Goal: Transaction & Acquisition: Purchase product/service

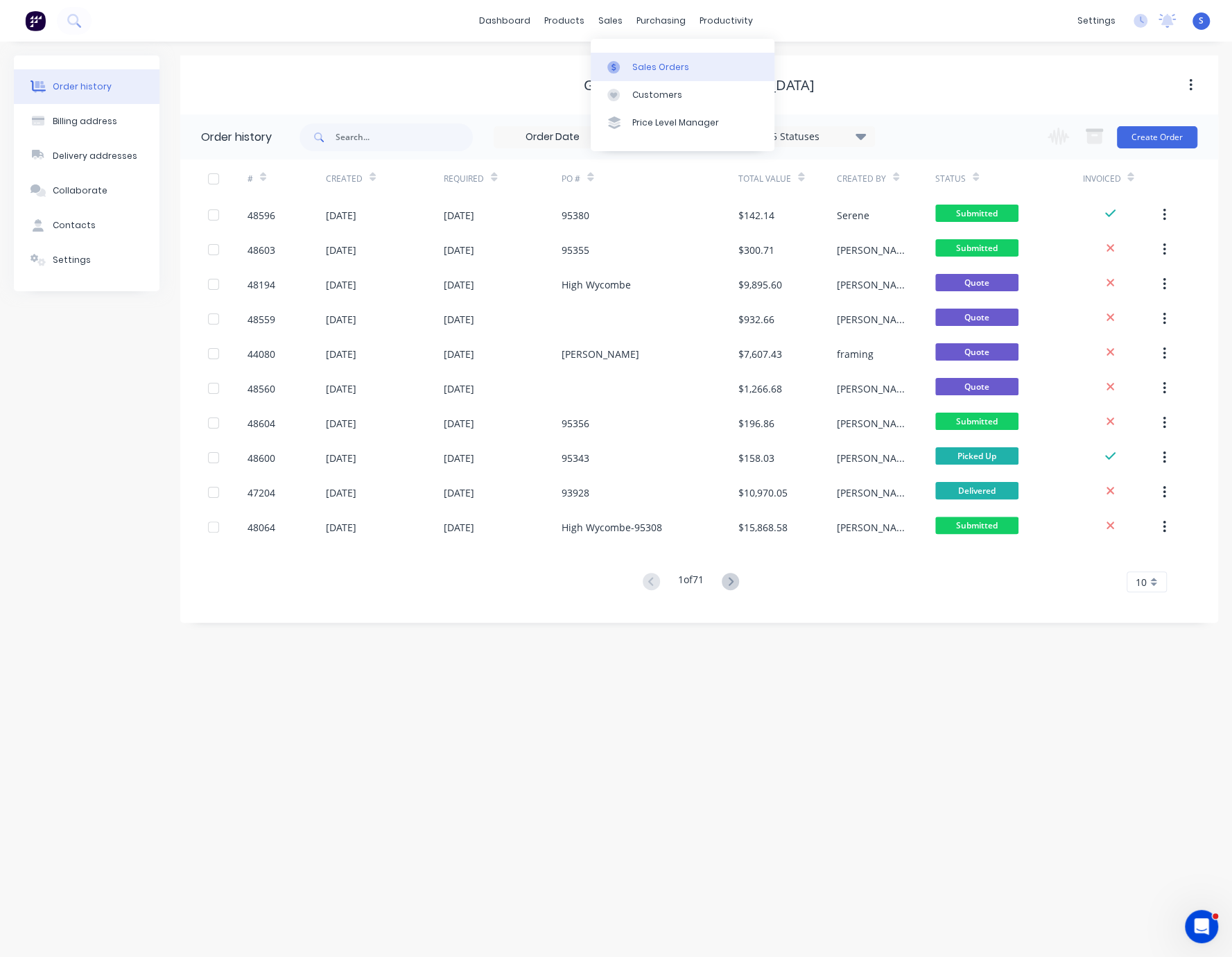
click at [657, 70] on div "Sales Orders" at bounding box center [661, 68] width 57 height 13
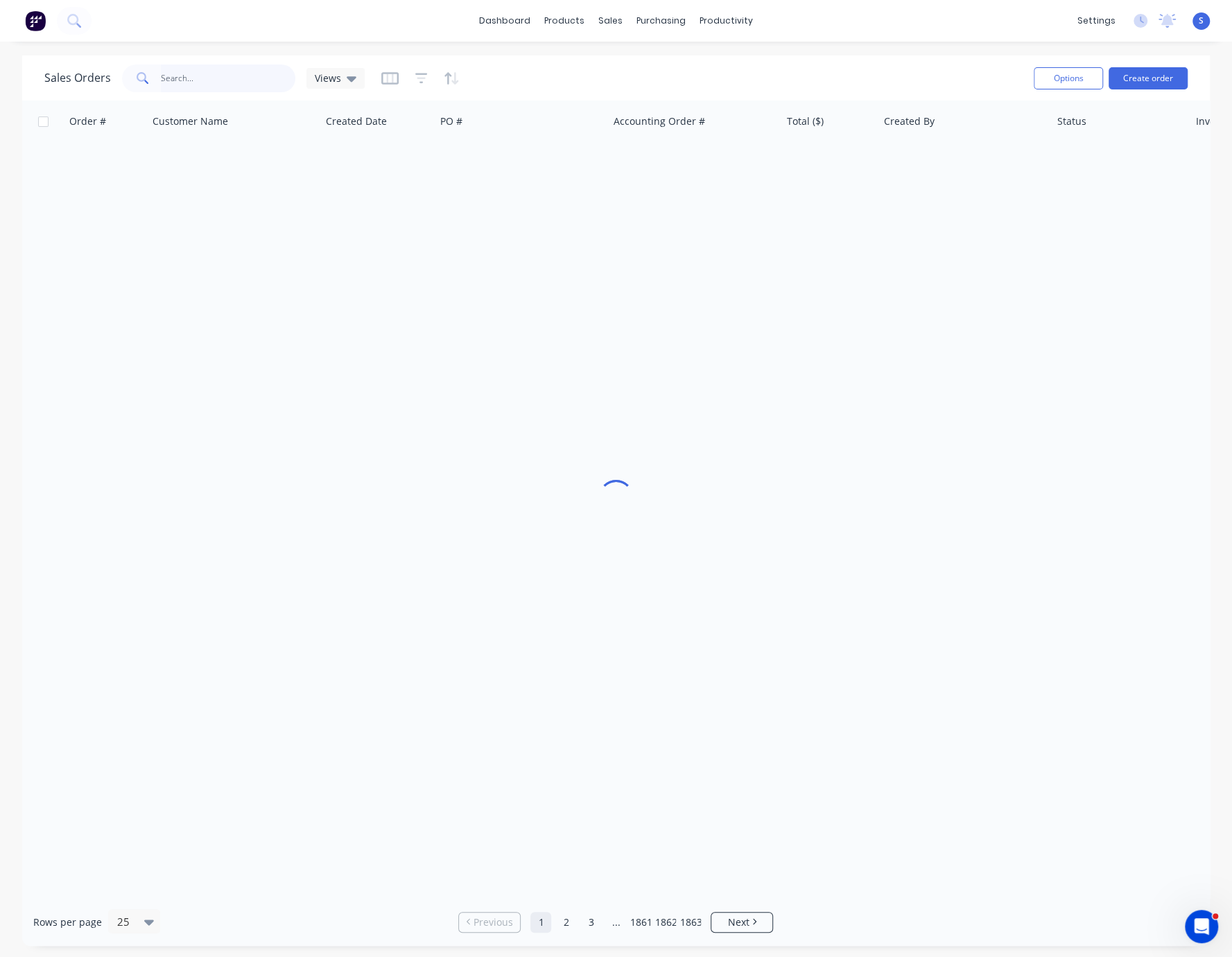
click at [222, 70] on input "text" at bounding box center [228, 78] width 135 height 28
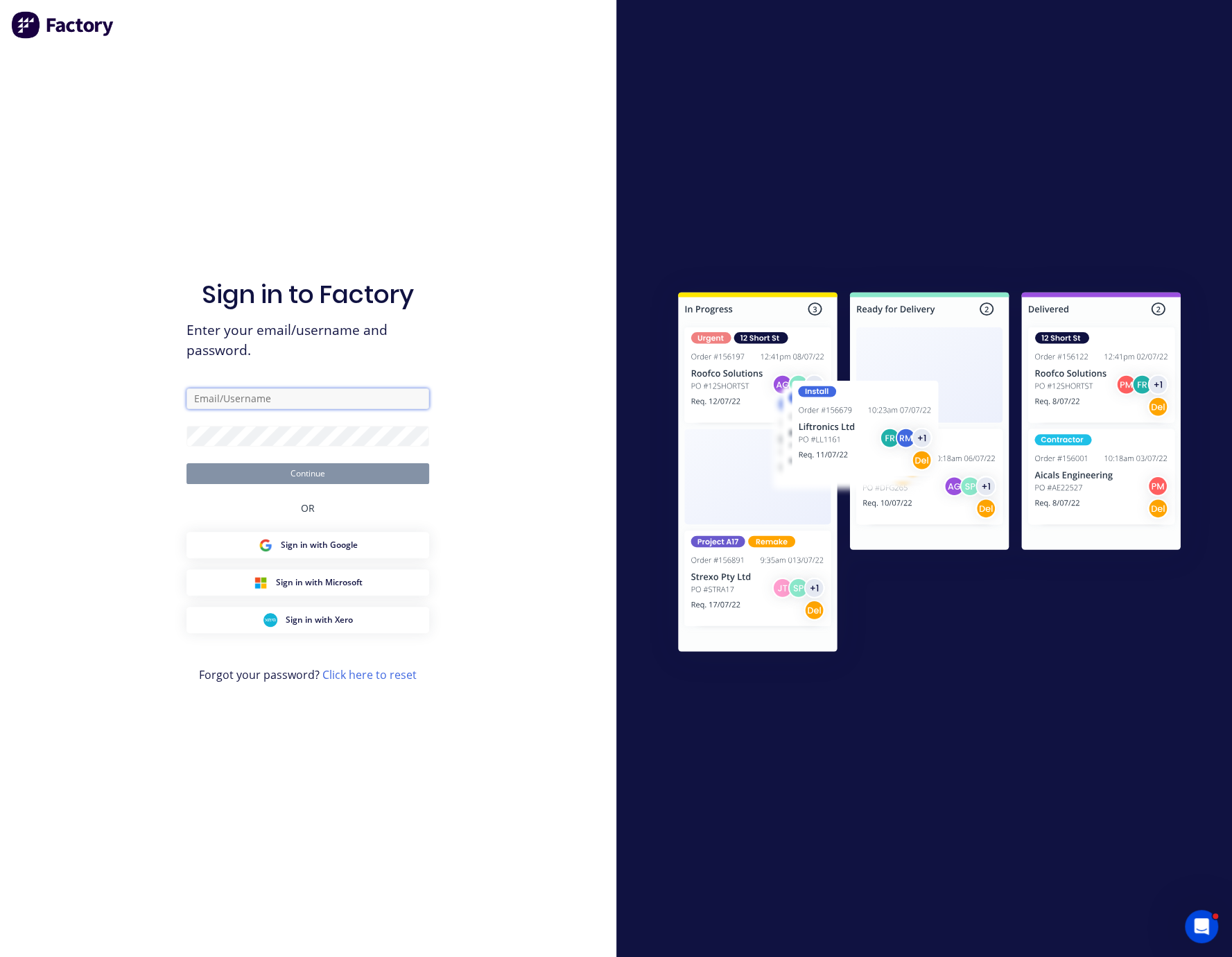
type input "serene@dynamicsteelform.com.au"
click at [314, 484] on div "OR" at bounding box center [308, 508] width 14 height 48
click at [280, 467] on button "Continue" at bounding box center [307, 474] width 242 height 21
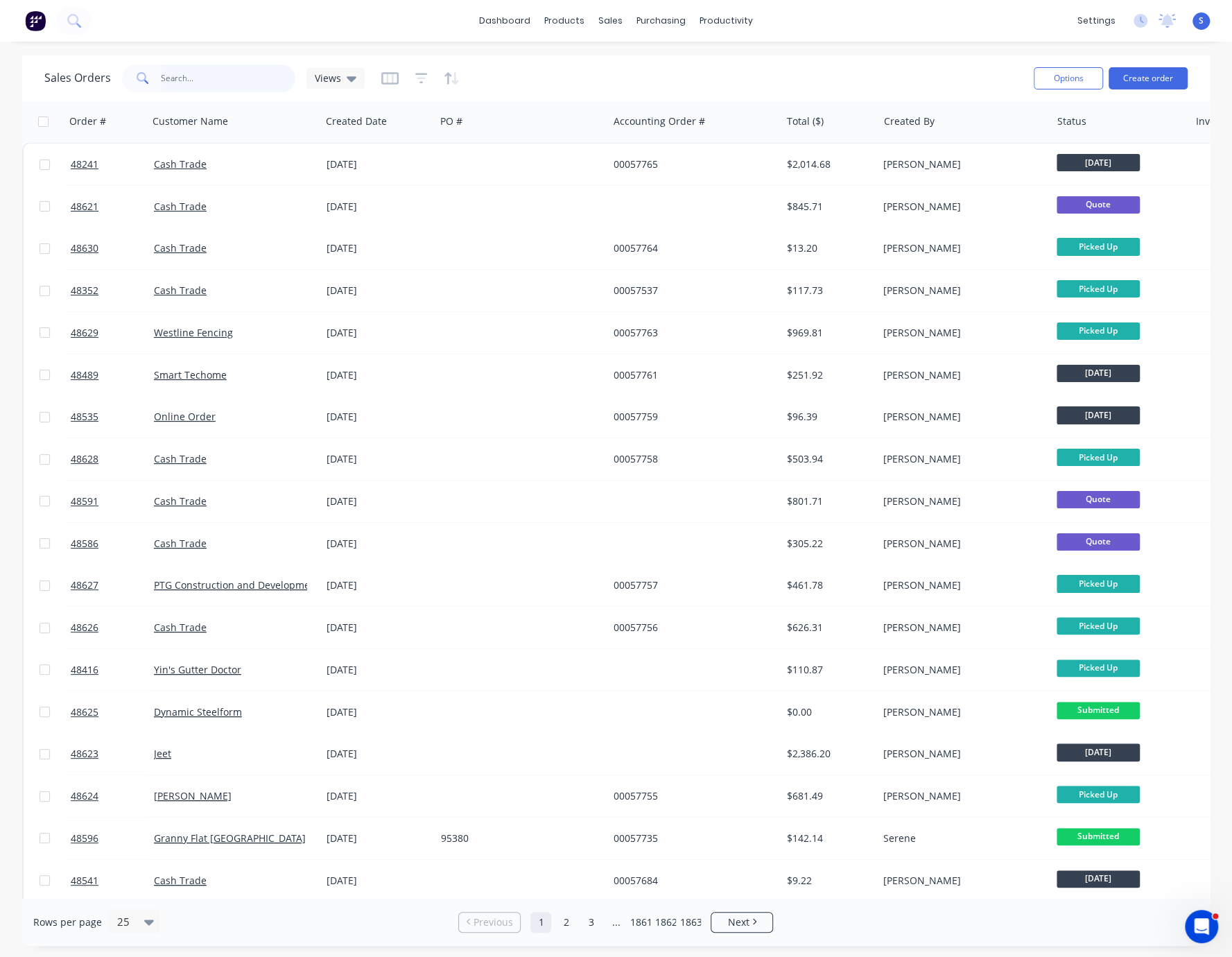
click at [181, 75] on input "text" at bounding box center [228, 78] width 135 height 28
type input "30553"
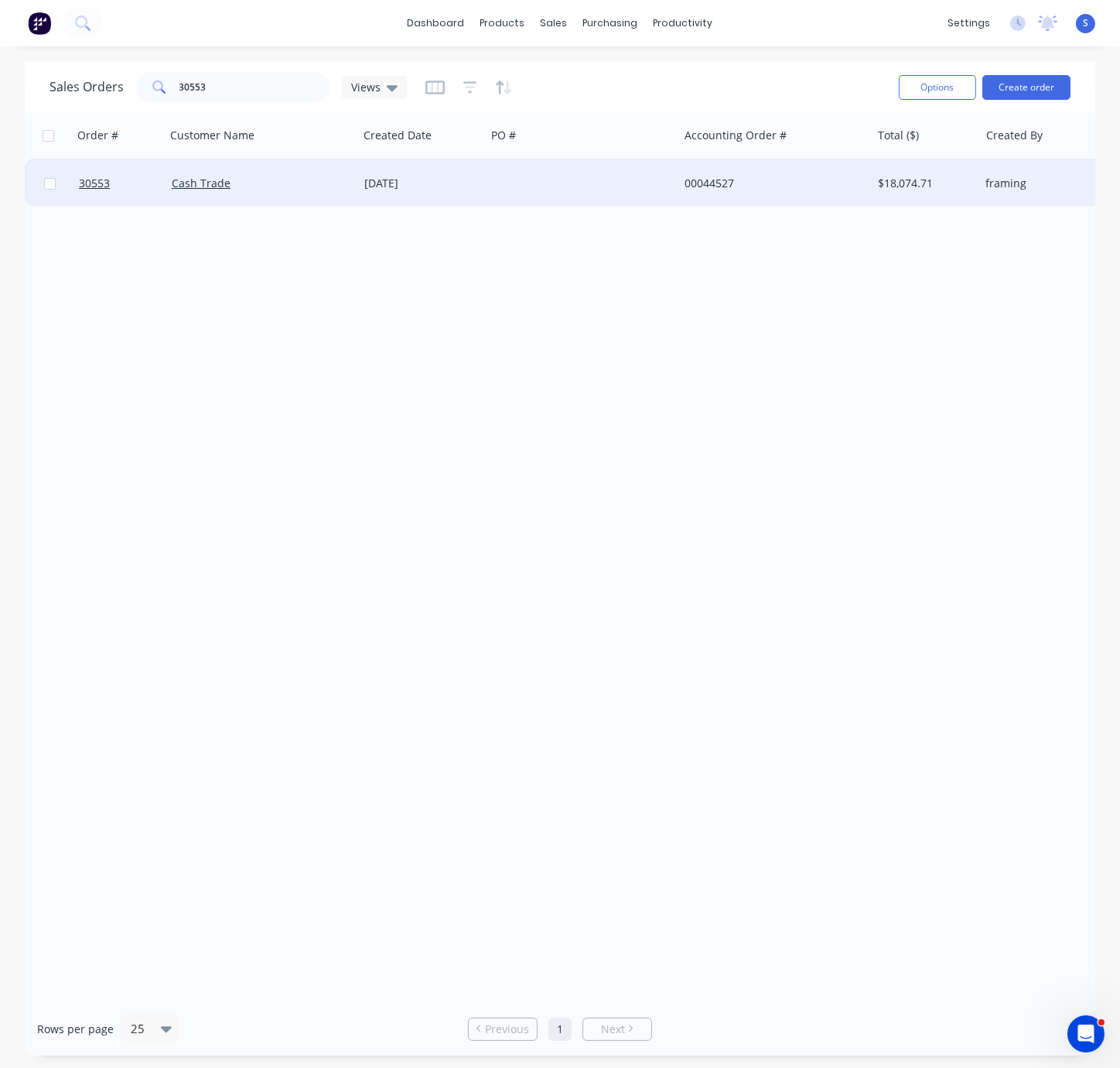
click at [481, 186] on div "11 Jun 2024" at bounding box center [422, 183] width 128 height 47
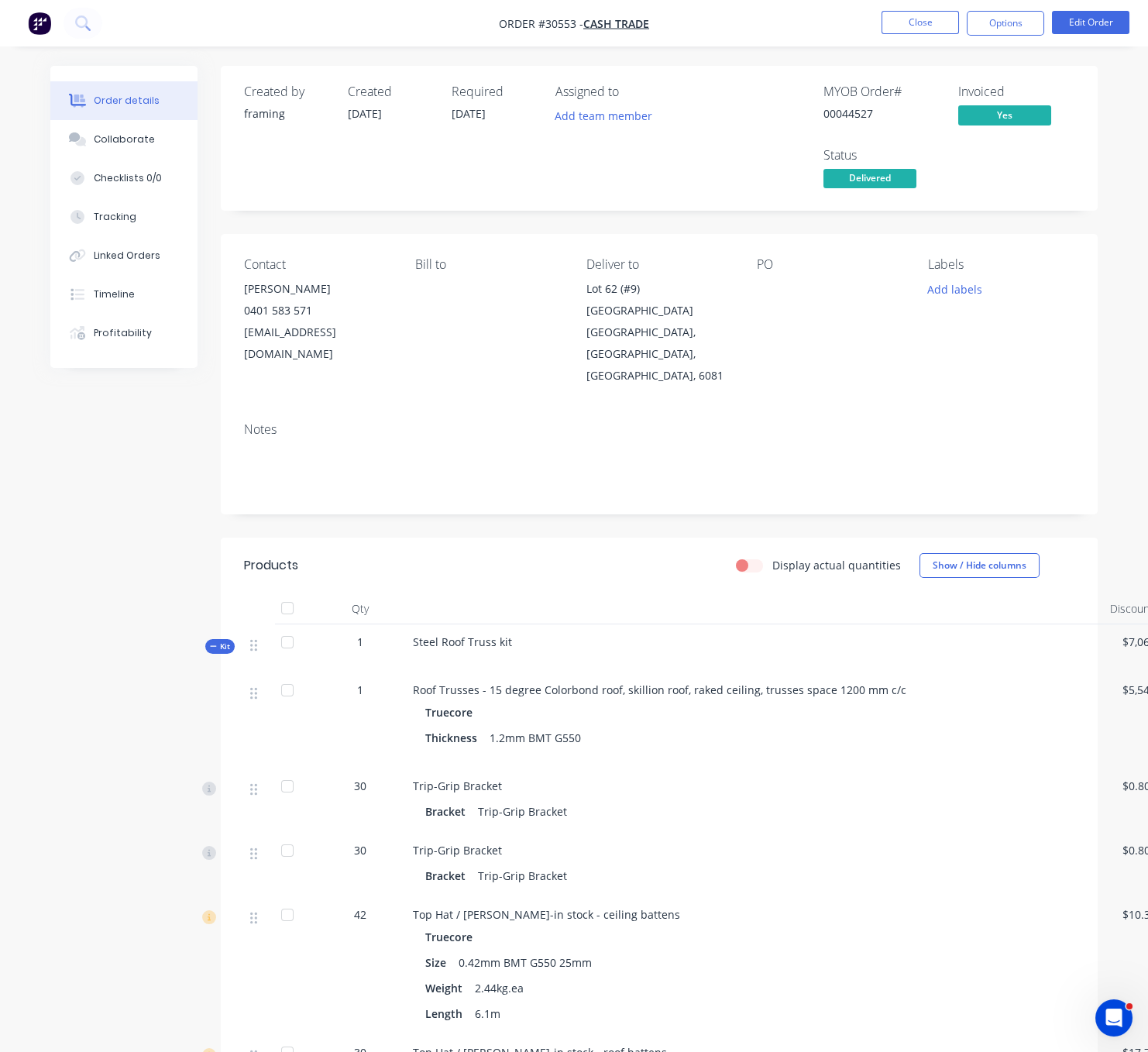
click at [501, 538] on header "Products Display actual quantities Show / Hide columns" at bounding box center [659, 565] width 876 height 56
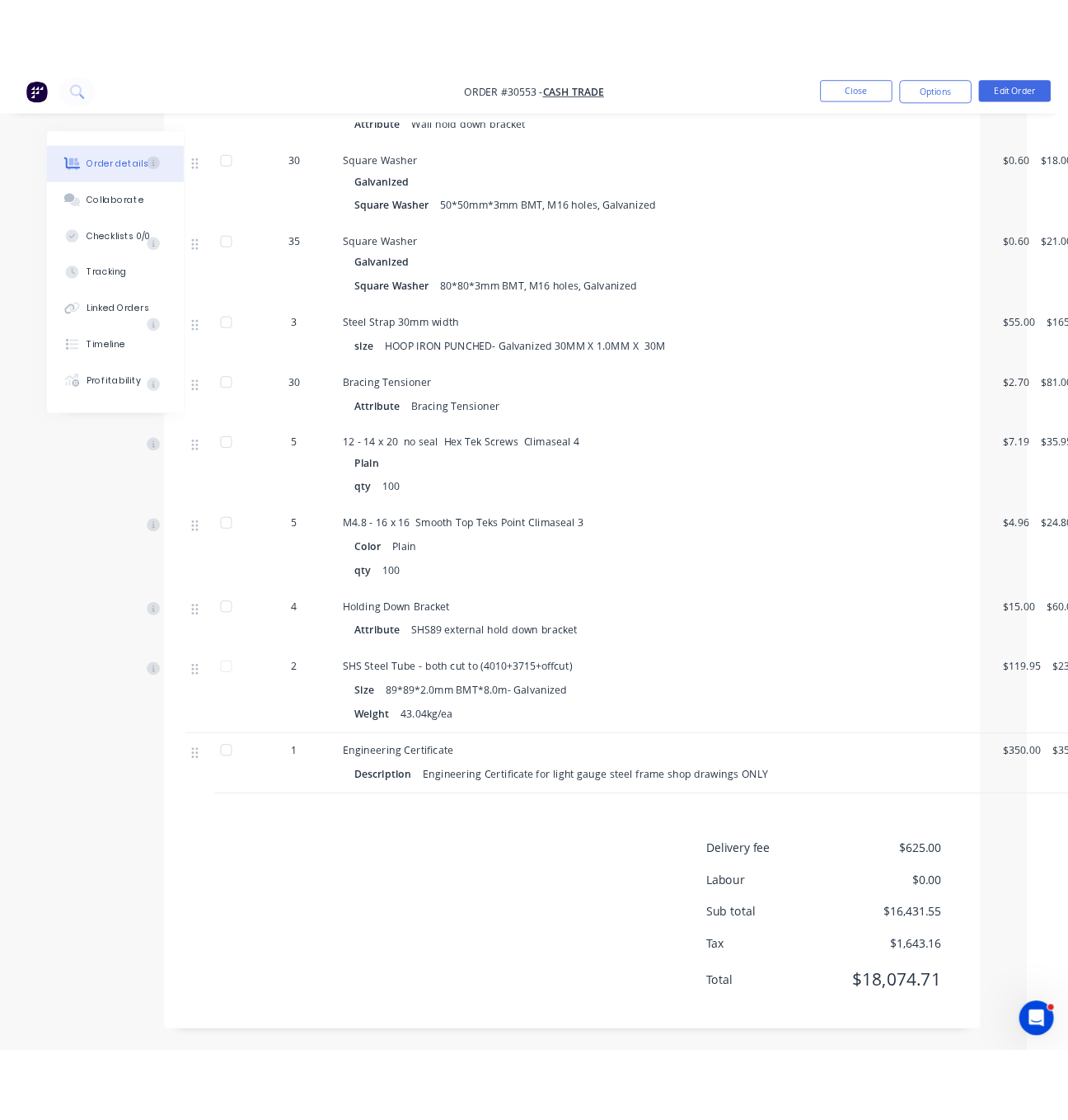
scroll to position [2771, 108]
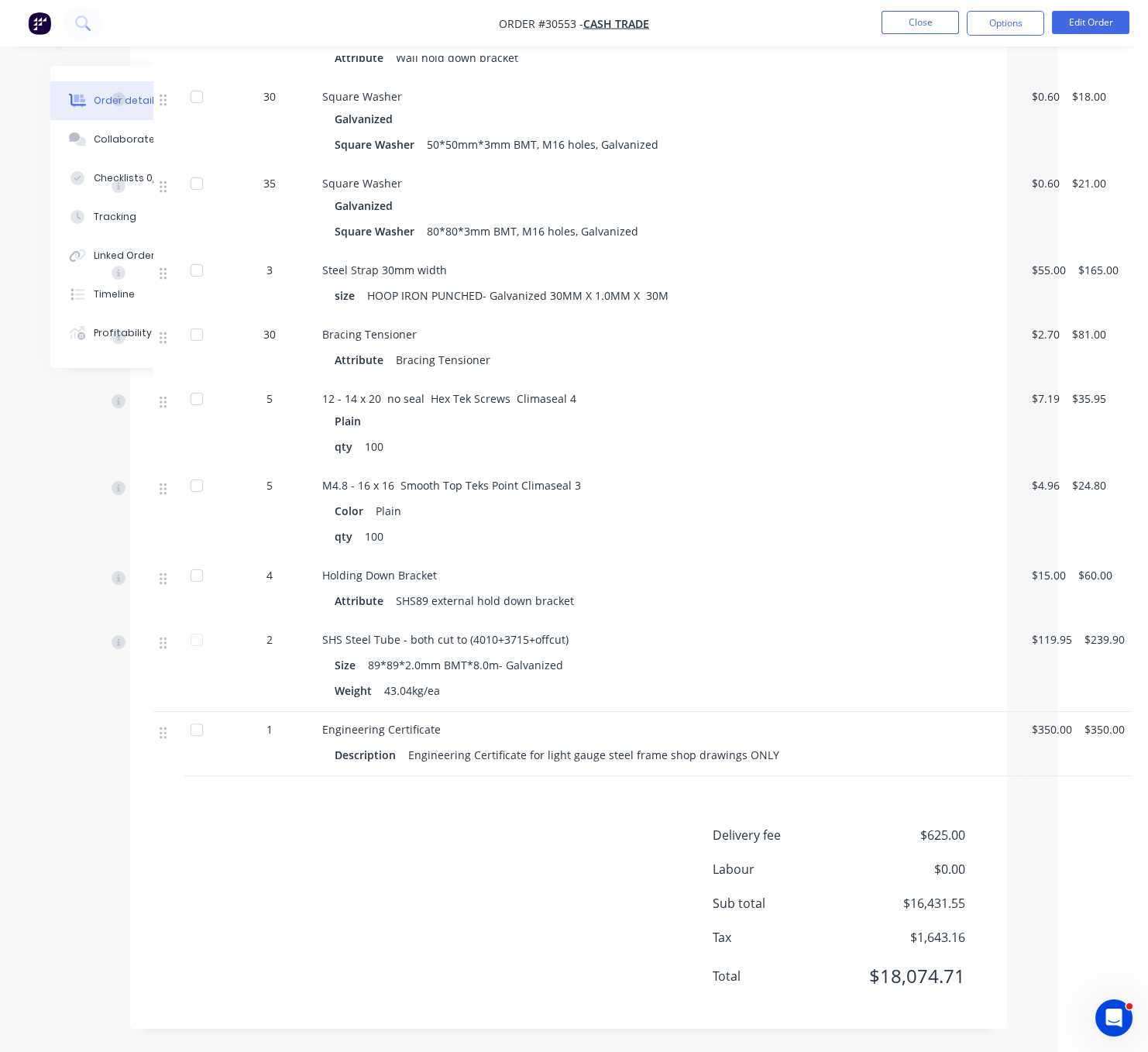
drag, startPoint x: 508, startPoint y: 849, endPoint x: 638, endPoint y: 851, distance: 130.0
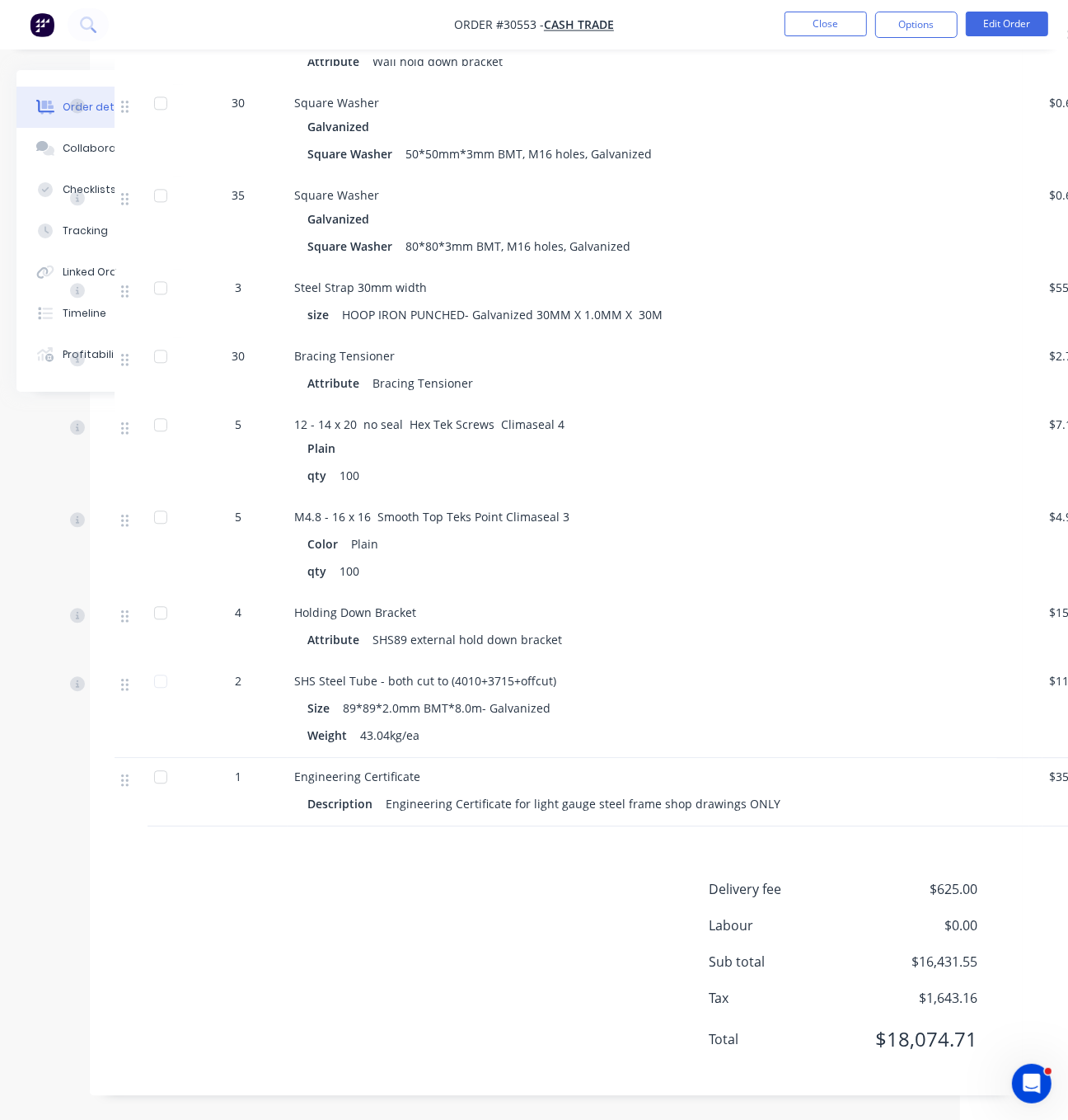
click at [524, 886] on div "Delivery fee $625.00 Labour $0.00 Sub total $16,431.55 Tax $1,643.16 Total $18,…" at bounding box center [556, 975] width 883 height 191
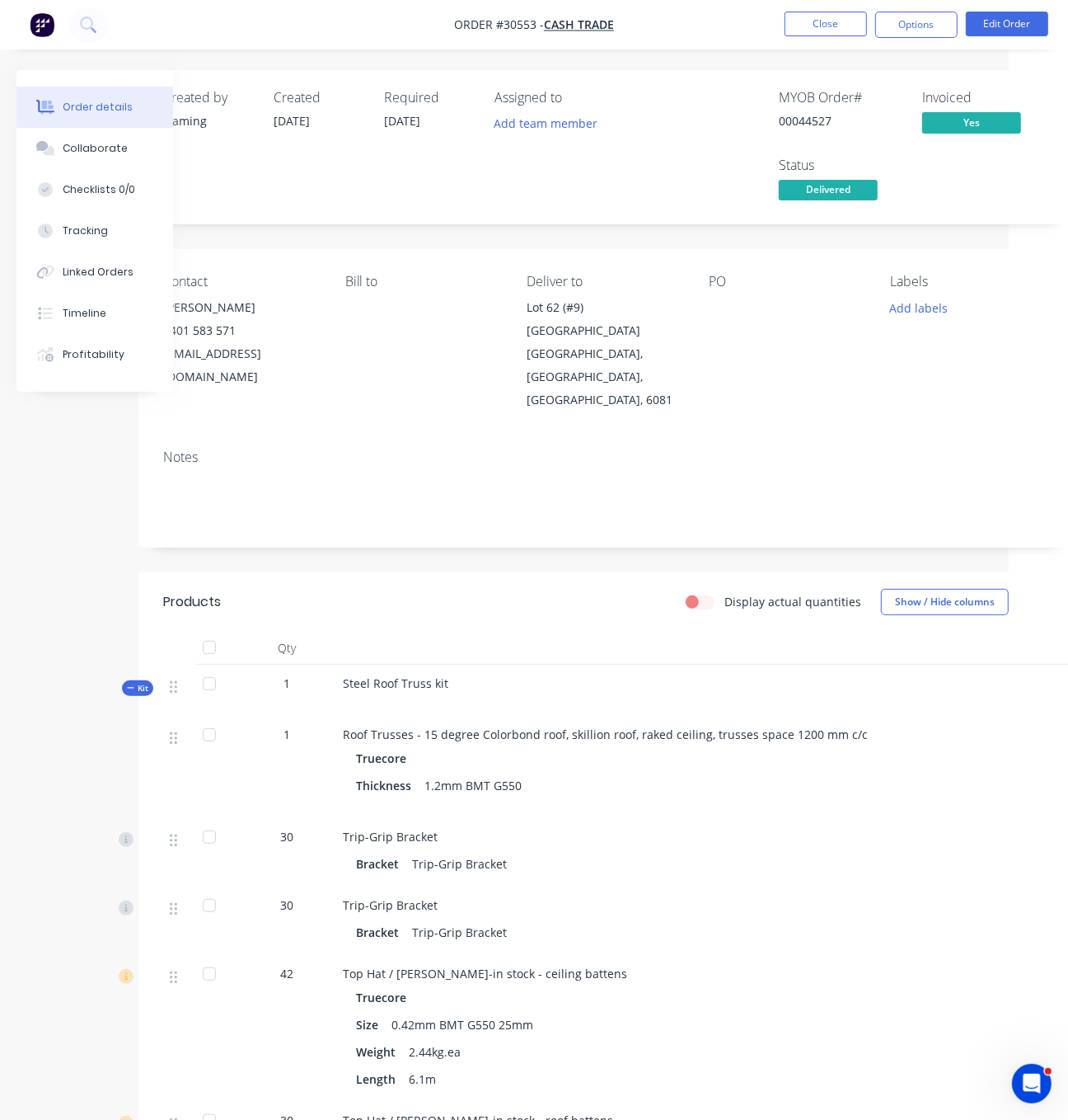
scroll to position [0, 0]
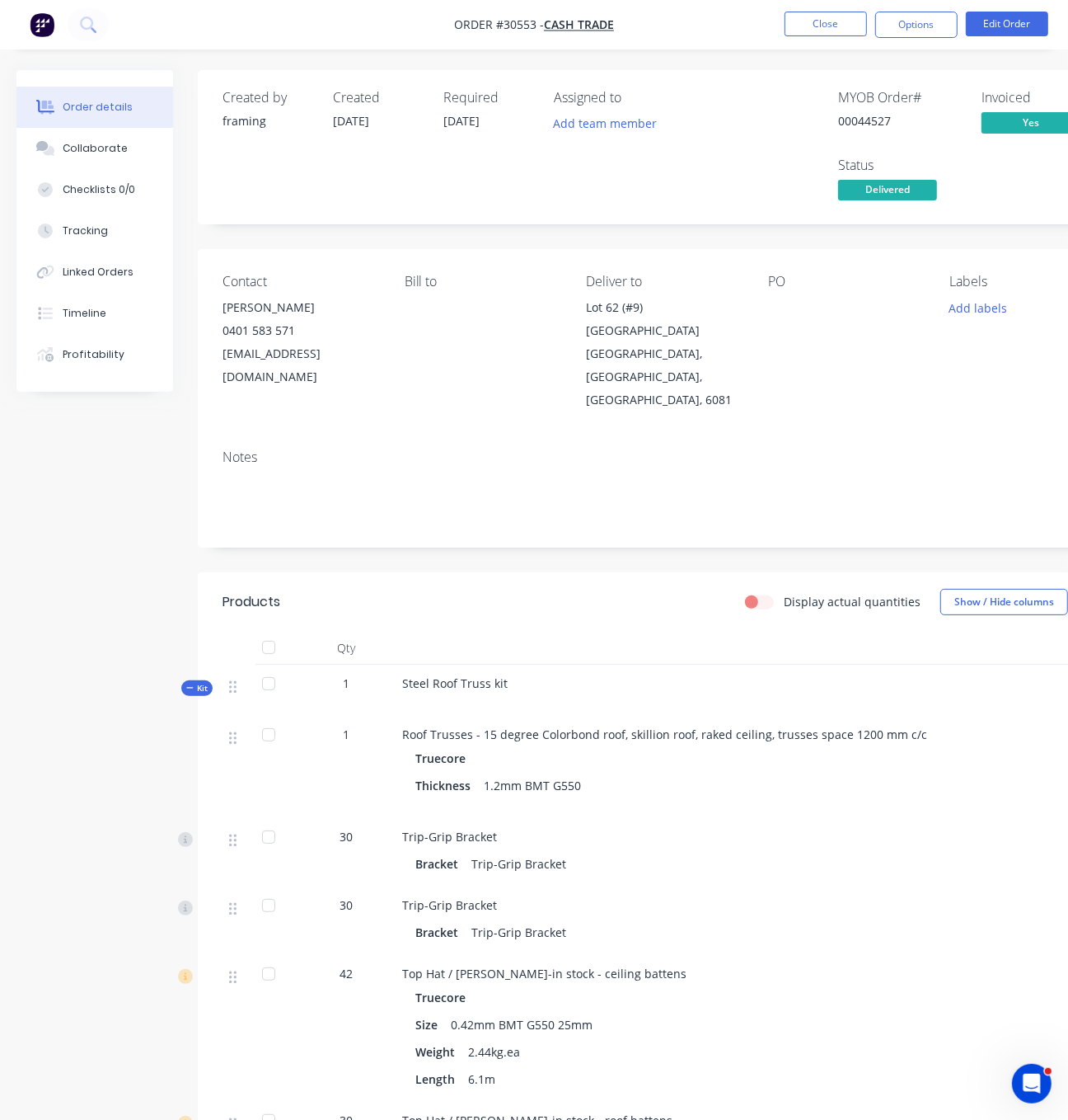
drag, startPoint x: 504, startPoint y: 596, endPoint x: 316, endPoint y: 598, distance: 188.0
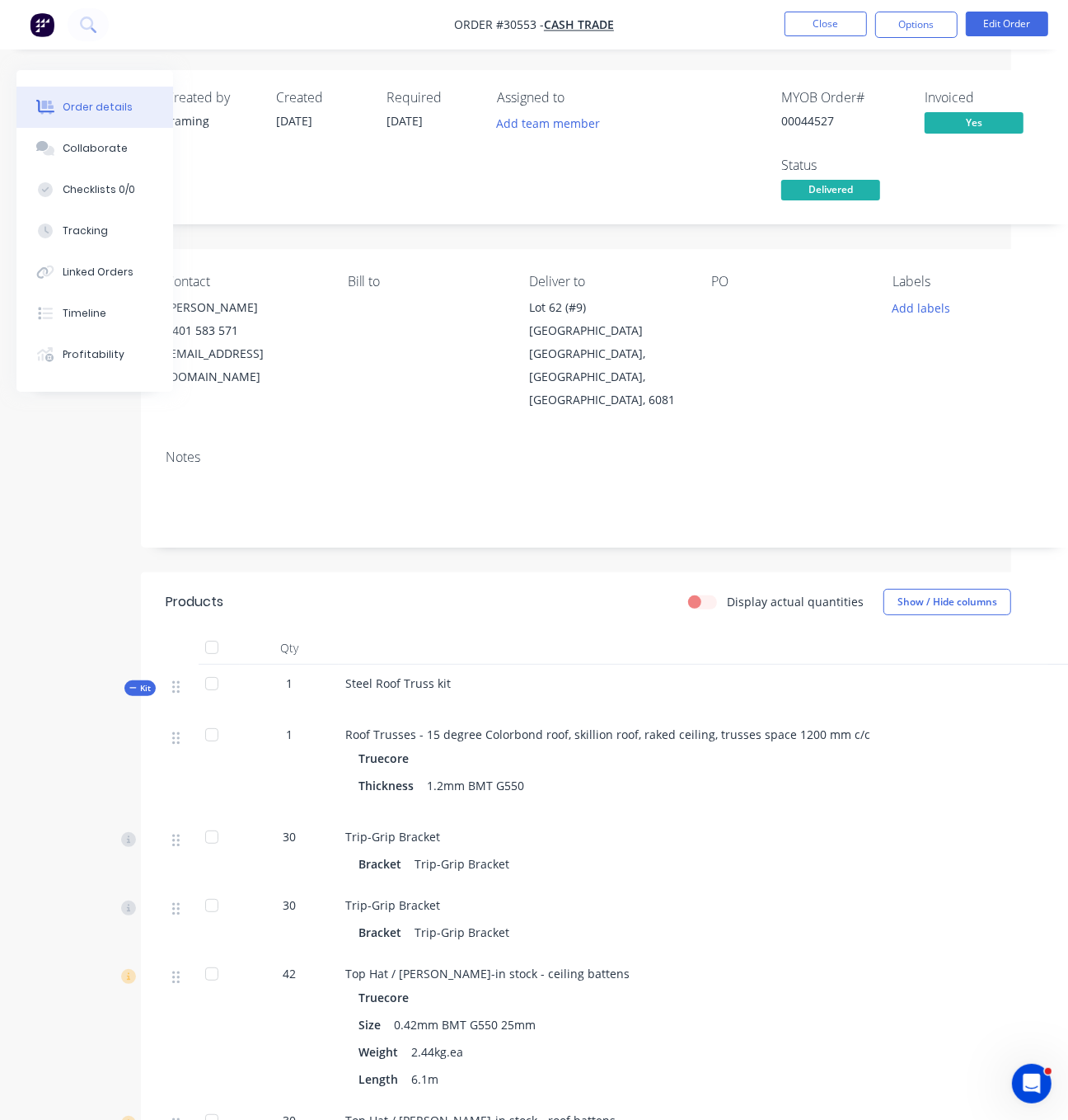
drag, startPoint x: 300, startPoint y: 571, endPoint x: 387, endPoint y: 576, distance: 87.1
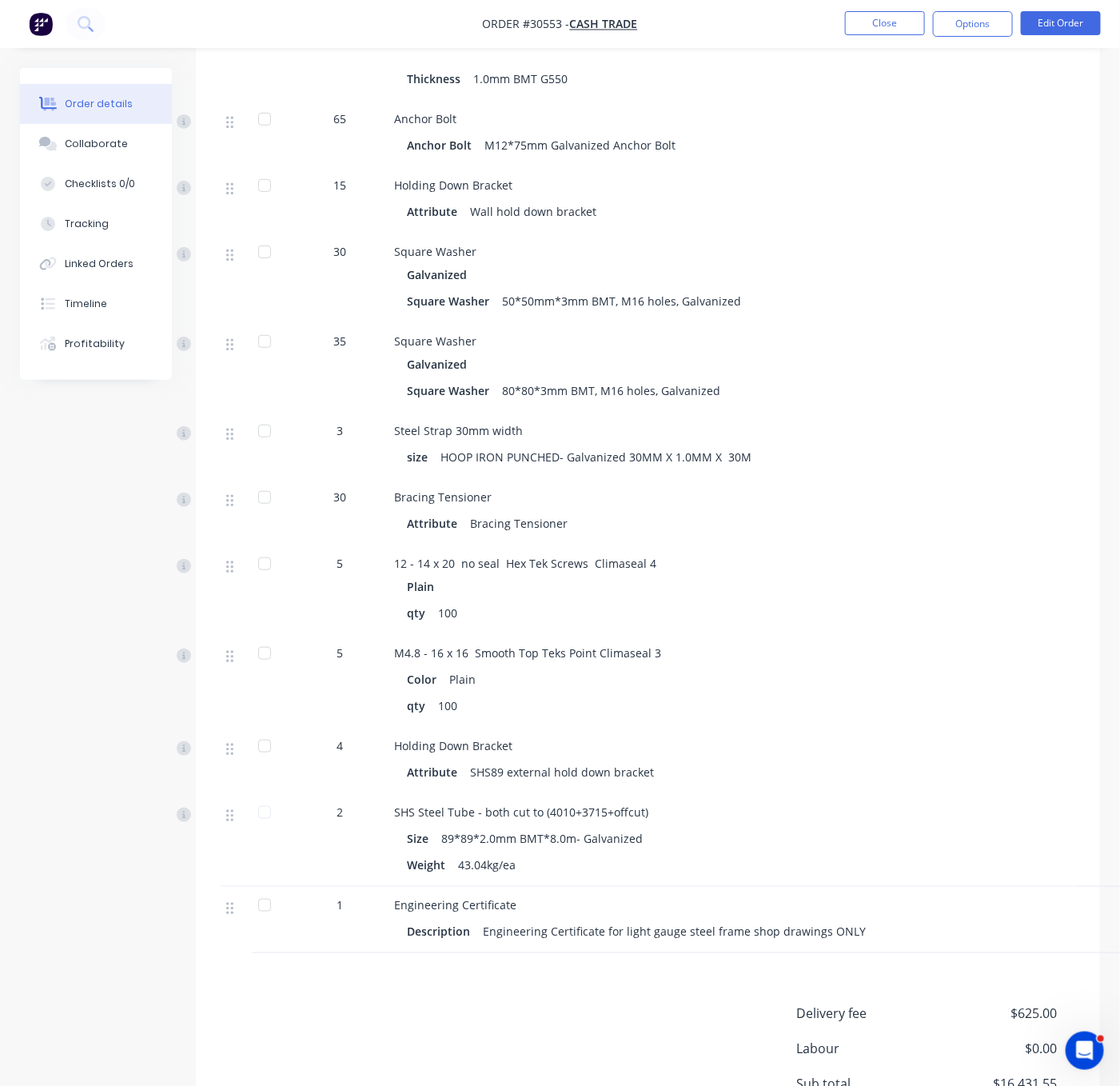
scroll to position [2687, 0]
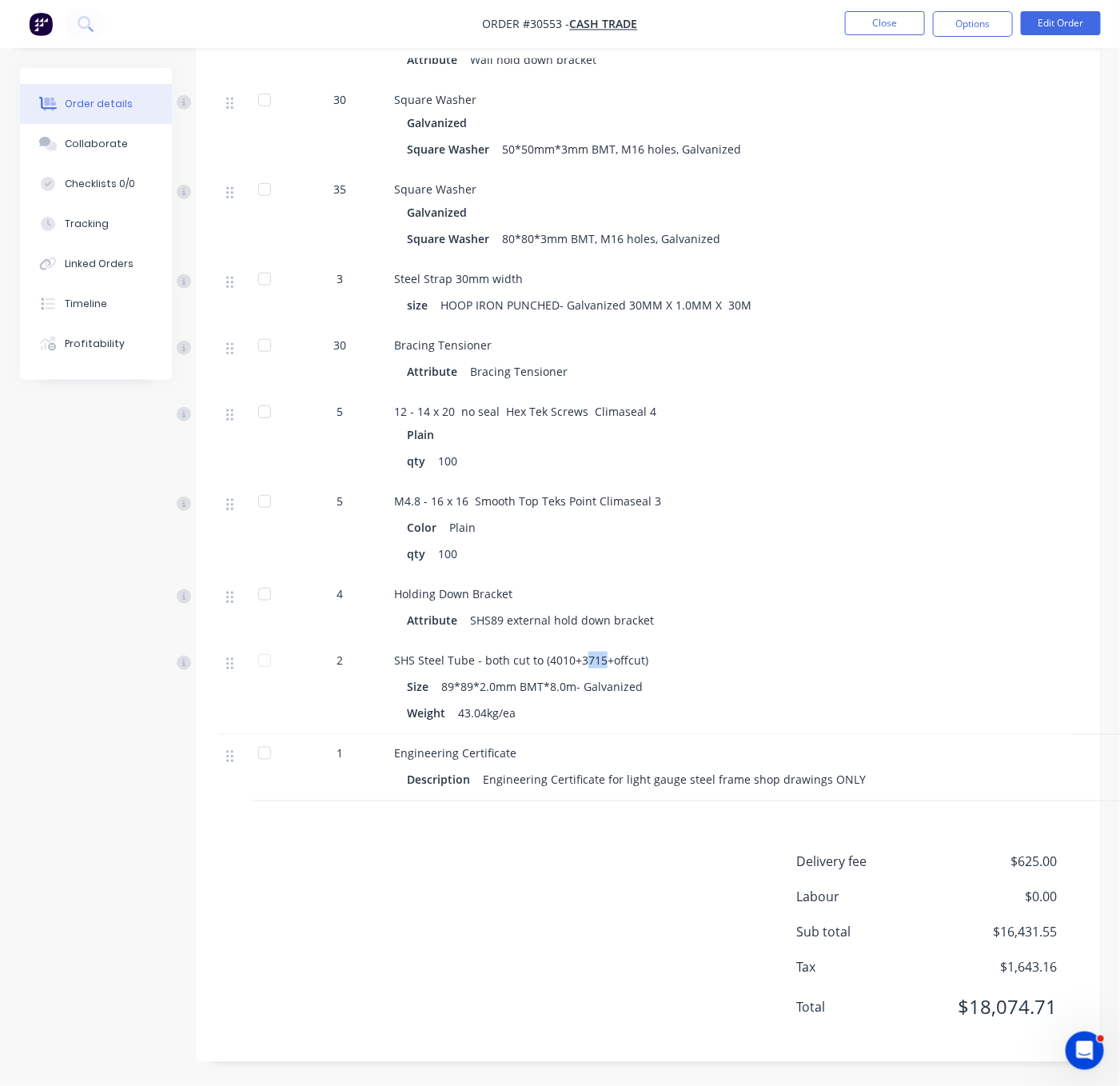
drag, startPoint x: 600, startPoint y: 634, endPoint x: 620, endPoint y: 636, distance: 20.1
click at [620, 652] on span "SHS Steel Tube - both cut to (4010+3715+offcut)" at bounding box center [521, 660] width 254 height 16
click at [637, 734] on div "Engineering Certificate Description Engineering Certificate for light gauge ste…" at bounding box center [747, 767] width 719 height 66
drag, startPoint x: 555, startPoint y: 640, endPoint x: 585, endPoint y: 640, distance: 30.0
click at [585, 652] on span "SHS Steel Tube - both cut to (4010+3715+offcut)" at bounding box center [521, 660] width 254 height 16
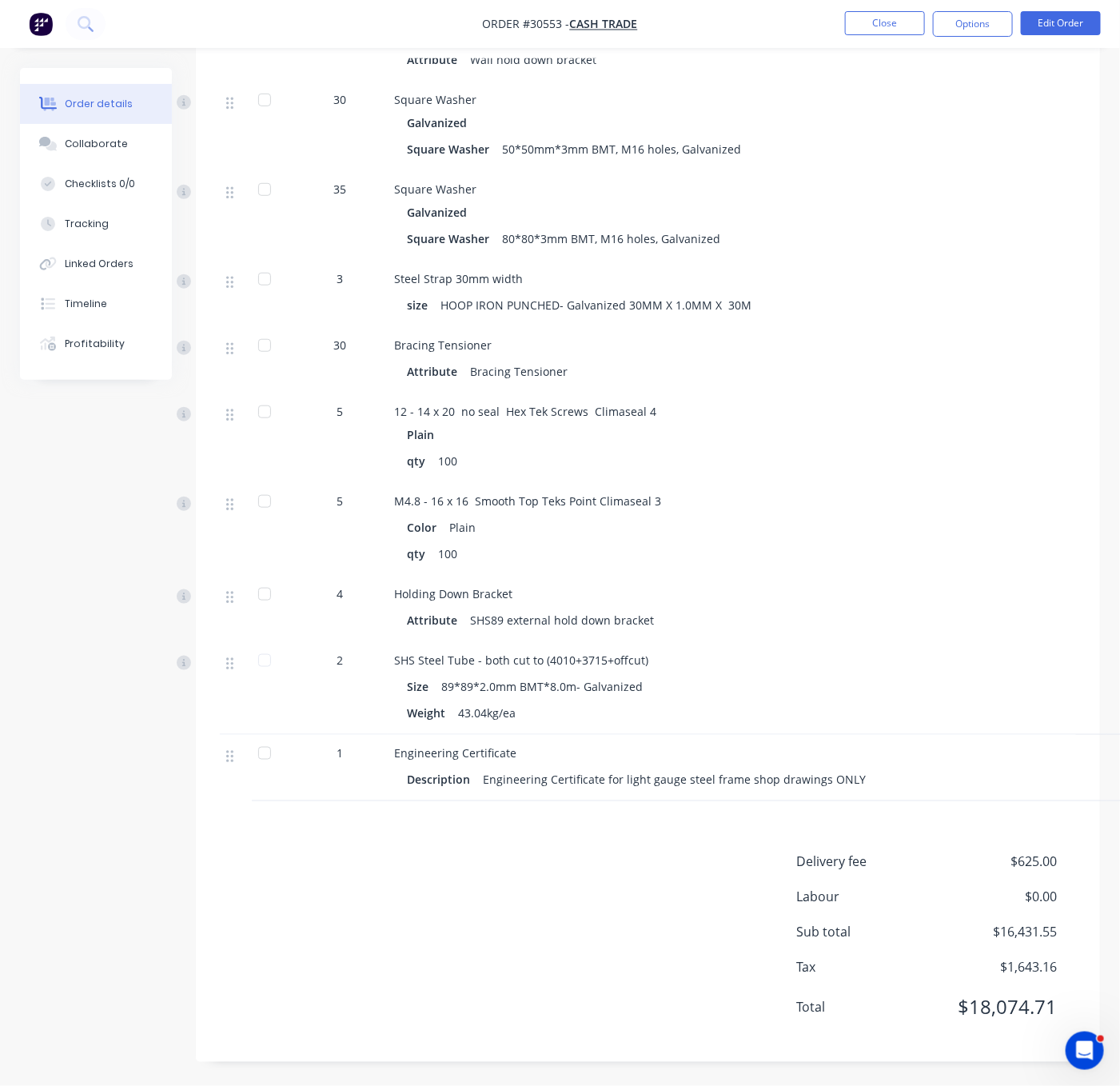
drag, startPoint x: 610, startPoint y: 863, endPoint x: 609, endPoint y: 853, distance: 10.0
click at [610, 863] on div "Delivery fee $625.00 Labour $0.00 Sub total $16,431.55 Tax $1,643.16 Total $18,…" at bounding box center [647, 945] width 856 height 185
drag, startPoint x: 593, startPoint y: 638, endPoint x: 612, endPoint y: 638, distance: 19.0
click at [612, 652] on span "SHS Steel Tube - both cut to (4010+3715+offcut)" at bounding box center [521, 660] width 254 height 16
click at [624, 652] on span "SHS Steel Tube - both cut to (4010+3715+offcut)" at bounding box center [521, 660] width 254 height 16
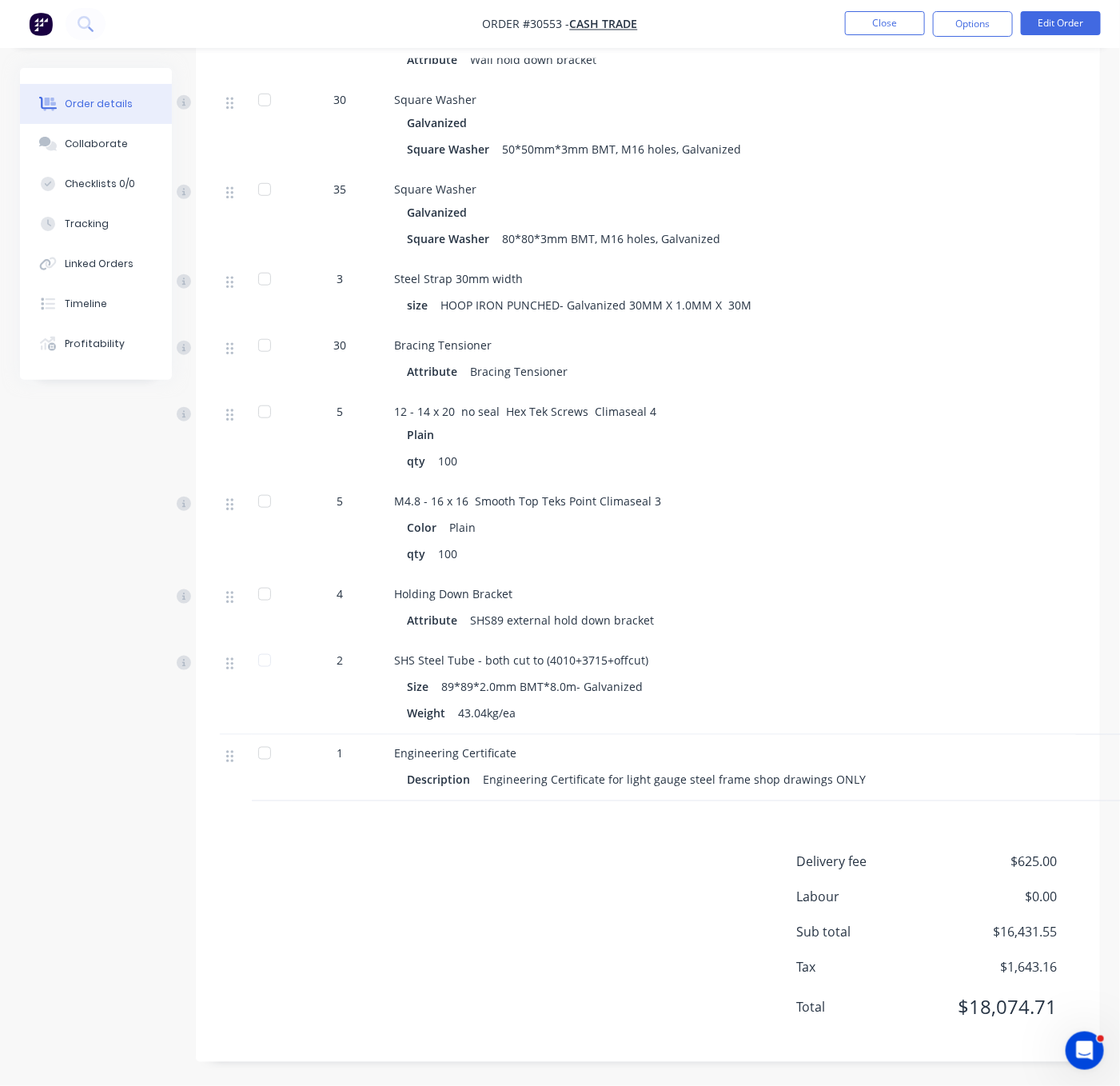
click at [597, 861] on div "Delivery fee $625.00 Labour $0.00 Sub total $16,431.55 Tax $1,643.16 Total $18,…" at bounding box center [647, 945] width 856 height 185
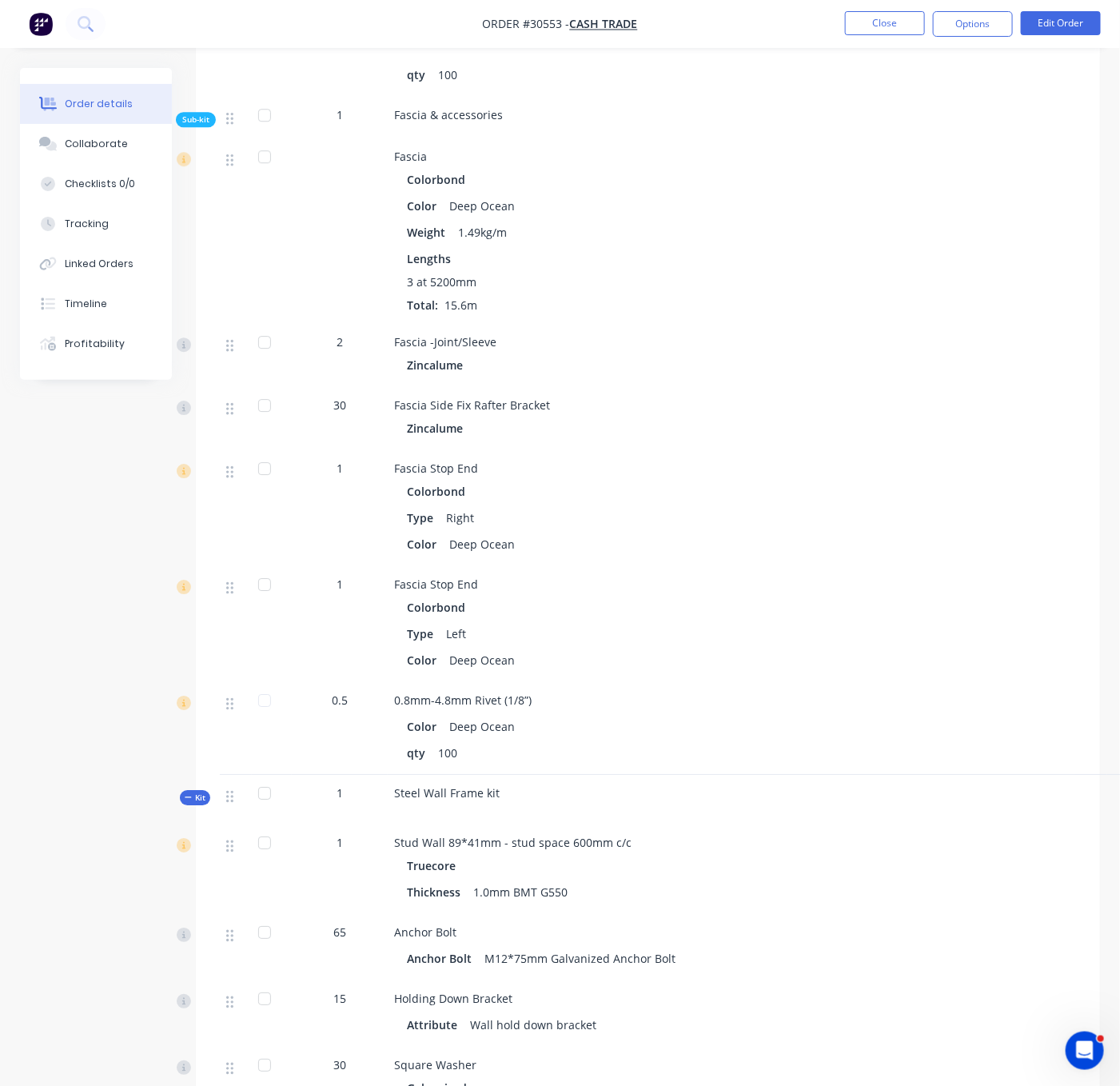
scroll to position [1848, 0]
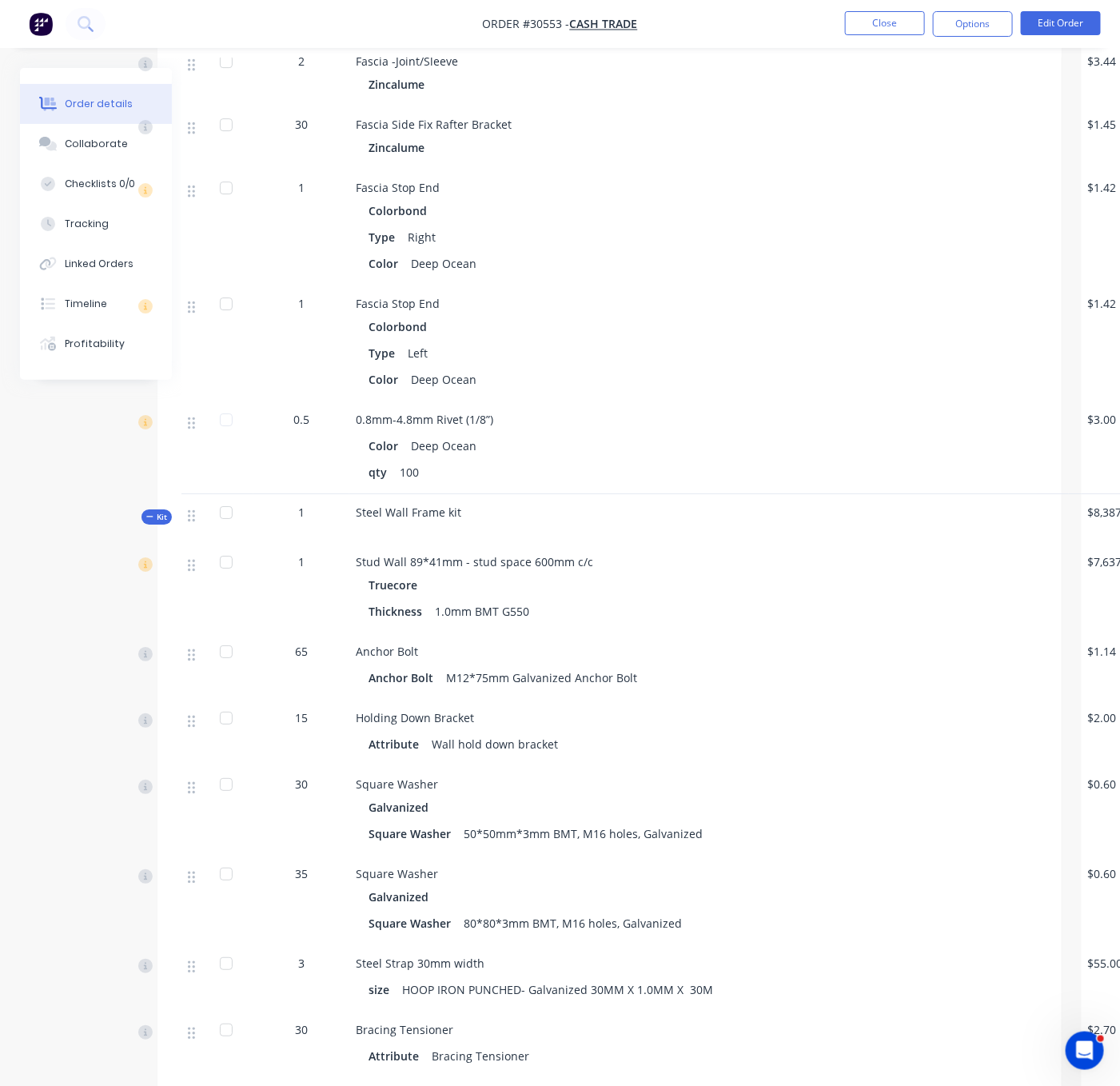
drag, startPoint x: 114, startPoint y: 553, endPoint x: 274, endPoint y: 541, distance: 160.4
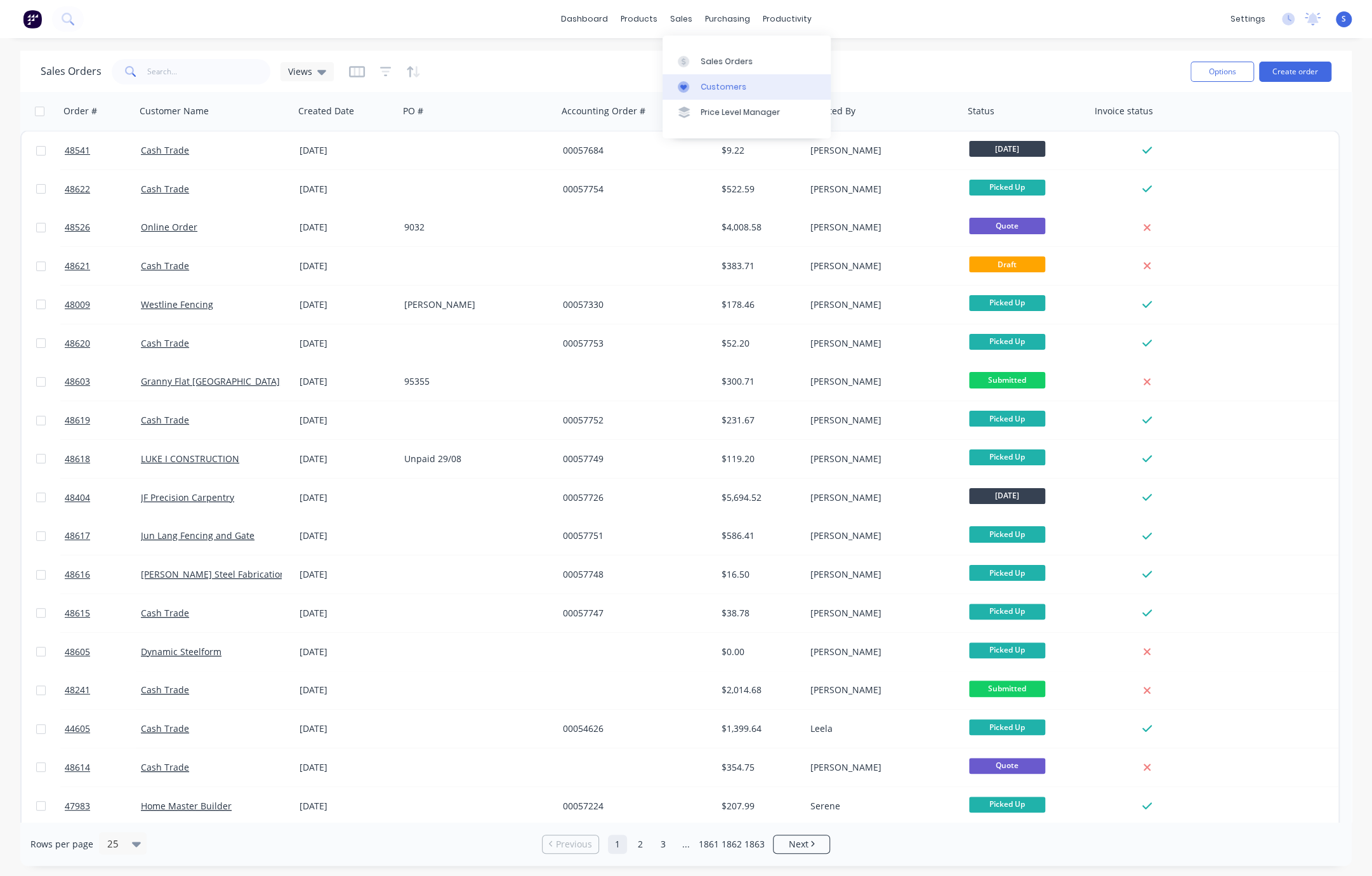
drag, startPoint x: 709, startPoint y: 90, endPoint x: 682, endPoint y: 94, distance: 27.3
click at [709, 90] on div "Customers" at bounding box center [723, 87] width 46 height 12
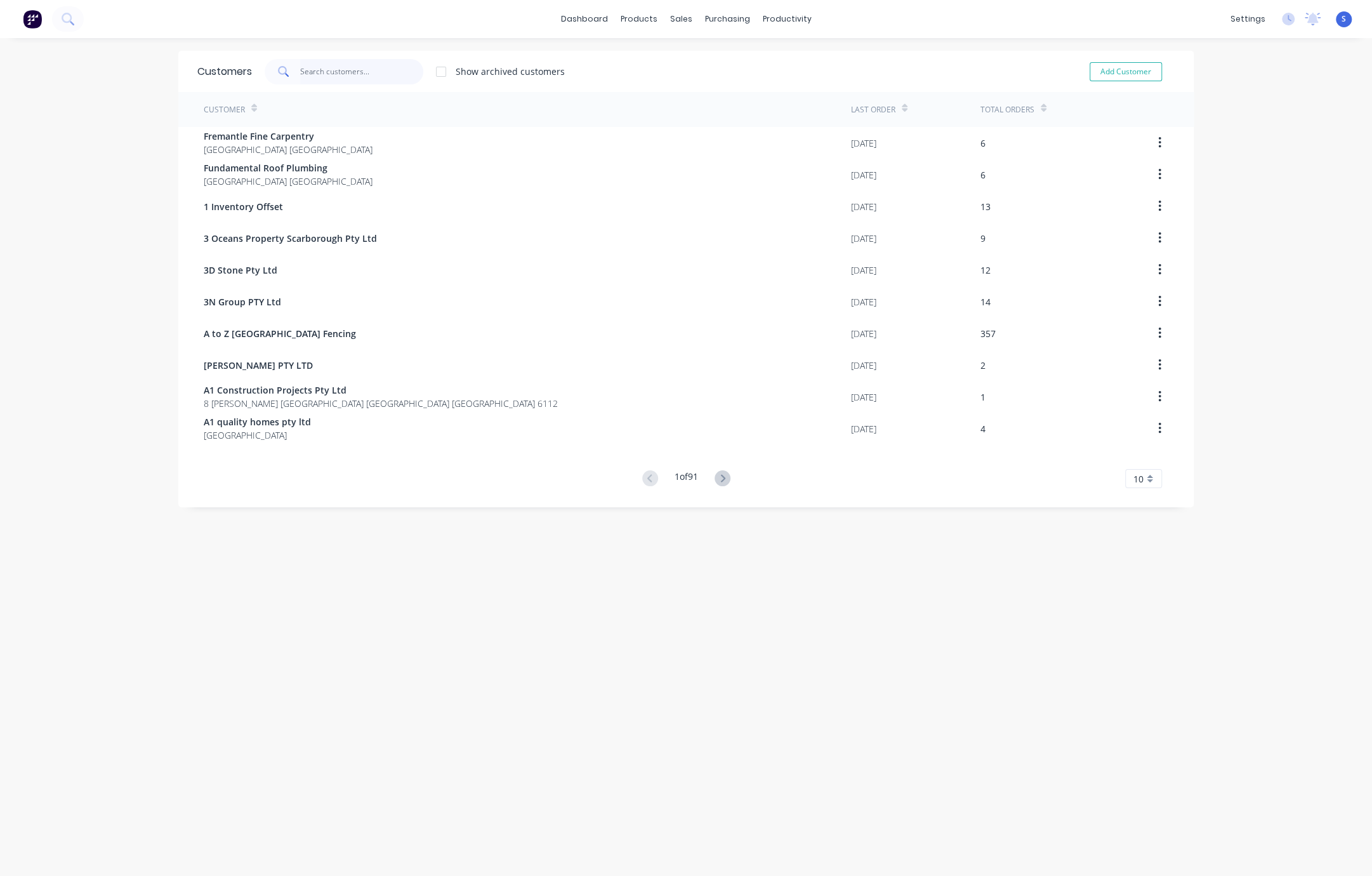
click at [328, 75] on input "text" at bounding box center [362, 72] width 124 height 25
click at [704, 61] on div "Sales Orders" at bounding box center [720, 62] width 52 height 12
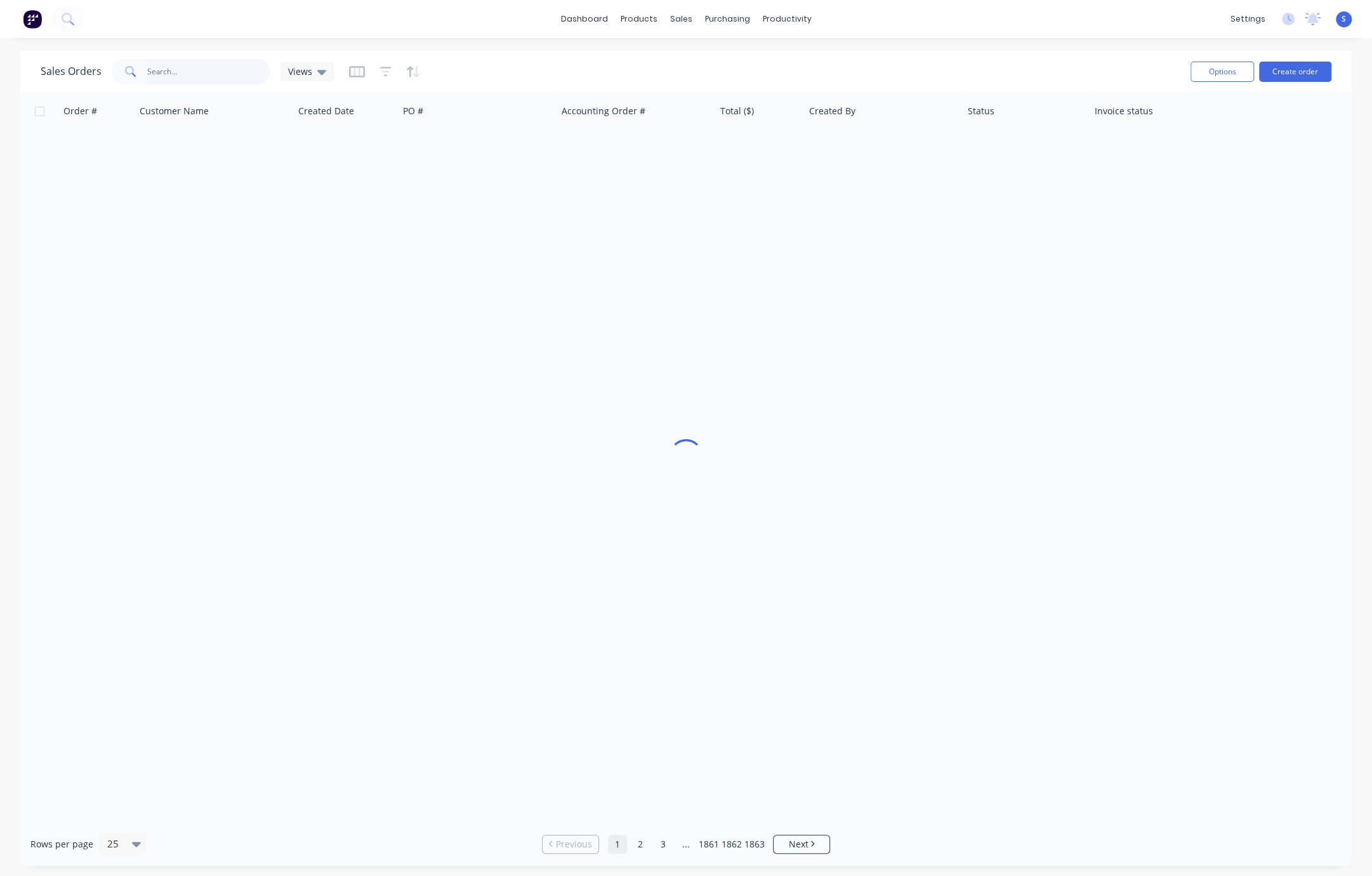
click at [202, 68] on input "text" at bounding box center [209, 72] width 124 height 25
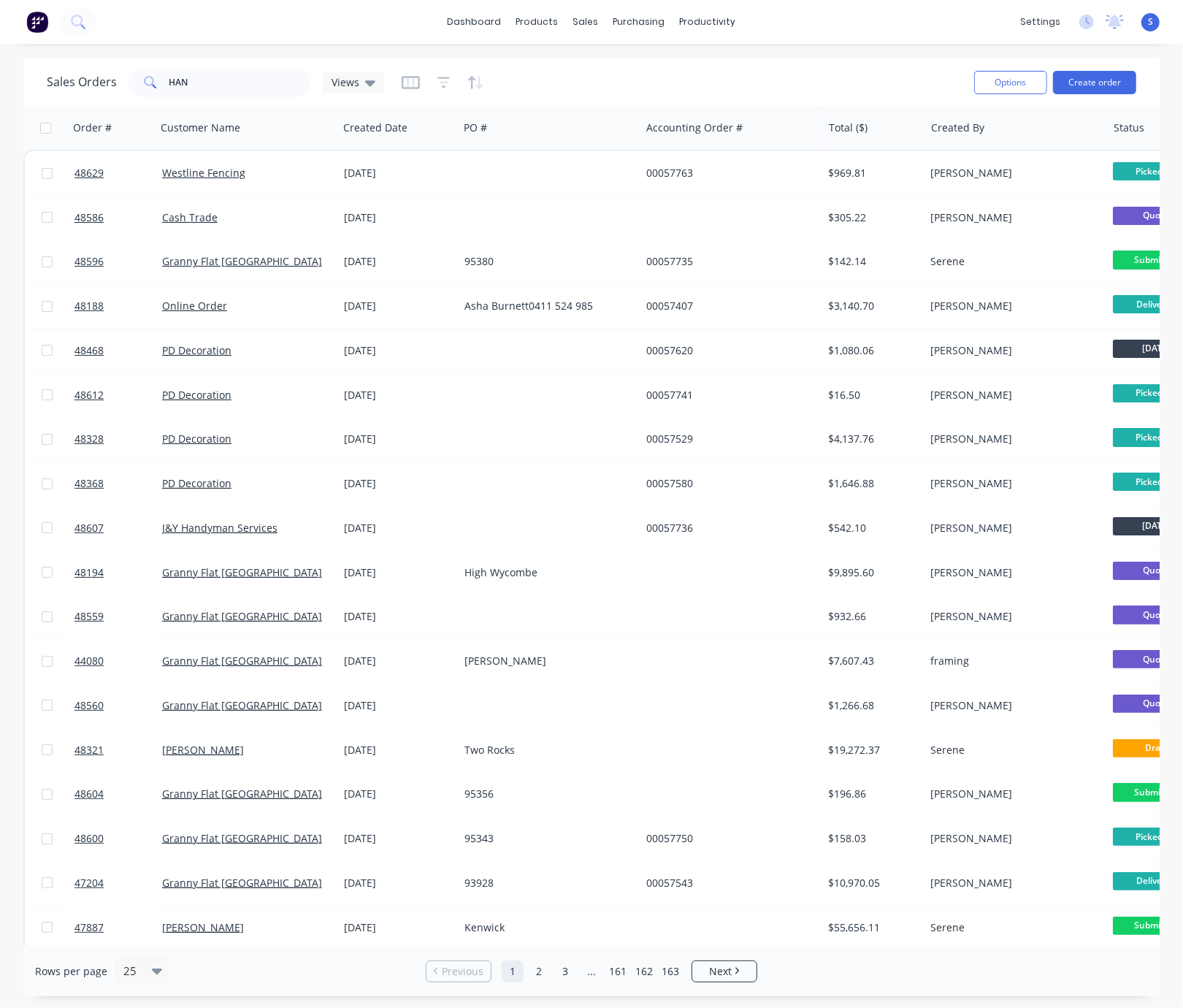
click at [550, 76] on div "Sales Orders HAN Views" at bounding box center [504, 82] width 916 height 36
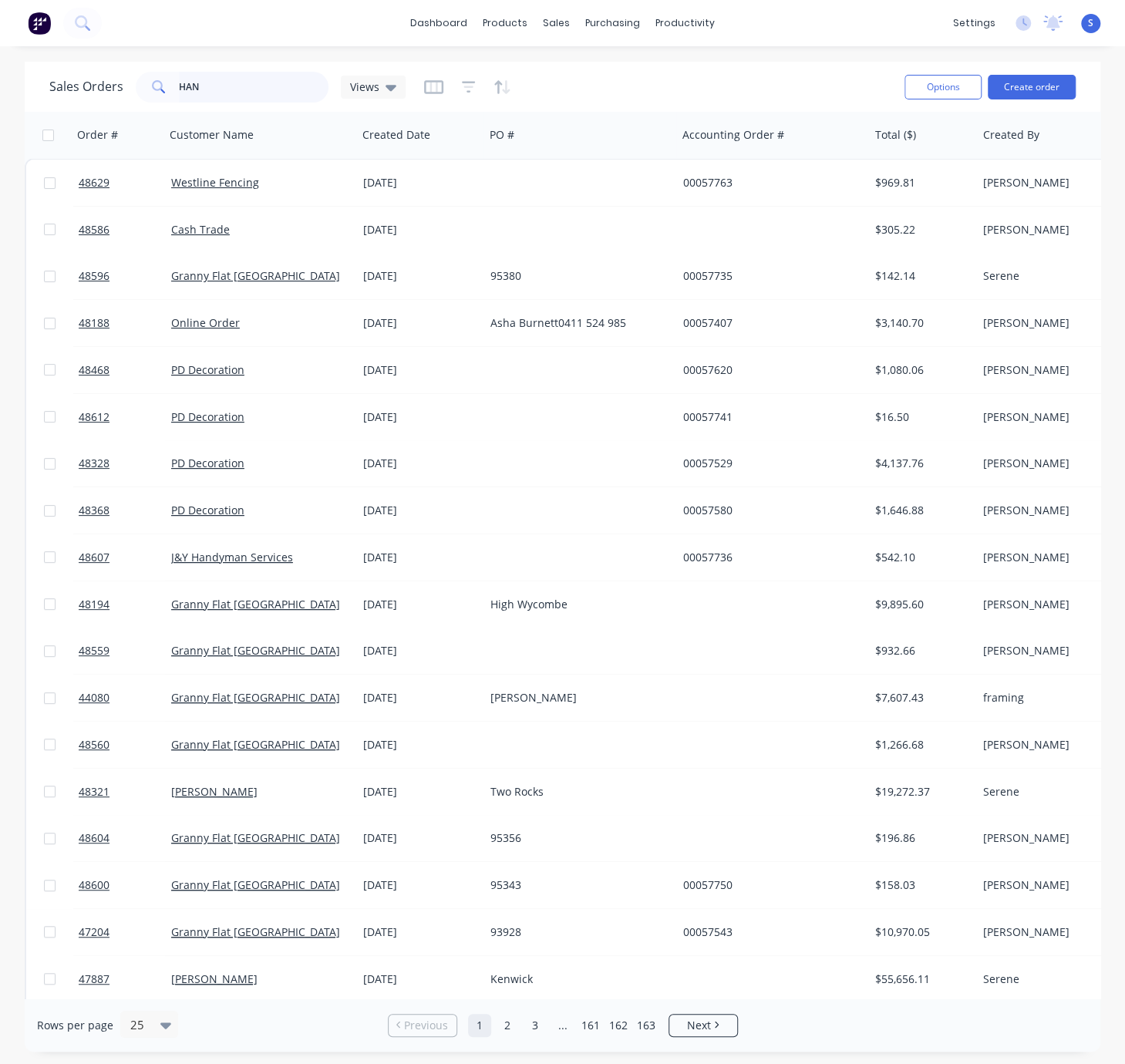
click at [232, 93] on input "HAN" at bounding box center [254, 87] width 150 height 31
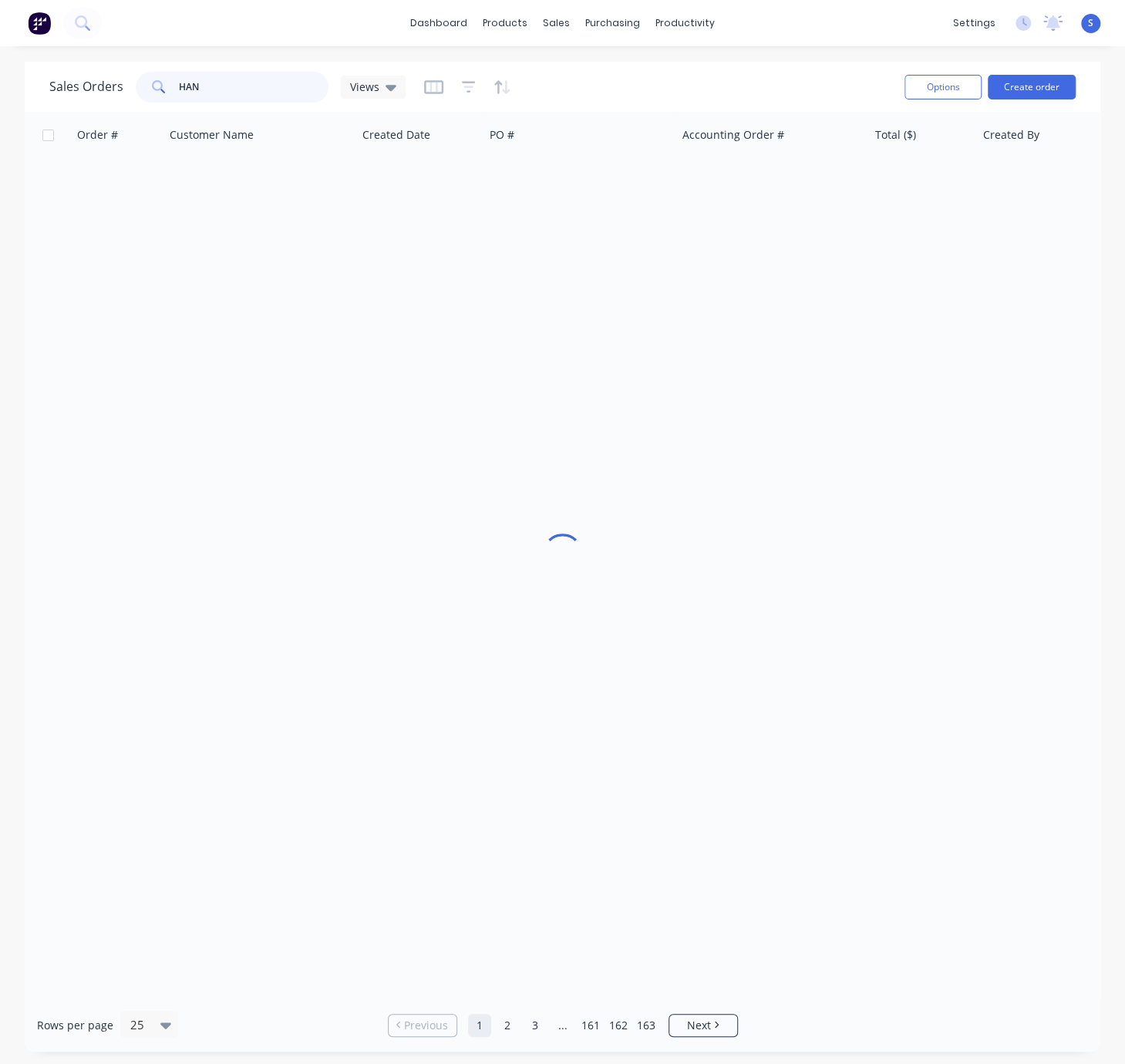
type input "HAN"
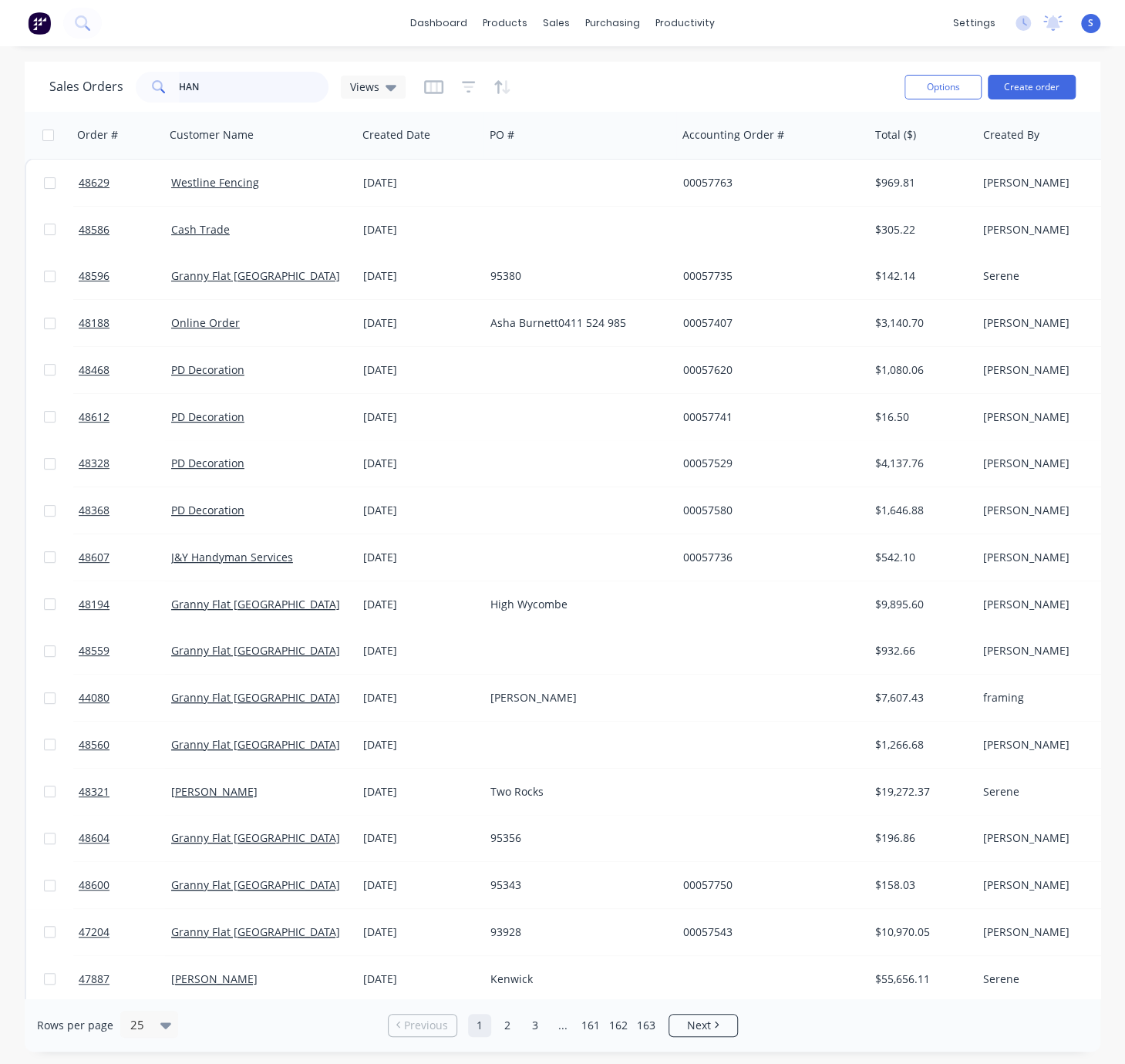
drag, startPoint x: 226, startPoint y: 84, endPoint x: 131, endPoint y: 80, distance: 95.1
click at [151, 80] on div "HAN" at bounding box center [232, 87] width 193 height 31
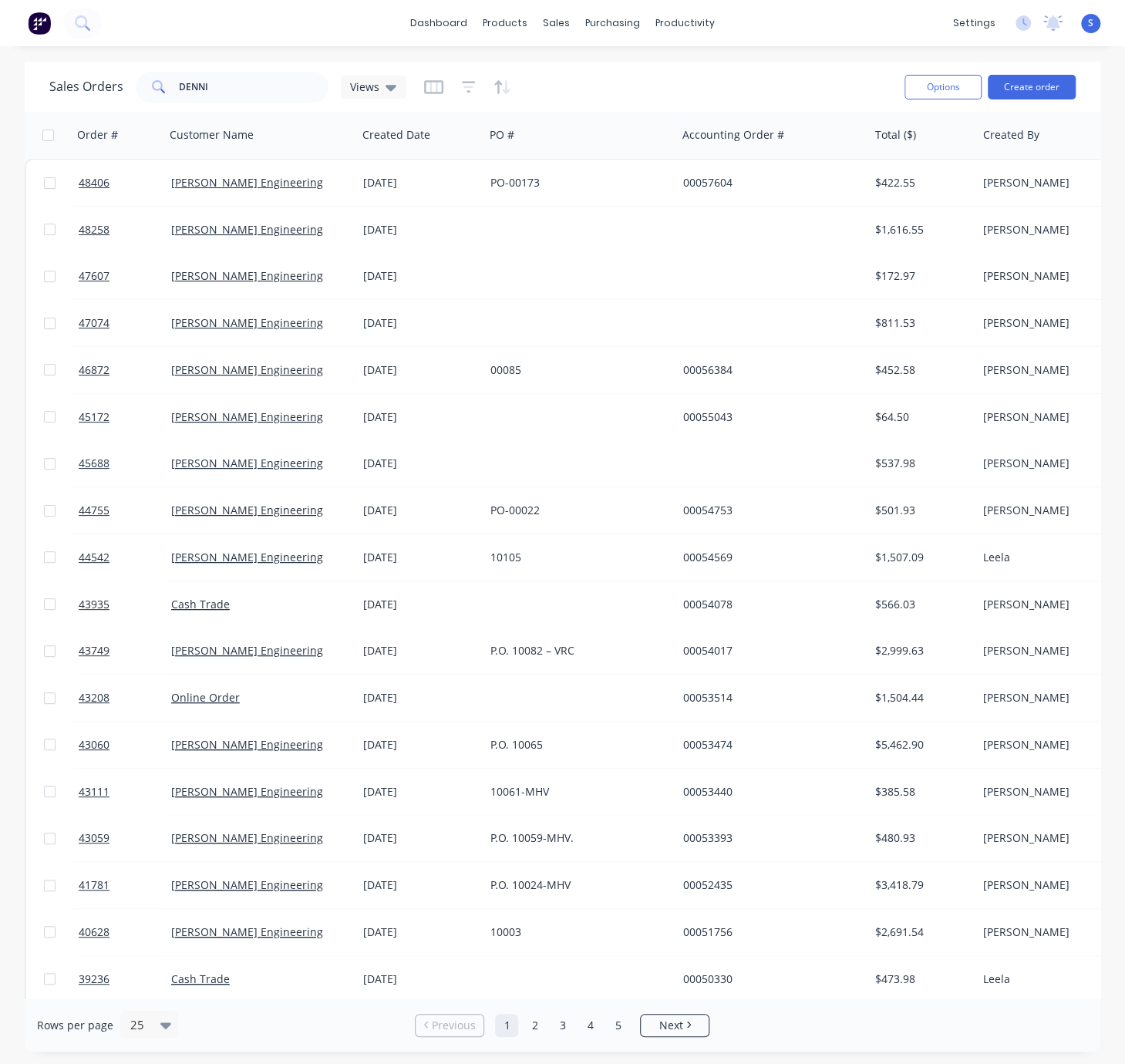
click at [324, 43] on div "dashboard products sales purchasing productivity dashboard products Product Cat…" at bounding box center [562, 23] width 1125 height 47
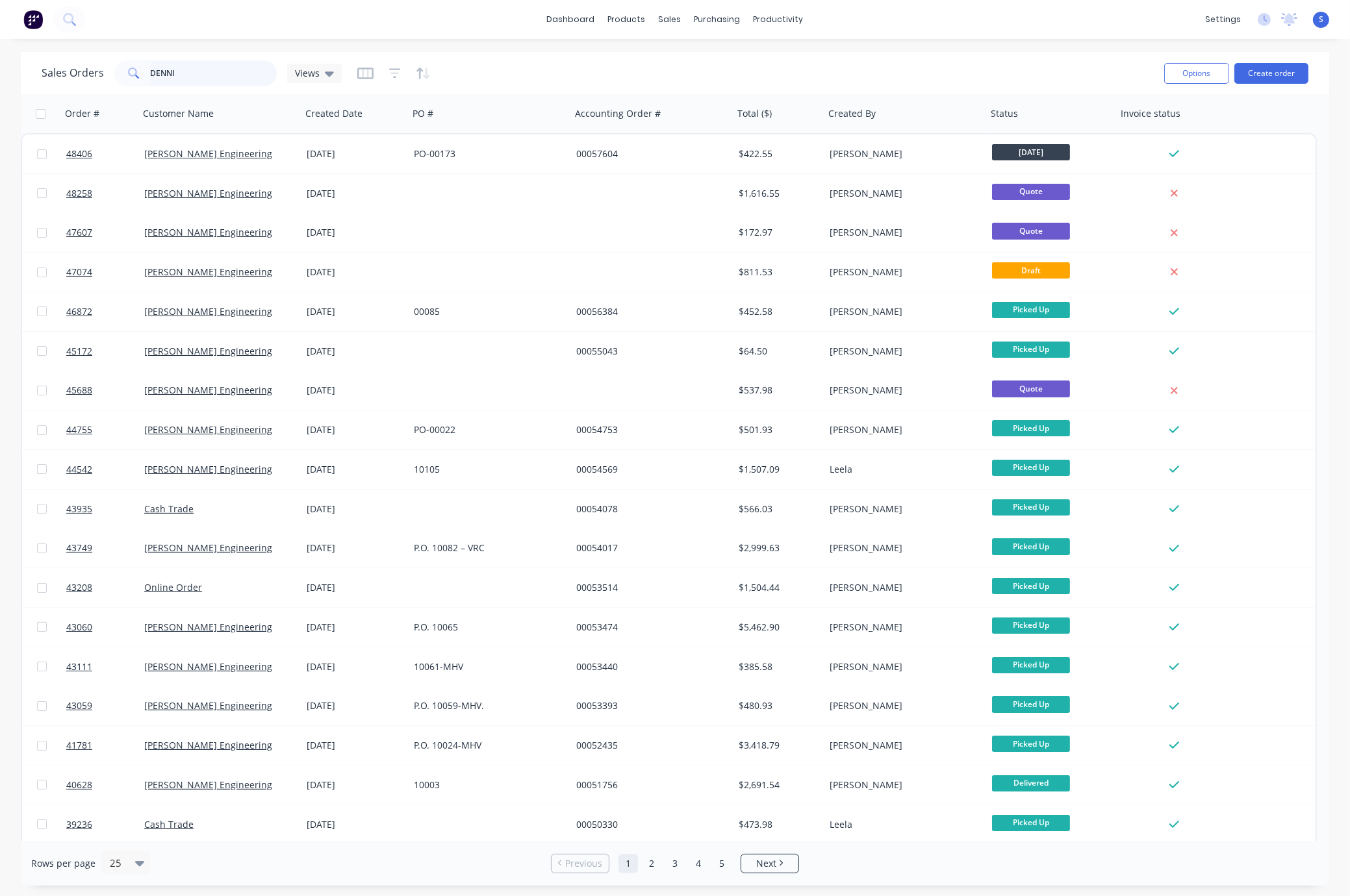
drag, startPoint x: 209, startPoint y: 68, endPoint x: 57, endPoint y: 66, distance: 152.0
click at [59, 65] on div "Sales Orders DENNI Views" at bounding box center [191, 73] width 300 height 26
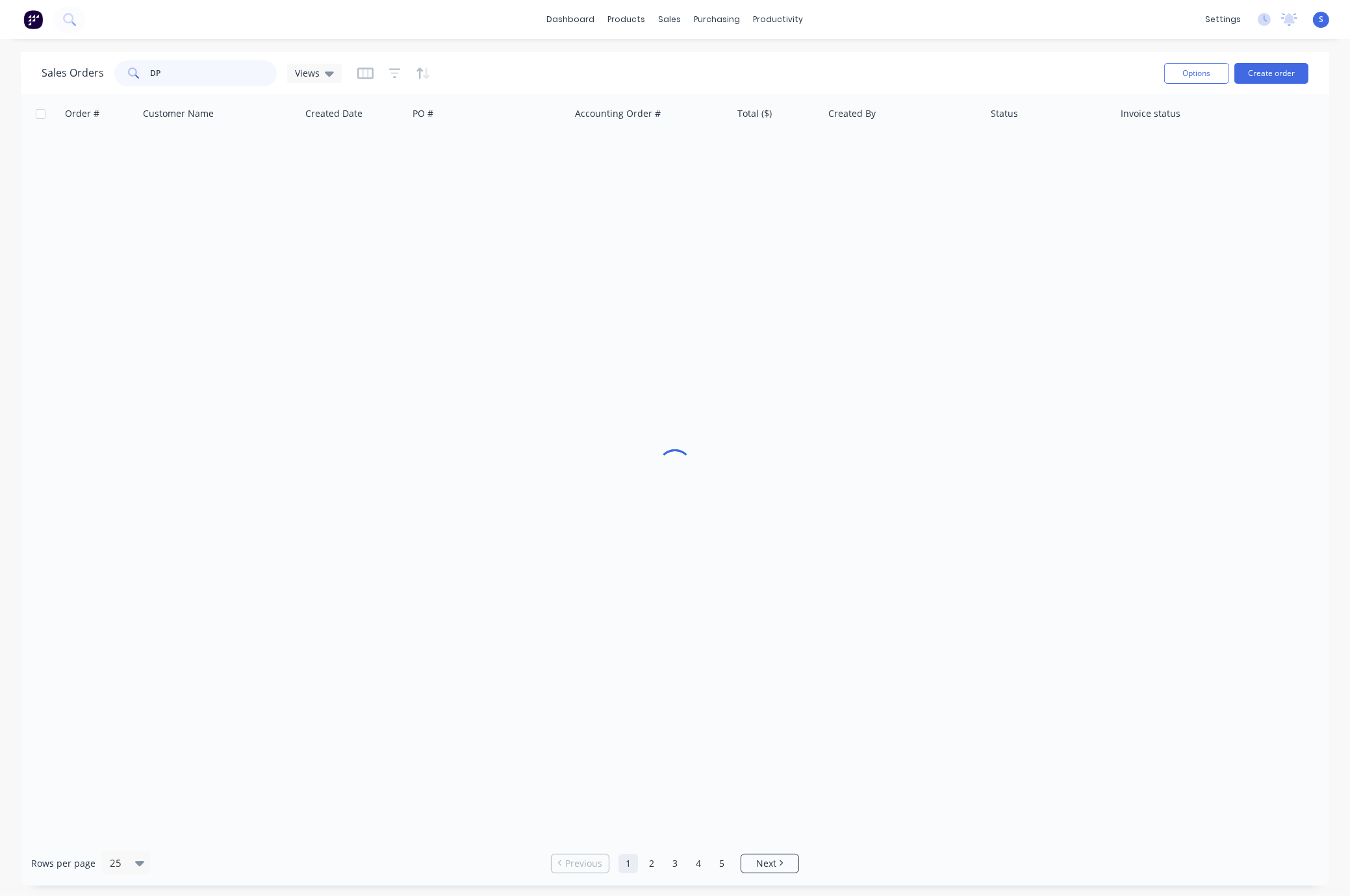
type input "D"
type input "H"
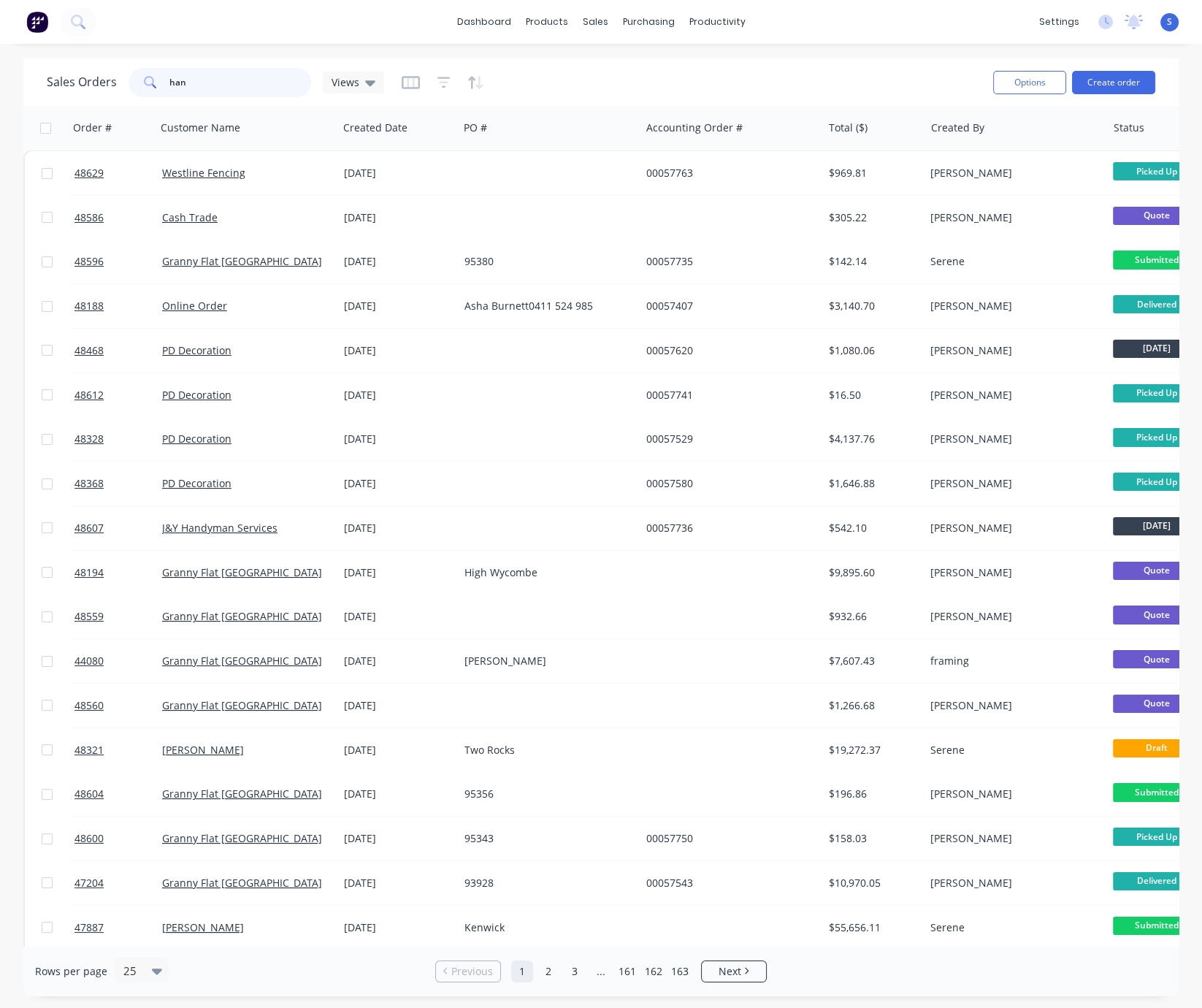
click at [148, 85] on div "han" at bounding box center [220, 82] width 183 height 29
type input "42056"
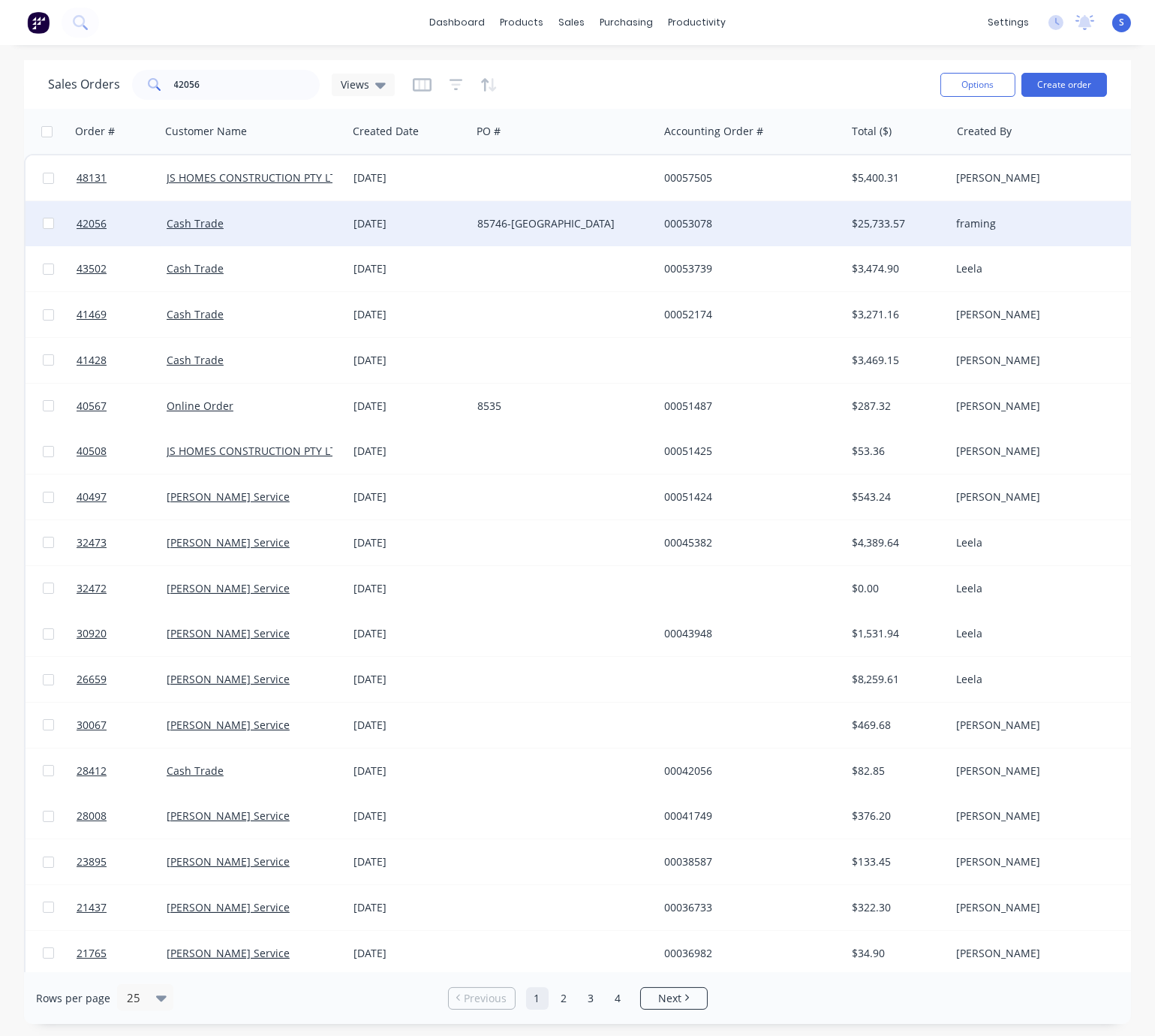
click at [594, 229] on div "85746-[GEOGRAPHIC_DATA]" at bounding box center [560, 224] width 167 height 15
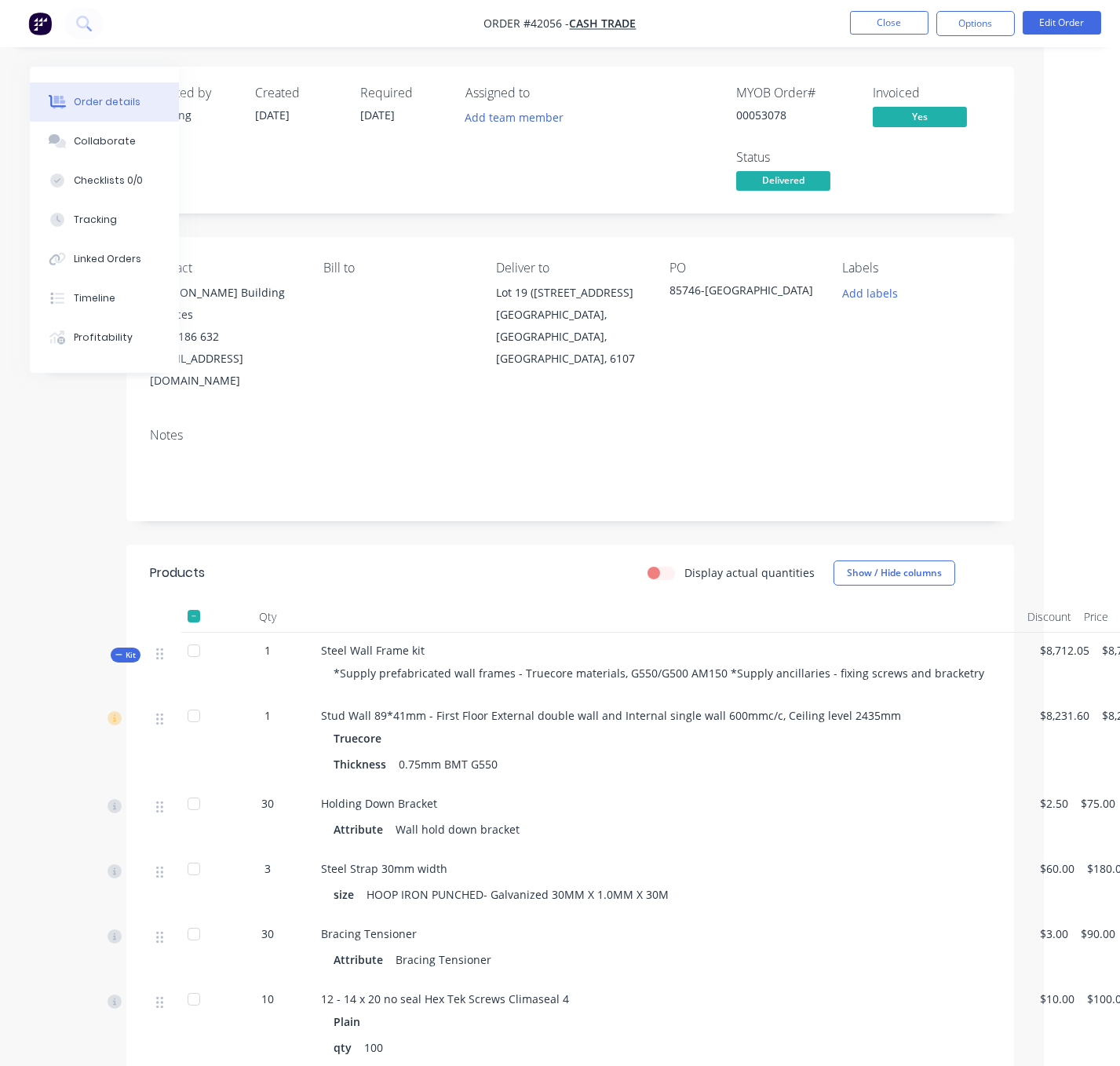
scroll to position [0, 124]
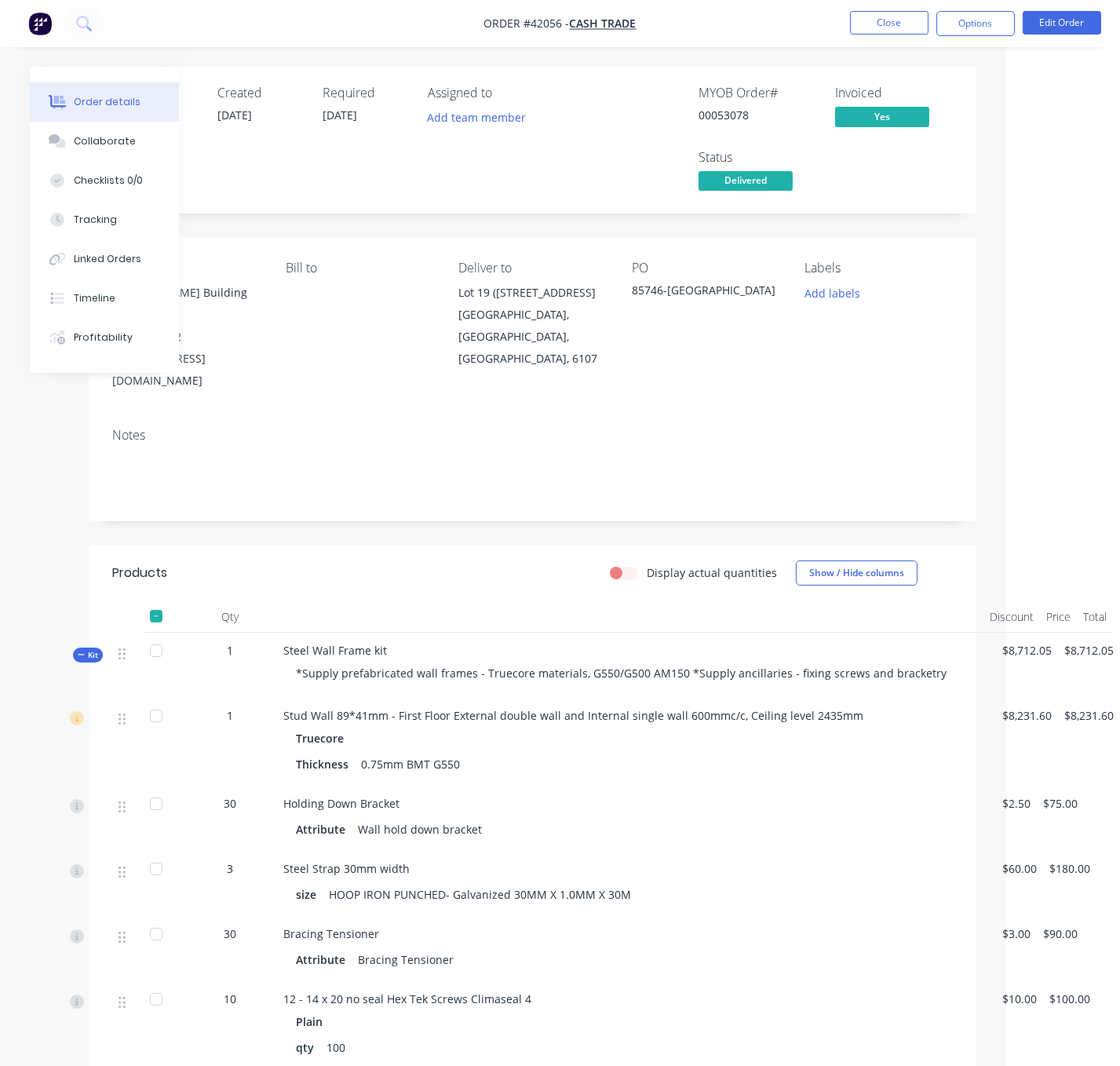
drag, startPoint x: 591, startPoint y: 574, endPoint x: 677, endPoint y: 570, distance: 86.1
drag, startPoint x: 439, startPoint y: 567, endPoint x: 506, endPoint y: 566, distance: 67.0
click at [145, 625] on div at bounding box center [156, 615] width 31 height 31
click at [146, 626] on div at bounding box center [156, 615] width 31 height 31
click at [85, 660] on span "Kit" at bounding box center [88, 655] width 20 height 12
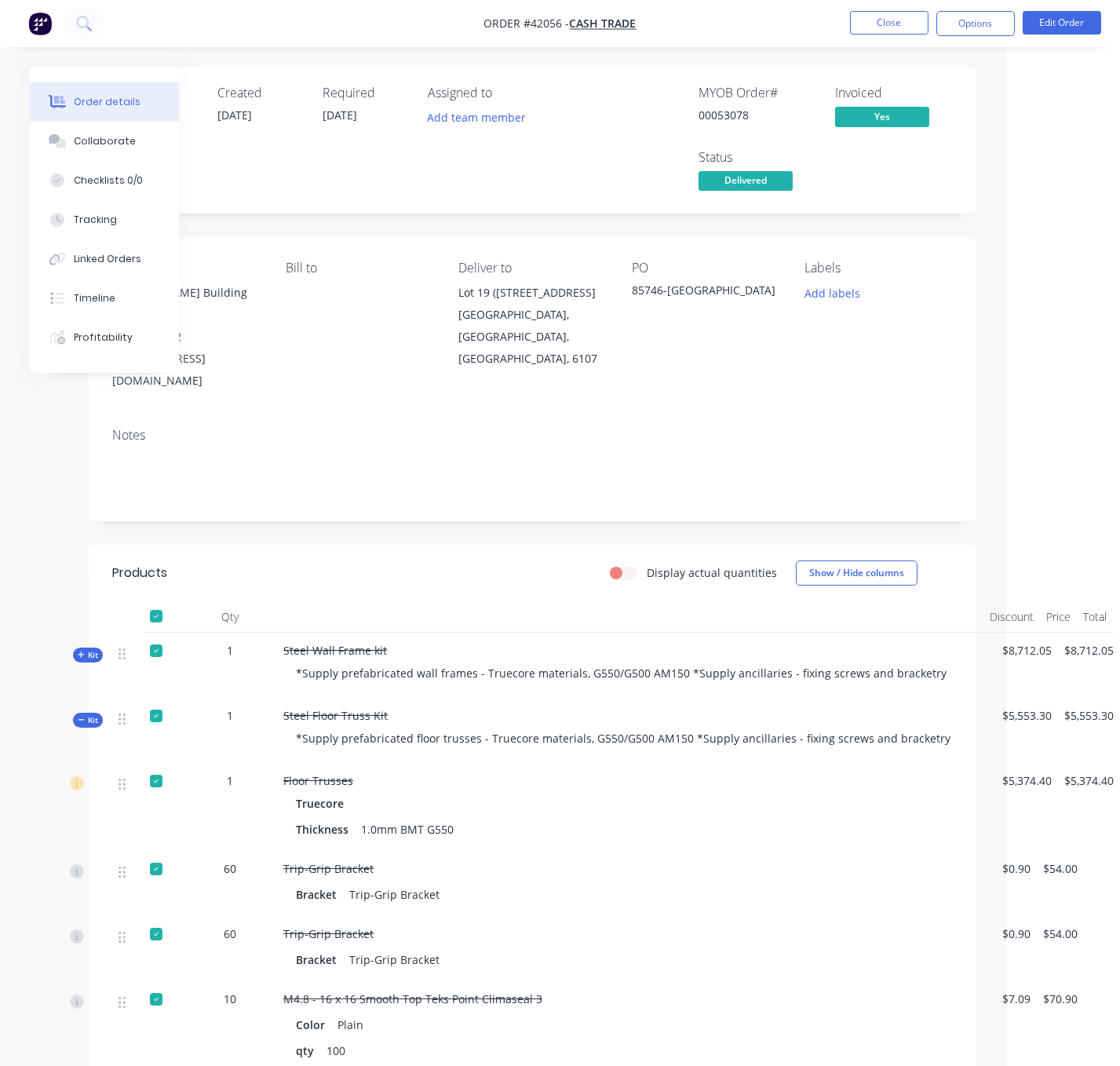
click at [83, 726] on span "Kit" at bounding box center [88, 720] width 20 height 12
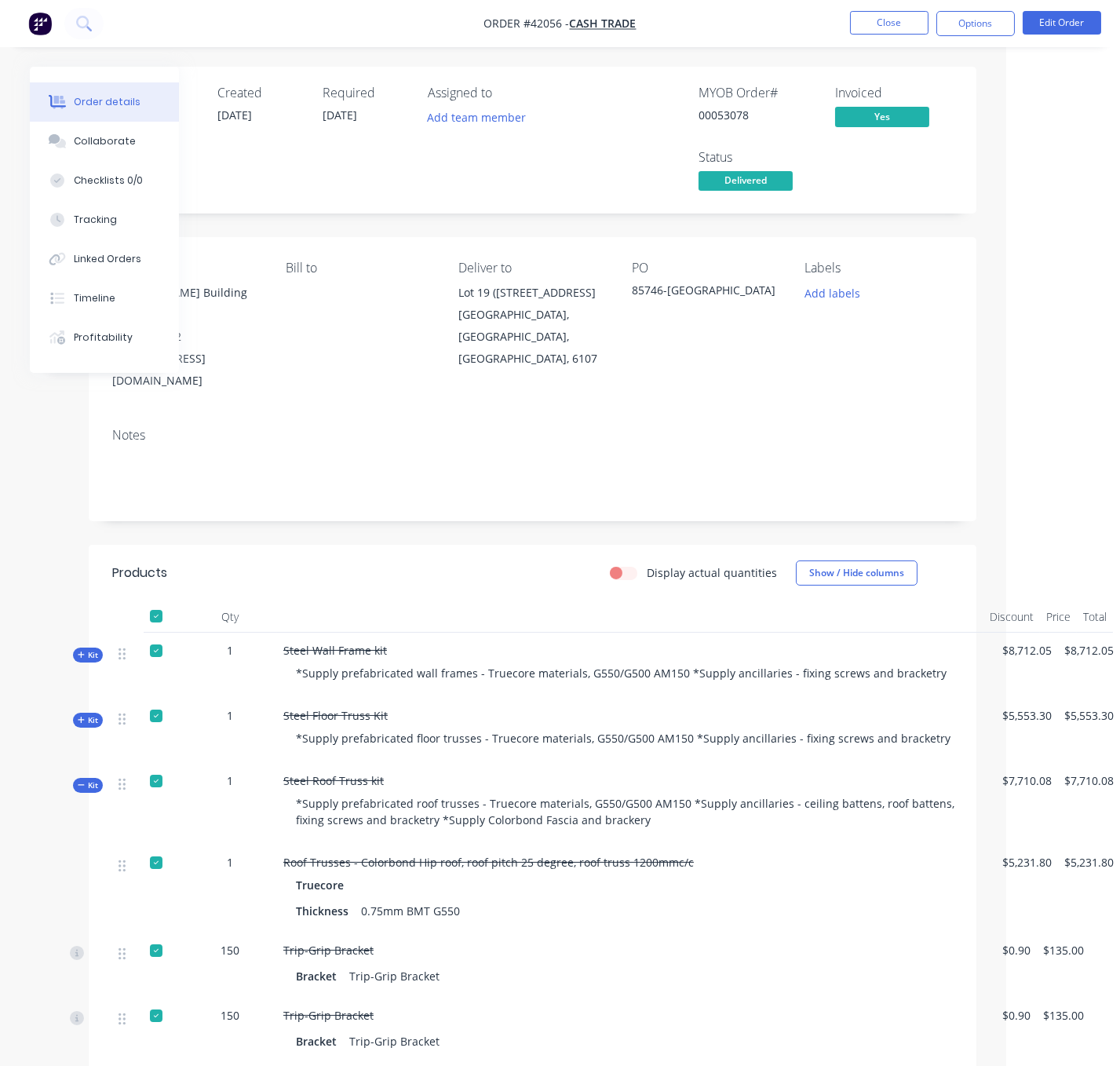
scroll to position [274, 124]
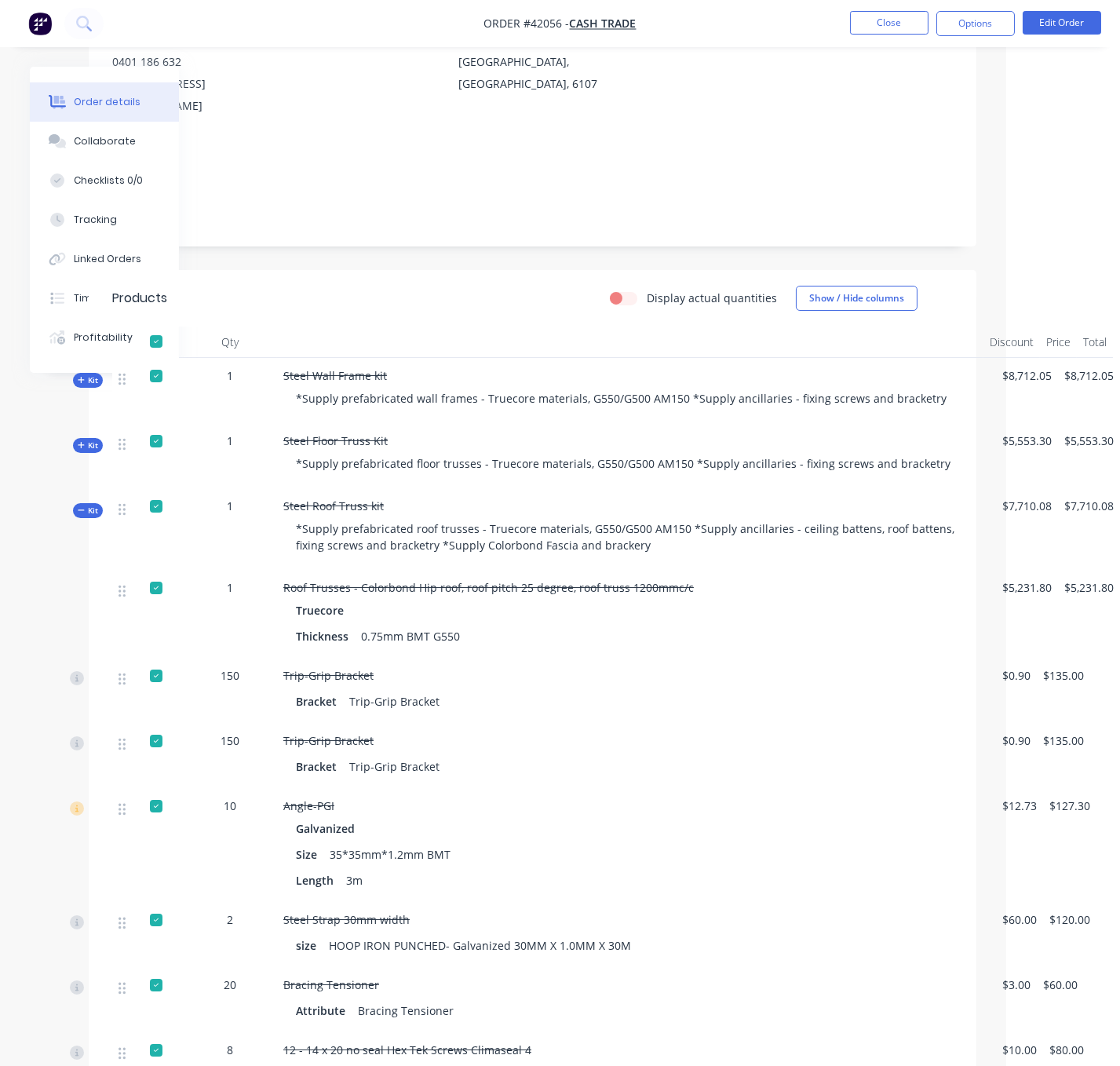
click at [79, 517] on span "Kit" at bounding box center [88, 510] width 20 height 12
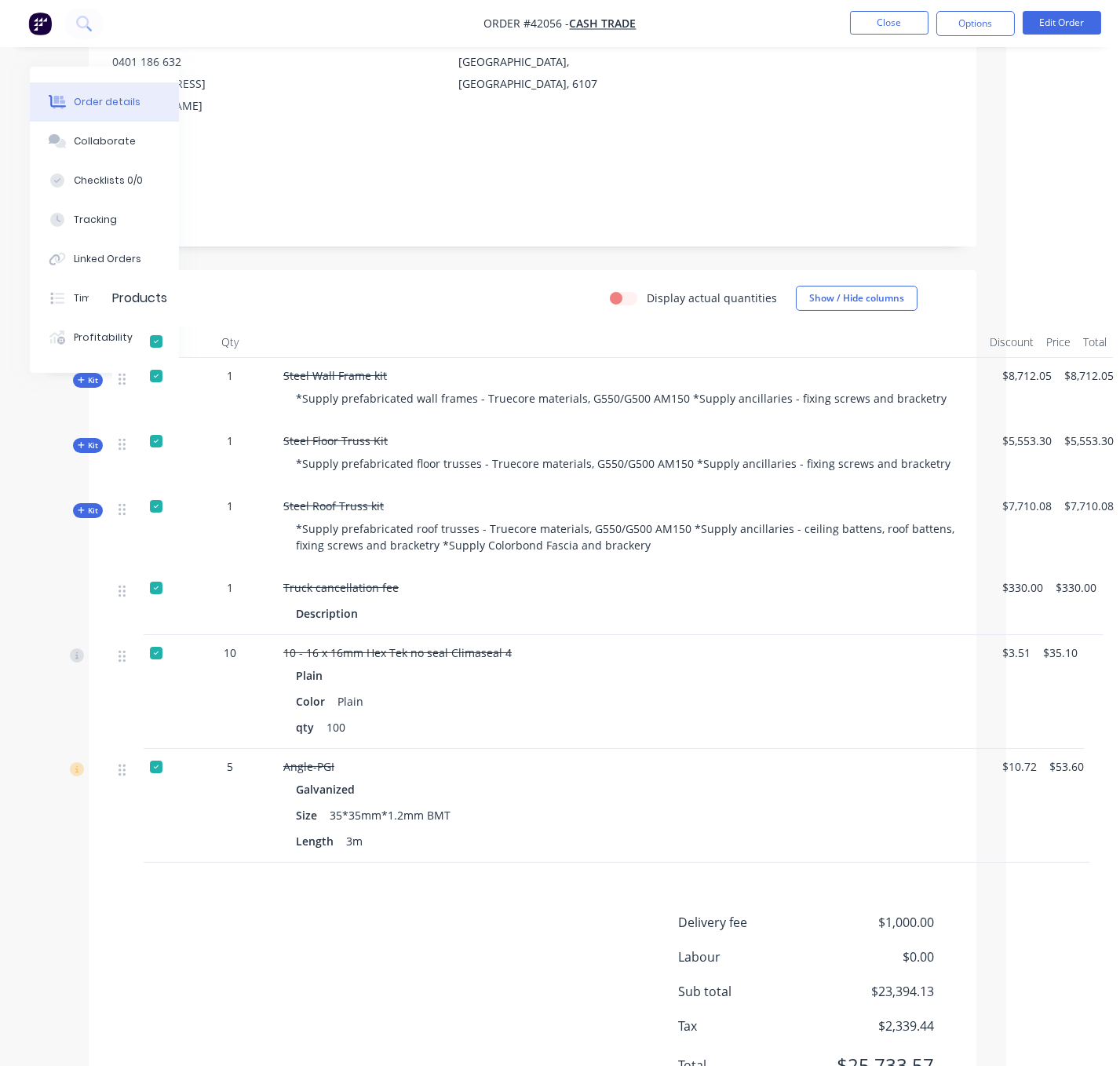
click at [84, 517] on span "Kit" at bounding box center [88, 510] width 20 height 12
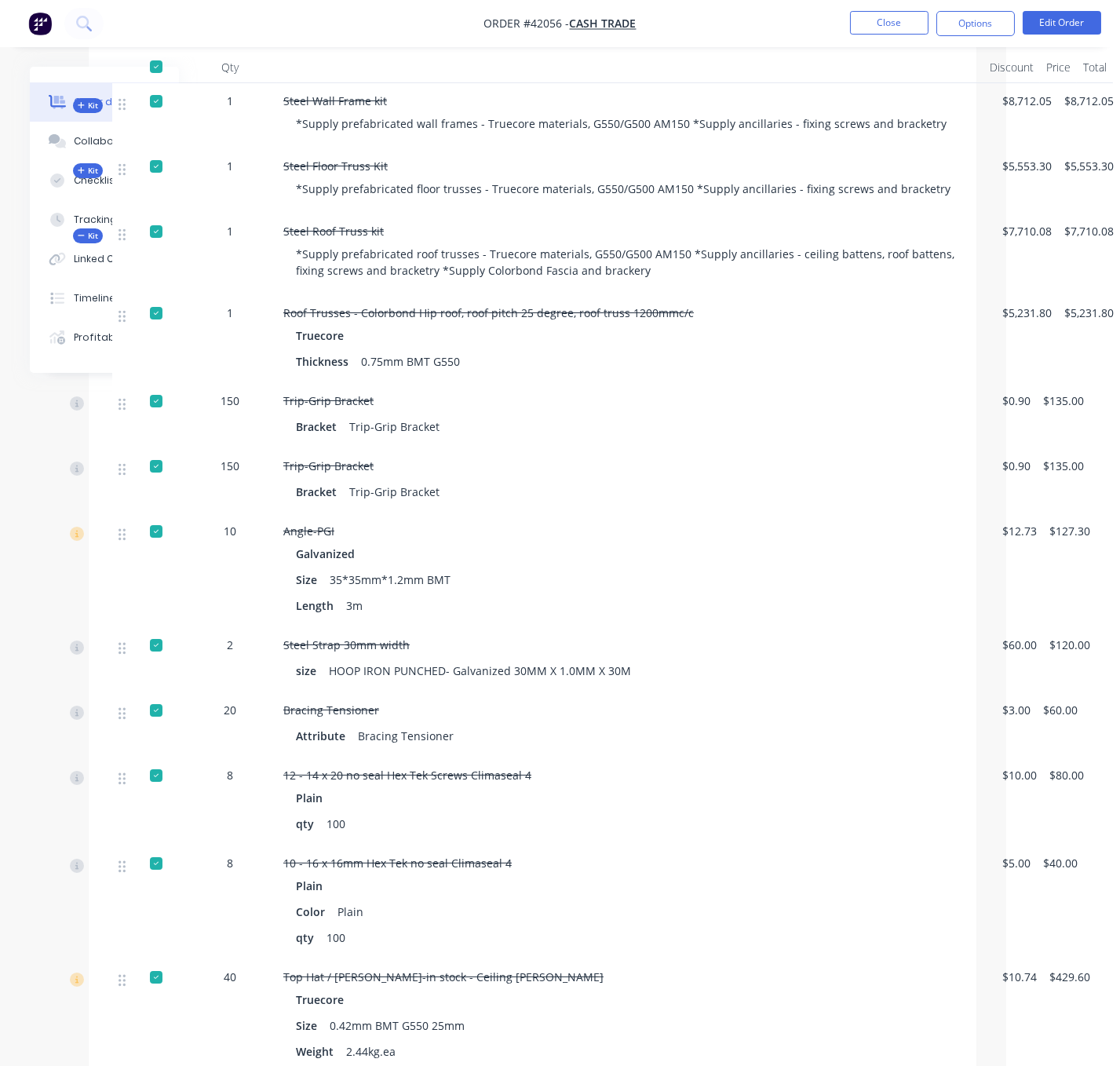
scroll to position [0, 124]
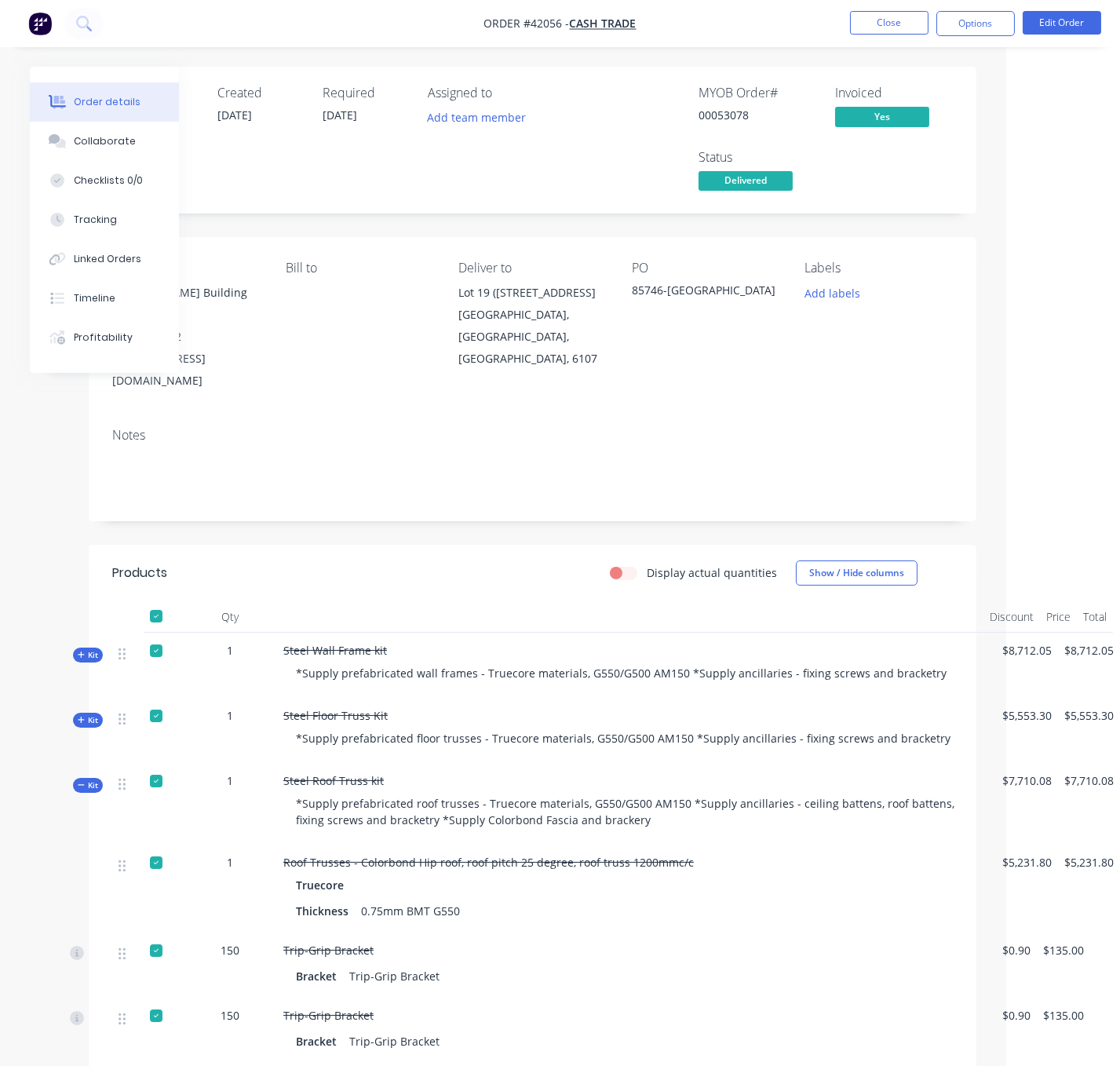
click at [457, 566] on div "Display actual quantities Show / Hide columns" at bounding box center [622, 572] width 661 height 25
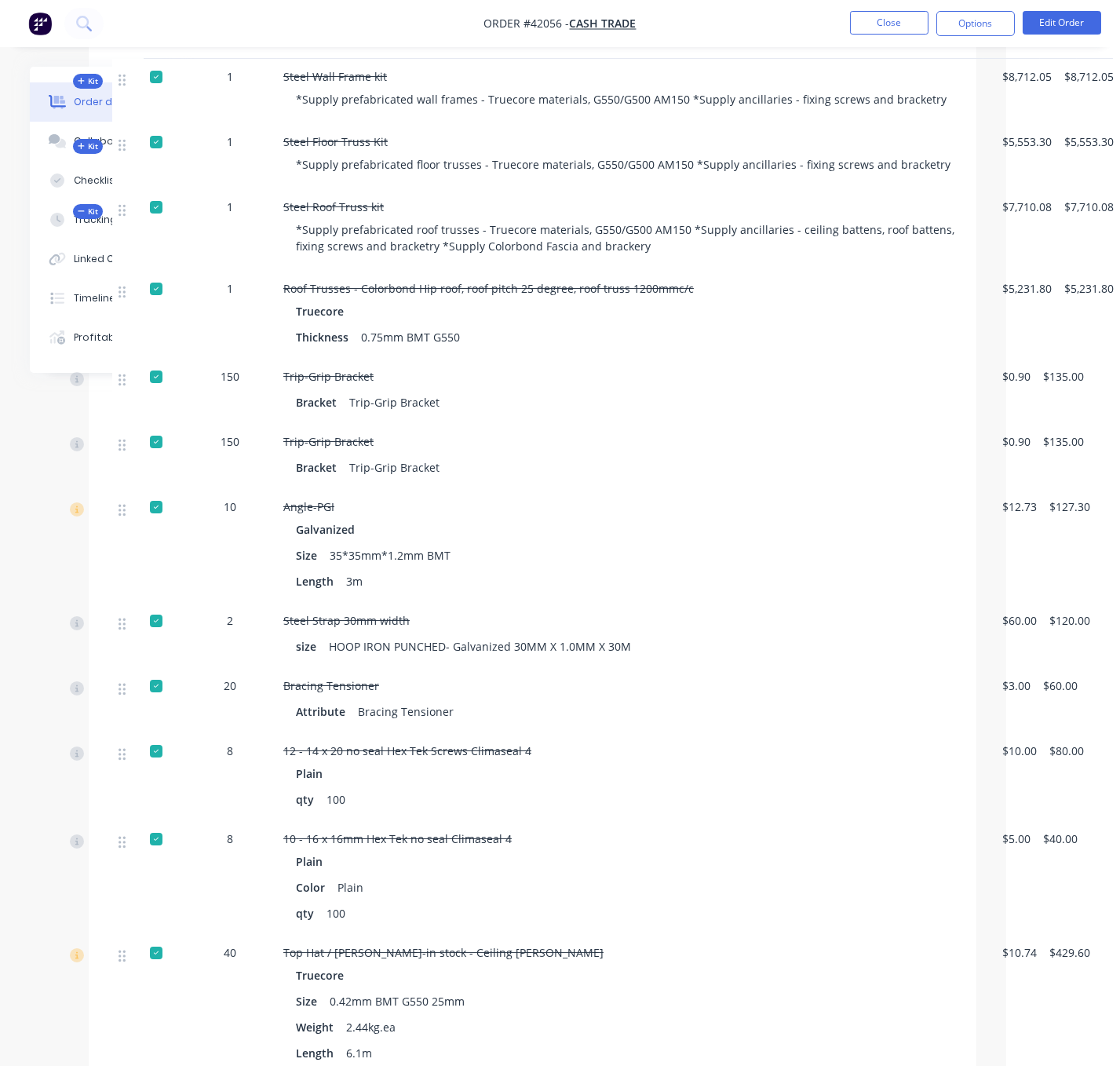
scroll to position [279, 124]
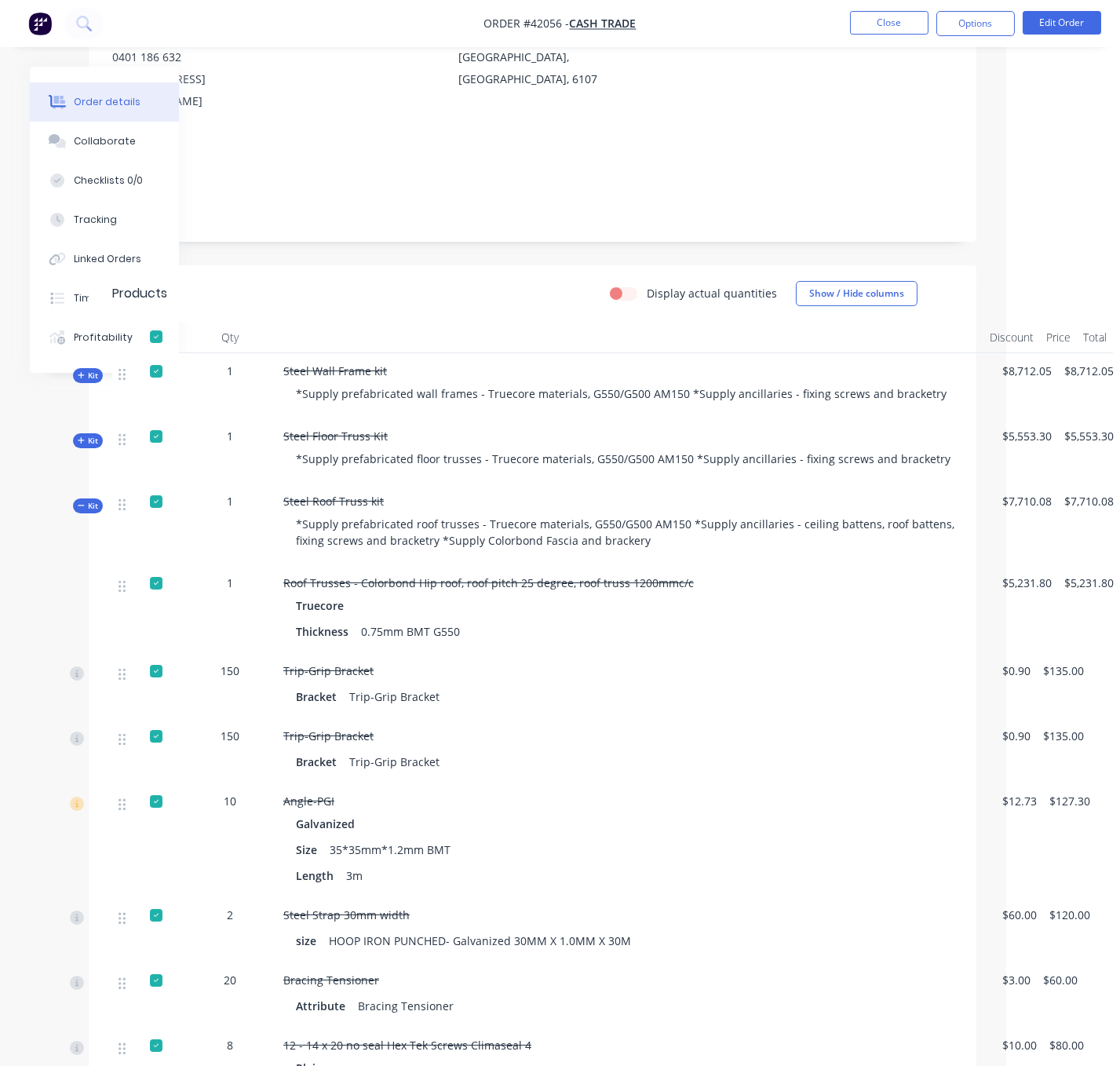
click at [80, 512] on span "Kit" at bounding box center [88, 505] width 20 height 12
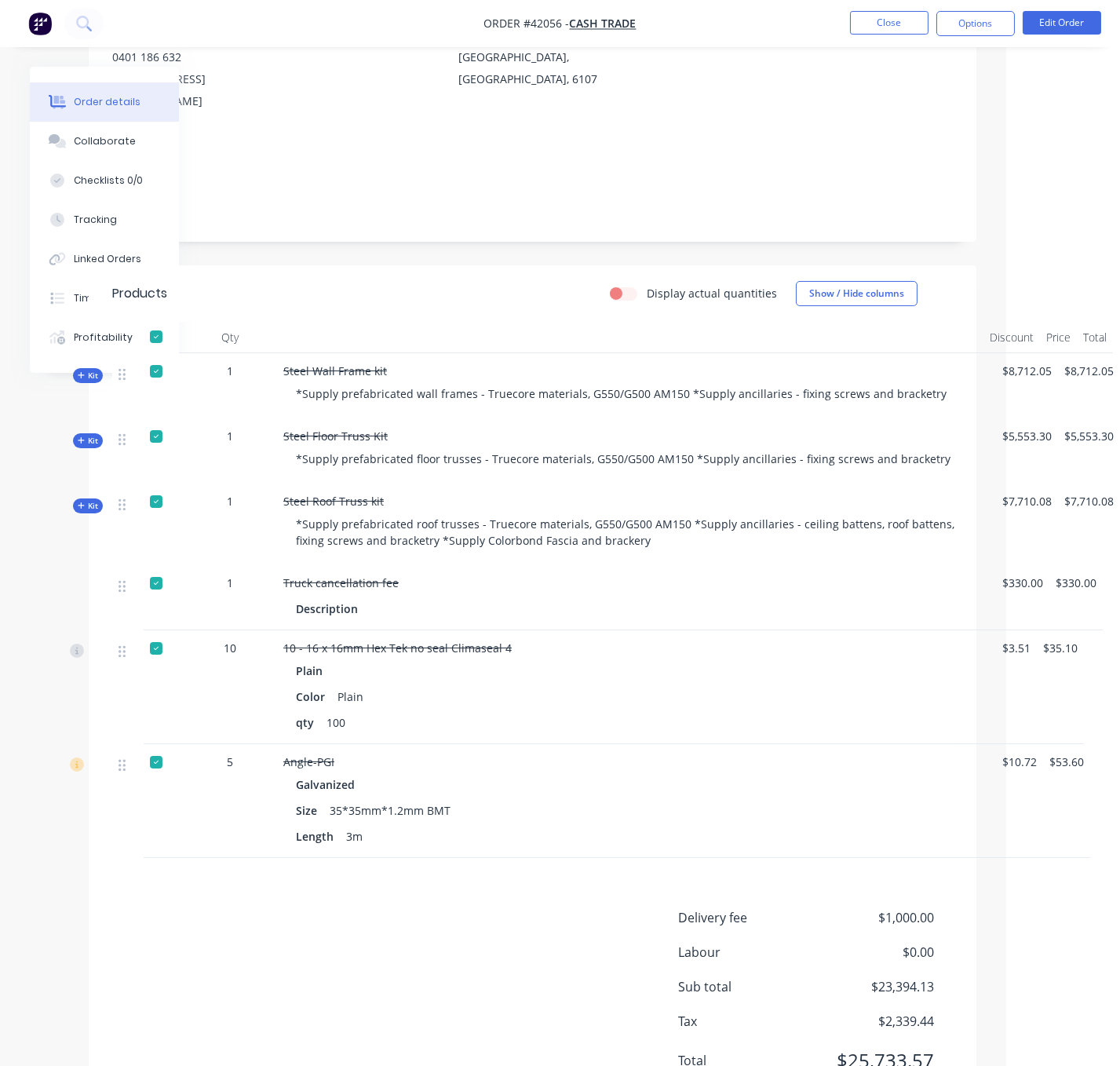
drag, startPoint x: 379, startPoint y: 949, endPoint x: 461, endPoint y: 950, distance: 82.0
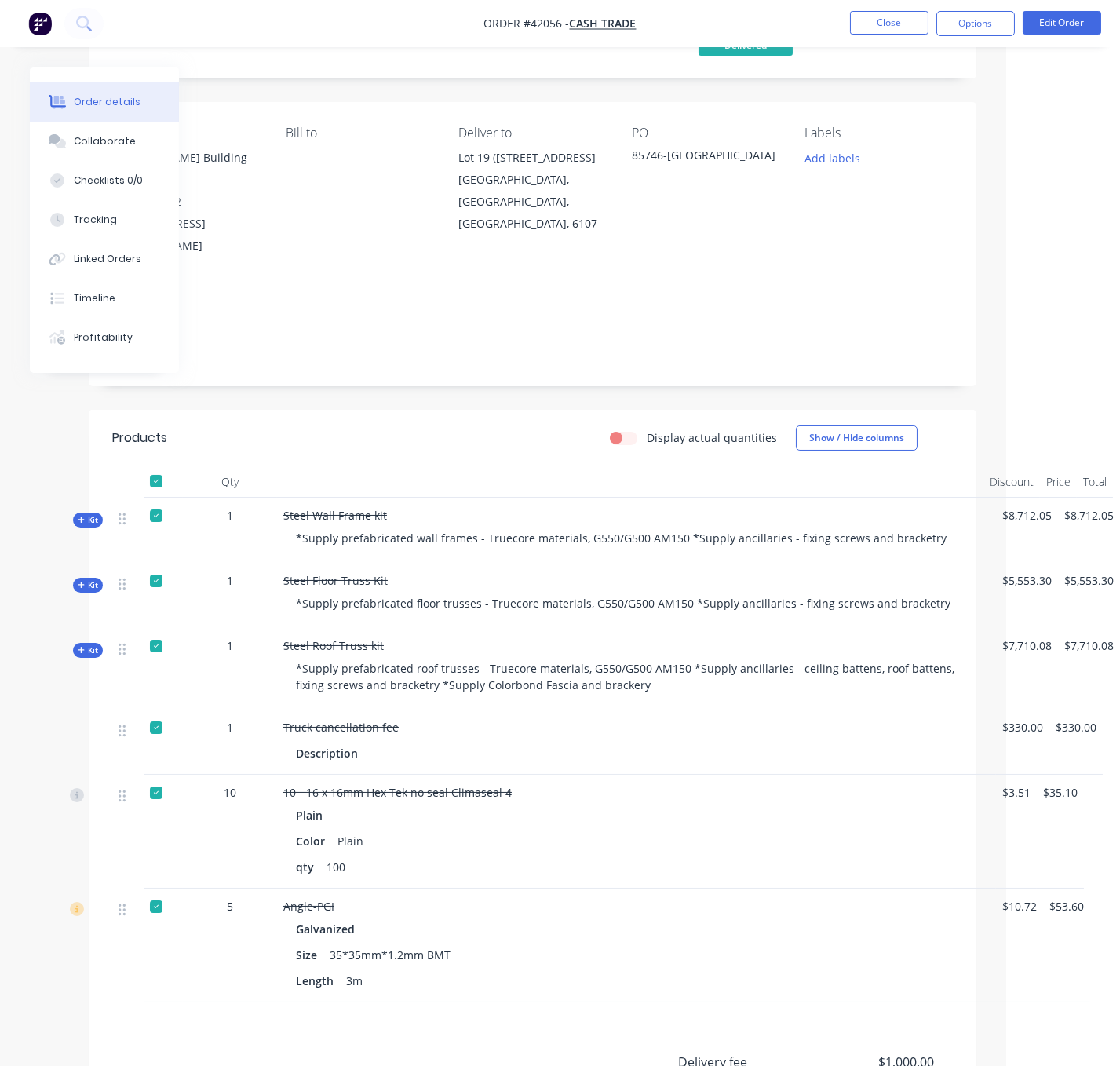
scroll to position [0, 124]
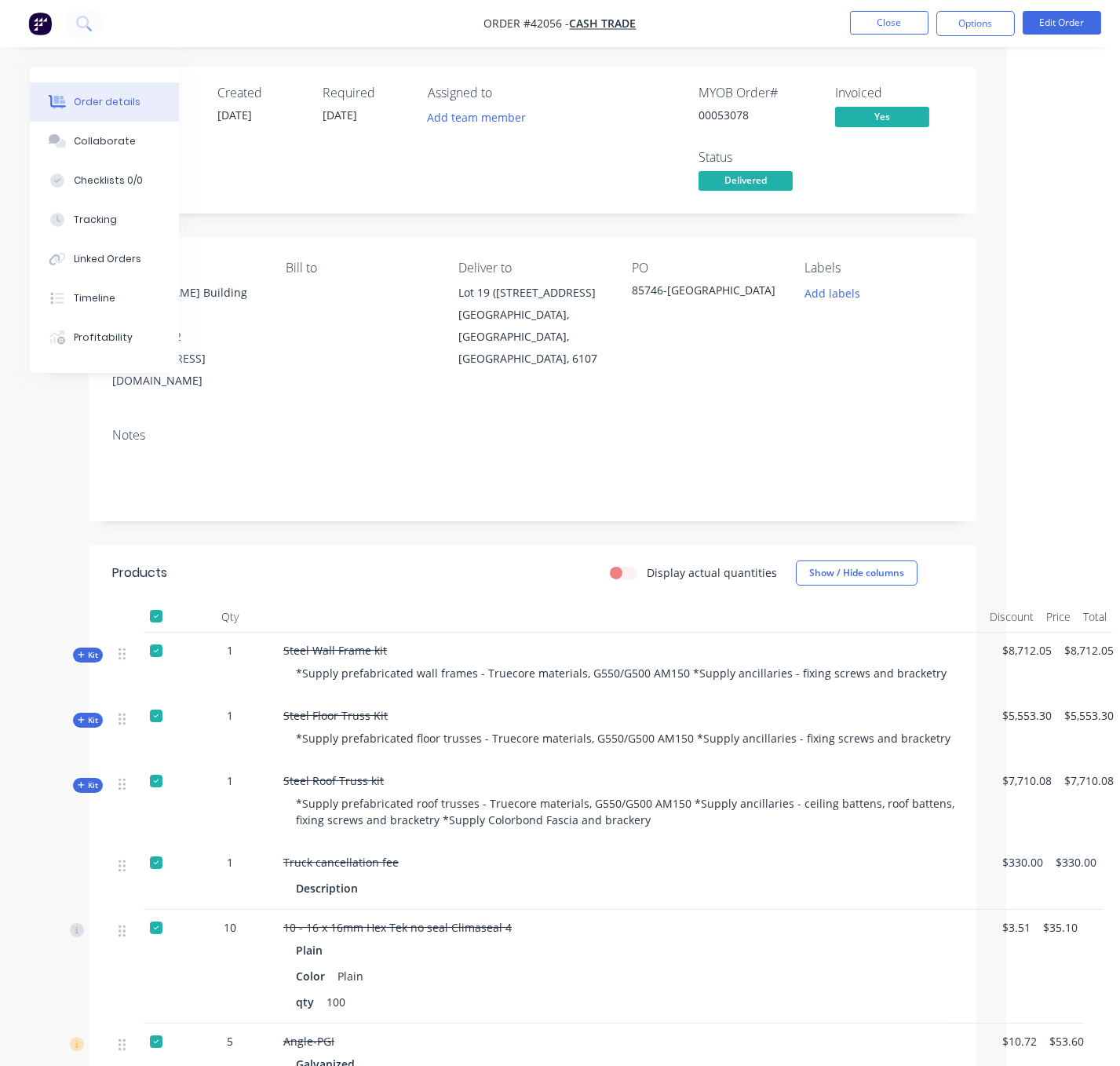
click at [389, 562] on header "Products Display actual quantities Show / Hide columns" at bounding box center [532, 573] width 887 height 56
drag, startPoint x: 410, startPoint y: 562, endPoint x: 443, endPoint y: 555, distance: 33.7
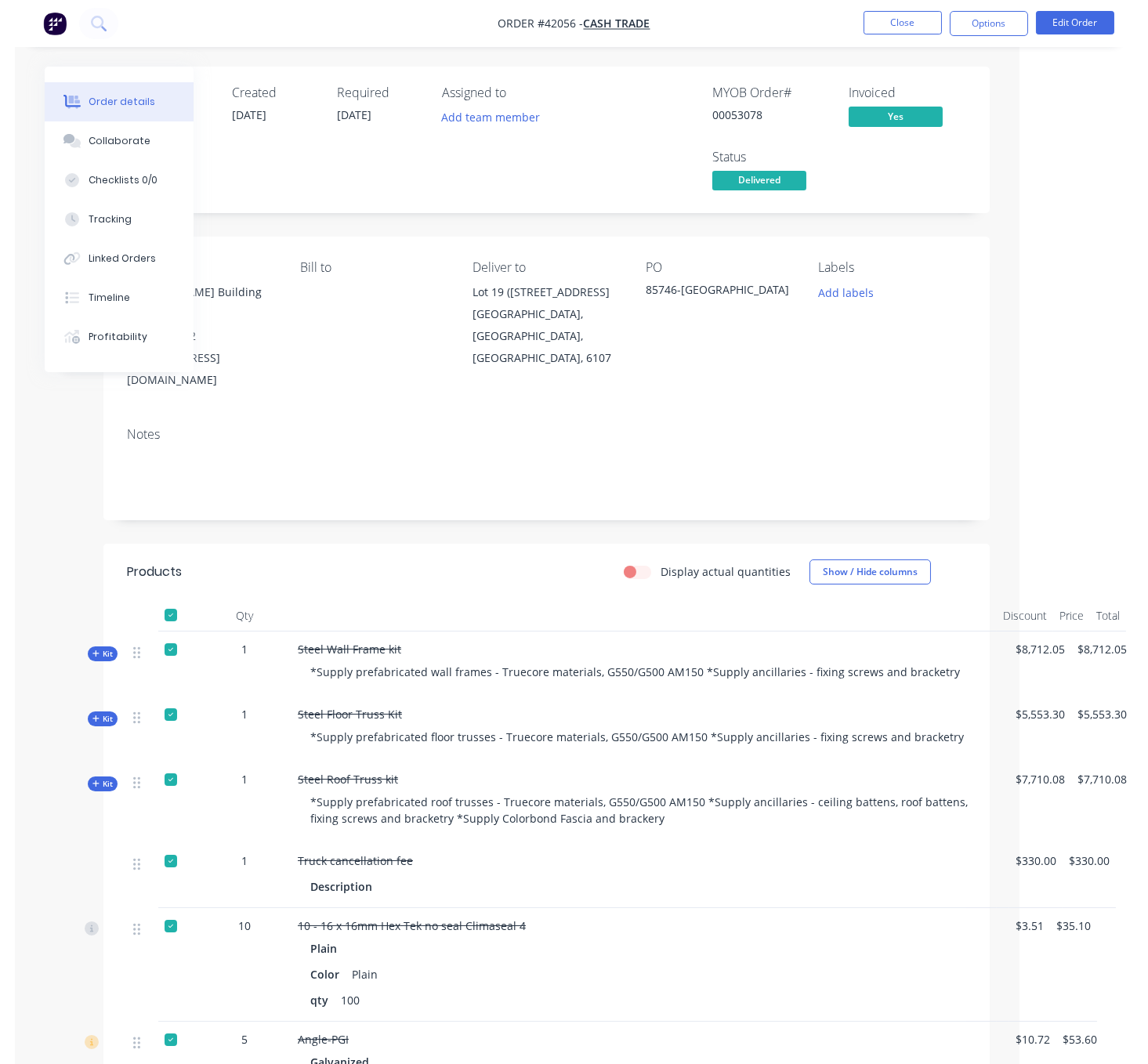
scroll to position [0, 0]
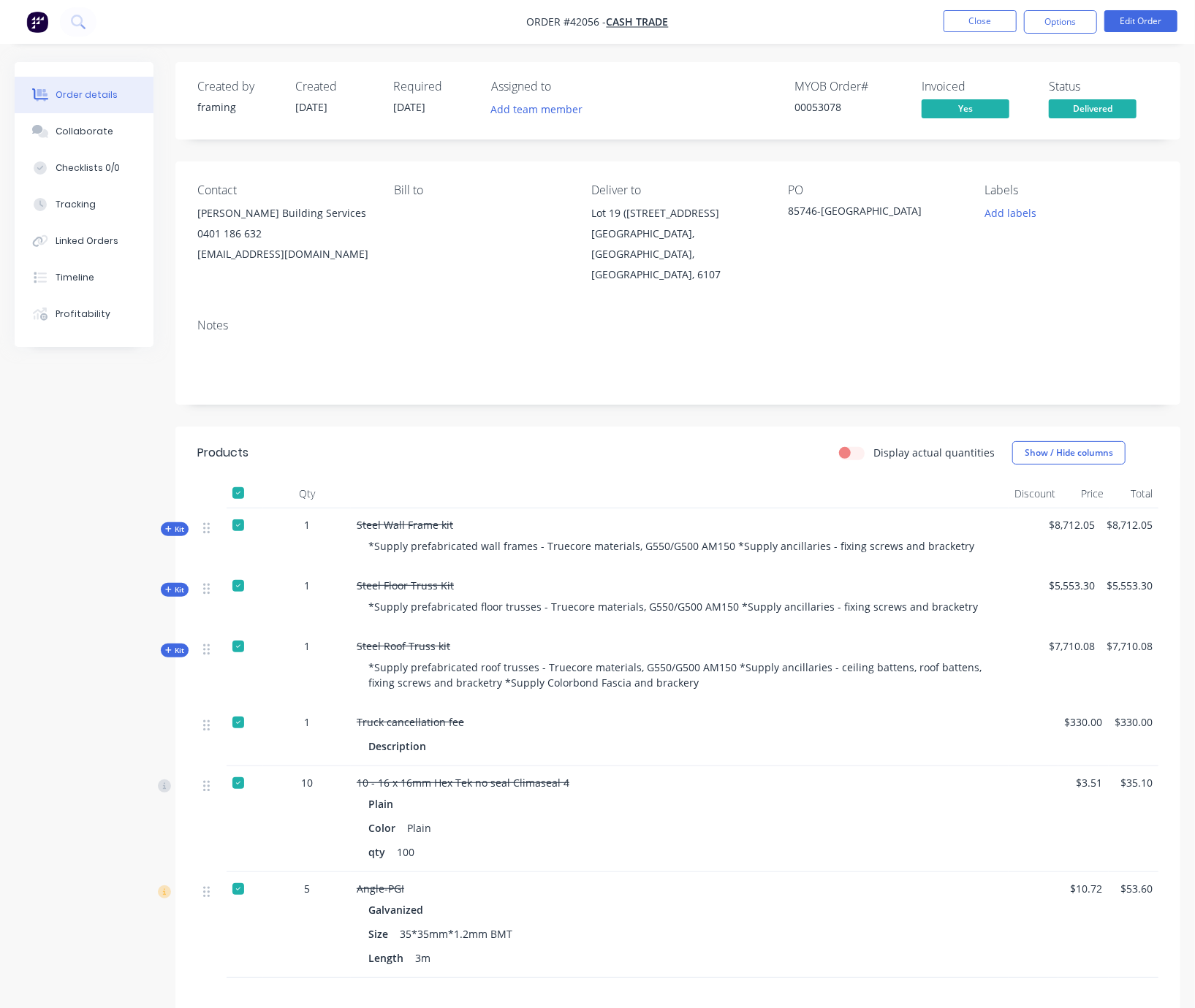
drag, startPoint x: 405, startPoint y: 419, endPoint x: 316, endPoint y: 776, distance: 367.9
click at [407, 419] on div "Created by framing Created [DATE] Required [DATE] Assigned to Add team member M…" at bounding box center [677, 639] width 1005 height 1154
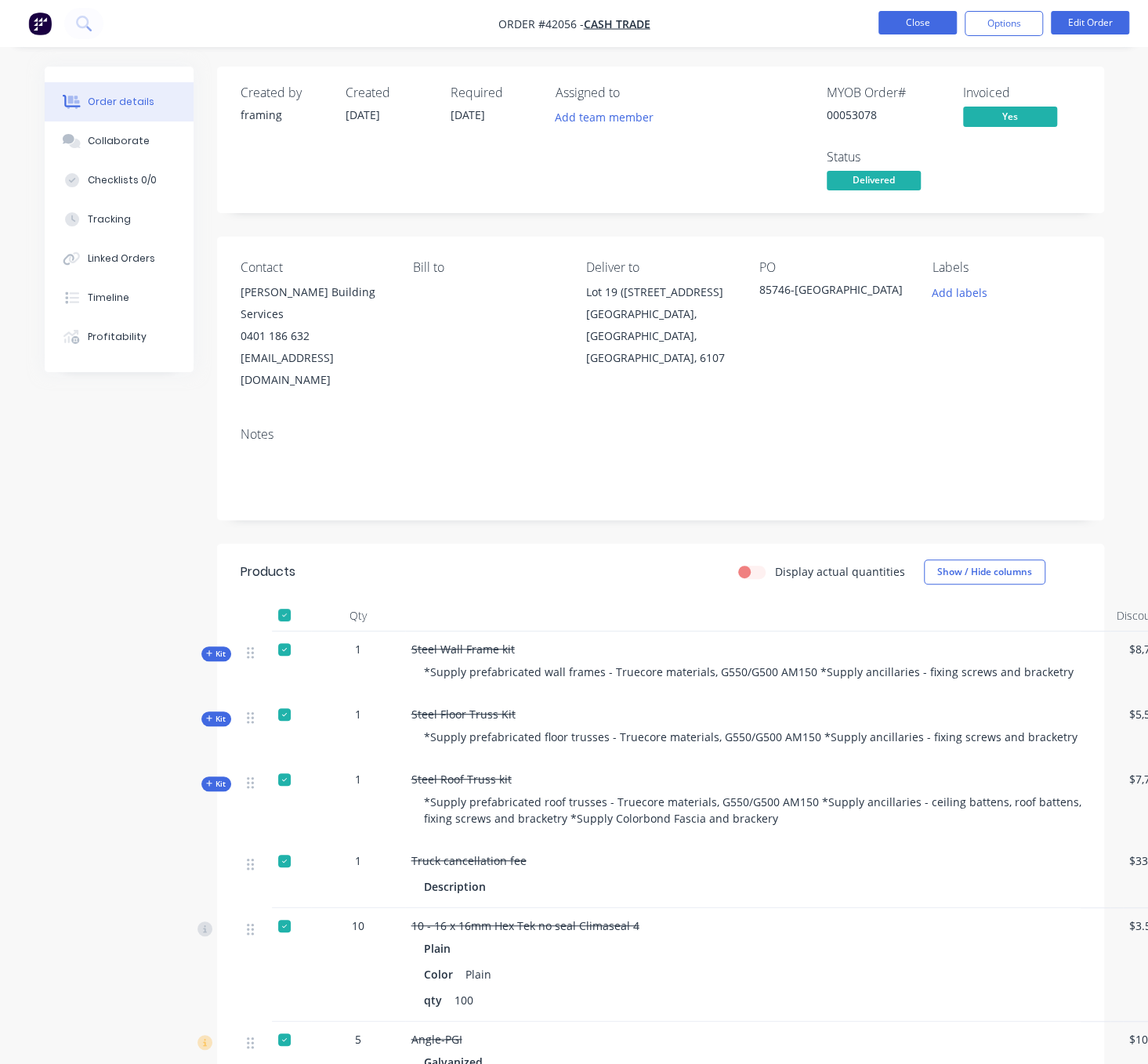
click at [905, 25] on button "Close" at bounding box center [917, 22] width 79 height 23
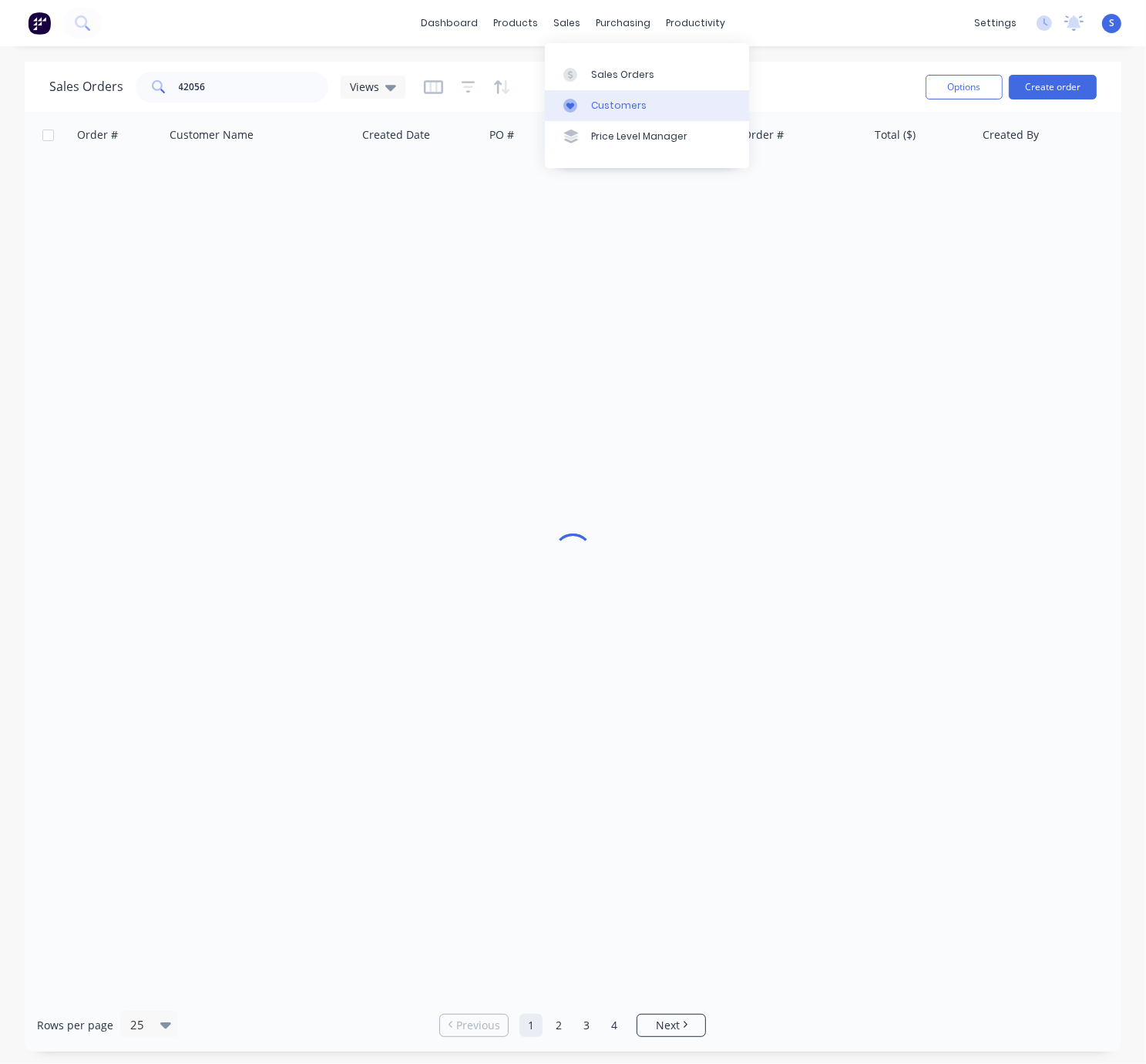
click at [608, 121] on link "Customers" at bounding box center [647, 105] width 204 height 31
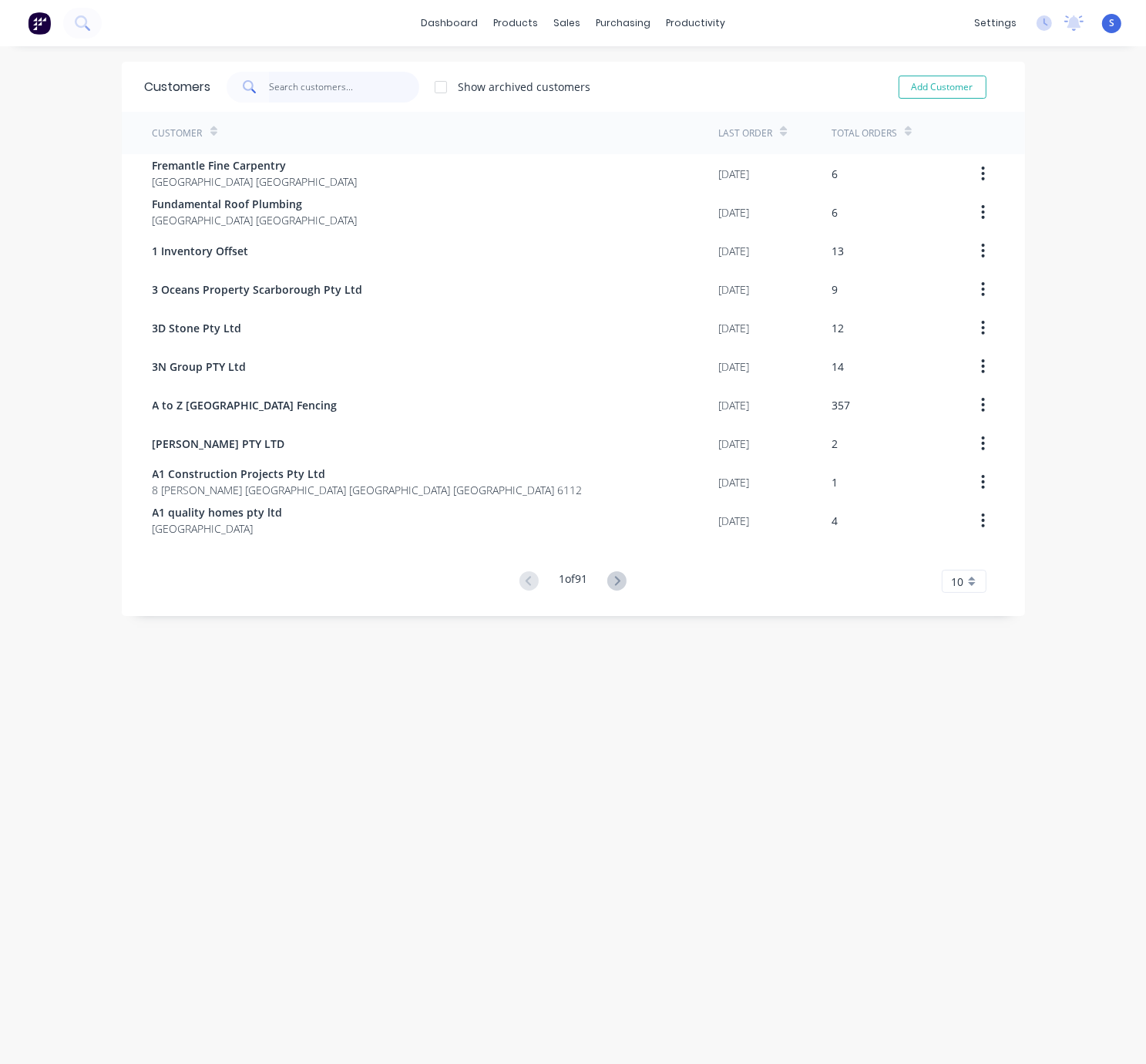
click at [322, 94] on input "text" at bounding box center [344, 87] width 150 height 31
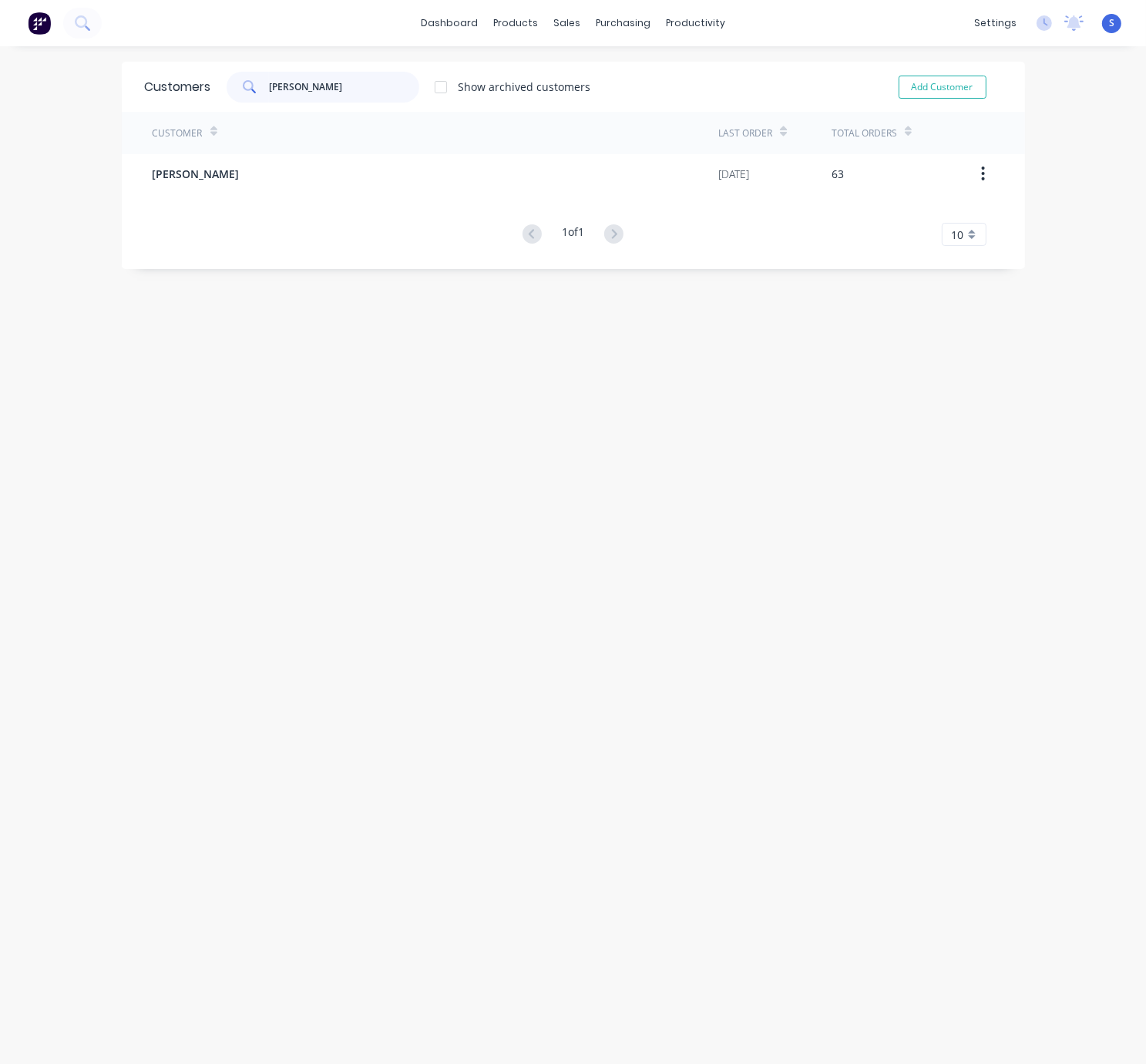
type input "[PERSON_NAME]"
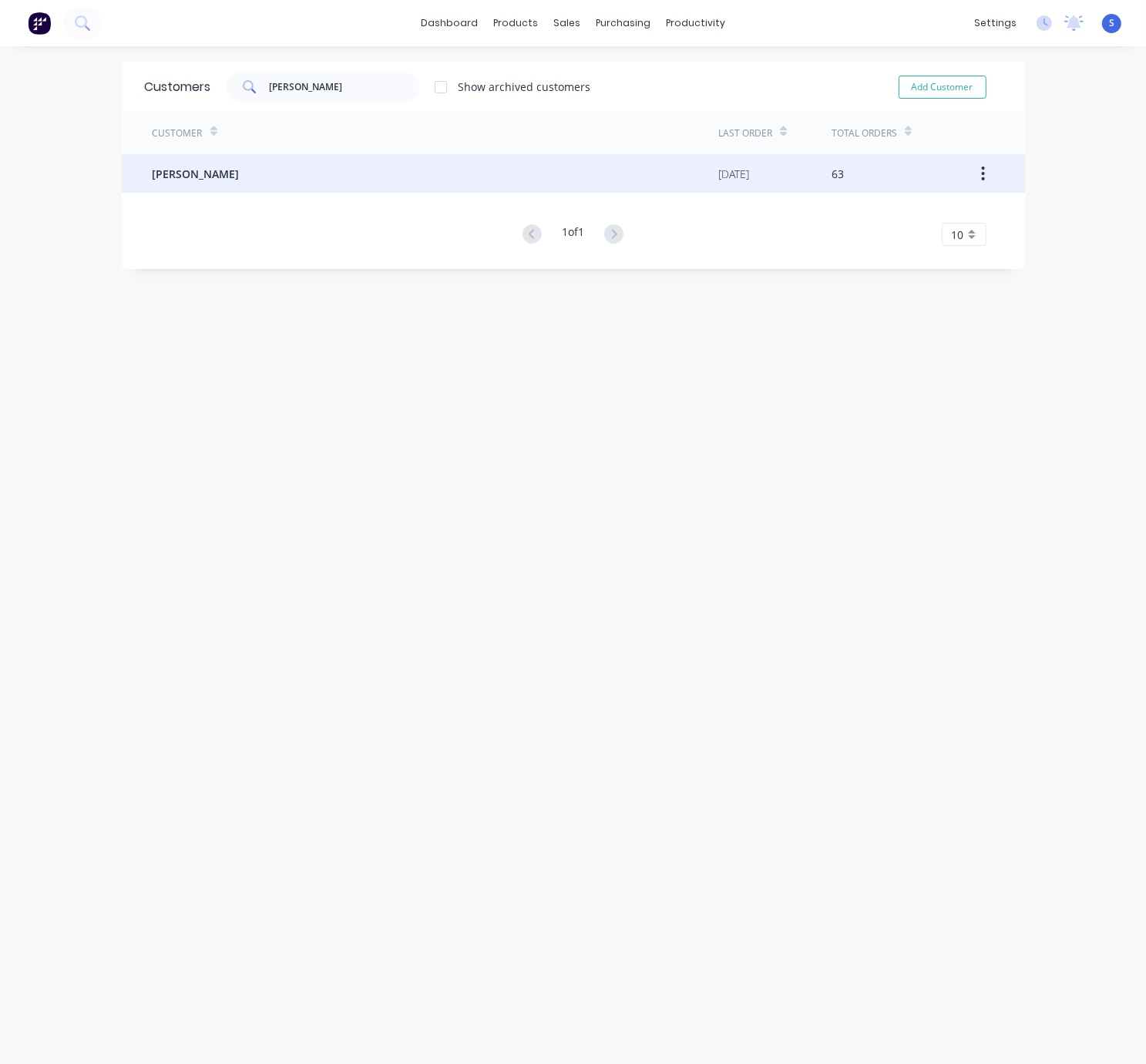
click at [308, 167] on div "[PERSON_NAME]" at bounding box center [435, 173] width 567 height 39
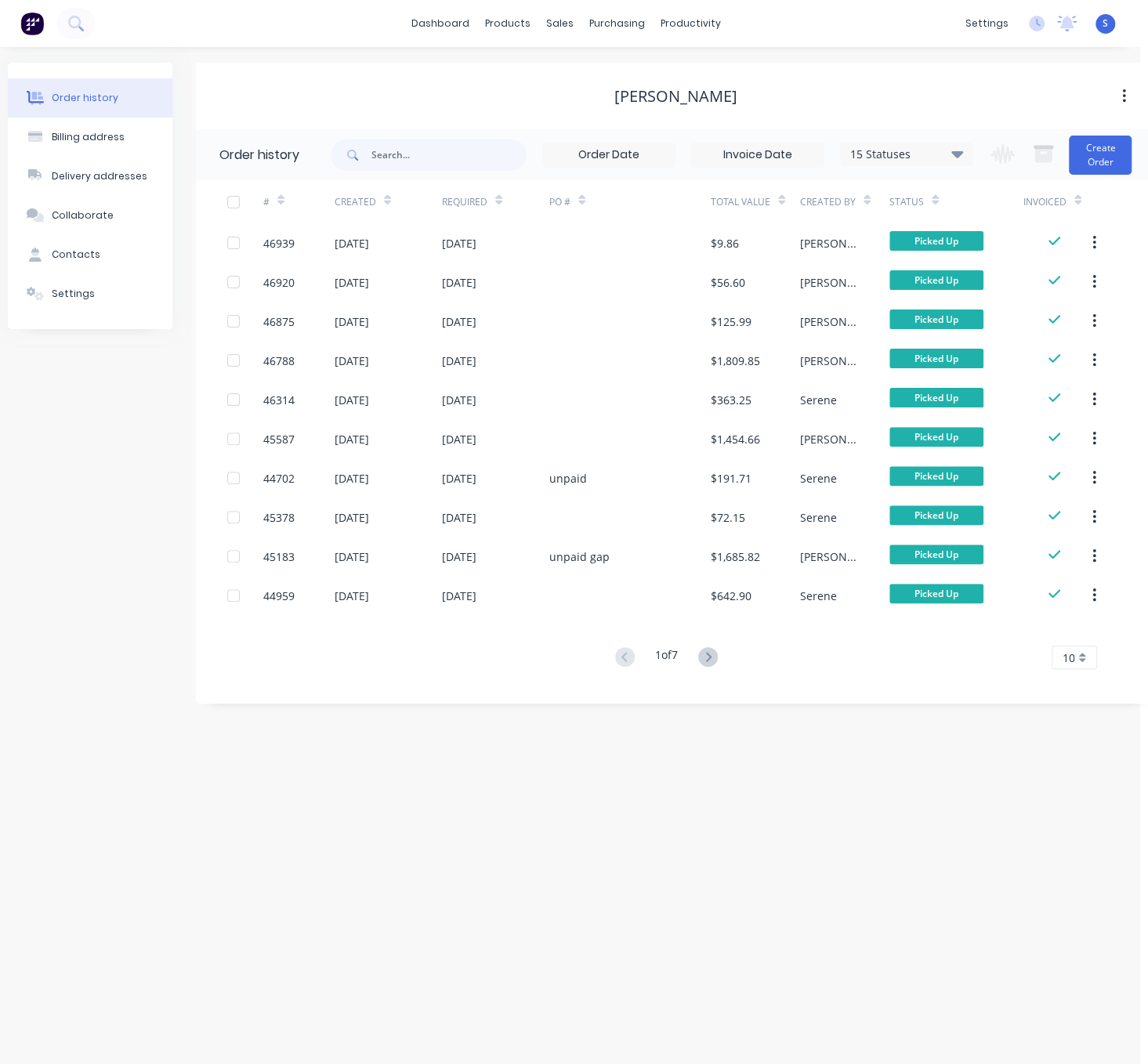
drag, startPoint x: 631, startPoint y: 807, endPoint x: 825, endPoint y: 823, distance: 194.7
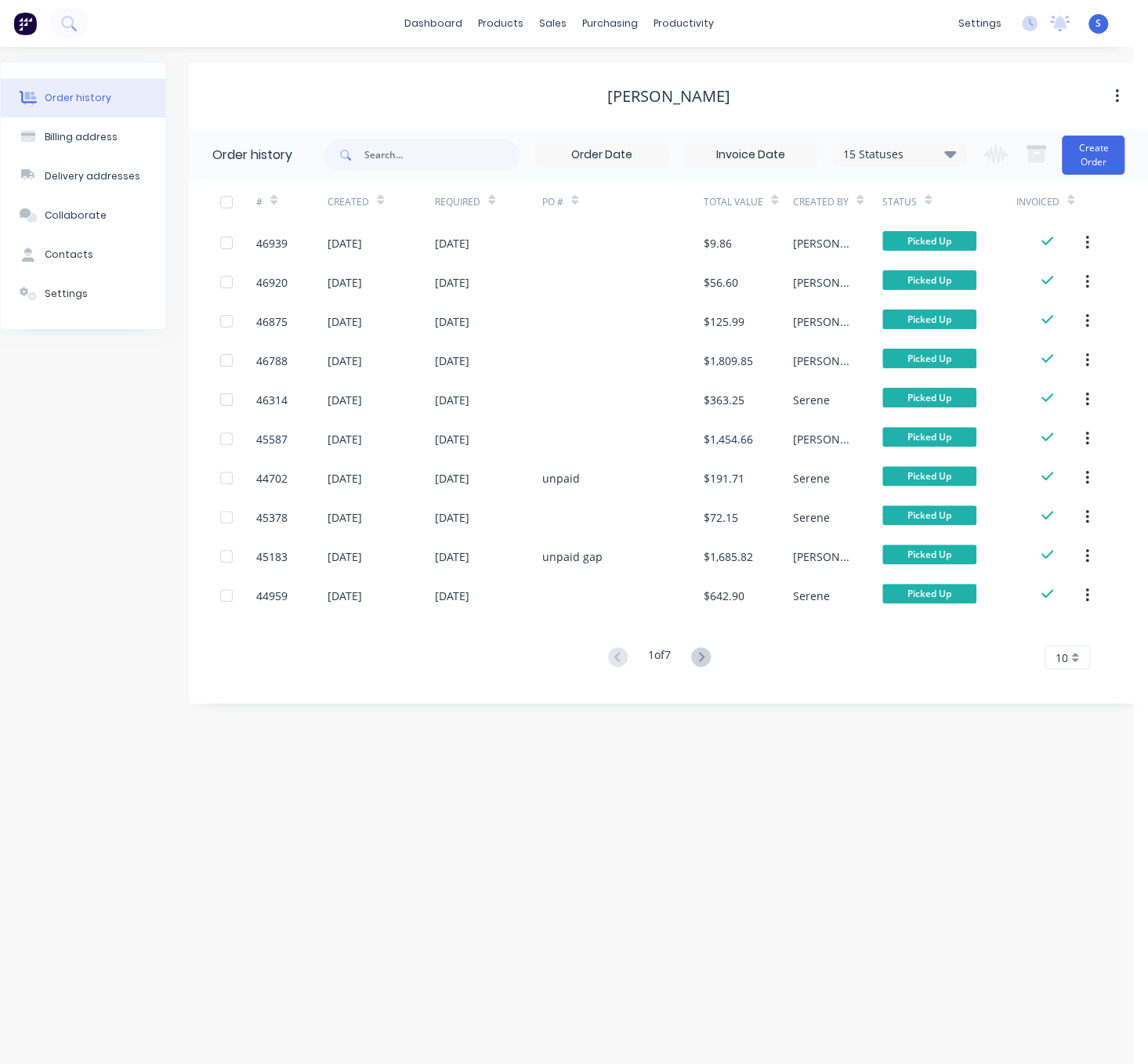
drag, startPoint x: 732, startPoint y: 831, endPoint x: 733, endPoint y: 774, distance: 57.0
click at [732, 831] on div "Order history Billing address Delivery addresses Collaborate Contacts Settings …" at bounding box center [558, 556] width 1148 height 1017
click at [1089, 165] on button "Create Order" at bounding box center [1093, 155] width 63 height 39
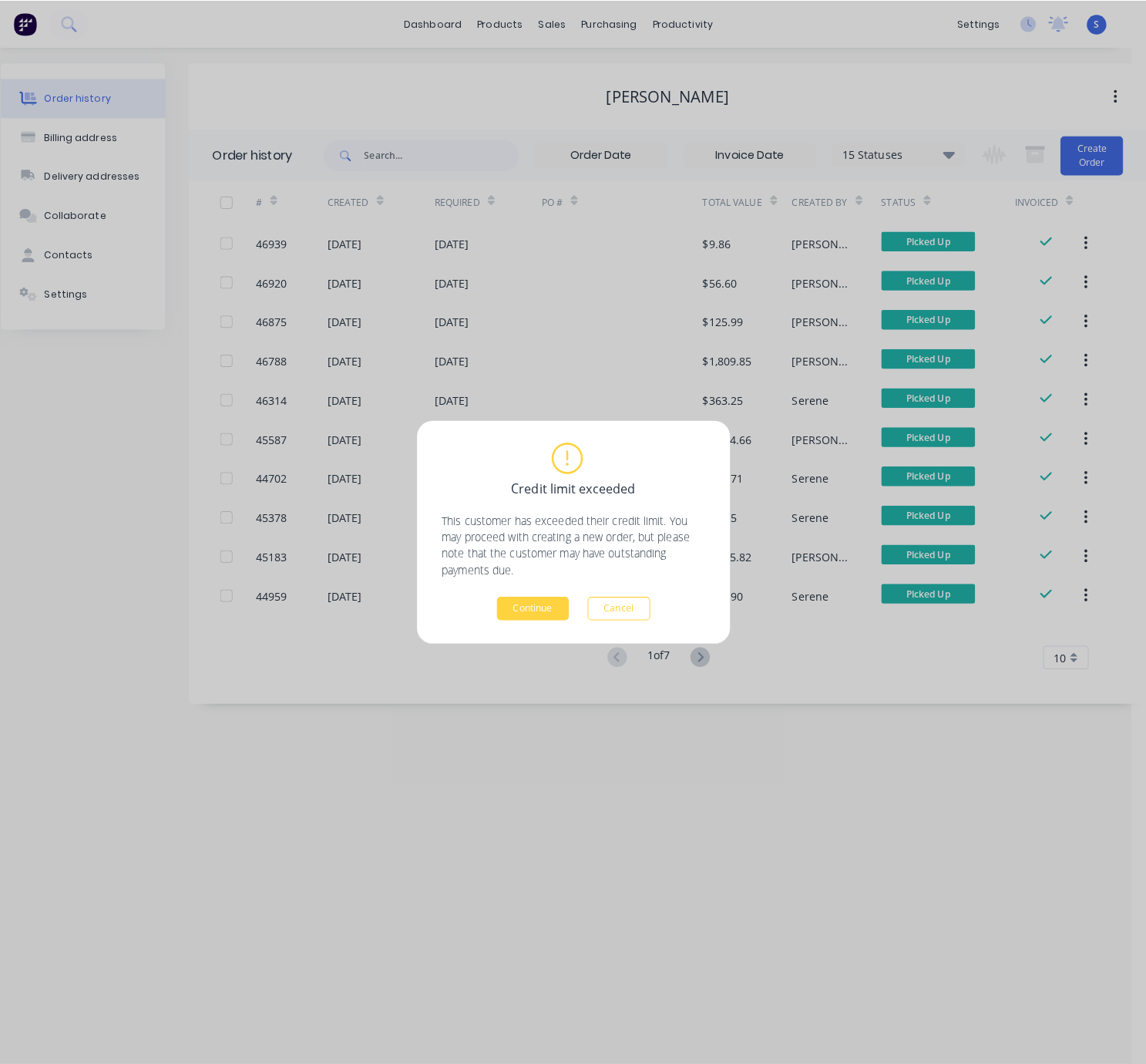
scroll to position [0, 2]
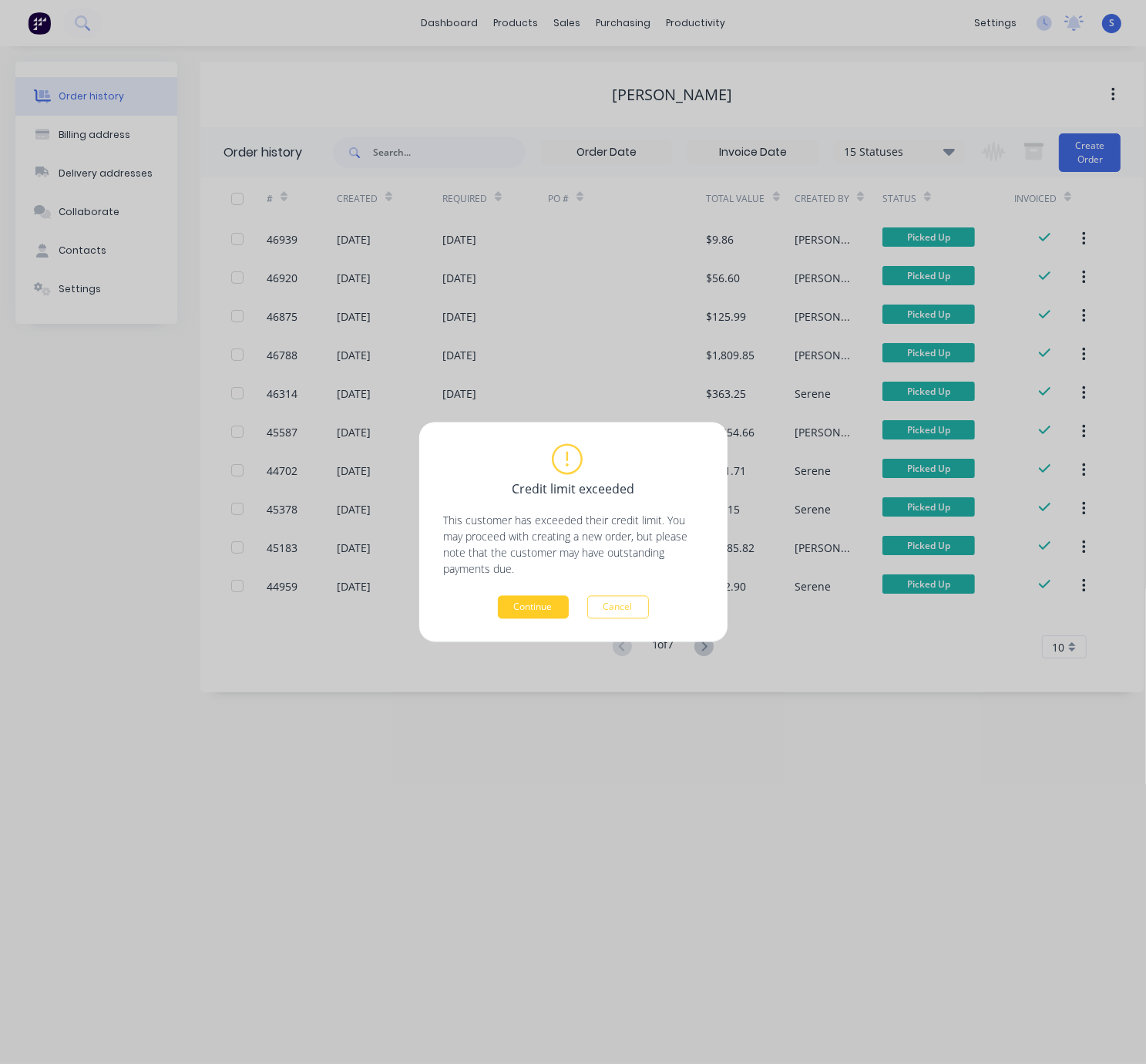
click at [537, 604] on button "Continue" at bounding box center [533, 607] width 71 height 23
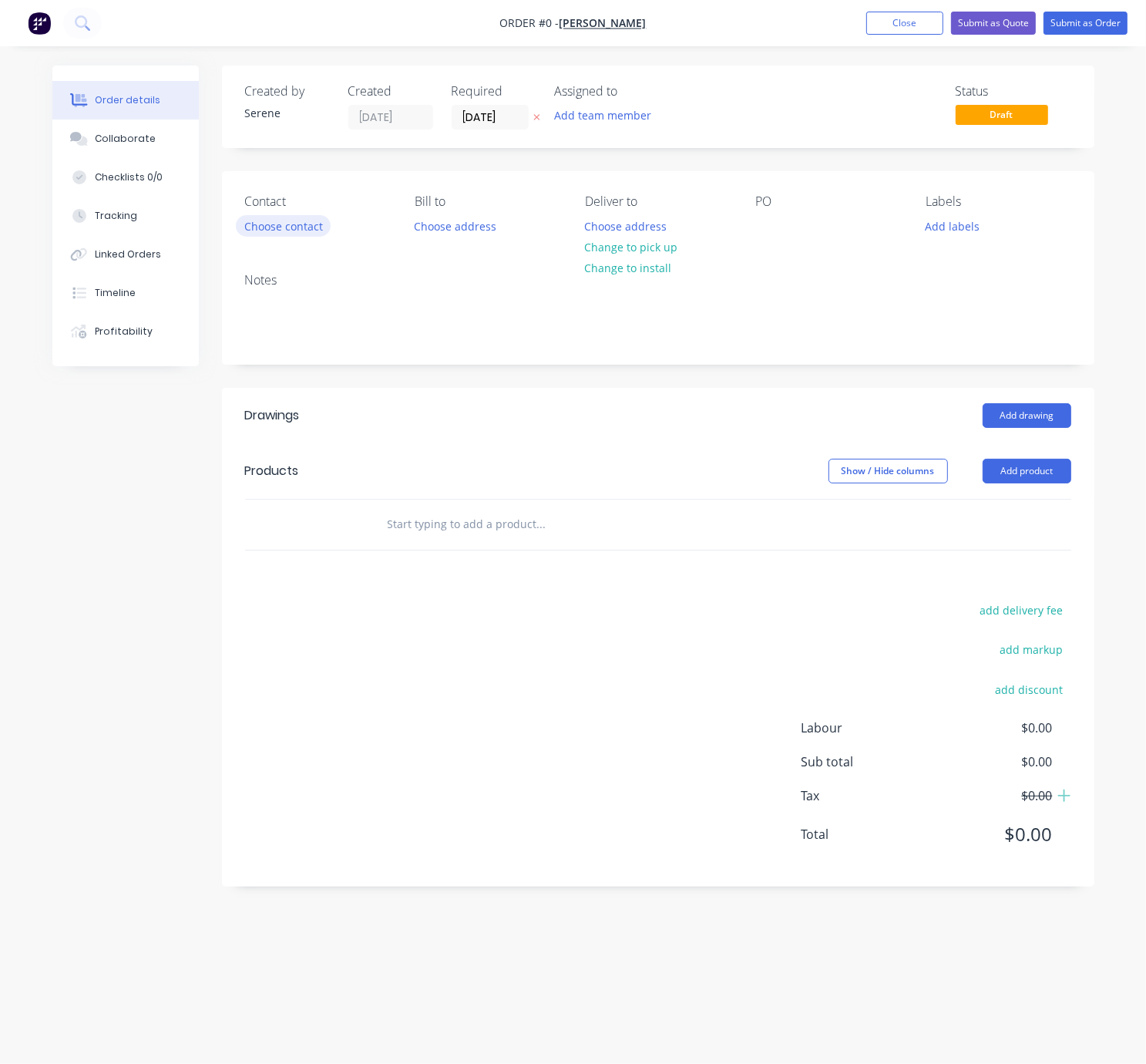
click at [325, 236] on button "Choose contact" at bounding box center [283, 225] width 95 height 21
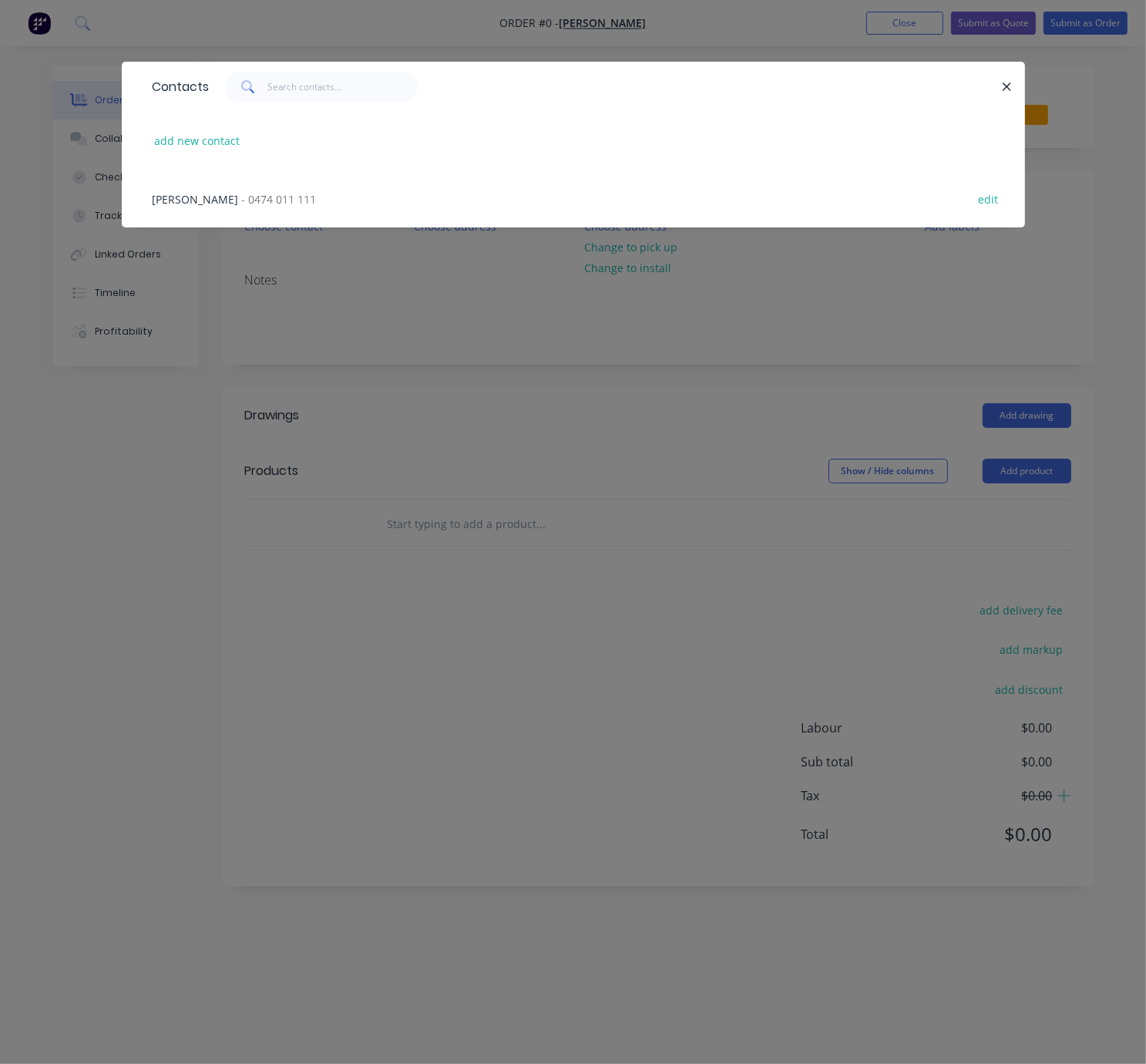
click at [242, 206] on span "- 0474 011 111" at bounding box center [279, 199] width 75 height 15
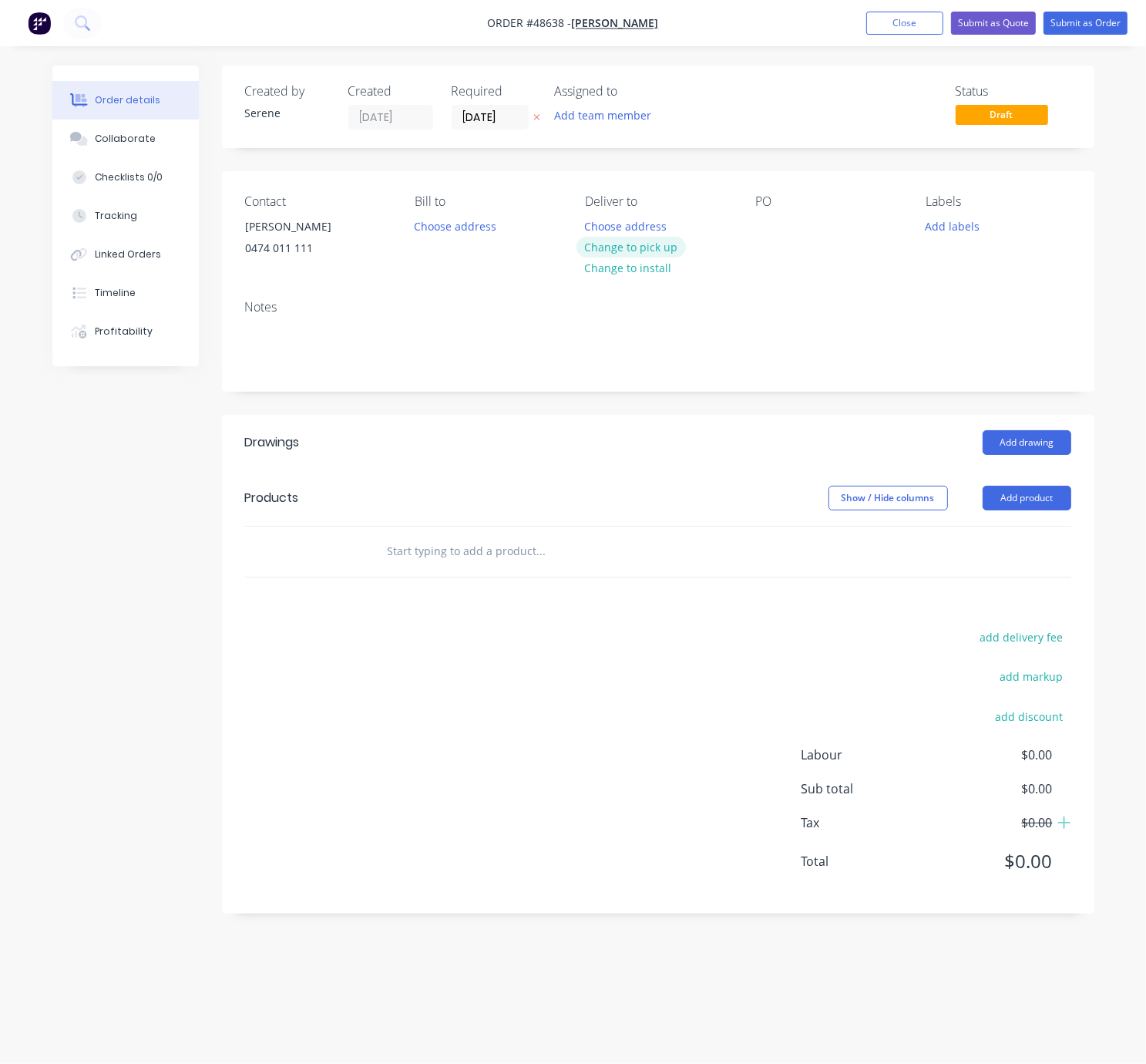
click at [638, 258] on button "Change to pick up" at bounding box center [631, 247] width 110 height 21
click at [1027, 455] on button "Add drawing" at bounding box center [1027, 442] width 89 height 25
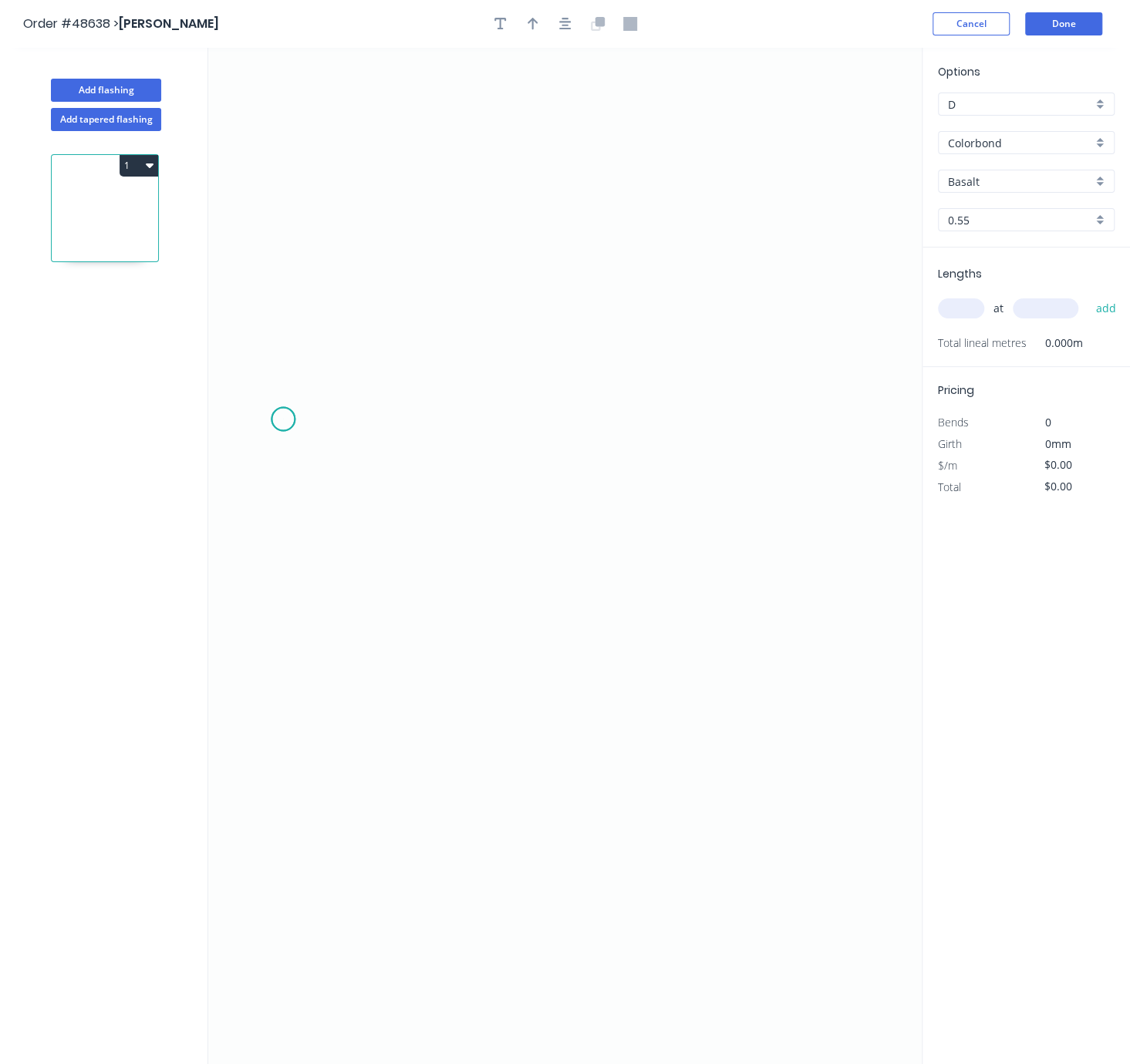
click at [283, 422] on icon "0" at bounding box center [565, 556] width 713 height 1017
click at [283, 330] on icon "0" at bounding box center [565, 556] width 713 height 1017
click at [788, 326] on icon "0 ?" at bounding box center [565, 556] width 713 height 1017
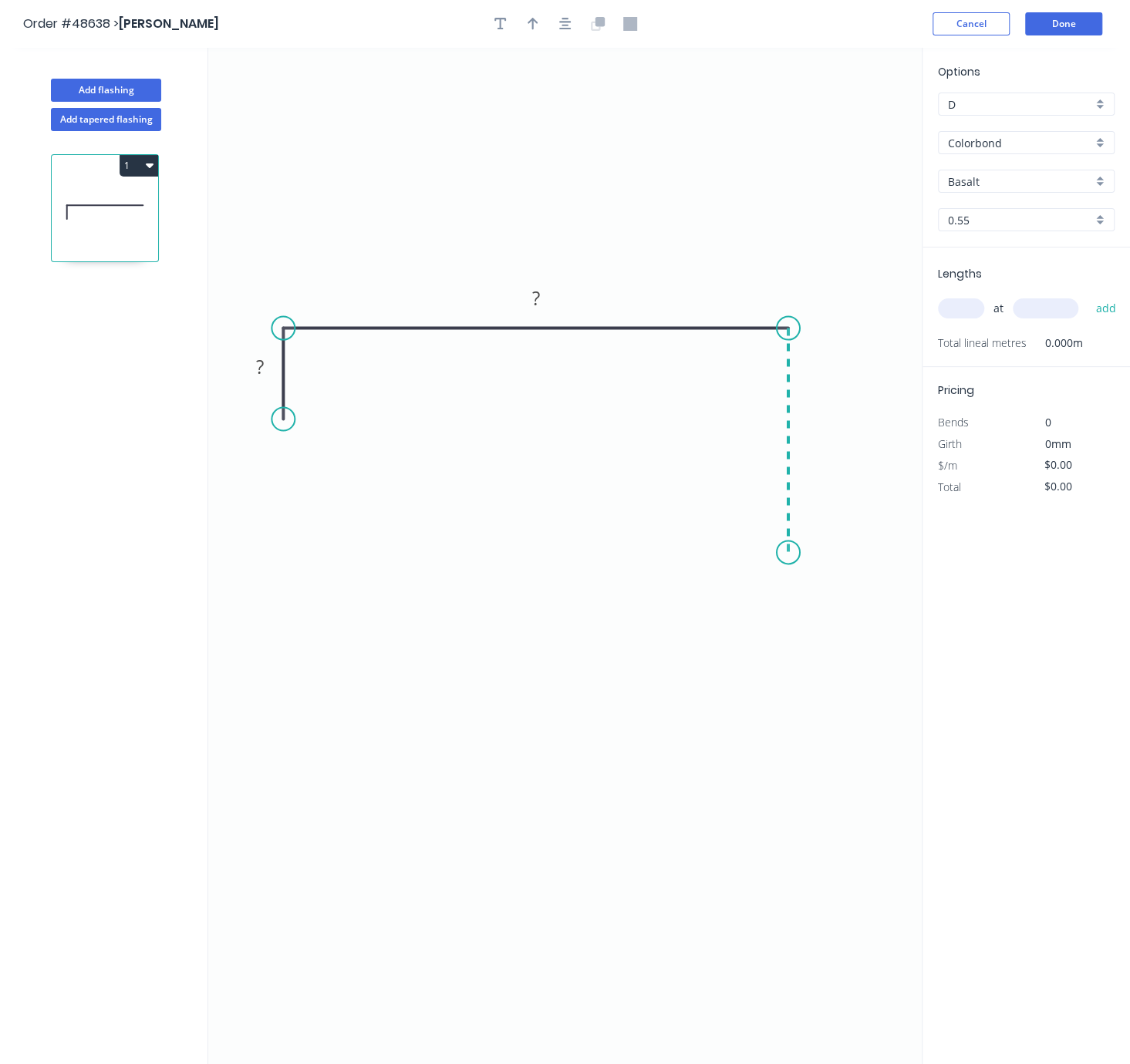
click at [785, 555] on icon "0 ? ?" at bounding box center [565, 556] width 713 height 1017
click at [251, 368] on rect at bounding box center [259, 367] width 31 height 21
click at [541, 297] on rect at bounding box center [535, 299] width 31 height 21
click at [812, 432] on tspan "?" at bounding box center [811, 433] width 8 height 25
click at [731, 681] on icon "0 5 87 40" at bounding box center [565, 556] width 713 height 1017
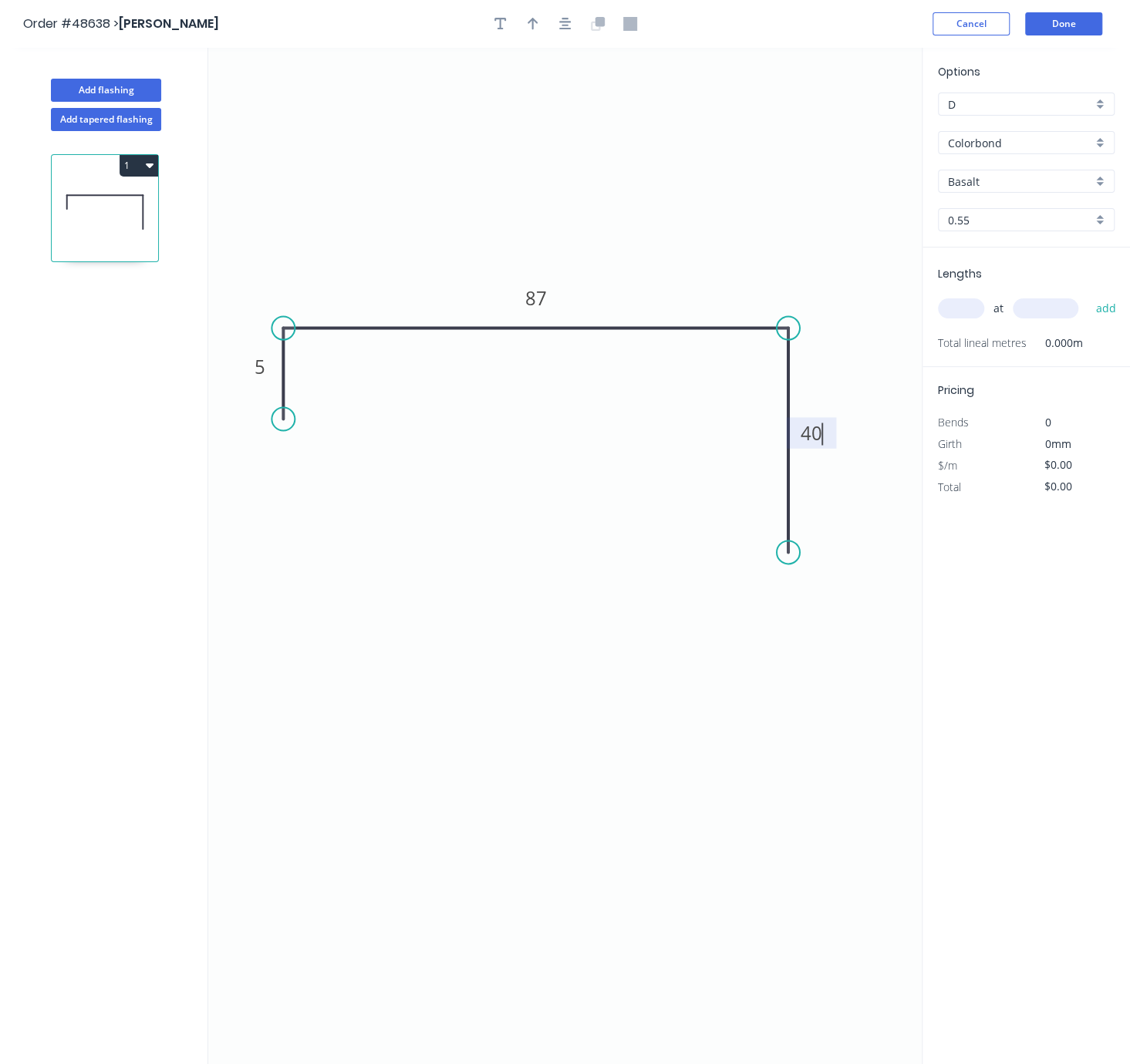
type input "$7.87"
click at [527, 29] on icon "button" at bounding box center [533, 24] width 11 height 14
drag, startPoint x: 851, startPoint y: 123, endPoint x: 790, endPoint y: 170, distance: 77.0
click at [548, 212] on icon "0 5 87 40" at bounding box center [565, 556] width 713 height 1017
drag, startPoint x: 844, startPoint y: 120, endPoint x: 480, endPoint y: 233, distance: 381.1
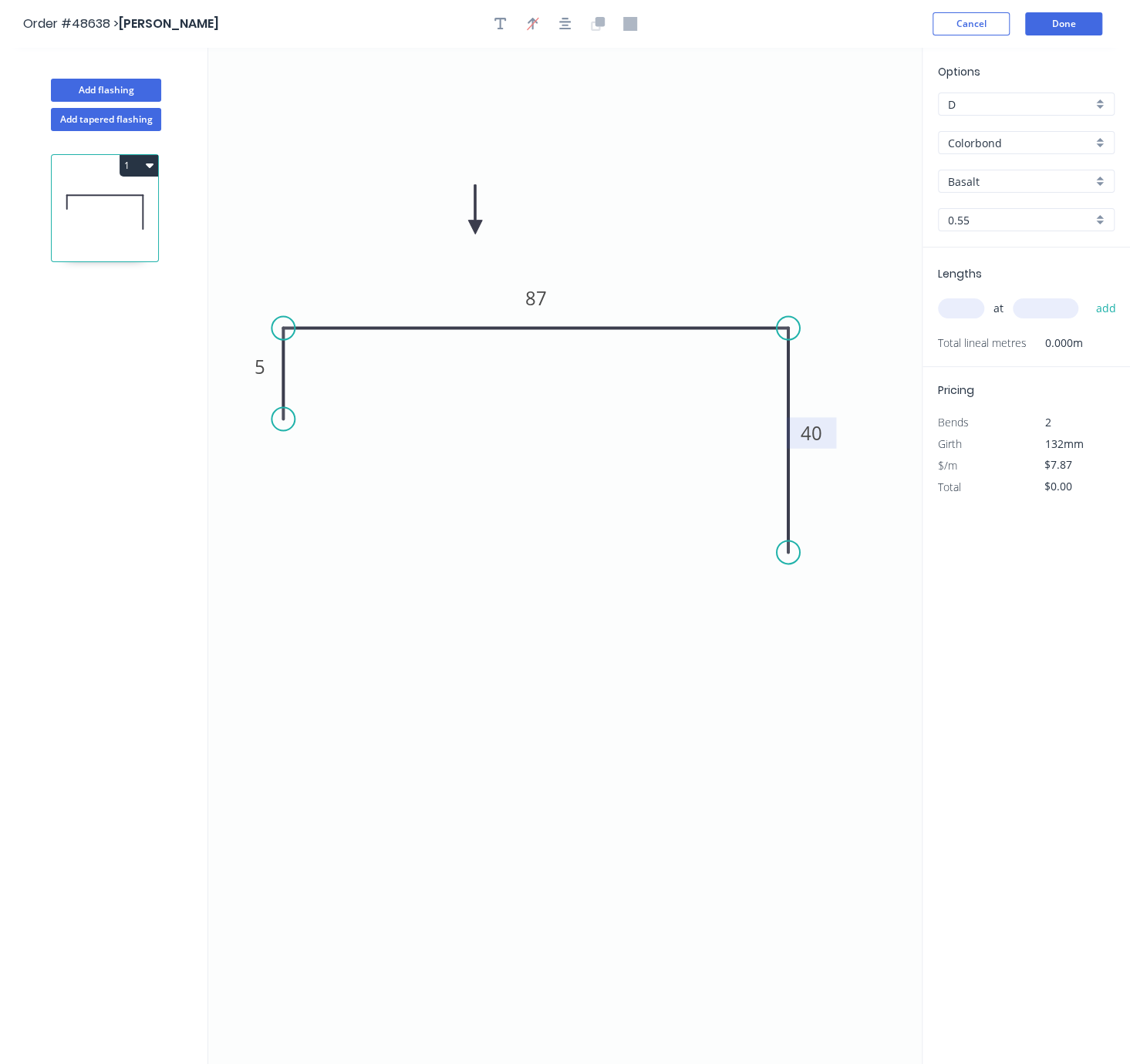
click at [480, 233] on icon at bounding box center [475, 209] width 14 height 49
click at [1009, 189] on input "Basalt" at bounding box center [1020, 181] width 144 height 16
click at [1021, 224] on div "Dover White" at bounding box center [1026, 212] width 175 height 27
type input "Dover White"
click at [966, 314] on div "at add" at bounding box center [1027, 308] width 180 height 26
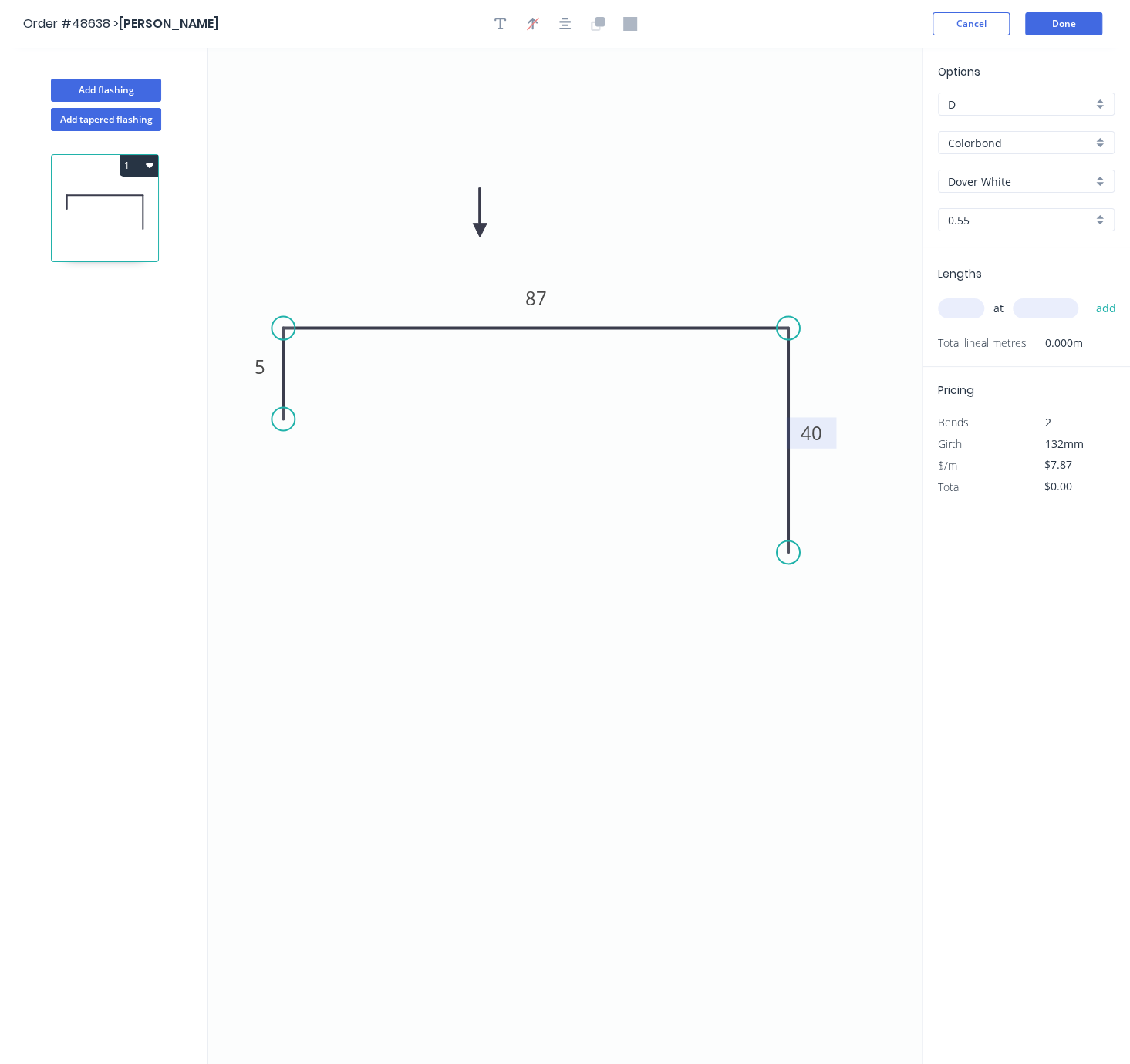
click at [964, 319] on input "text" at bounding box center [961, 308] width 47 height 20
type input "1"
type input "4000"
click at [1087, 296] on button "add" at bounding box center [1105, 308] width 36 height 26
type input "$31.48"
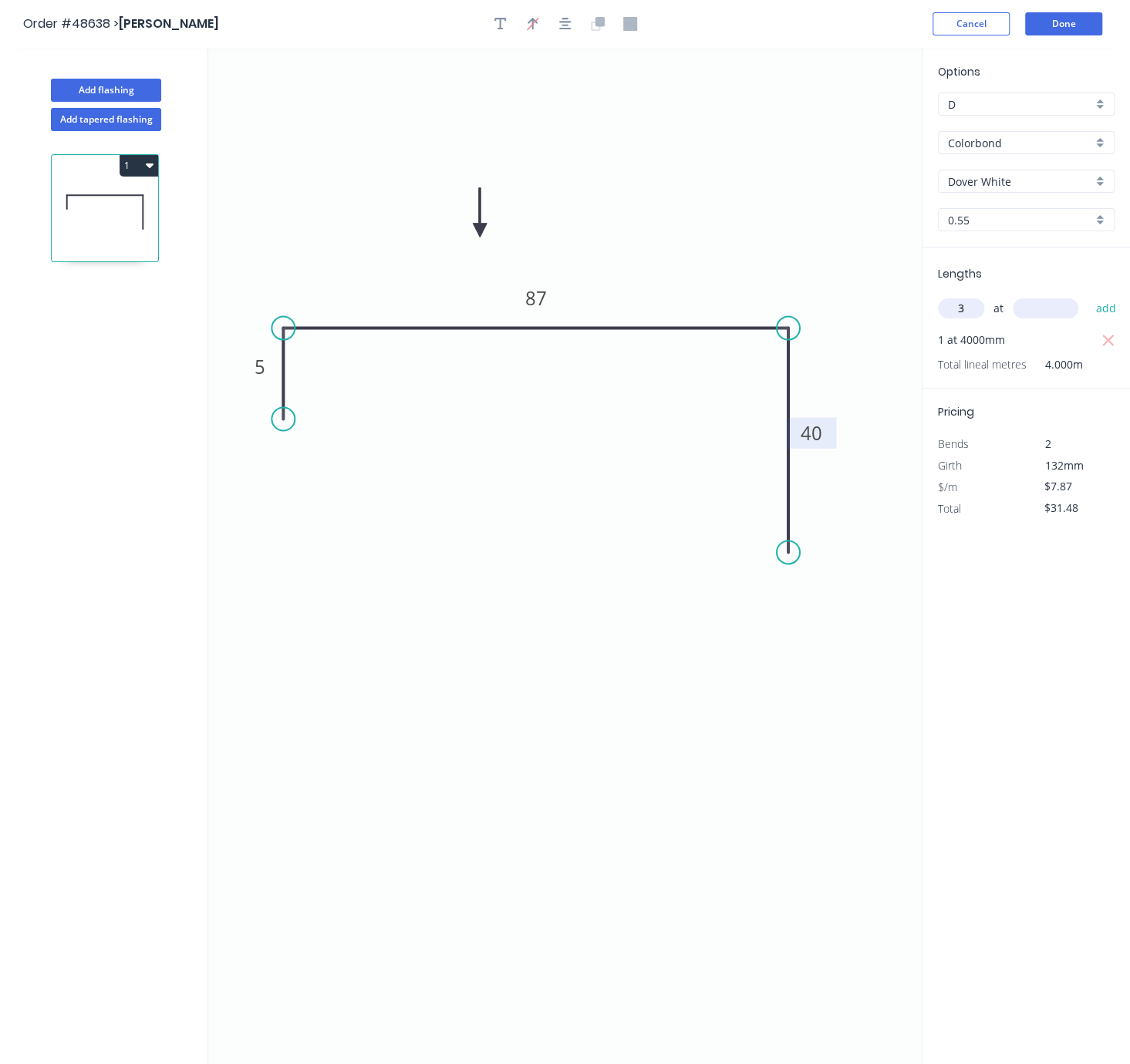
type input "3"
type input "5000"
click at [1087, 296] on button "add" at bounding box center [1105, 308] width 36 height 26
type input "$149.53"
click at [1071, 31] on button "Done" at bounding box center [1064, 24] width 77 height 23
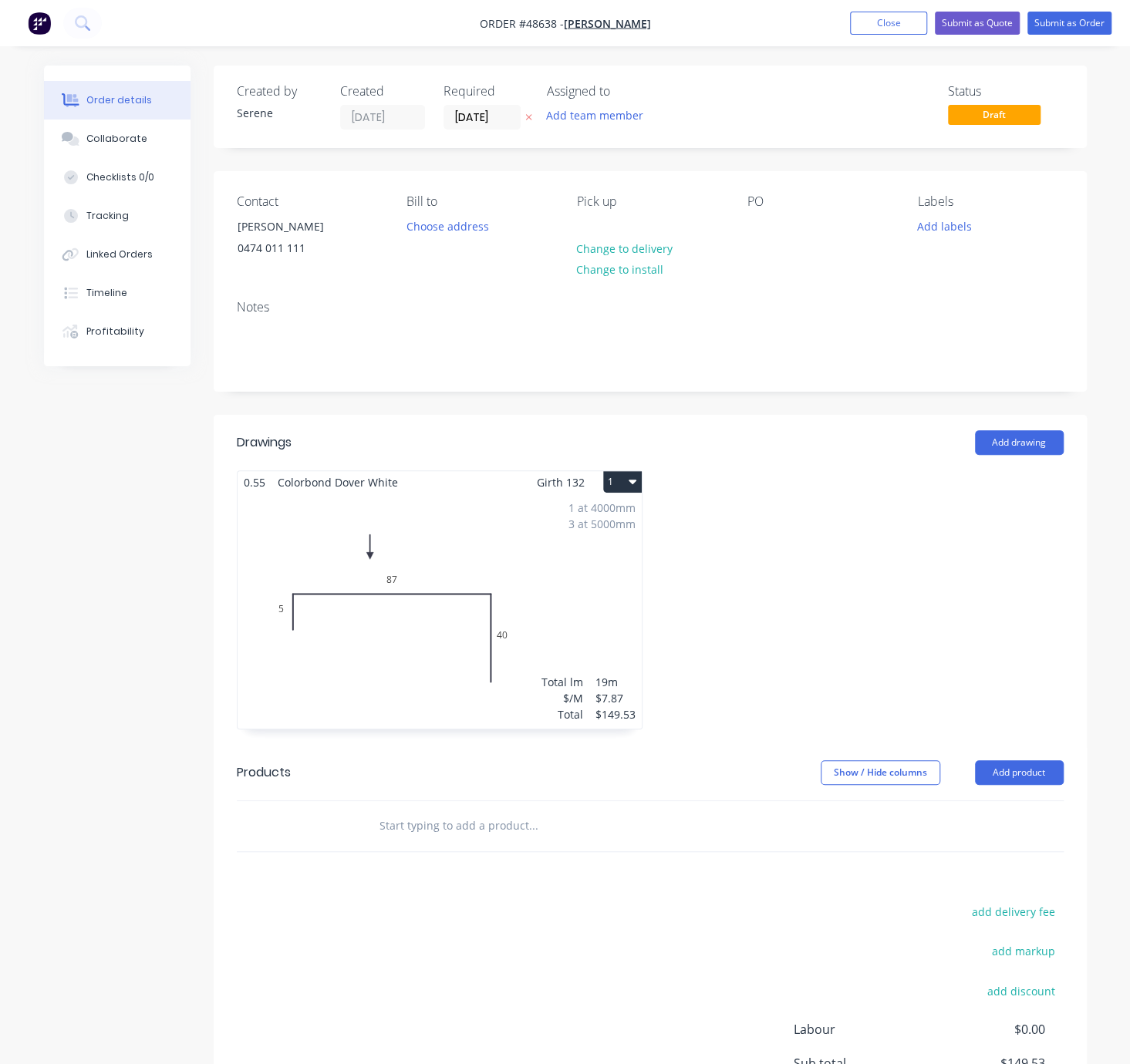
drag, startPoint x: 705, startPoint y: 483, endPoint x: 810, endPoint y: 505, distance: 107.3
click at [750, 536] on div at bounding box center [860, 607] width 421 height 274
click at [1074, 21] on button "Submit as Order" at bounding box center [1069, 23] width 84 height 23
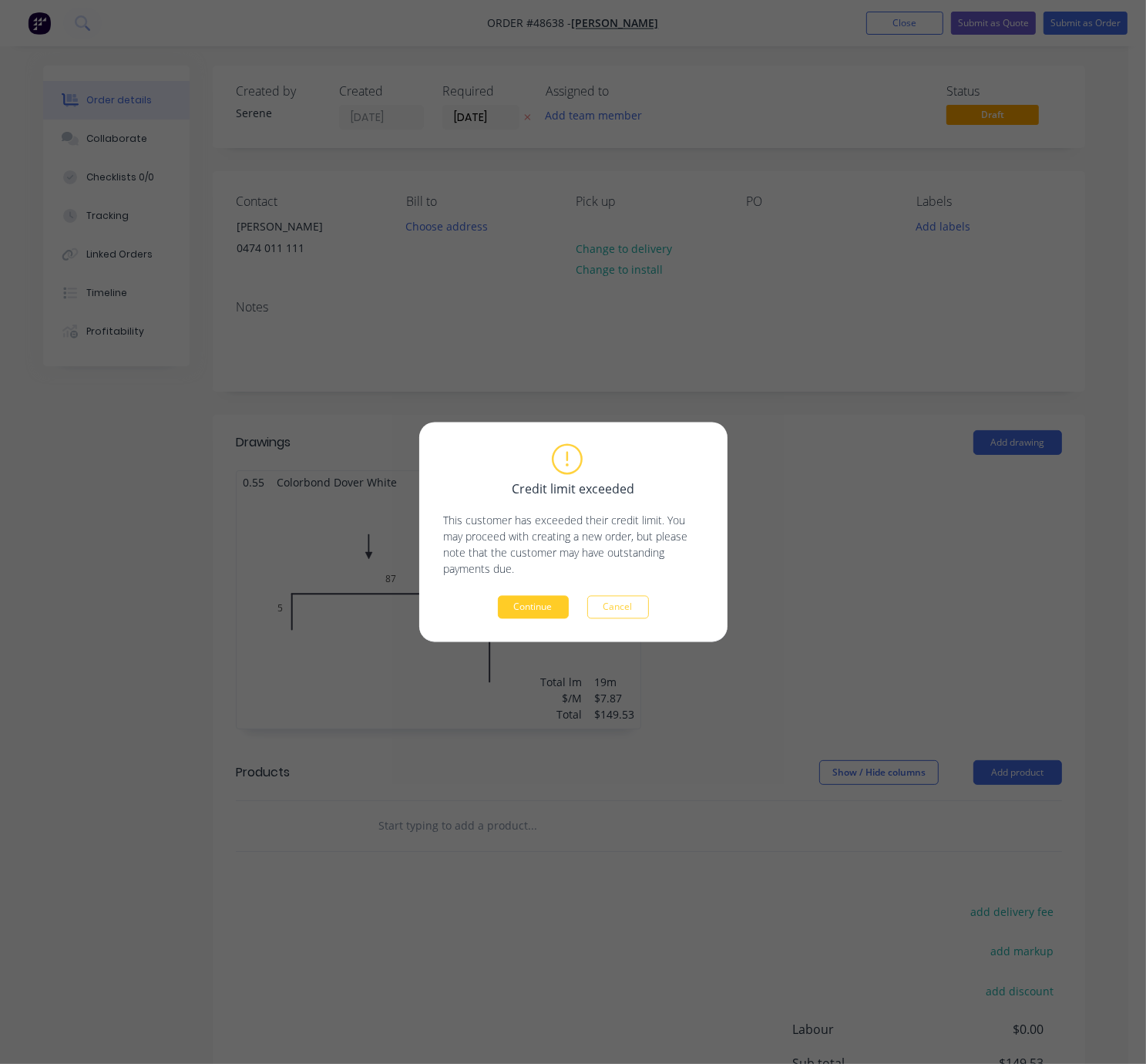
click at [534, 606] on button "Continue" at bounding box center [533, 607] width 71 height 23
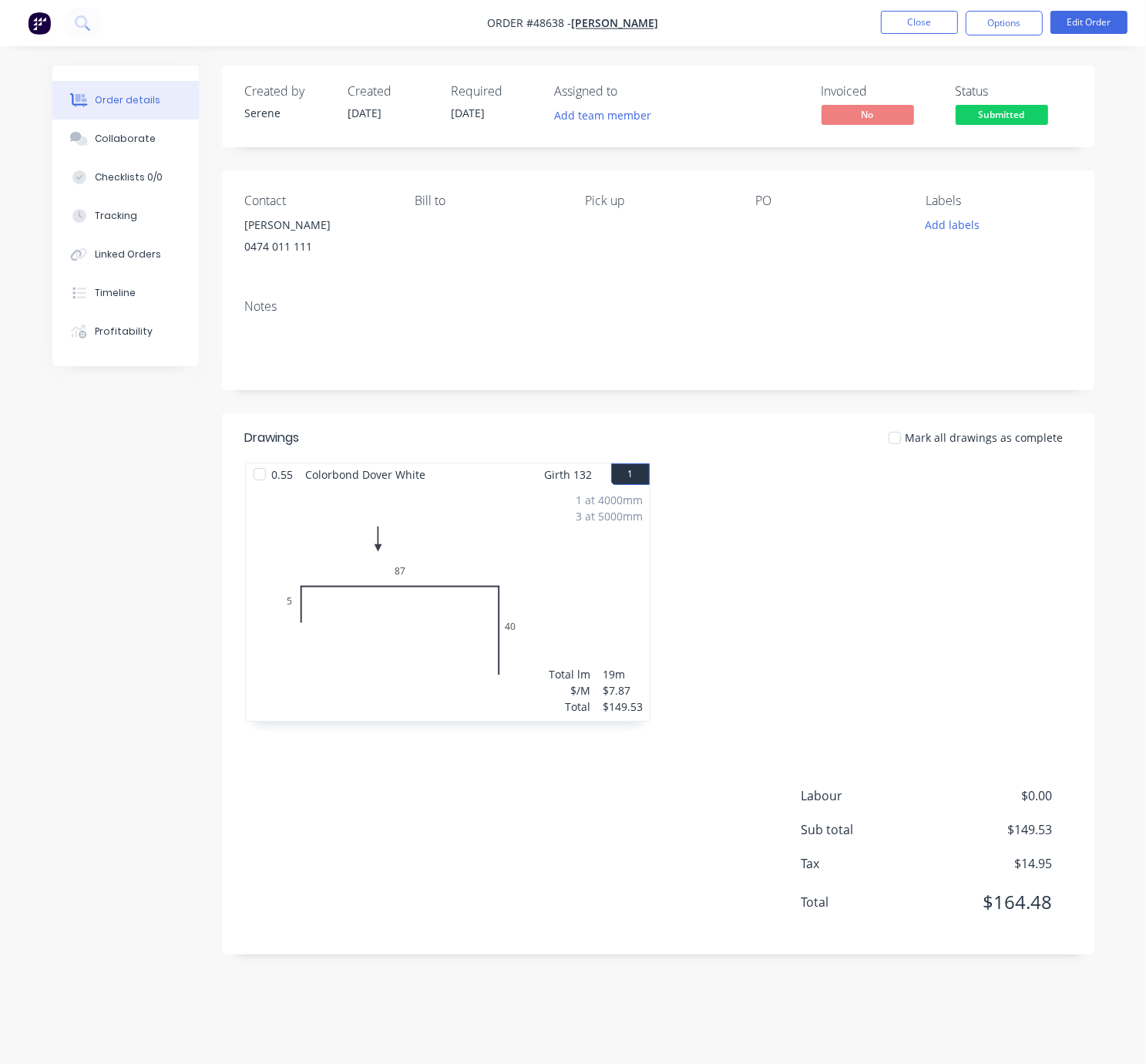
click at [778, 572] on div at bounding box center [869, 599] width 421 height 274
click at [1016, 27] on button "Options" at bounding box center [1005, 23] width 77 height 25
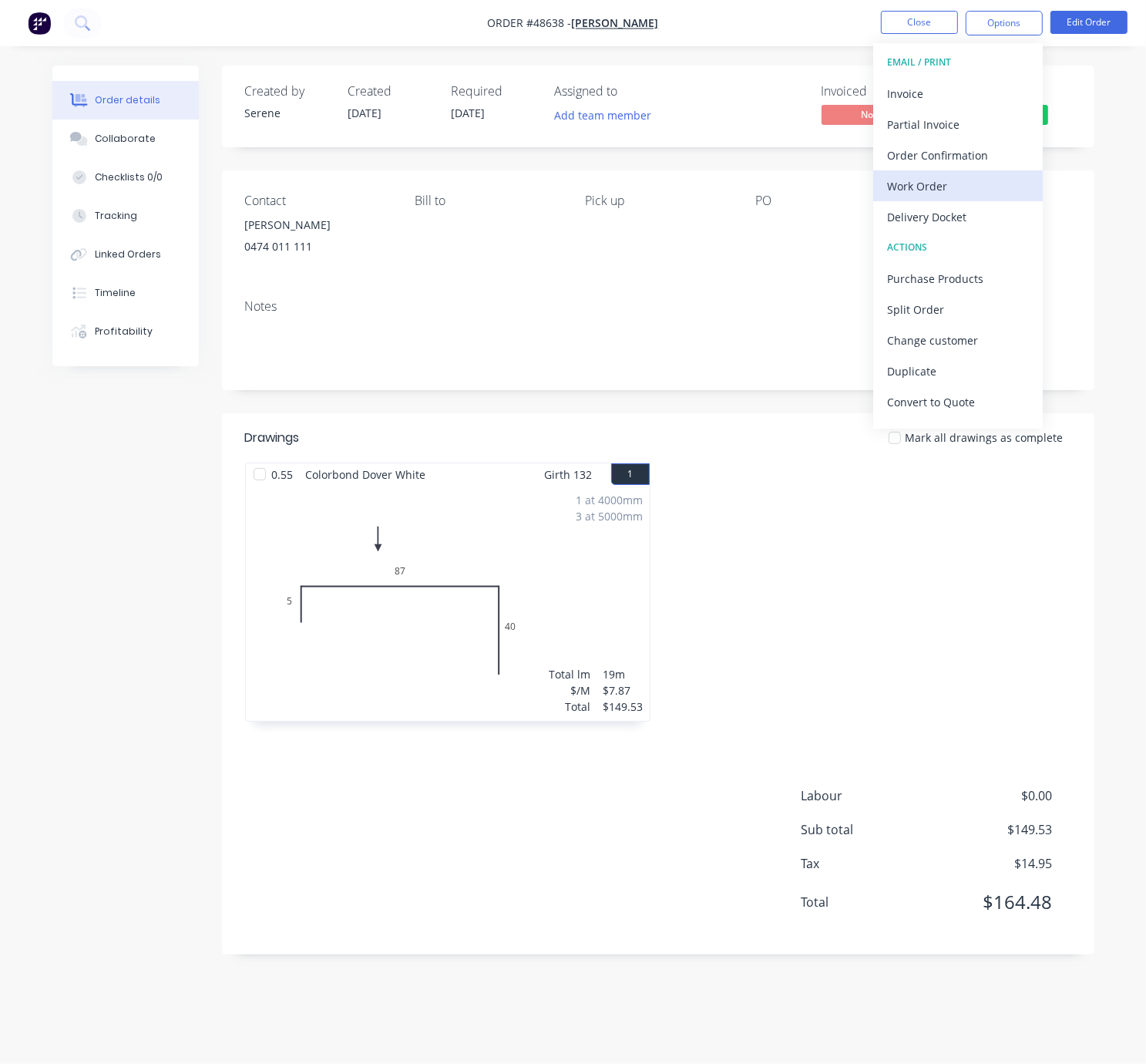
click at [942, 182] on div "Work Order" at bounding box center [958, 186] width 141 height 22
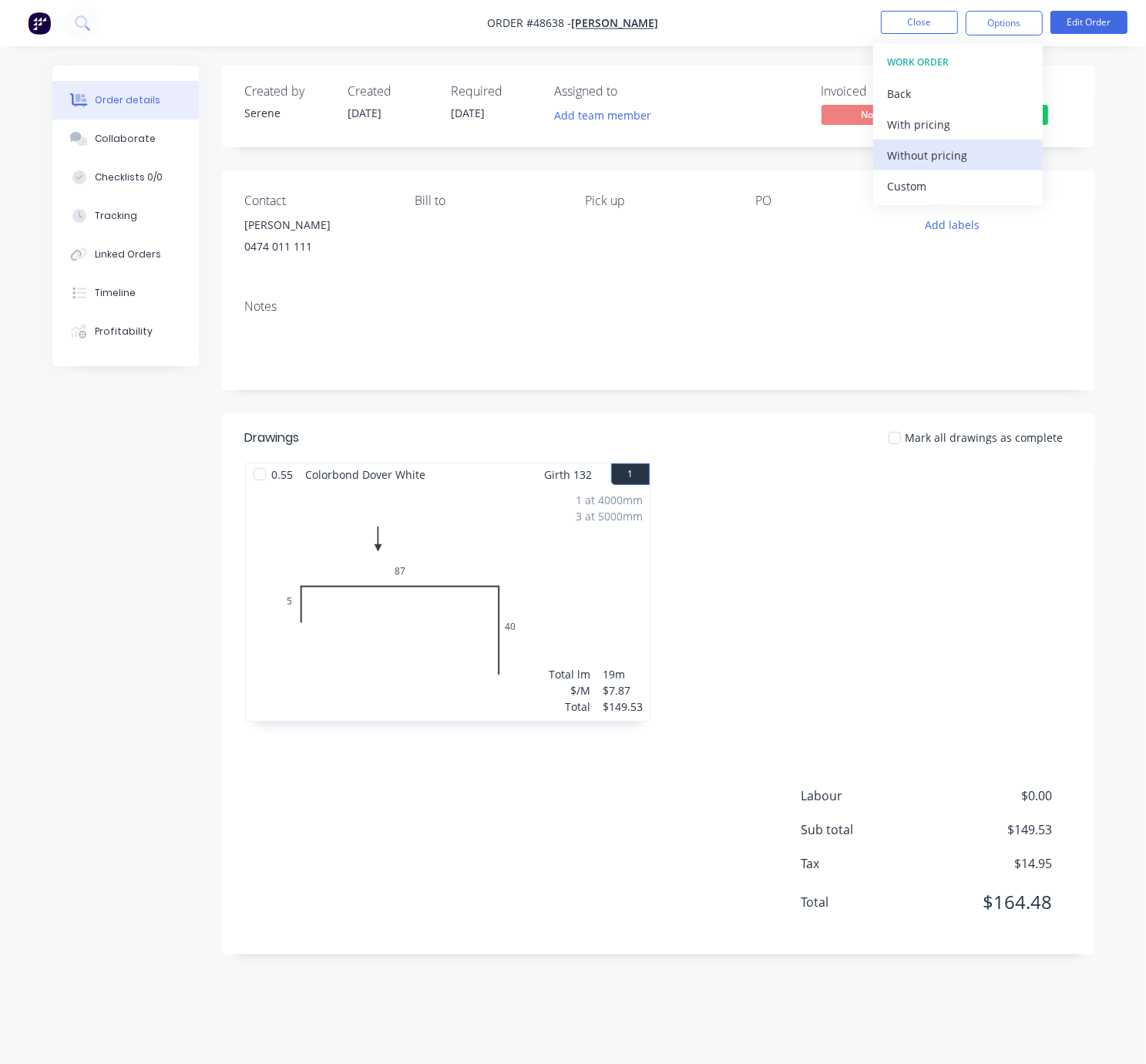
click at [944, 152] on div "Without pricing" at bounding box center [958, 155] width 141 height 22
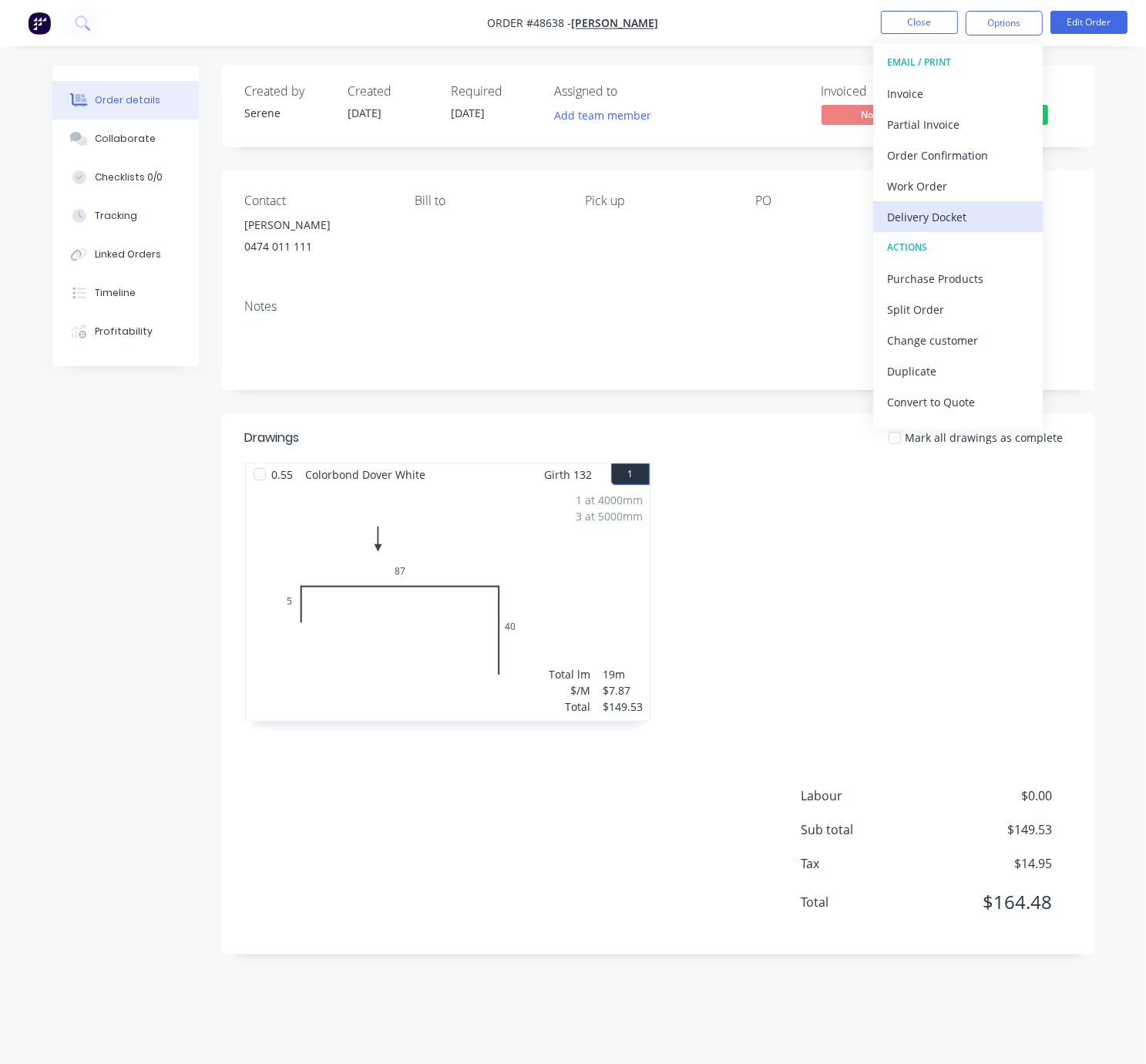
click at [926, 222] on div "Delivery Docket" at bounding box center [958, 217] width 141 height 22
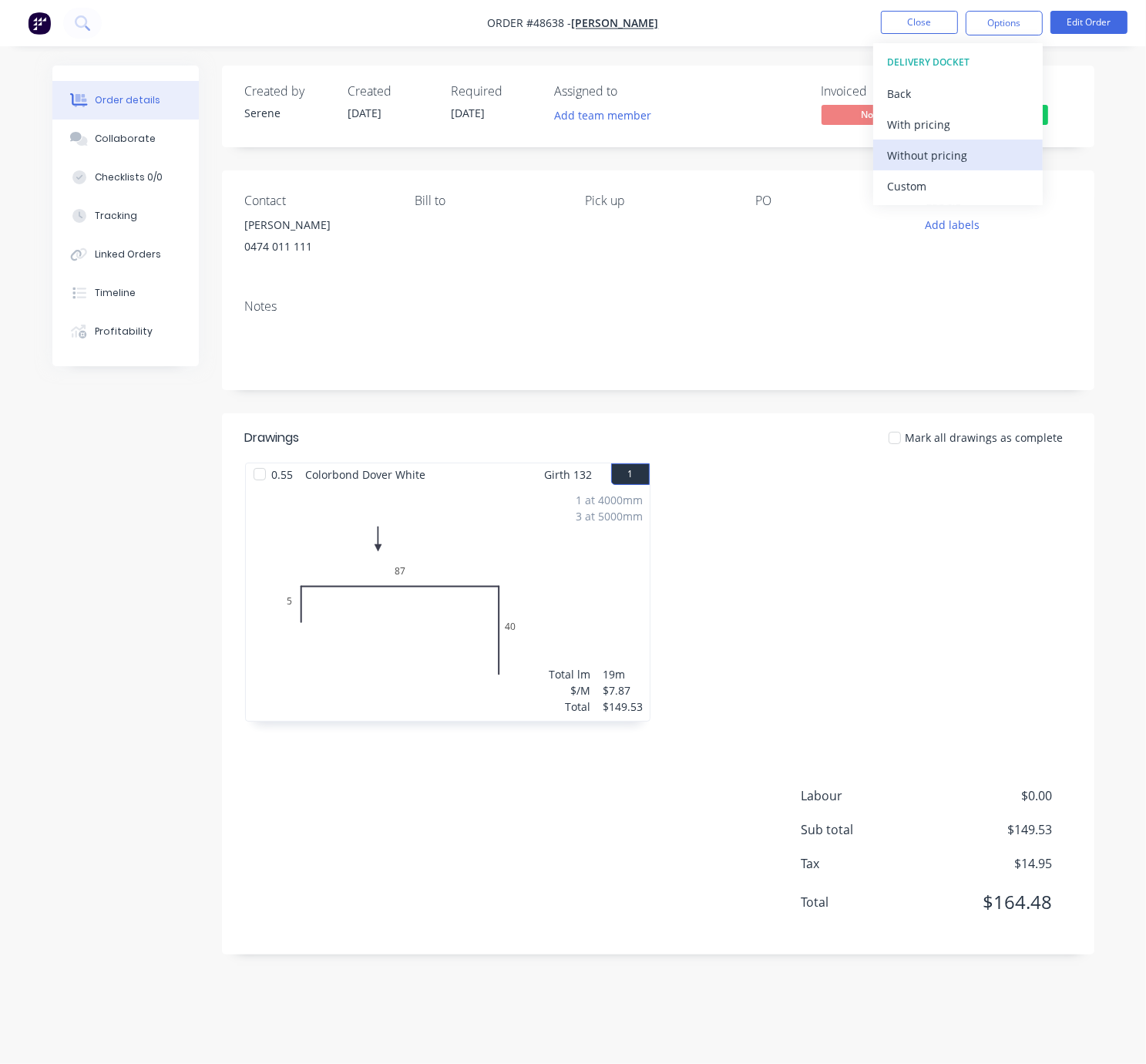
click at [915, 153] on div "Without pricing" at bounding box center [958, 155] width 141 height 22
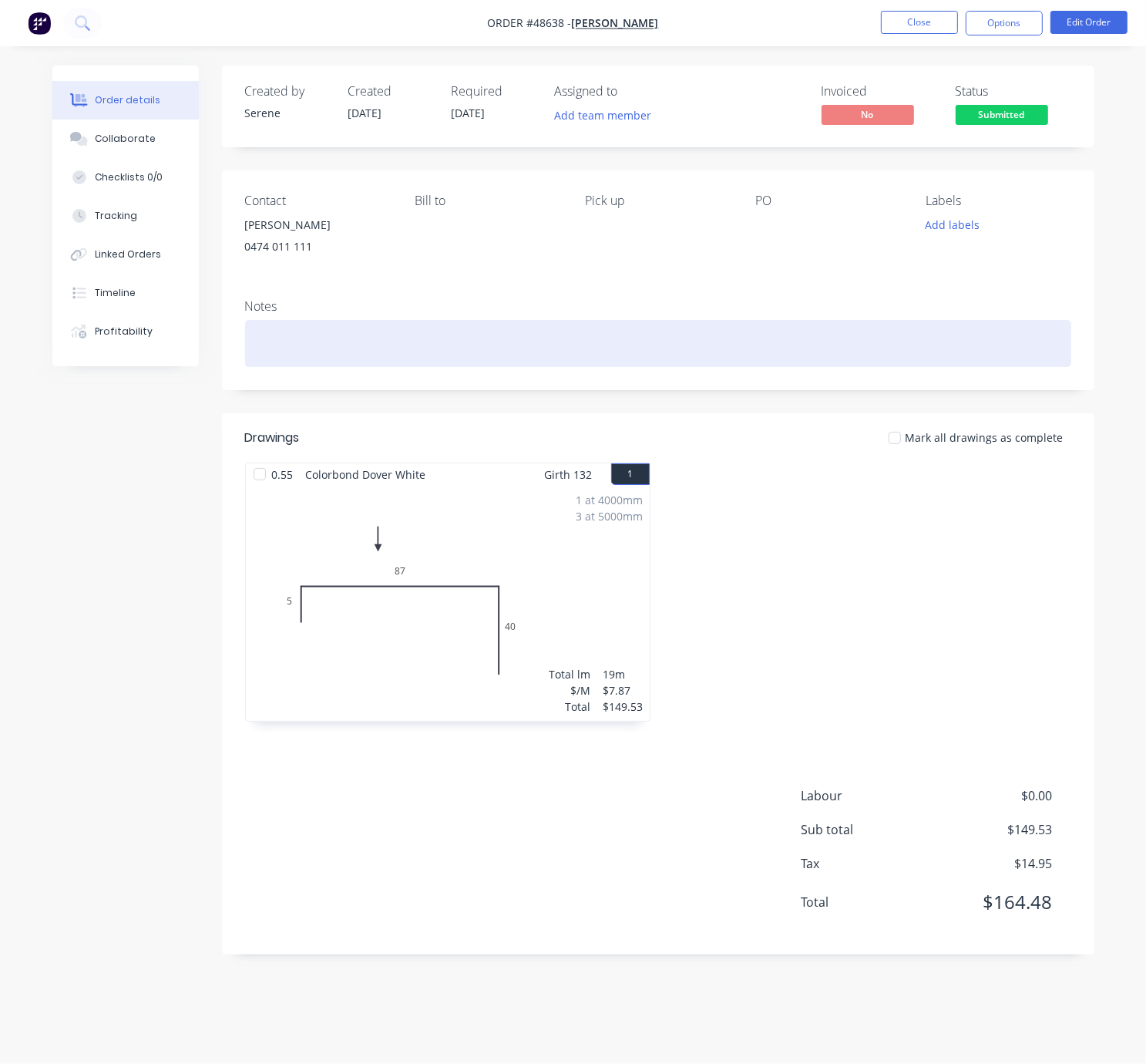
click at [606, 338] on div at bounding box center [658, 343] width 827 height 47
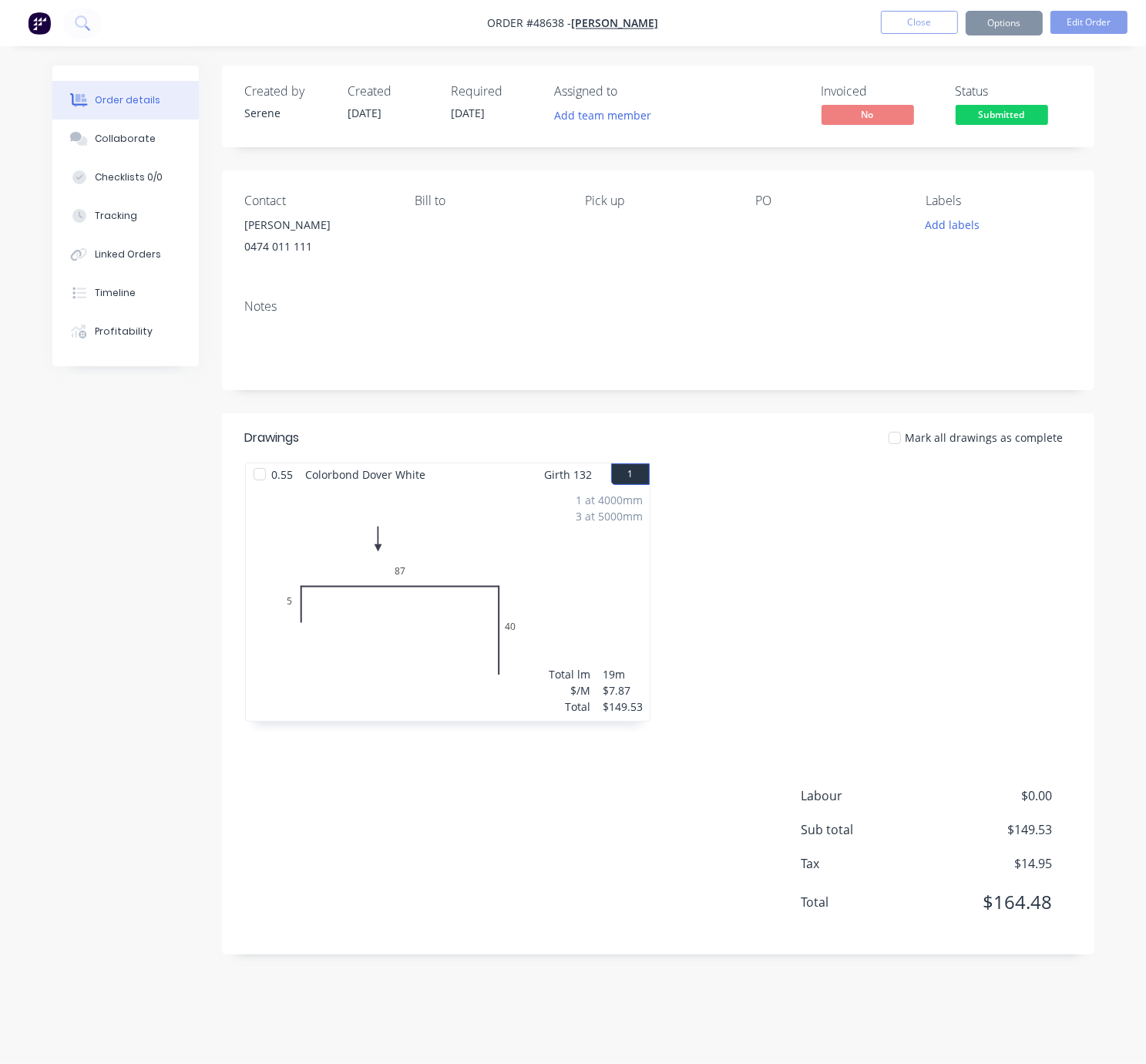
click at [752, 502] on div at bounding box center [869, 599] width 421 height 274
drag, startPoint x: 827, startPoint y: 519, endPoint x: 1093, endPoint y: 541, distance: 266.9
click at [827, 571] on div at bounding box center [869, 599] width 421 height 274
click at [1002, 27] on button "Options" at bounding box center [1005, 23] width 77 height 25
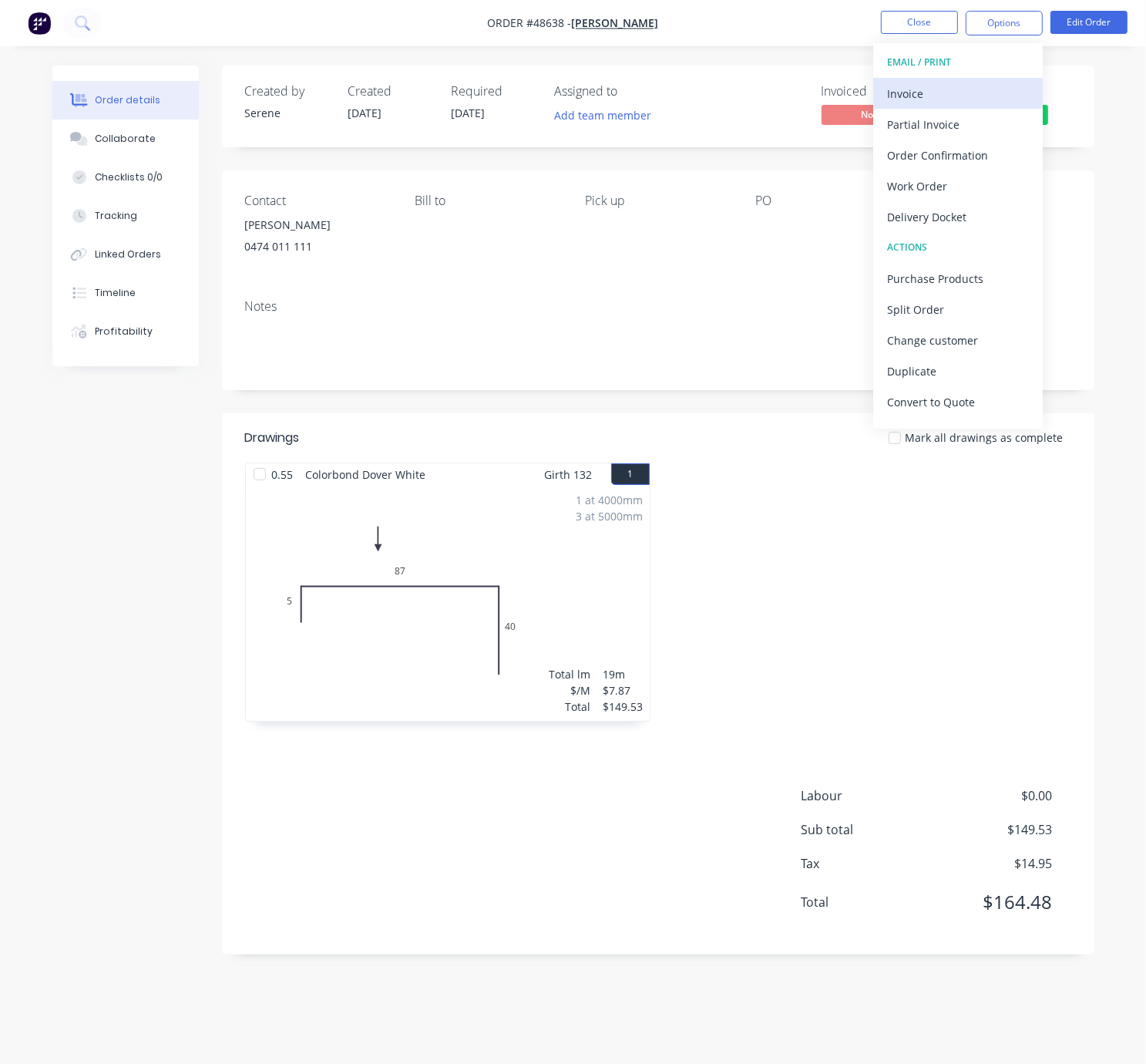
click at [943, 87] on div "Invoice" at bounding box center [958, 93] width 141 height 22
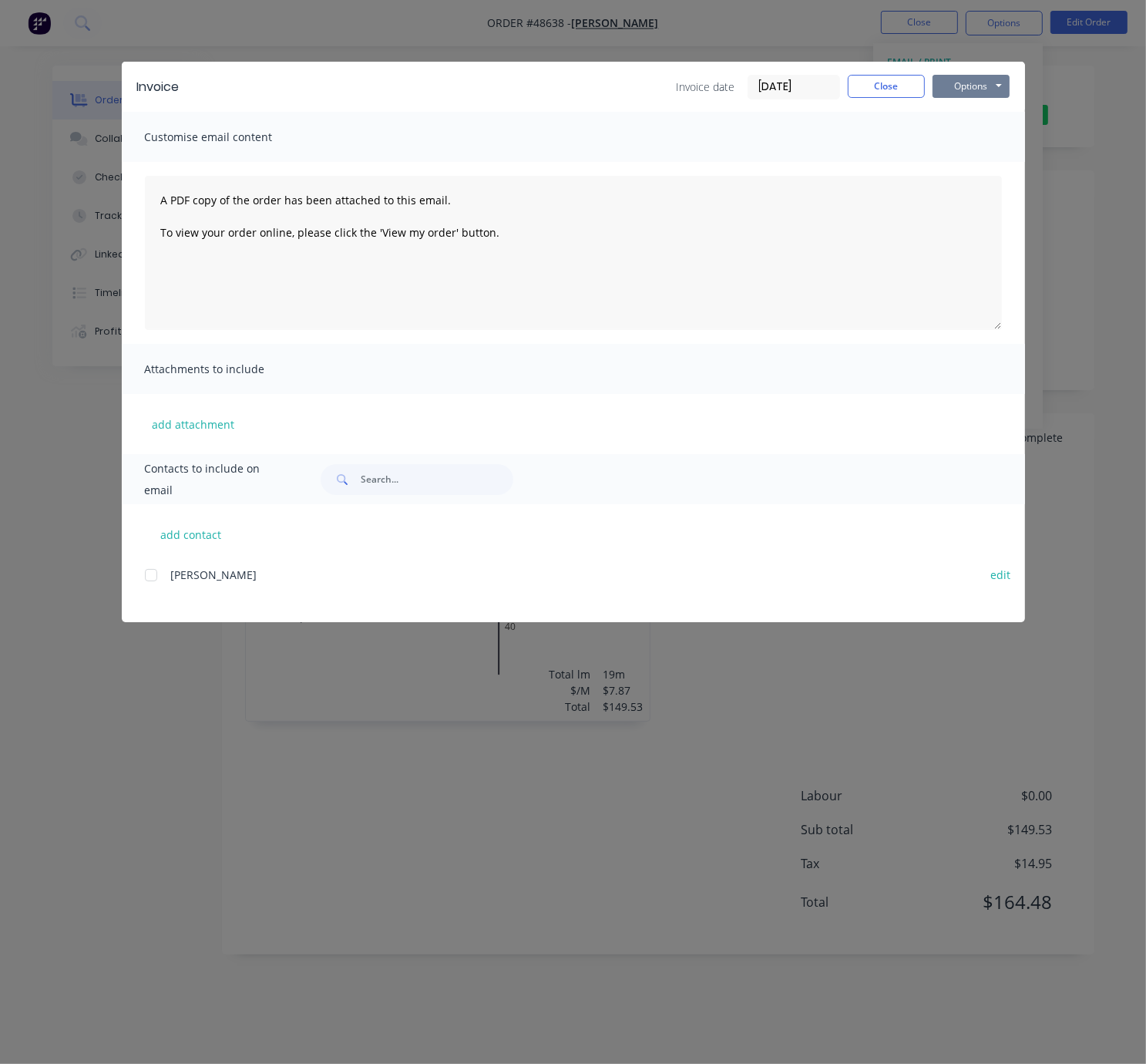
click at [1000, 89] on button "Options" at bounding box center [971, 86] width 77 height 23
click at [1086, 300] on div "Invoice Invoice date [DATE] Close Options Preview Print Email Customise email c…" at bounding box center [573, 532] width 1146 height 1064
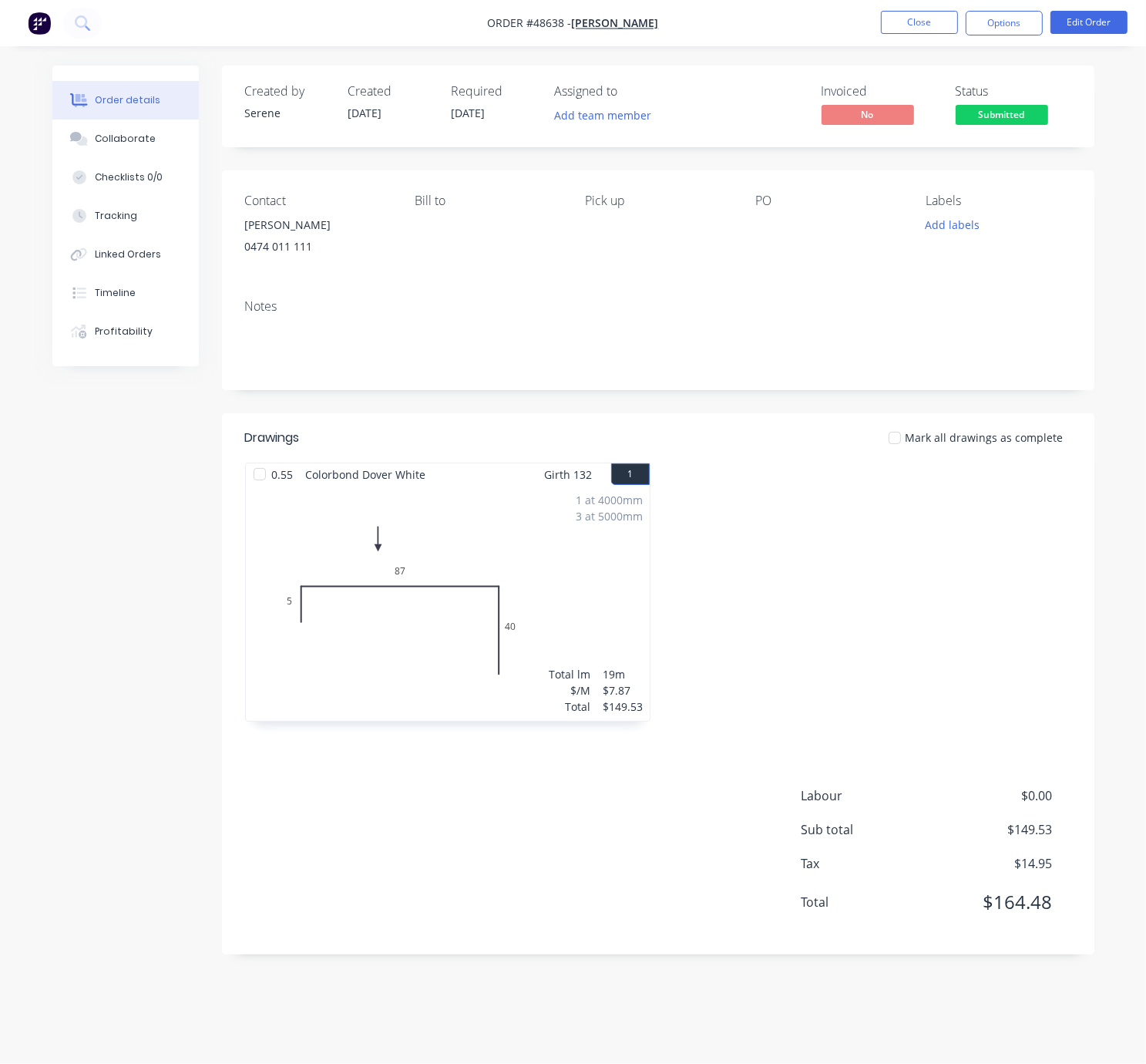
drag, startPoint x: 763, startPoint y: 558, endPoint x: 828, endPoint y: 555, distance: 65.1
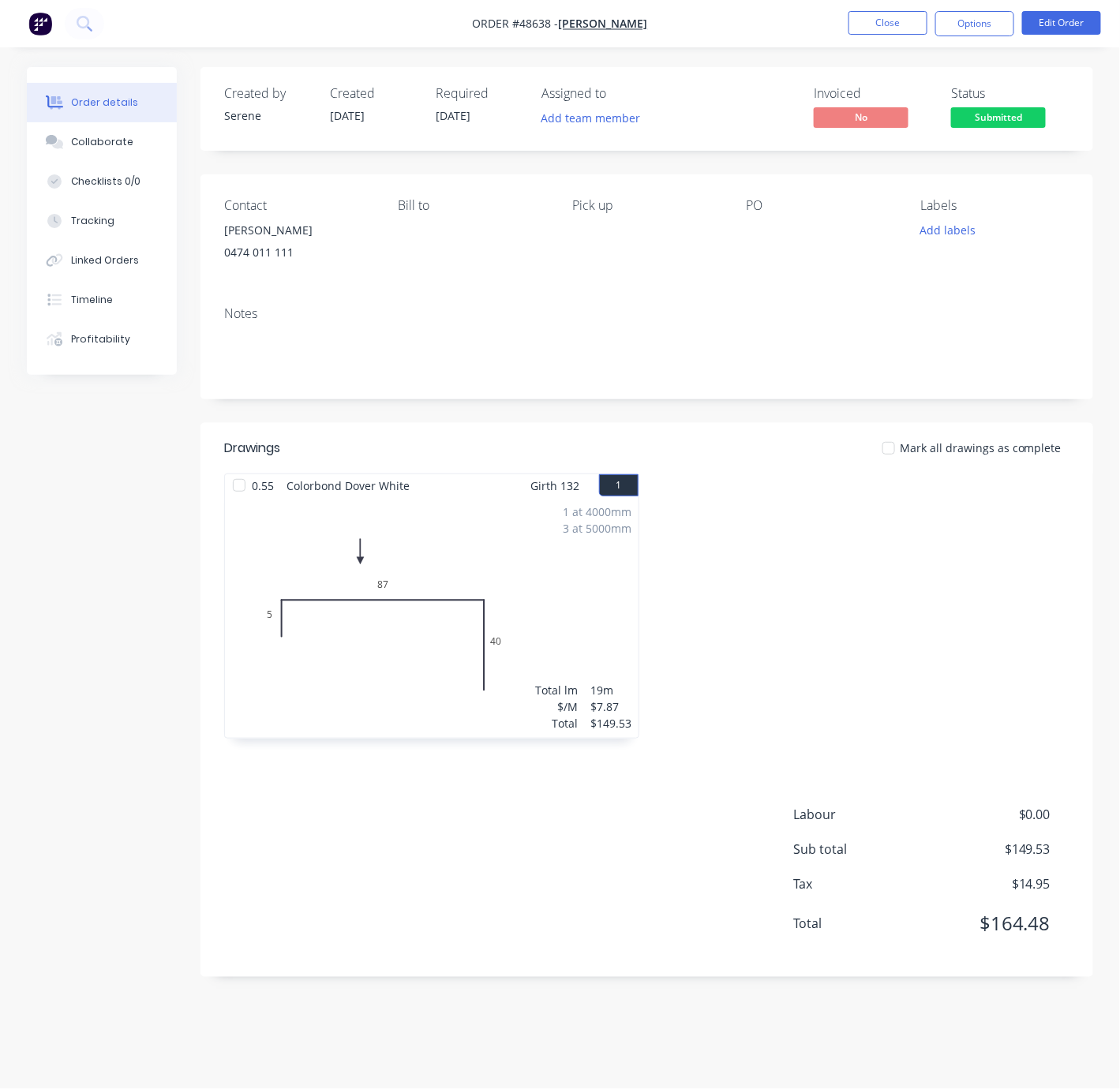
click at [27, 490] on div "Order details Collaborate Checklists 0/0 Tracking Linked Orders Timeline Profit…" at bounding box center [560, 534] width 1098 height 934
click at [375, 885] on div "Labour $0.00 Sub total $149.53 Tax $14.95 Total $164.48" at bounding box center [647, 879] width 846 height 148
click at [904, 17] on button "Close" at bounding box center [889, 23] width 79 height 23
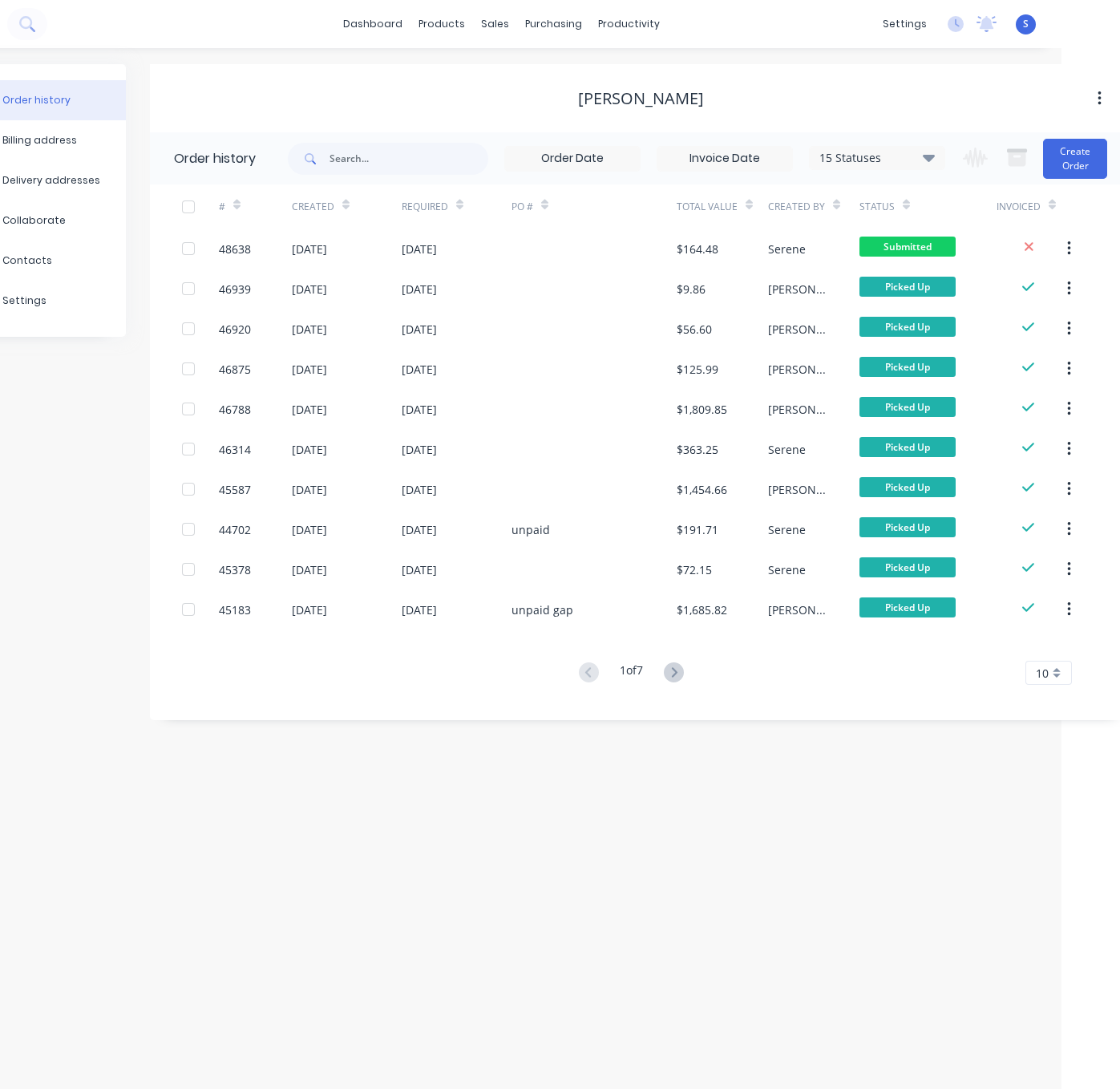
drag, startPoint x: 472, startPoint y: 111, endPoint x: 749, endPoint y: 121, distance: 277.2
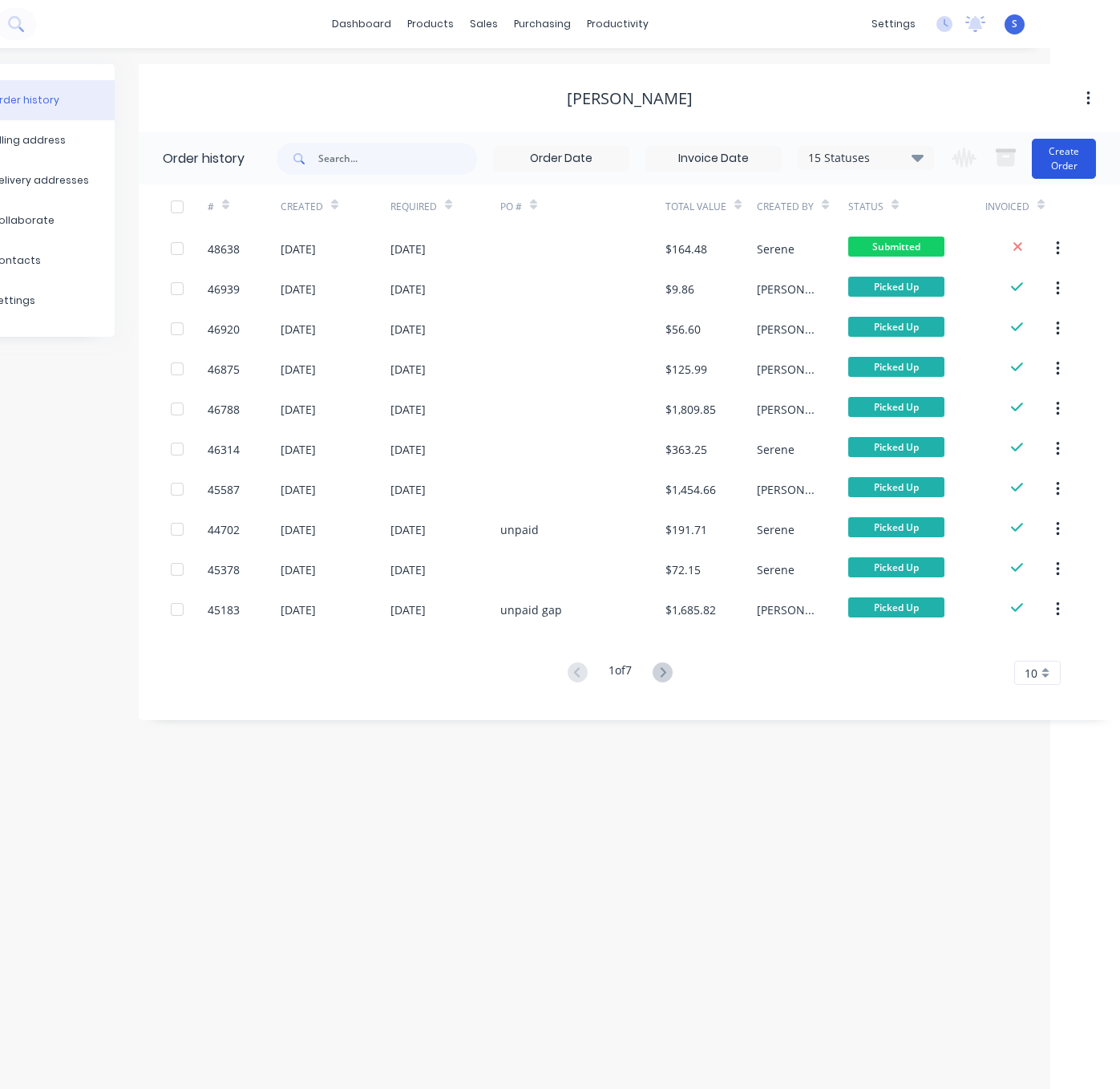
click at [1066, 161] on button "Create Order" at bounding box center [1063, 159] width 64 height 40
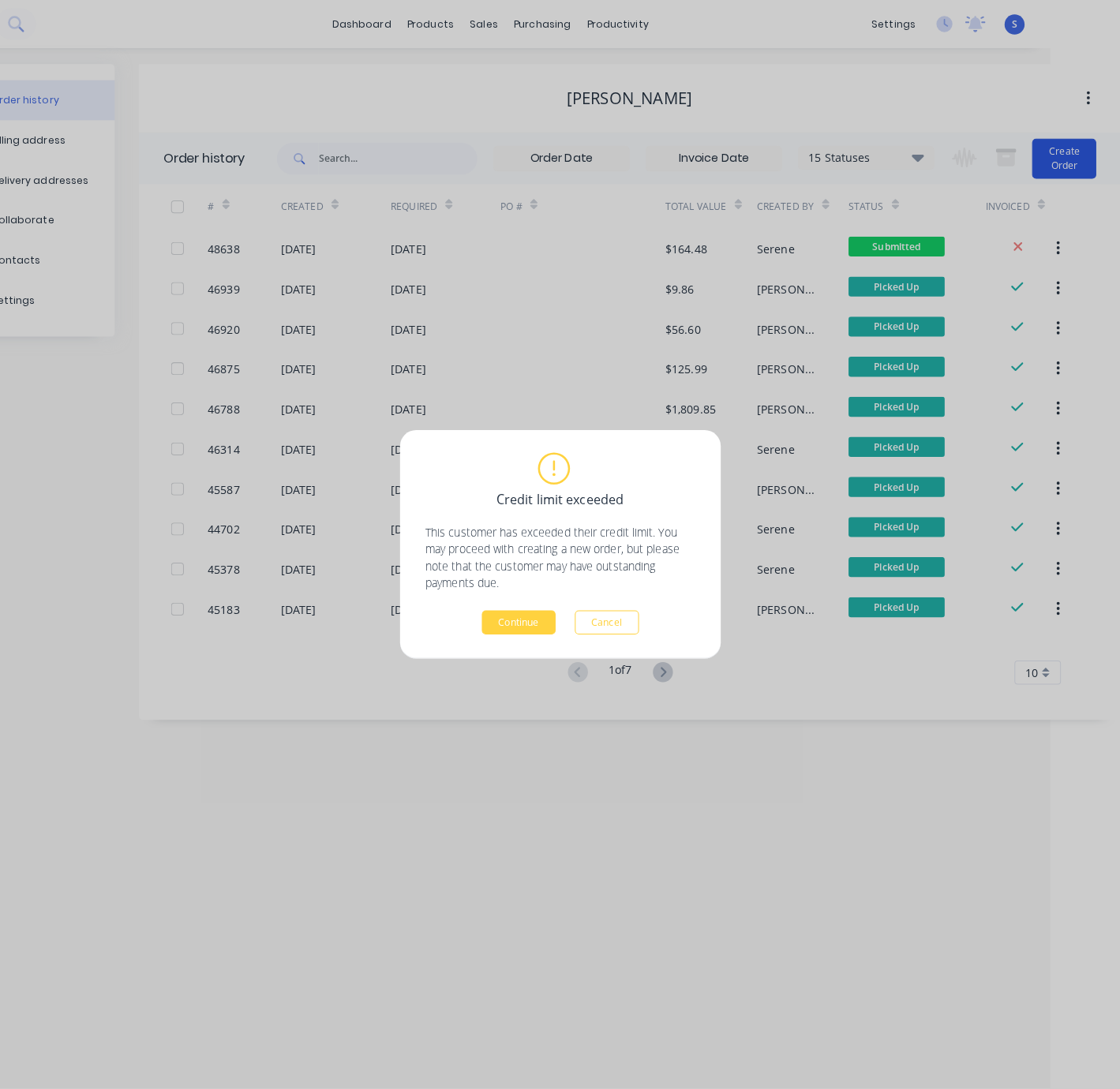
scroll to position [0, 54]
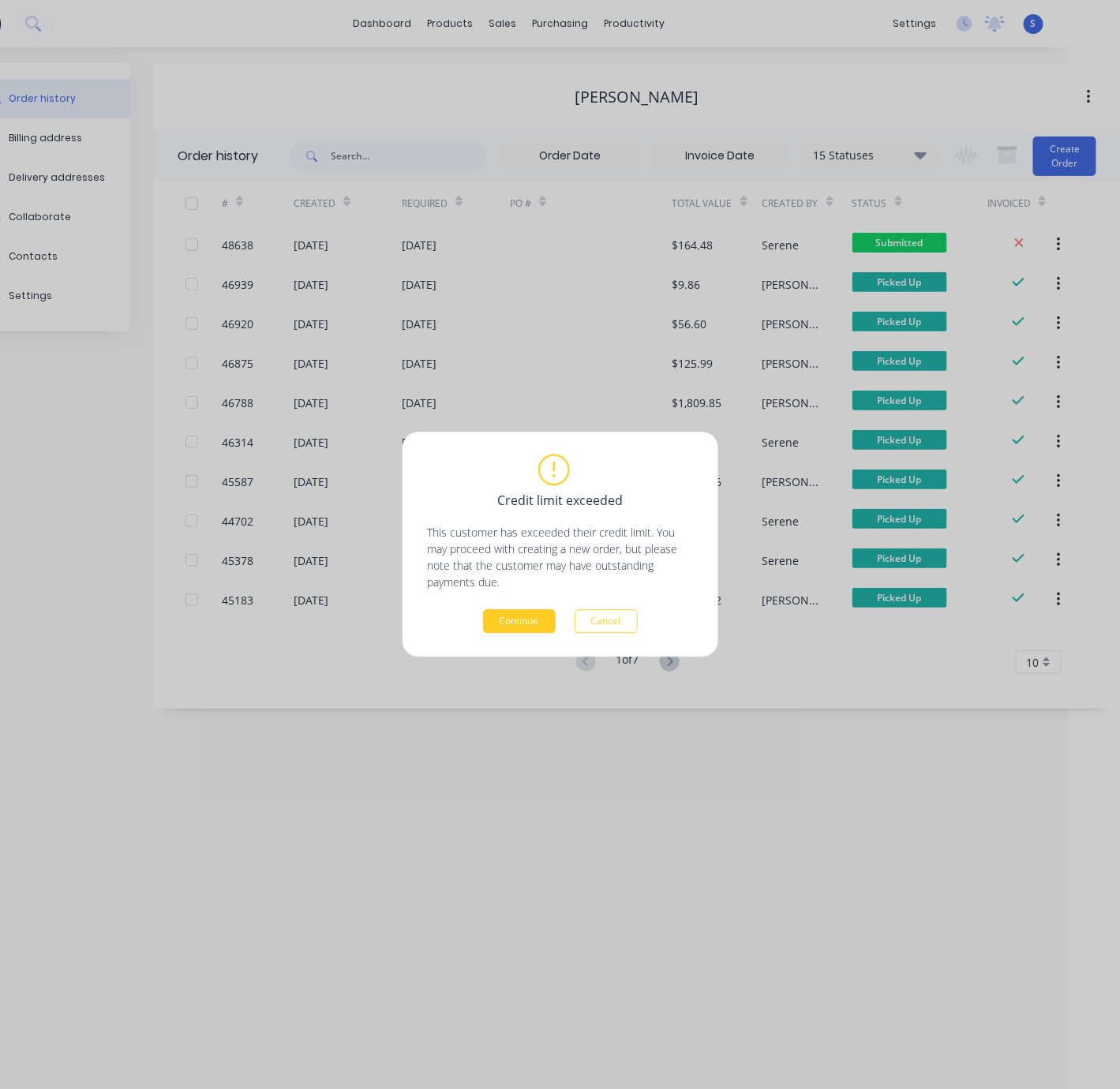
click at [528, 625] on button "Continue" at bounding box center [520, 621] width 73 height 23
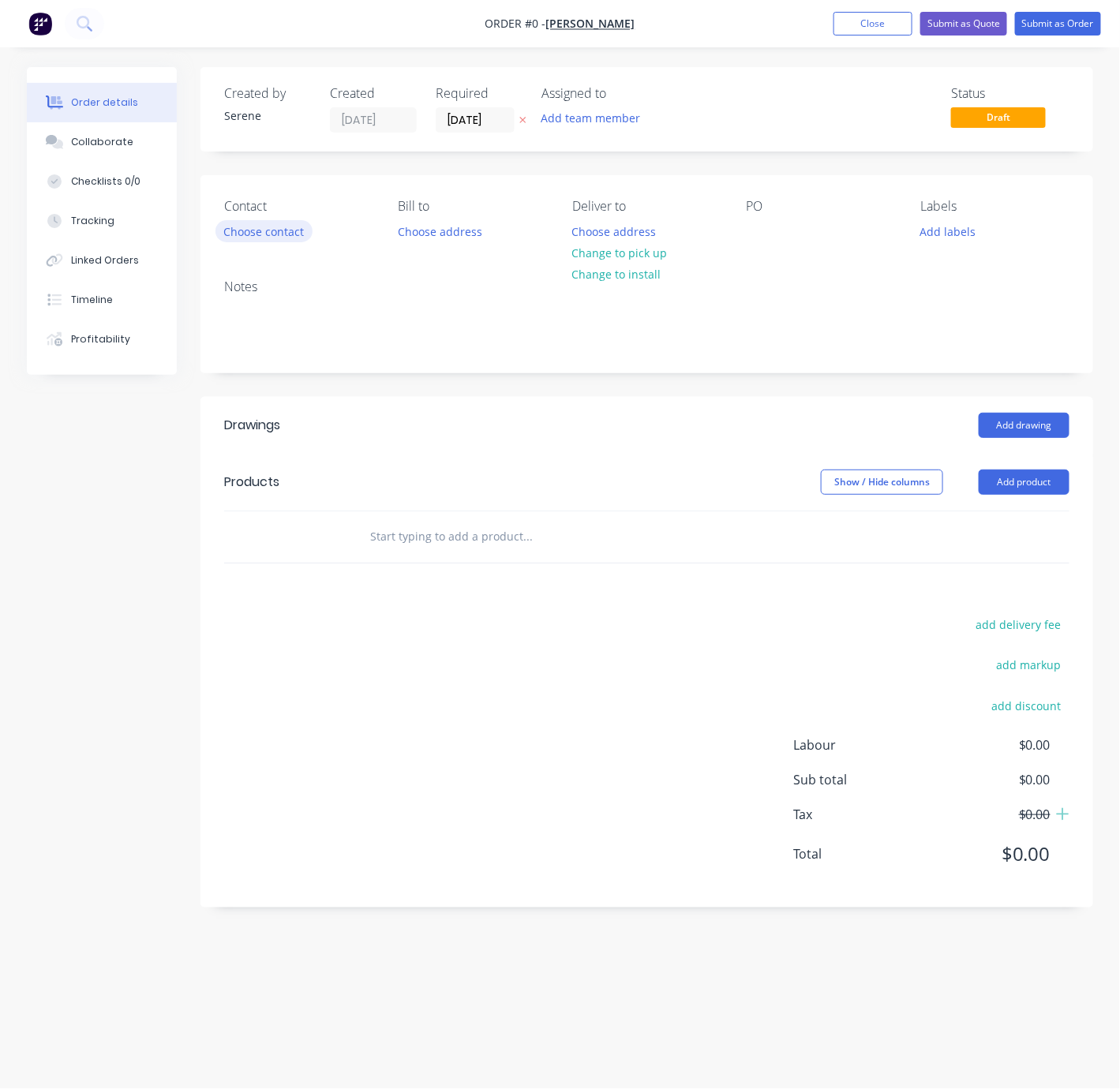
click at [266, 241] on button "Choose contact" at bounding box center [264, 231] width 97 height 21
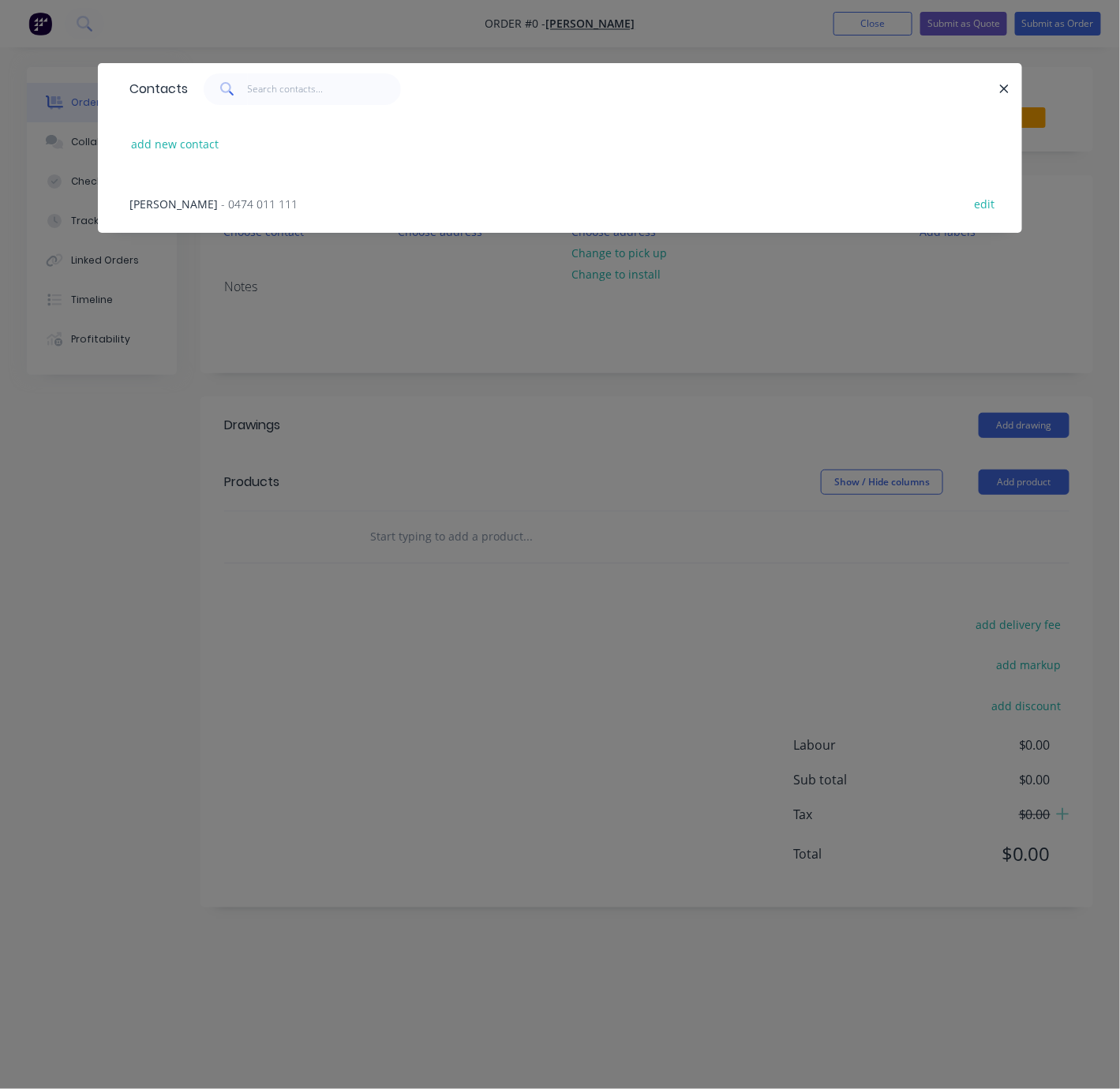
click at [221, 211] on span "- 0474 011 111" at bounding box center [259, 204] width 77 height 15
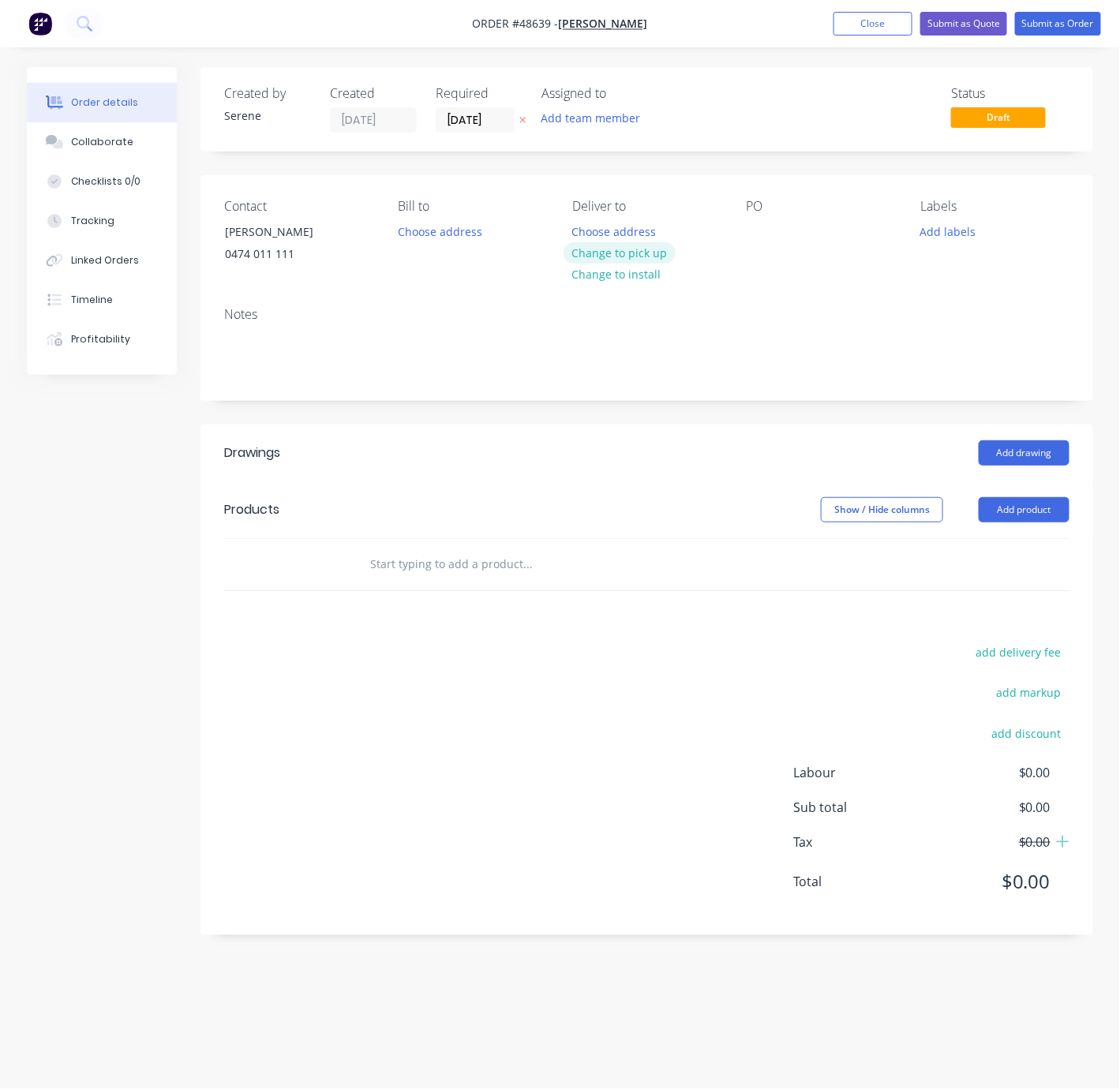
click at [644, 264] on button "Change to pick up" at bounding box center [619, 252] width 112 height 21
drag, startPoint x: 590, startPoint y: 514, endPoint x: 772, endPoint y: 515, distance: 182.0
click at [1015, 523] on button "Add product" at bounding box center [1024, 509] width 91 height 25
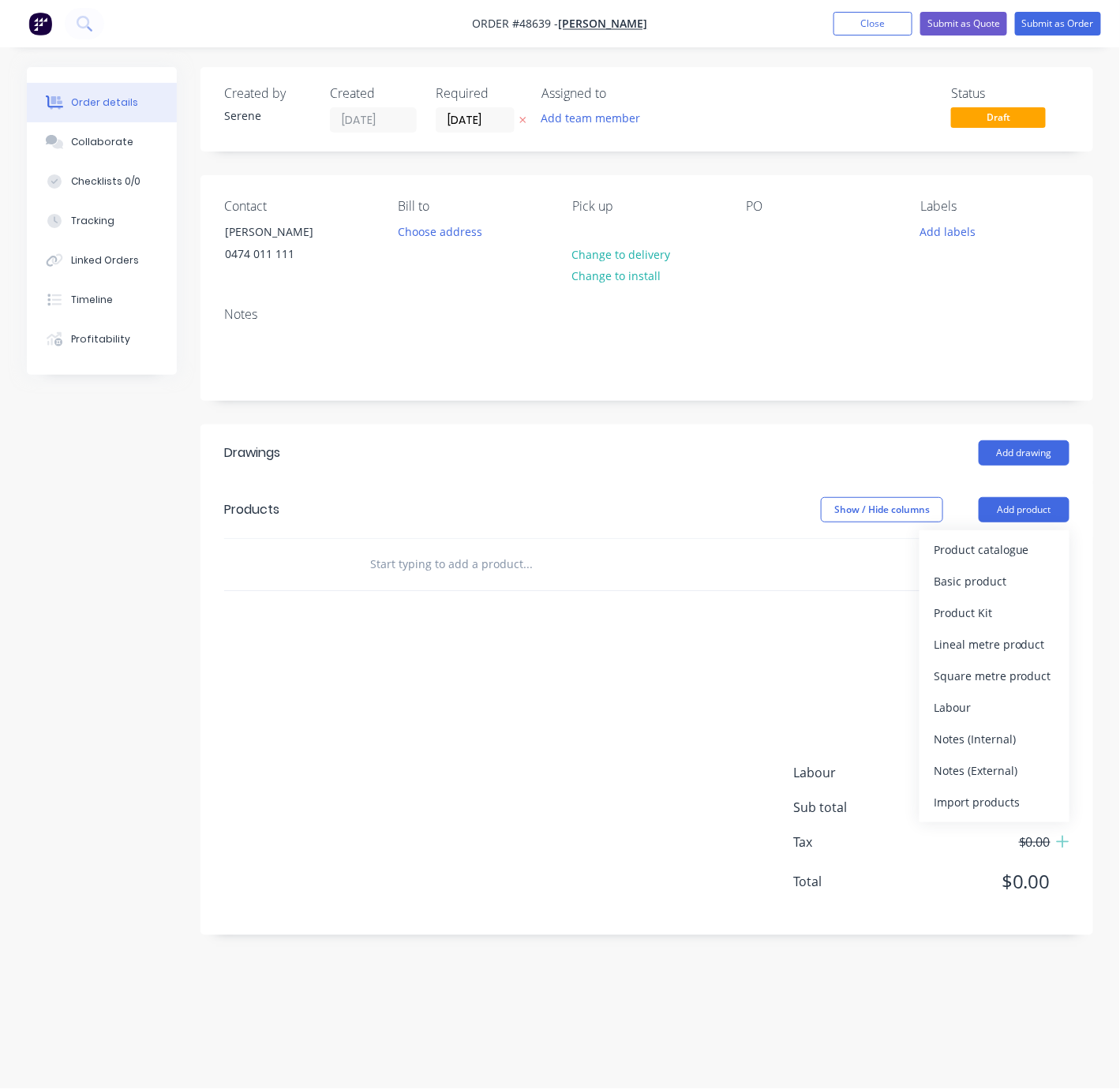
click at [779, 451] on header "Drawings Add drawing" at bounding box center [647, 453] width 893 height 57
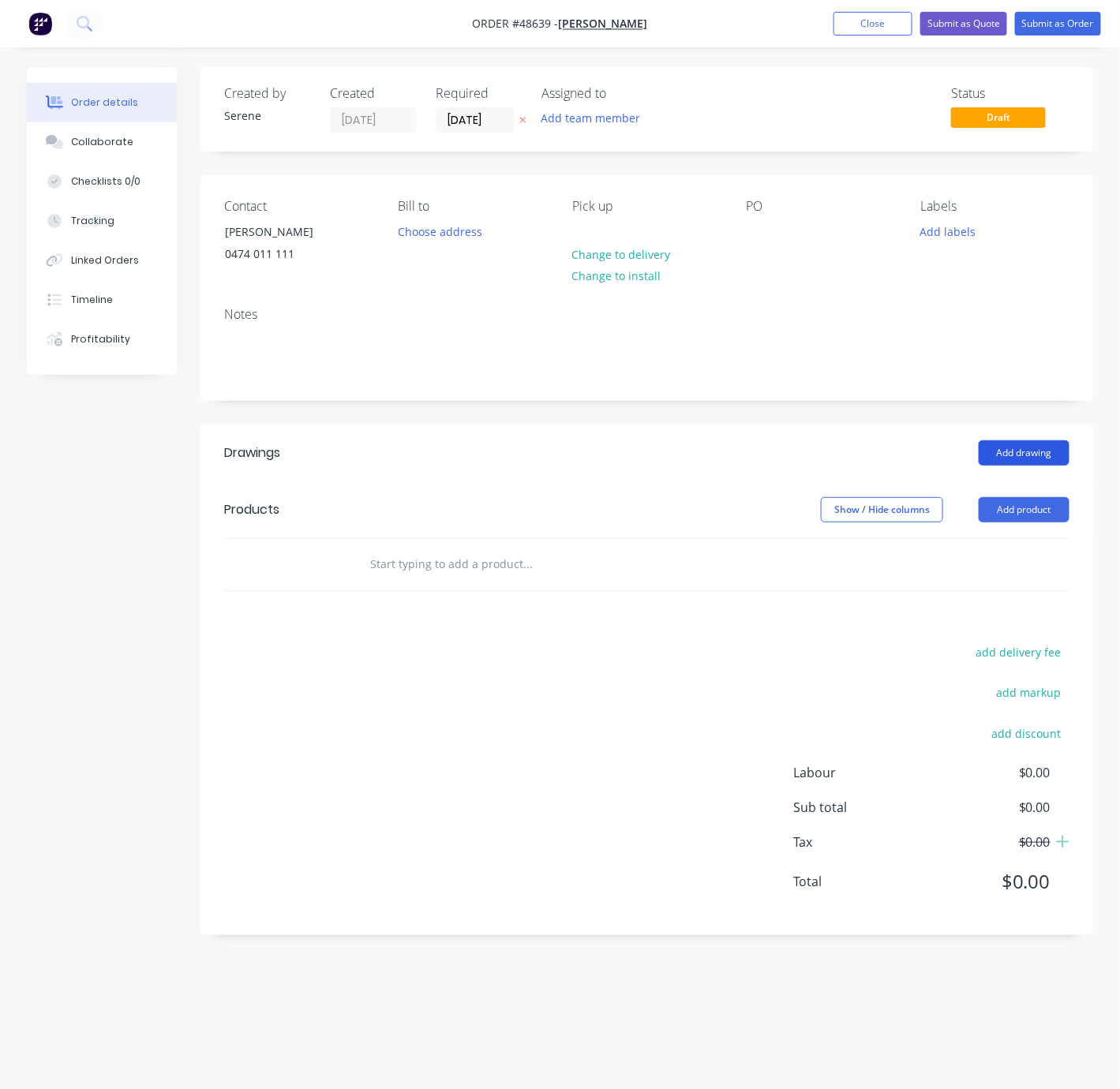
click at [1015, 465] on button "Add drawing" at bounding box center [1024, 452] width 91 height 25
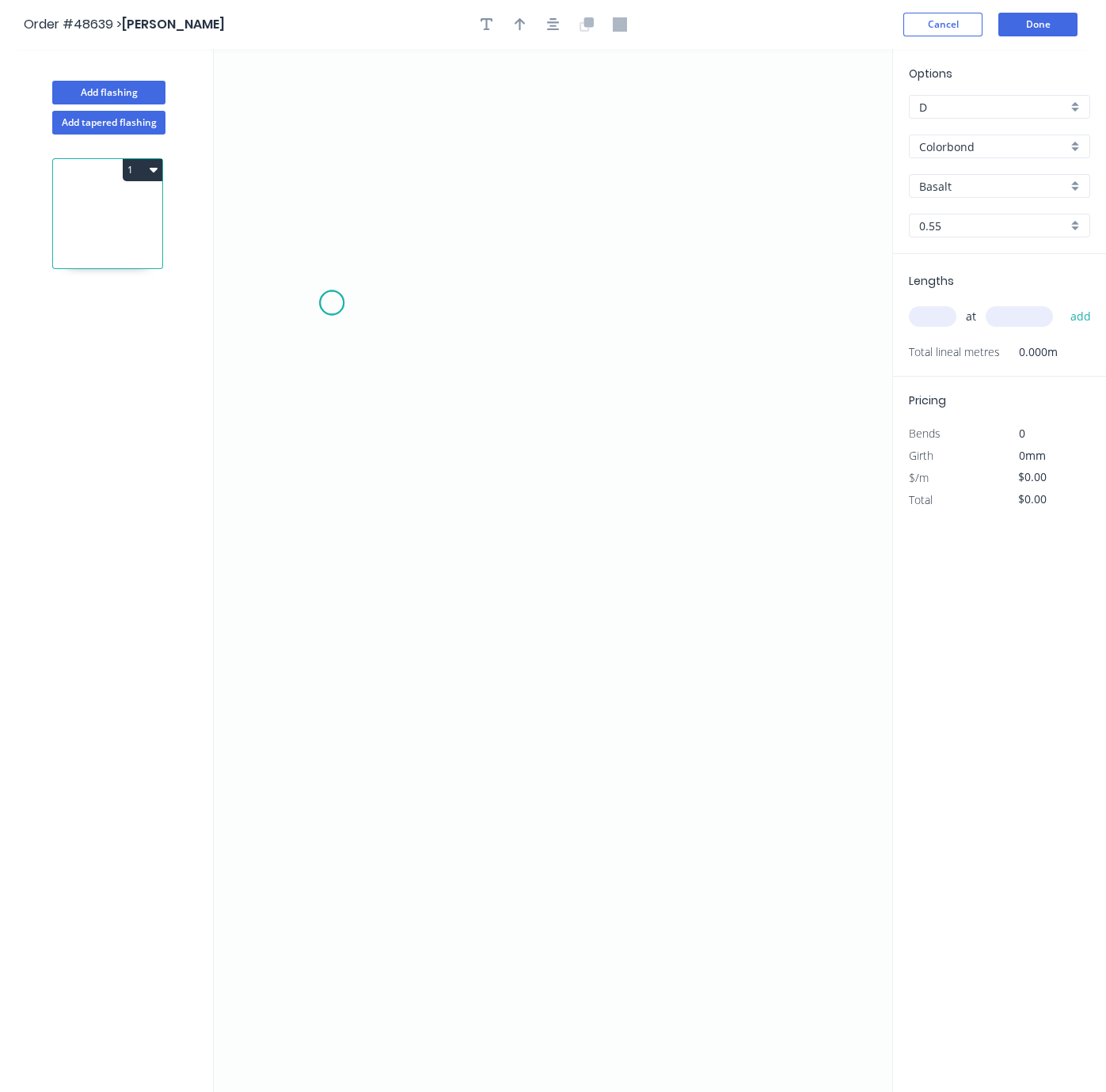
click at [332, 305] on icon "0" at bounding box center [553, 570] width 678 height 1043
click at [338, 512] on icon "0" at bounding box center [553, 570] width 678 height 1043
click at [784, 509] on icon "0 ?" at bounding box center [553, 570] width 678 height 1043
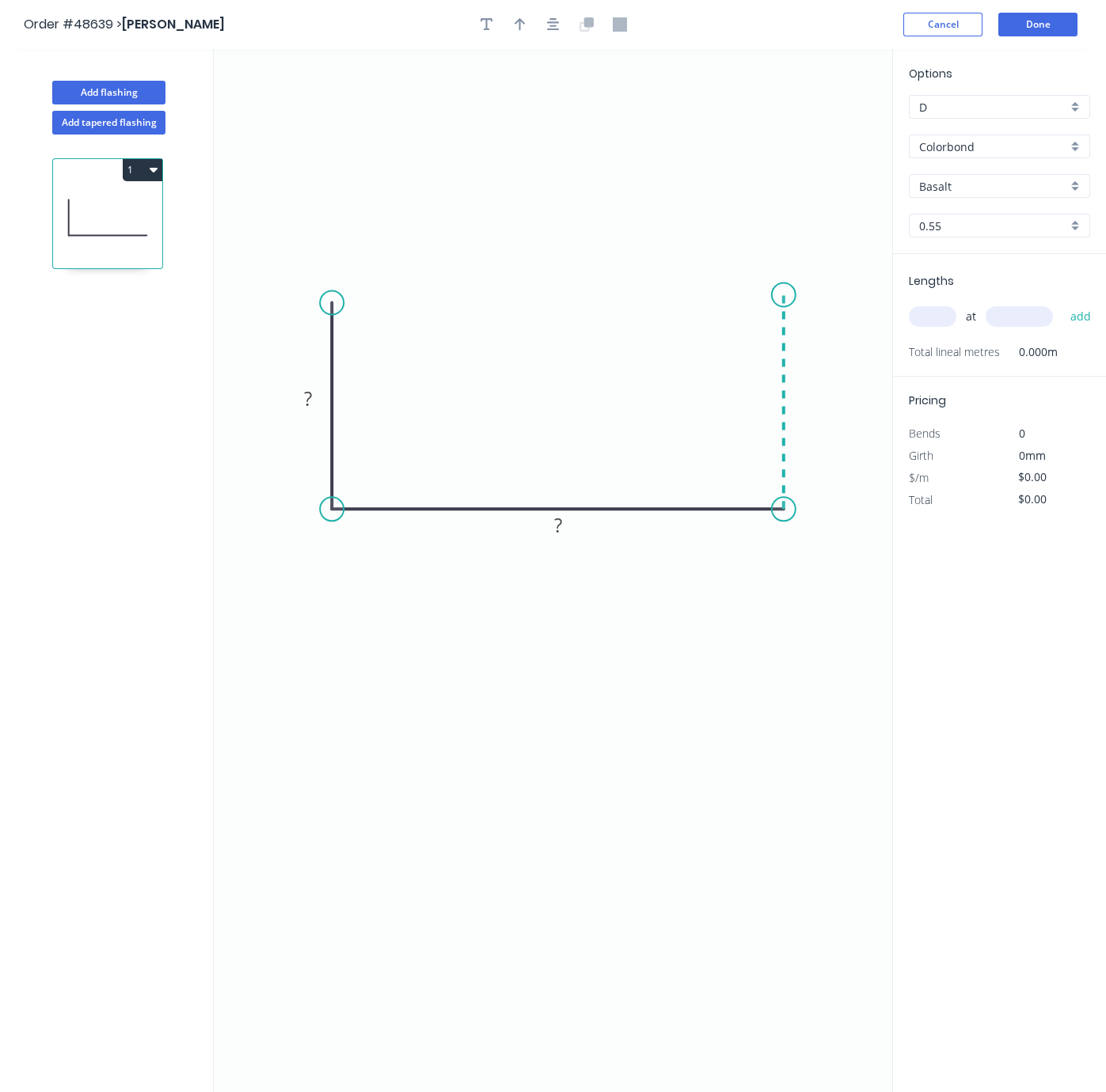
click at [784, 298] on icon "0 ? ?" at bounding box center [553, 570] width 678 height 1043
click at [307, 400] on tspan "?" at bounding box center [308, 398] width 8 height 26
click at [562, 527] on tspan "?" at bounding box center [558, 525] width 8 height 26
click at [811, 403] on tspan "?" at bounding box center [807, 394] width 8 height 26
click at [764, 643] on icon "0 100 310 100" at bounding box center [553, 570] width 678 height 1043
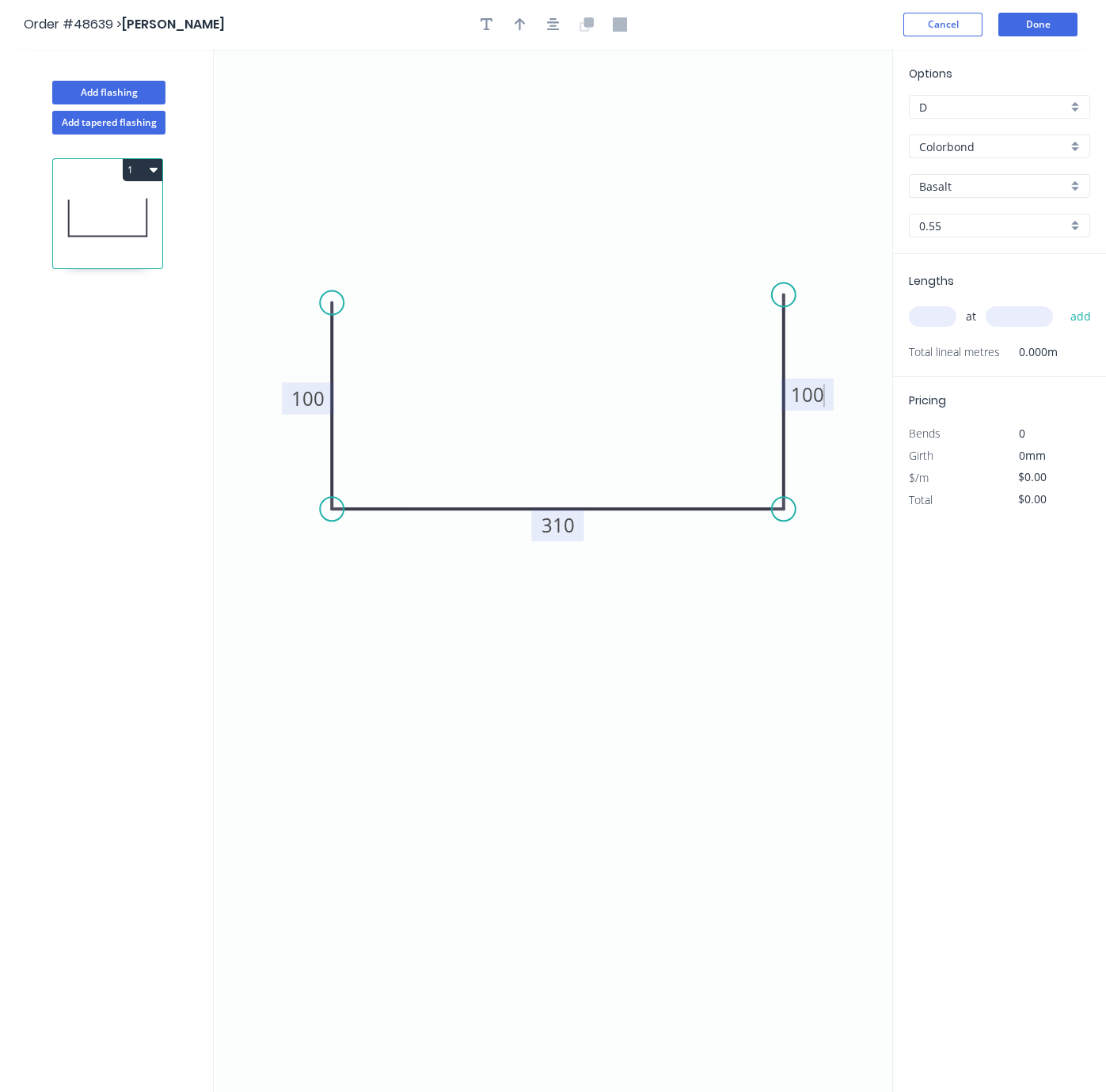
type input "$20.29"
drag, startPoint x: 334, startPoint y: 299, endPoint x: 309, endPoint y: 296, distance: 25.2
click at [309, 296] on circle at bounding box center [309, 293] width 24 height 24
drag, startPoint x: 781, startPoint y: 294, endPoint x: 811, endPoint y: 299, distance: 30.4
click at [811, 299] on circle at bounding box center [810, 296] width 24 height 24
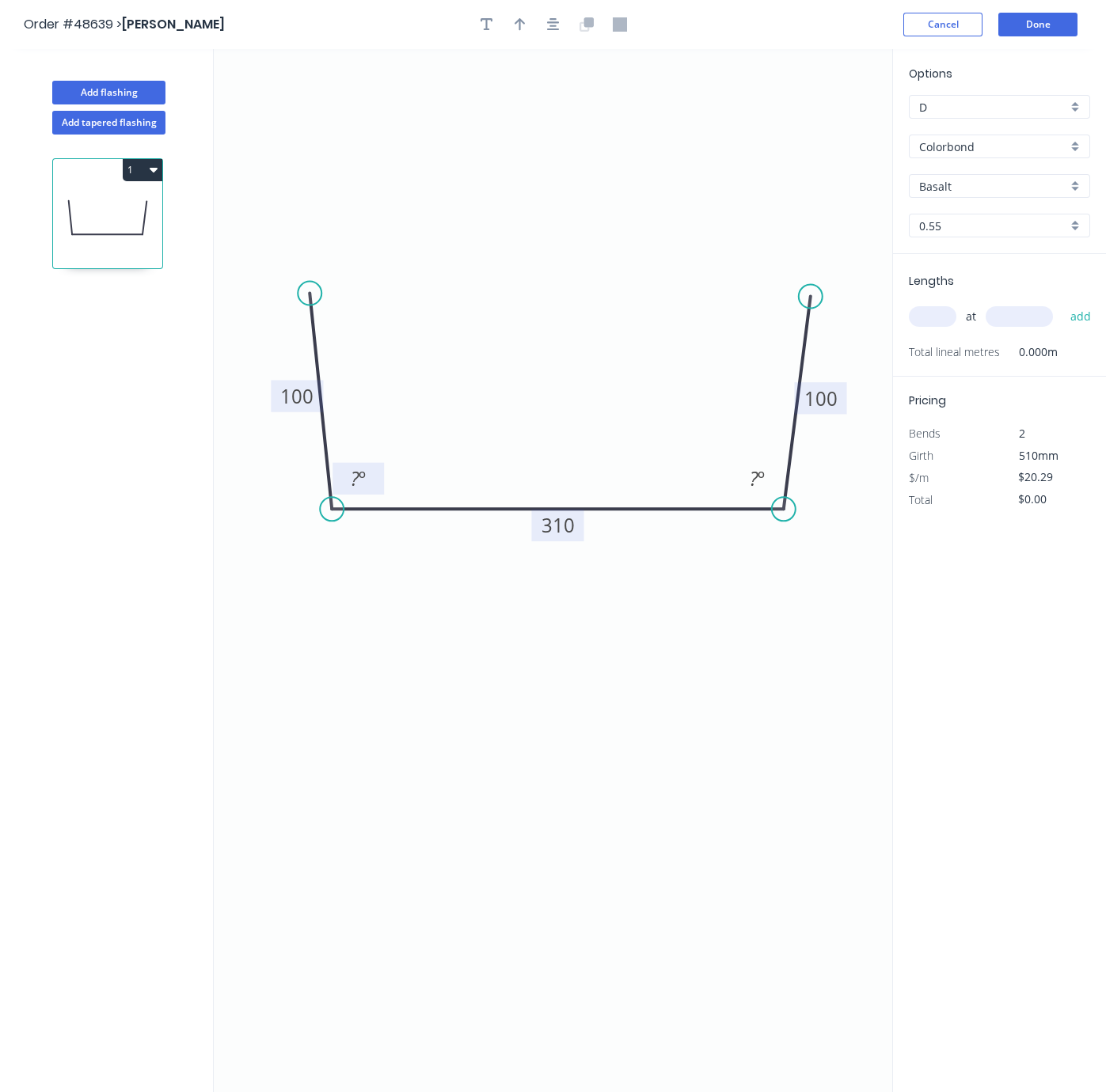
click at [357, 478] on tspan "?" at bounding box center [355, 479] width 9 height 26
click at [756, 480] on tspan "?" at bounding box center [754, 479] width 9 height 26
click at [627, 680] on icon "0 100 310 100 91 º 91 º" at bounding box center [553, 570] width 678 height 1043
click at [942, 154] on input "Colorbond" at bounding box center [992, 147] width 148 height 16
click at [953, 209] on div "Zincalume" at bounding box center [999, 205] width 179 height 28
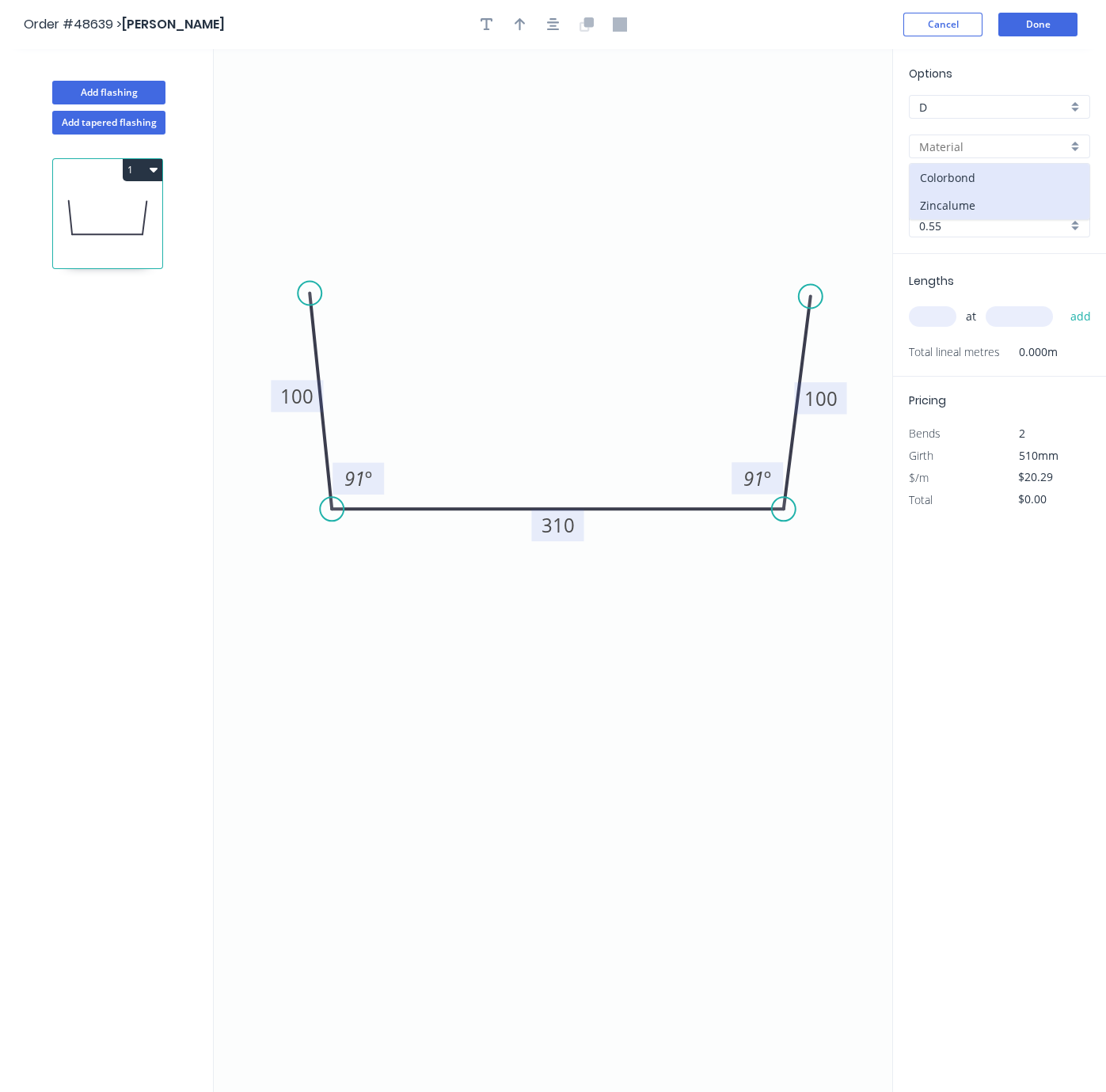
type input "Zincalume"
type input "Zinc"
type input "$16.74"
click at [935, 327] on input "text" at bounding box center [932, 316] width 48 height 20
type input "2"
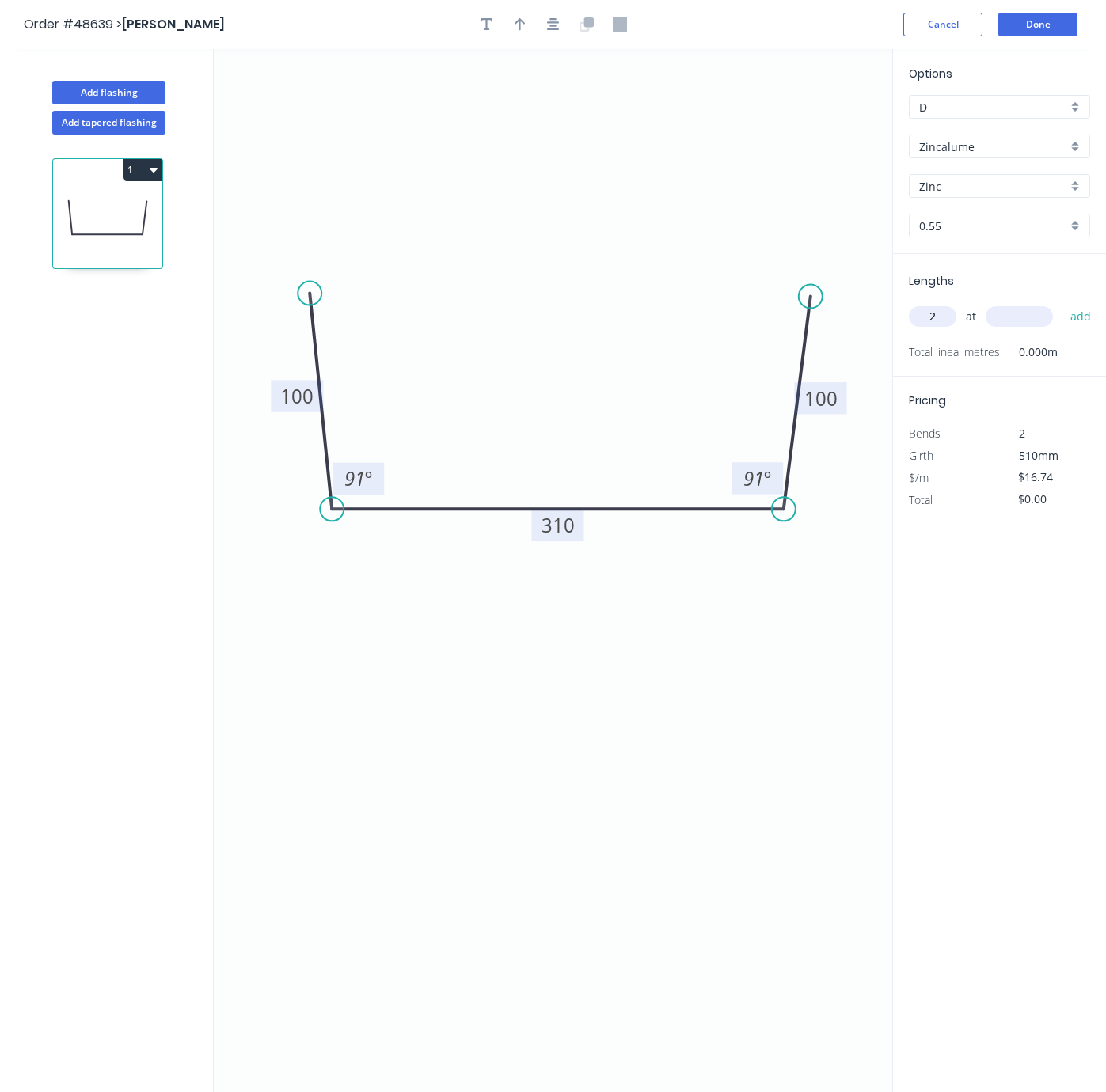
type input "."
type input "3500"
click at [1062, 303] on button "add" at bounding box center [1081, 316] width 37 height 27
click at [145, 181] on button "1" at bounding box center [142, 170] width 40 height 22
click at [109, 221] on div "Duplicate" at bounding box center [87, 209] width 122 height 23
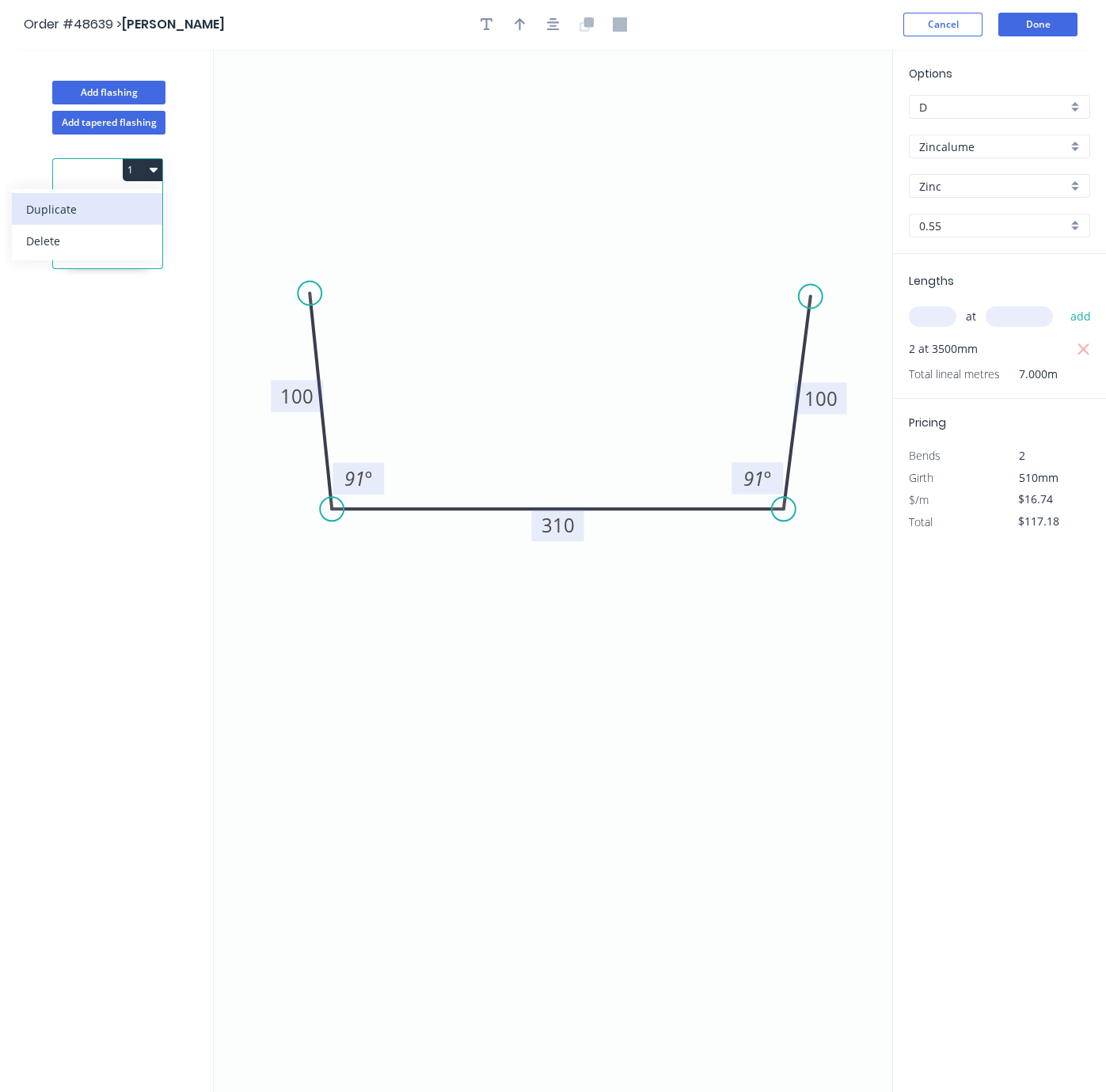
type input "$0.00"
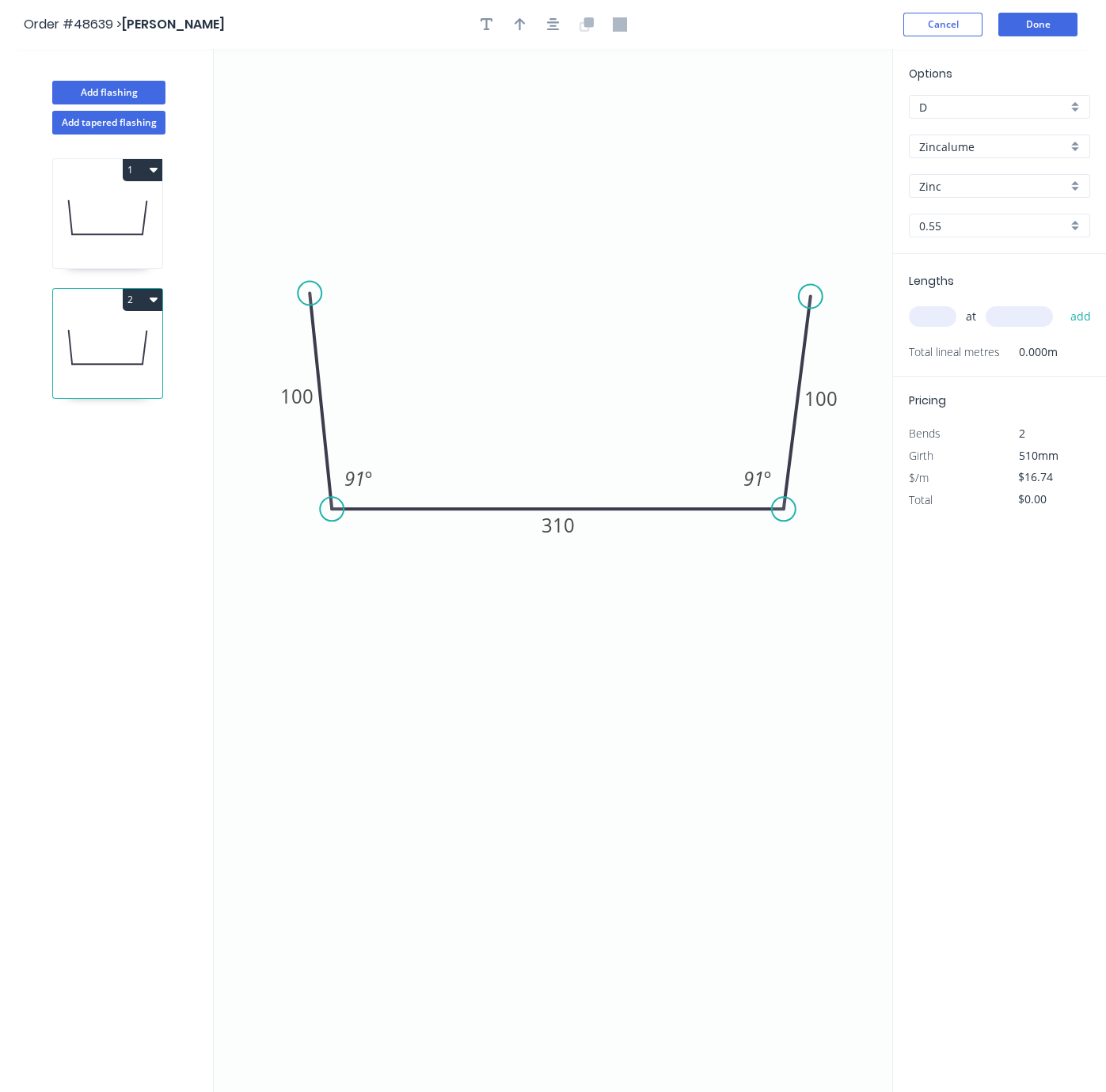
click at [127, 388] on icon at bounding box center [107, 347] width 110 height 101
click at [570, 533] on tspan "310" at bounding box center [557, 525] width 33 height 26
click at [627, 747] on icon "0 100 318 100 91 º 91 º" at bounding box center [553, 570] width 678 height 1043
click at [918, 327] on input "text" at bounding box center [932, 316] width 48 height 20
type input "2"
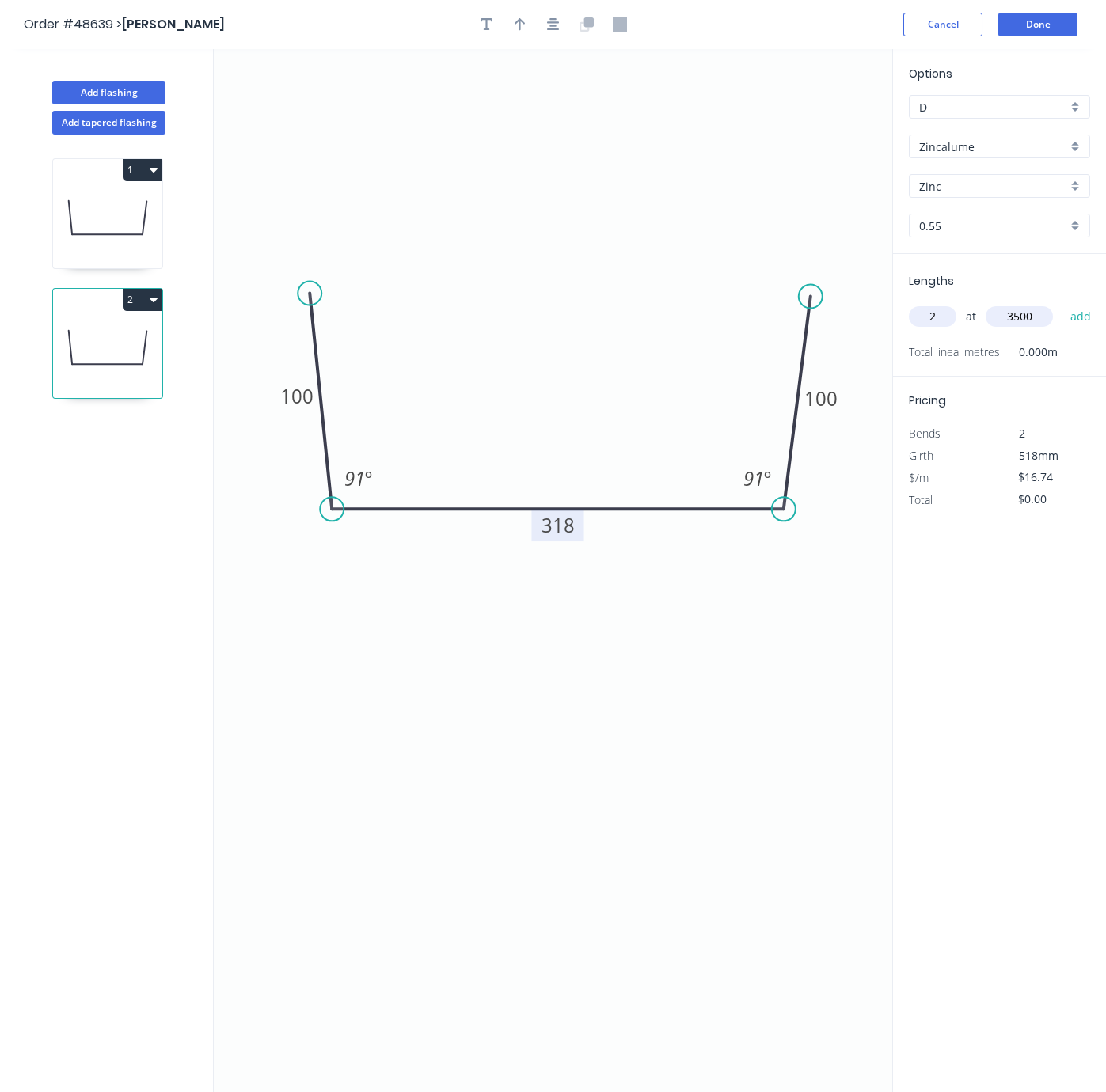
type input "3500"
click at [1062, 303] on button "add" at bounding box center [1081, 316] width 37 height 27
click at [127, 311] on button "2" at bounding box center [142, 299] width 40 height 22
click at [93, 350] on div "Duplicate" at bounding box center [87, 339] width 122 height 23
type input "$0.00"
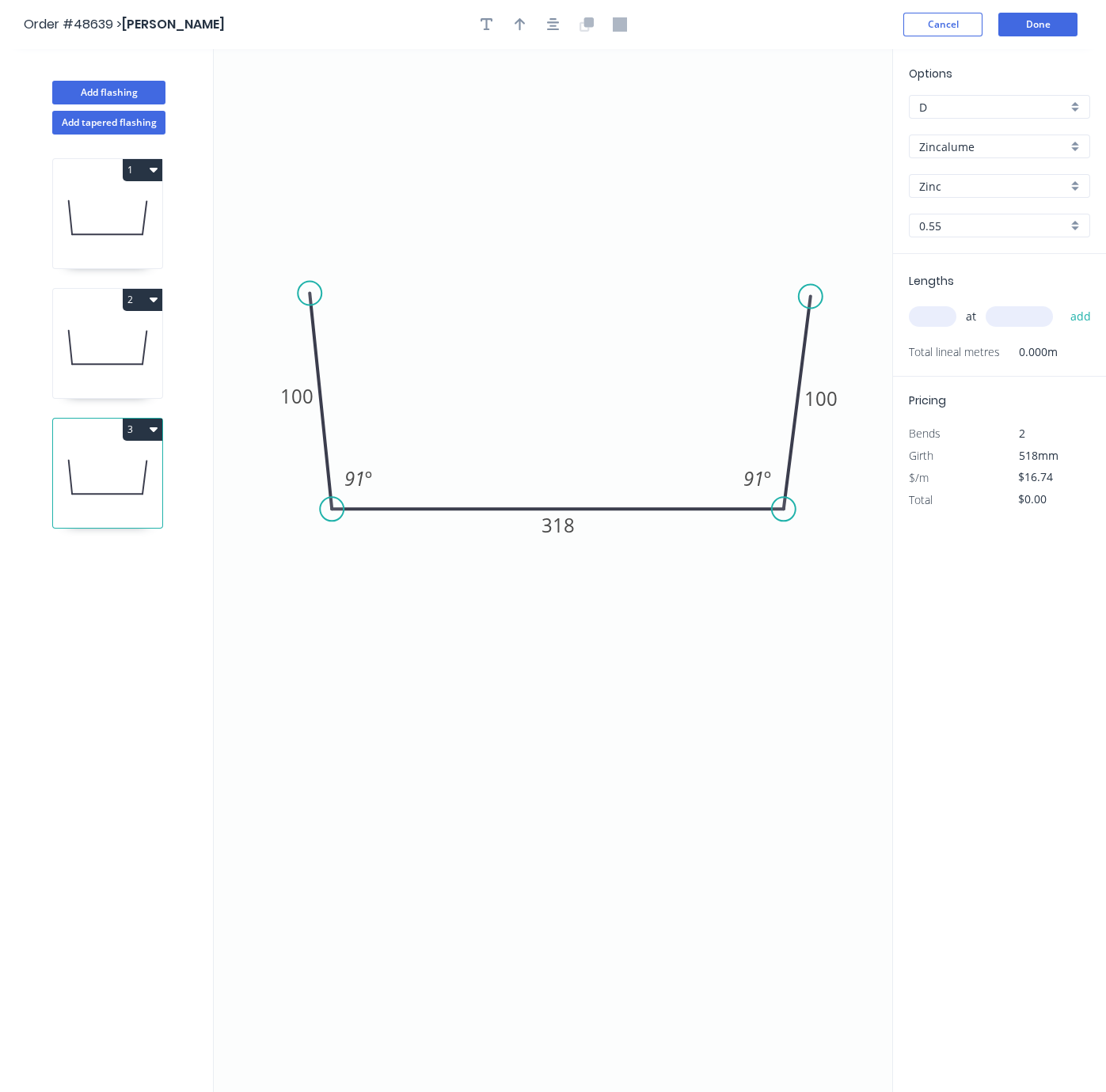
click at [88, 512] on icon at bounding box center [107, 477] width 110 height 101
click at [563, 535] on tspan "318" at bounding box center [557, 525] width 33 height 26
click at [661, 740] on icon "0 100 358 100 91 º 91 º" at bounding box center [553, 570] width 678 height 1043
click at [931, 327] on input "text" at bounding box center [932, 316] width 48 height 20
type input "4"
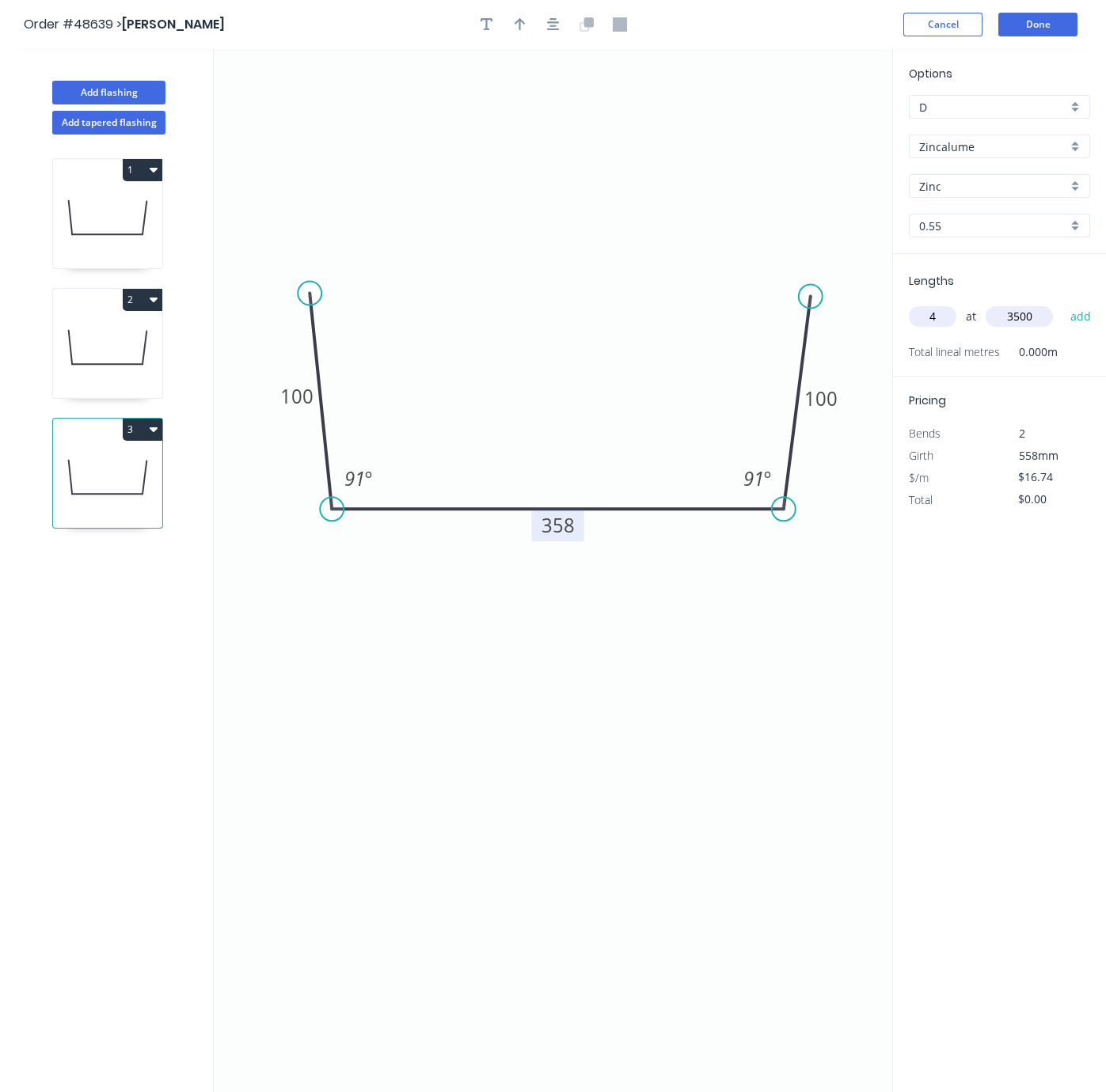
type input "3500"
click at [1062, 303] on button "add" at bounding box center [1081, 316] width 37 height 27
click at [539, 680] on icon "0 100 358 100 91 º 91 º" at bounding box center [553, 570] width 678 height 1043
click at [105, 380] on icon at bounding box center [107, 347] width 110 height 101
click at [95, 500] on icon at bounding box center [107, 477] width 110 height 101
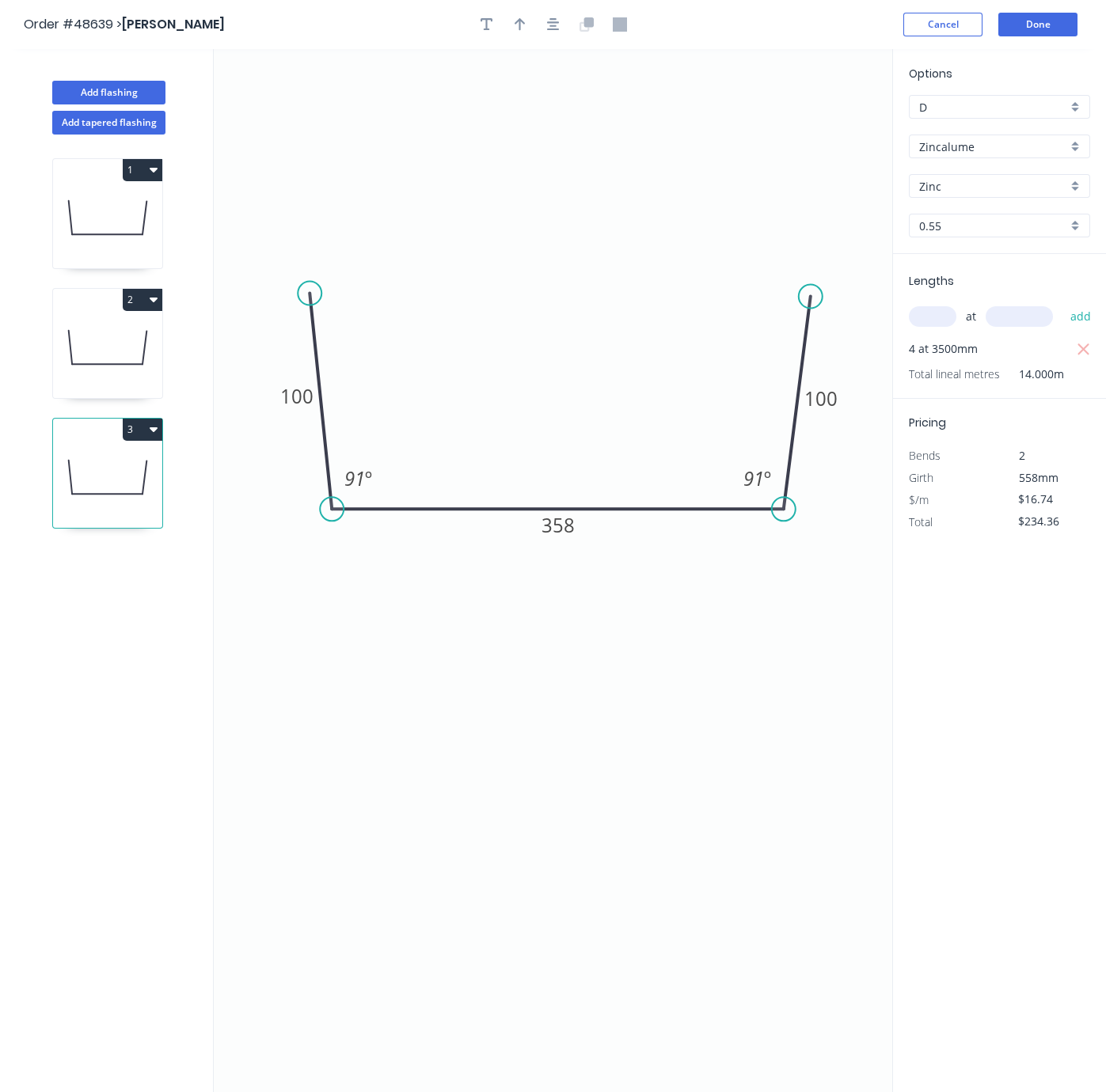
click at [80, 360] on icon at bounding box center [107, 347] width 110 height 101
click at [113, 245] on icon at bounding box center [107, 217] width 110 height 101
click at [108, 374] on icon at bounding box center [107, 347] width 110 height 101
click at [96, 495] on icon at bounding box center [107, 477] width 110 height 101
click at [96, 359] on icon at bounding box center [107, 347] width 110 height 101
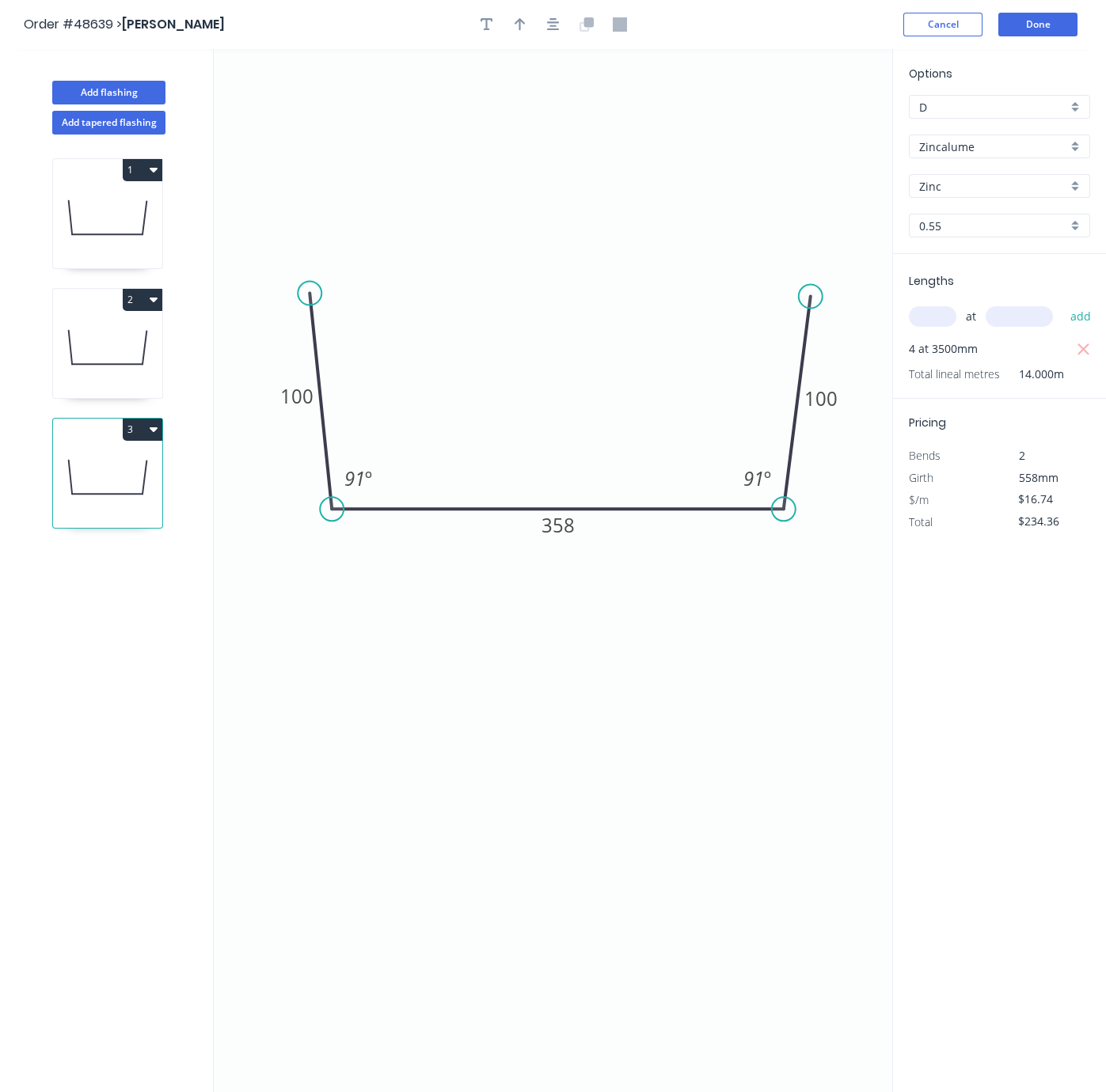
type input "$117.18"
click at [97, 244] on icon at bounding box center [107, 217] width 110 height 101
click at [517, 672] on icon "0 100 310 100 91 º 91 º" at bounding box center [553, 570] width 678 height 1043
click at [1036, 31] on button "Done" at bounding box center [1038, 24] width 80 height 24
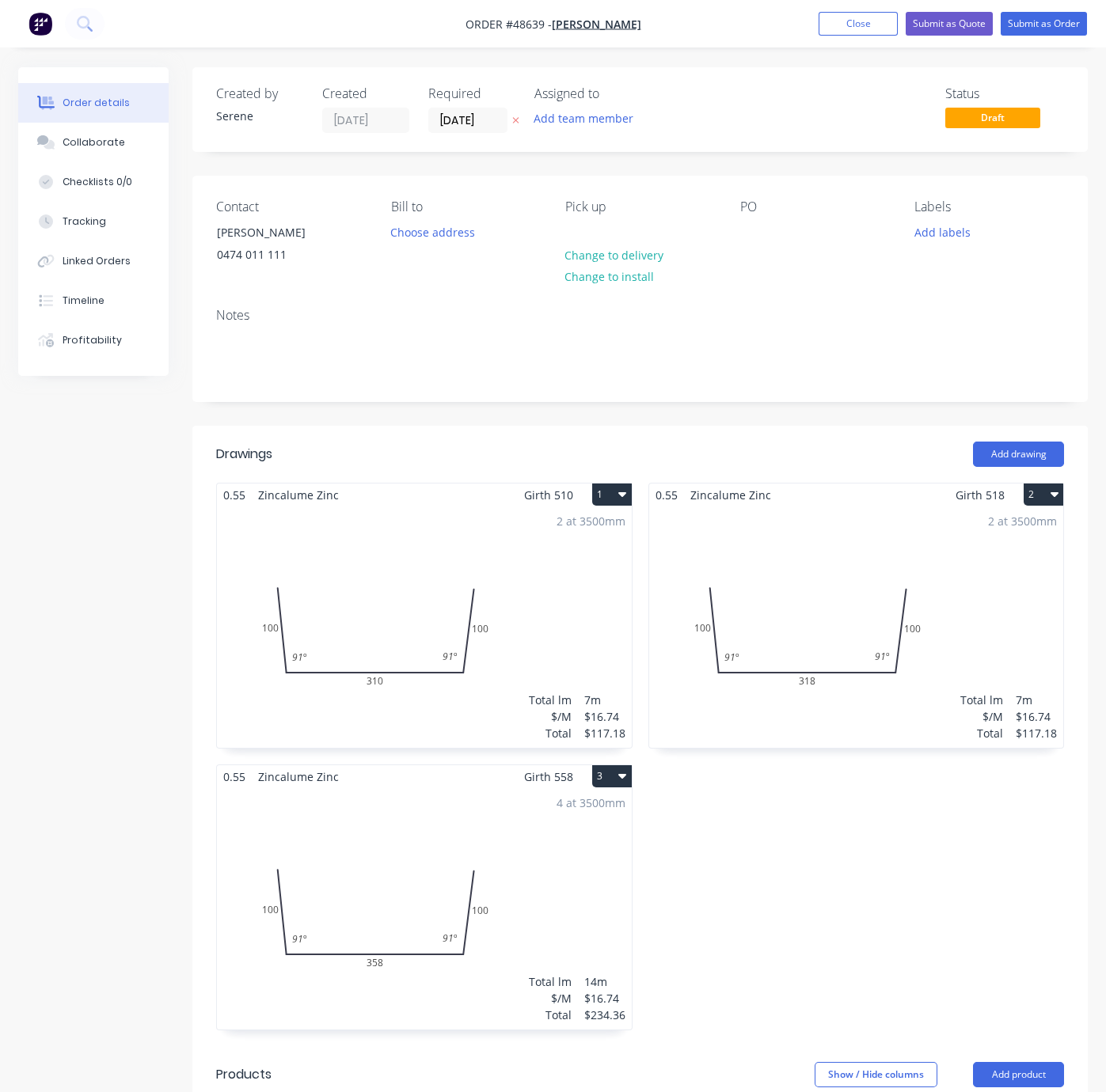
drag, startPoint x: 368, startPoint y: 438, endPoint x: 510, endPoint y: 444, distance: 142.1
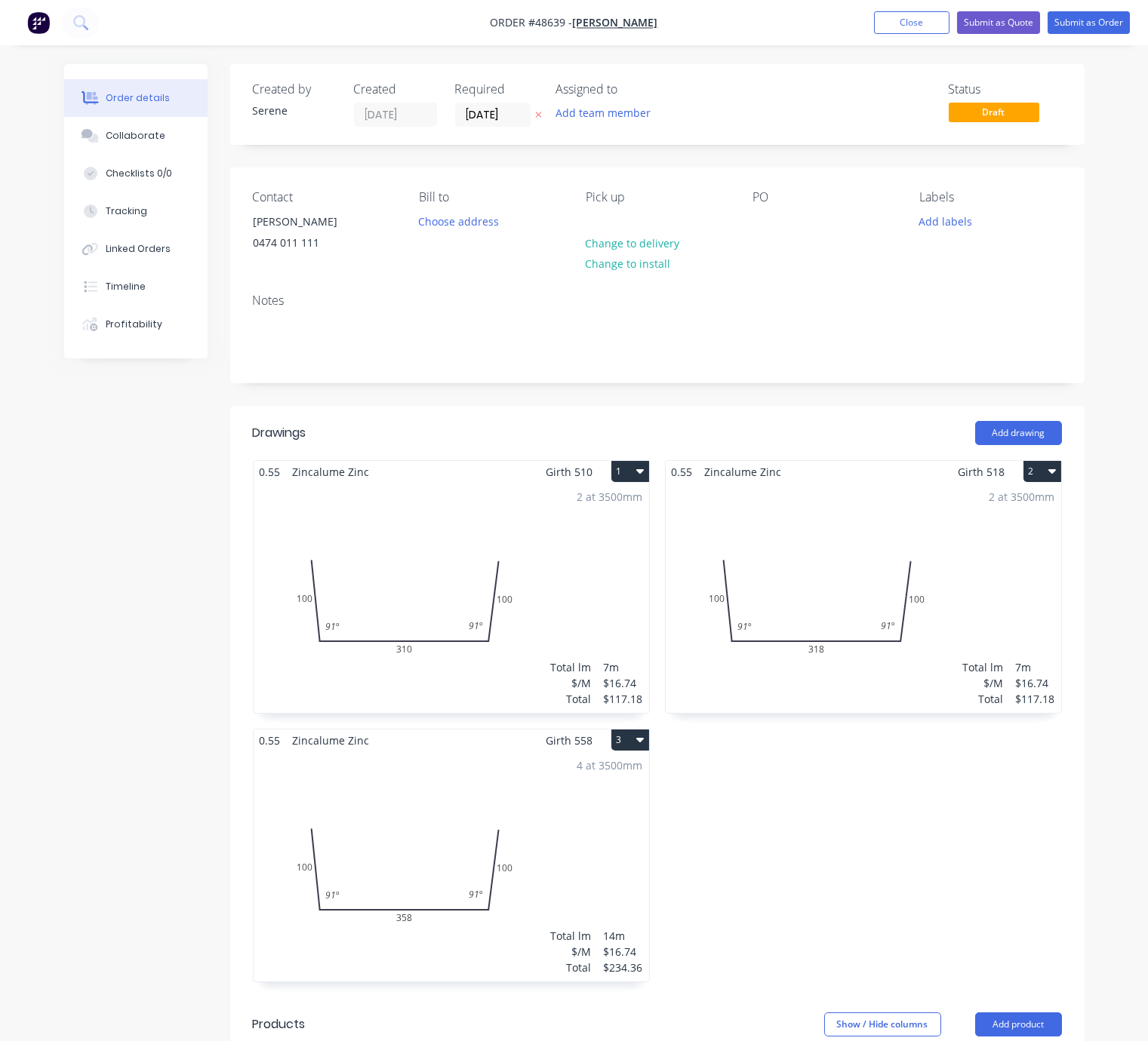
click at [413, 420] on div "Created by Serene Created [DATE] Required [DATE] Assigned to Add team member St…" at bounding box center [657, 747] width 854 height 1367
drag, startPoint x: 626, startPoint y: 431, endPoint x: 745, endPoint y: 441, distance: 119.4
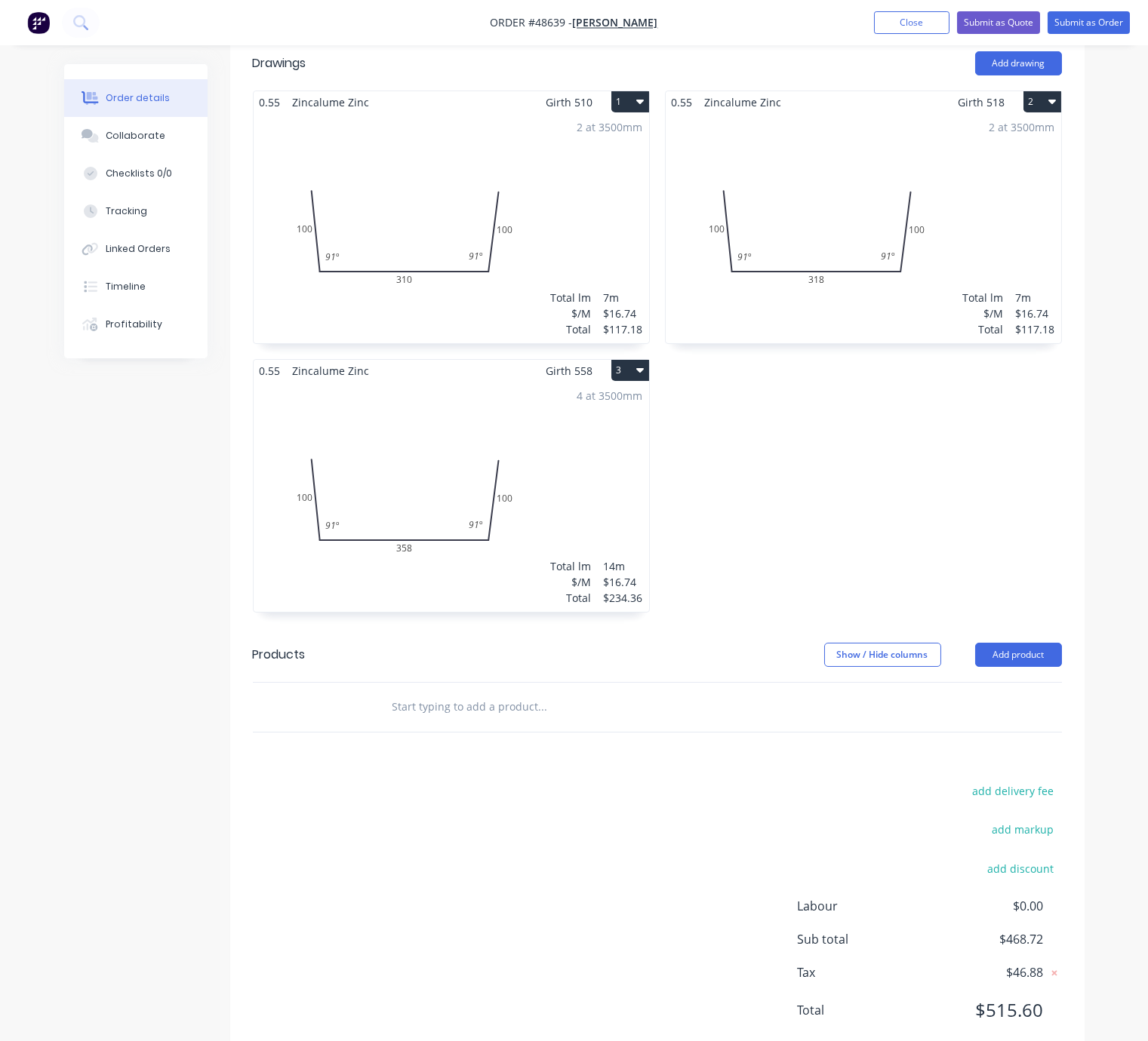
scroll to position [374, 0]
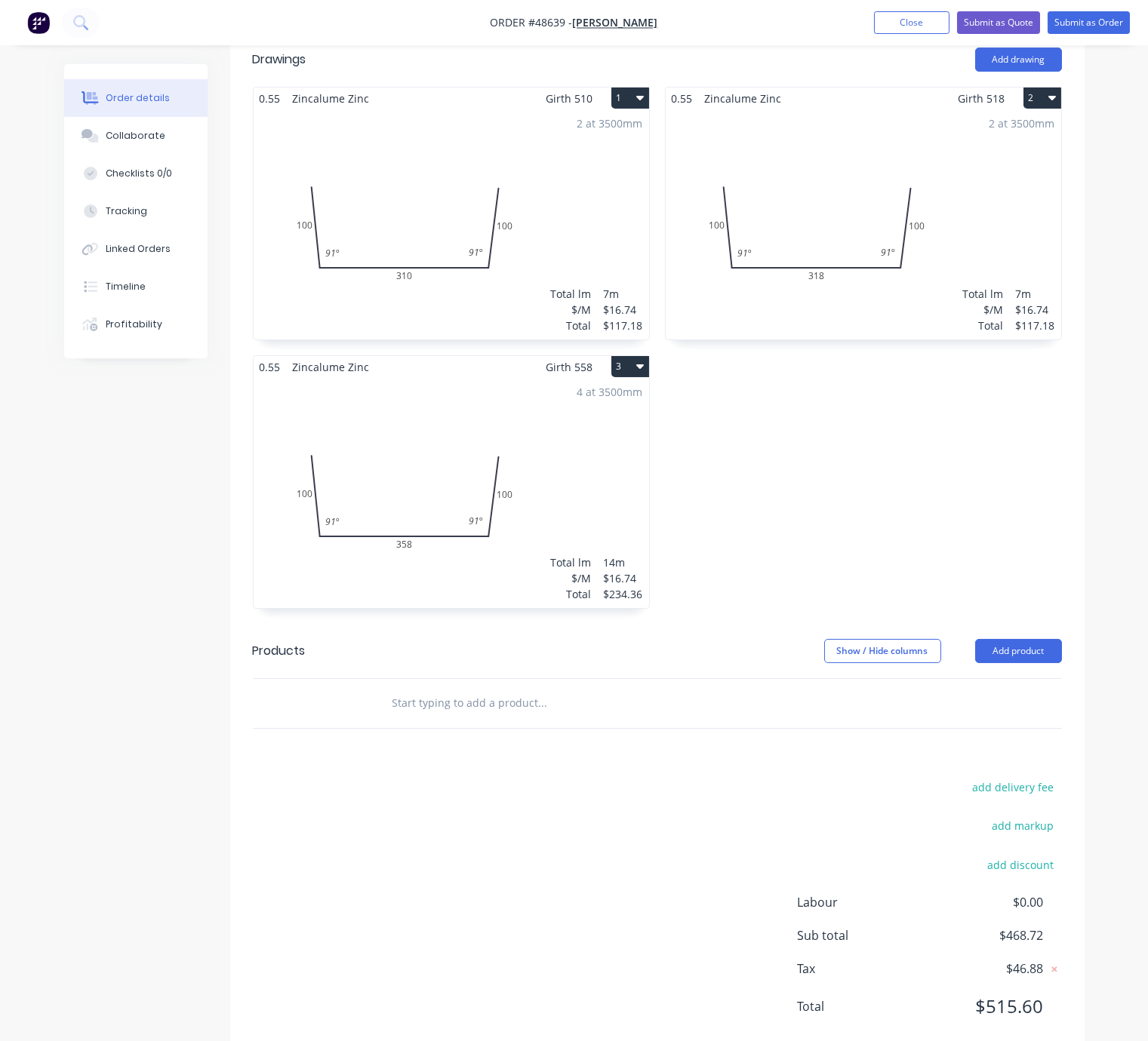
click at [862, 514] on div "0.55 Zincalume Zinc Girth 518 2 0 100 318 100 91 º 91 º 0 100 318 100 91 º 91 º…" at bounding box center [863, 355] width 412 height 537
drag, startPoint x: 897, startPoint y: 486, endPoint x: 914, endPoint y: 493, distance: 18.4
click at [897, 486] on div "0.55 Zincalume Zinc Girth 518 2 0 100 318 100 91 º 91 º 0 100 318 100 91 º 91 º…" at bounding box center [863, 355] width 412 height 537
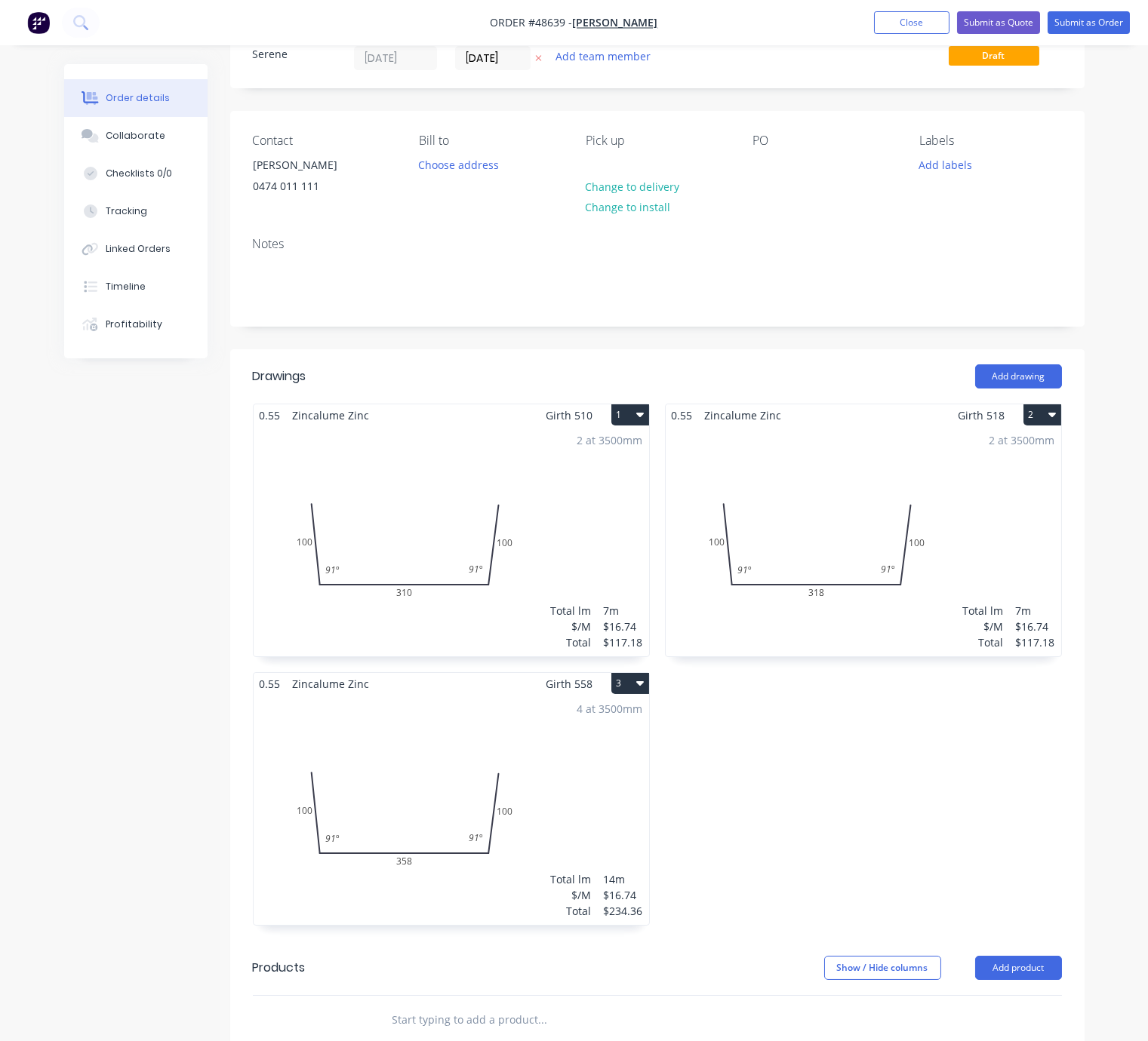
scroll to position [0, 0]
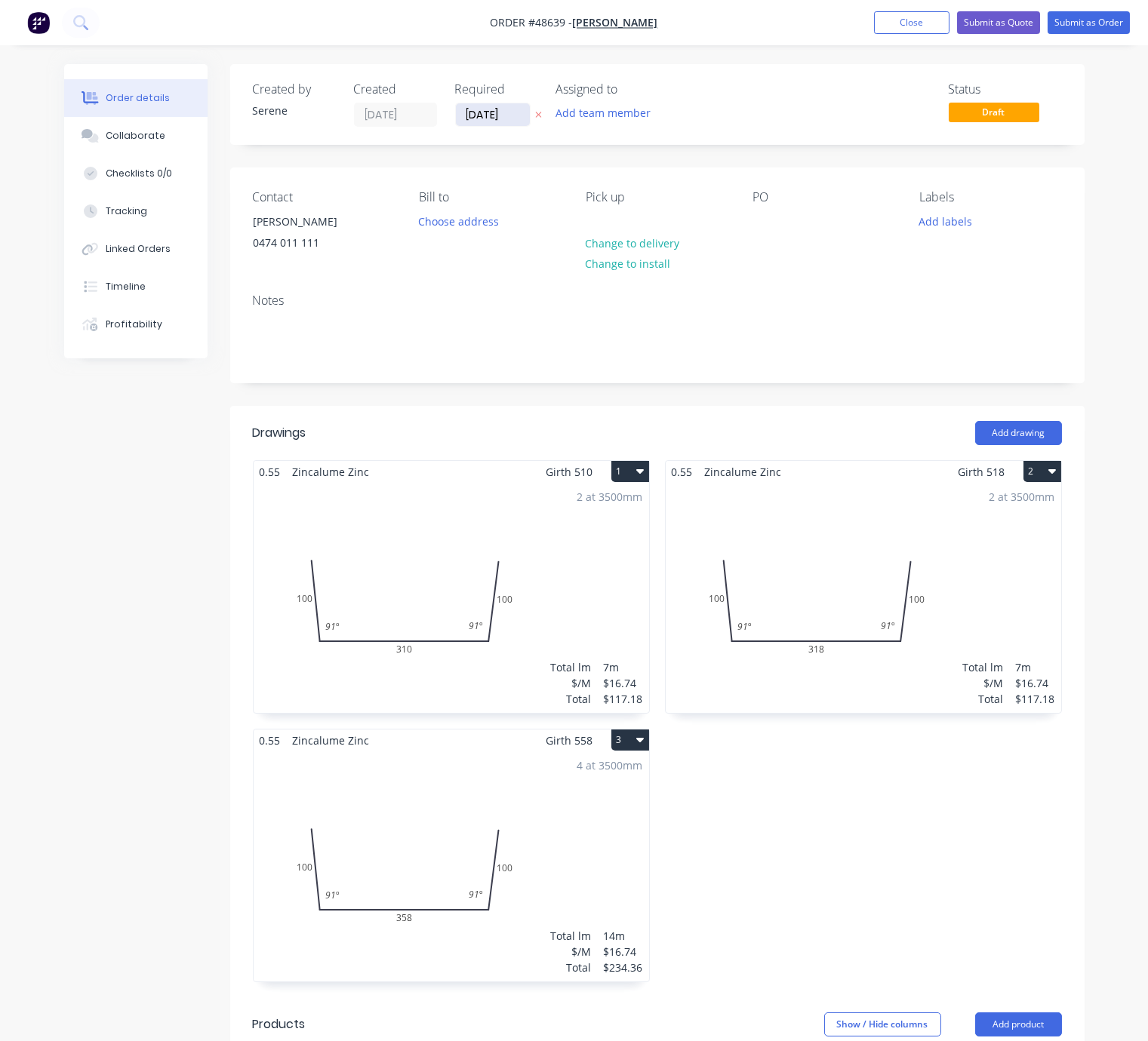
click at [501, 125] on input "[DATE]" at bounding box center [493, 114] width 74 height 22
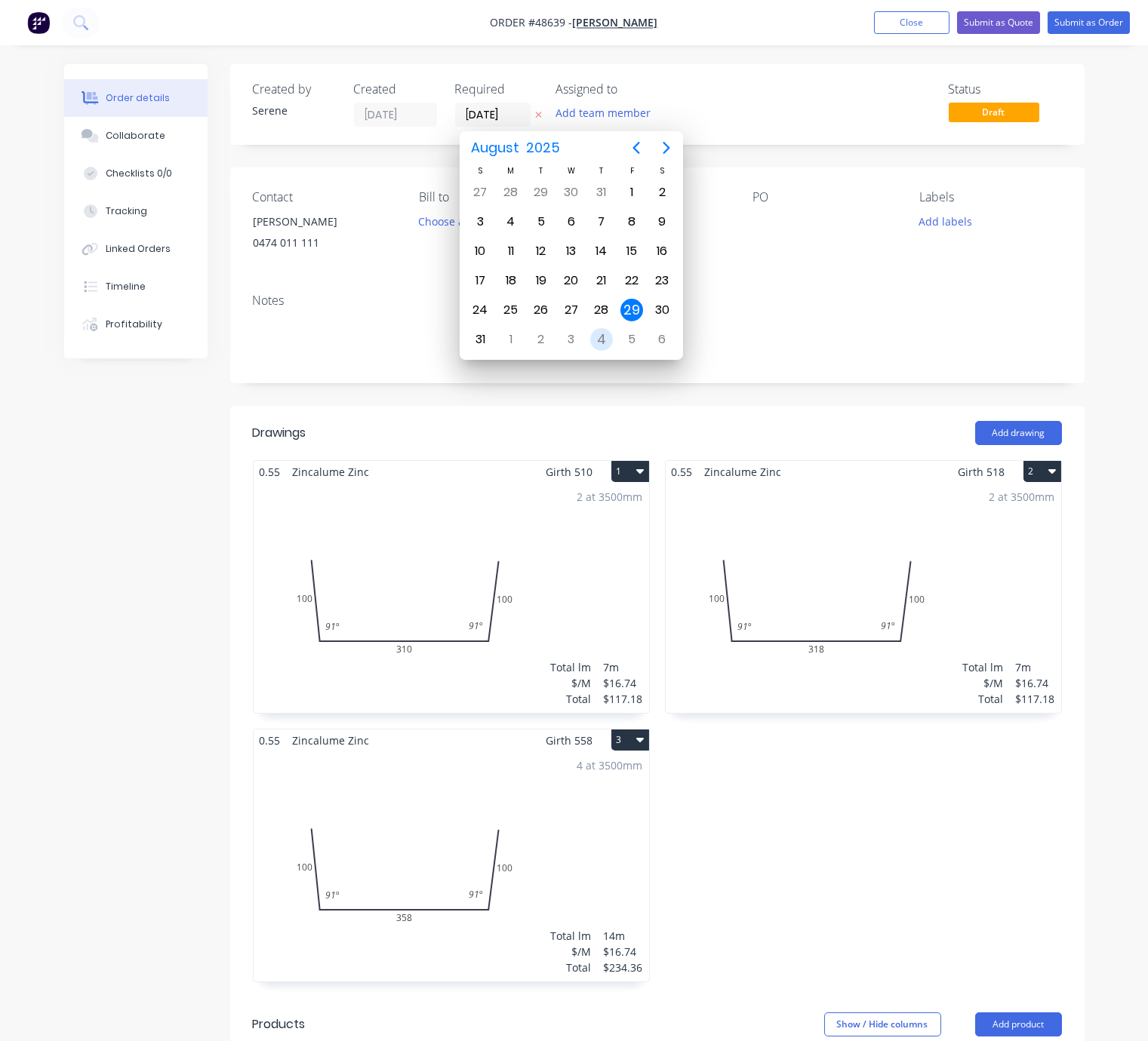
click at [592, 331] on div "4" at bounding box center [601, 339] width 22 height 22
type input "[DATE]"
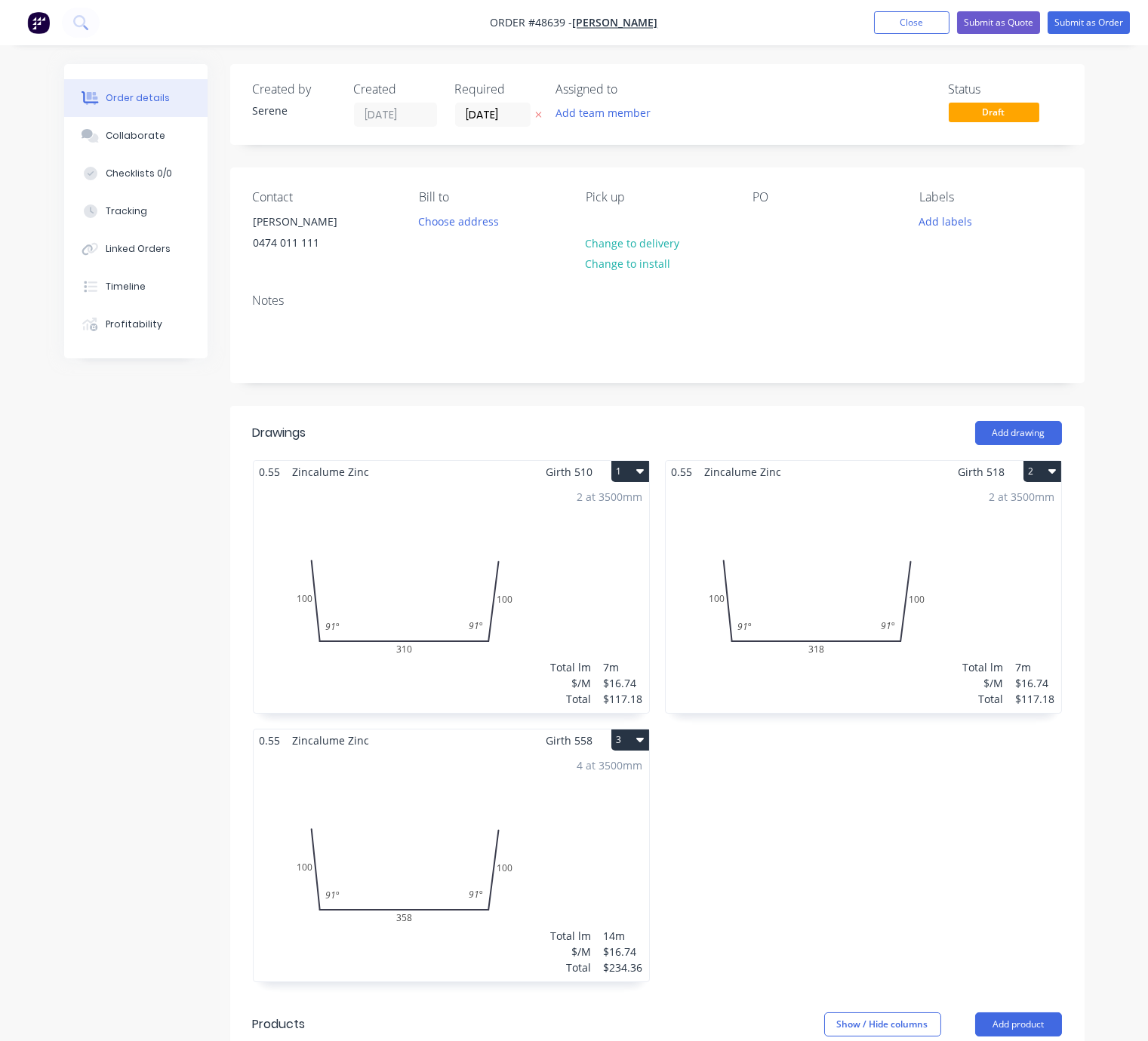
click at [1104, 266] on div "Order details Collaborate Checklists 0/0 Tracking Linked Orders Timeline Profit…" at bounding box center [574, 727] width 1148 height 1454
click at [1070, 31] on button "Submit as Order" at bounding box center [1088, 22] width 82 height 22
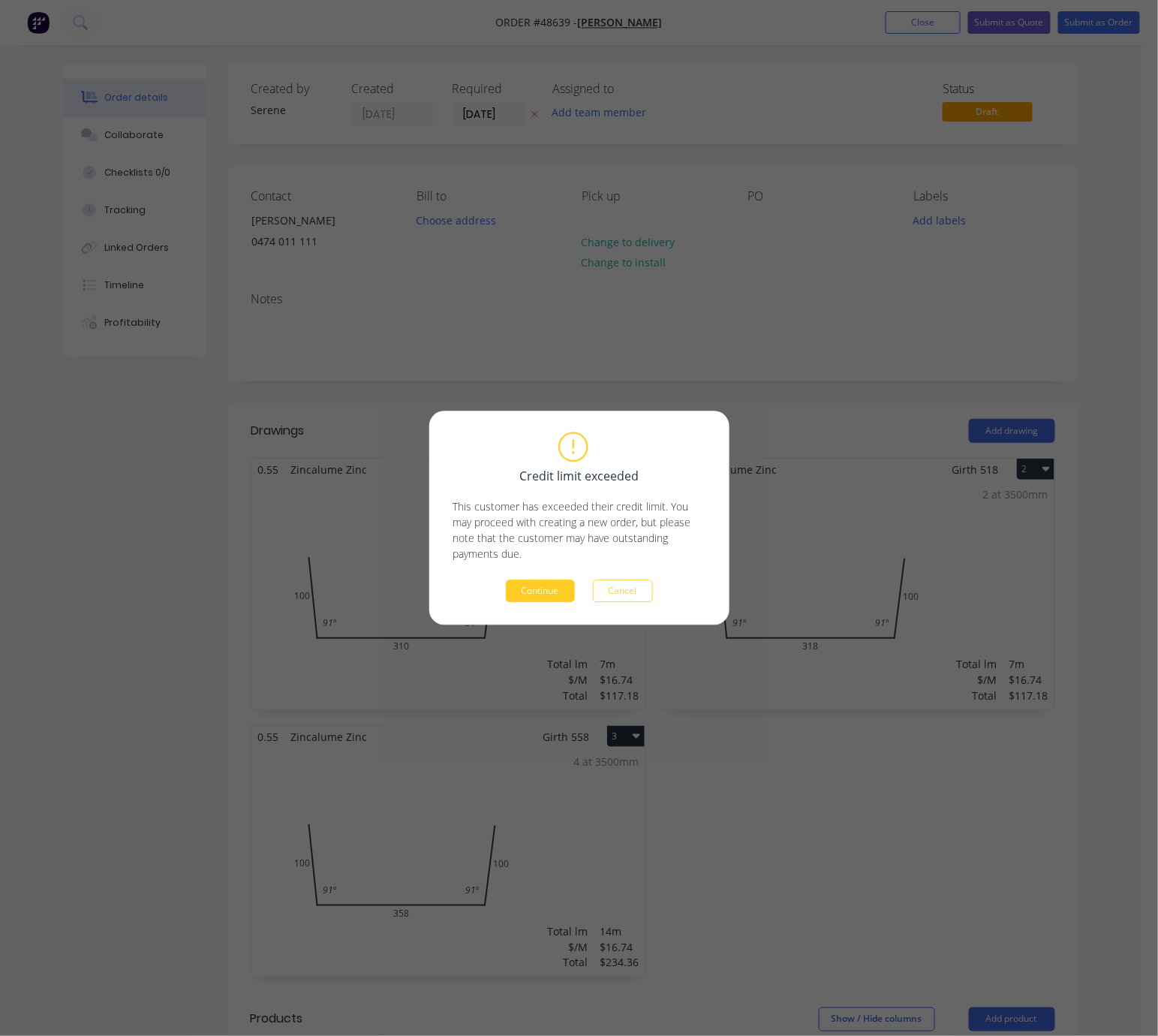
click at [541, 596] on button "Continue" at bounding box center [540, 591] width 69 height 22
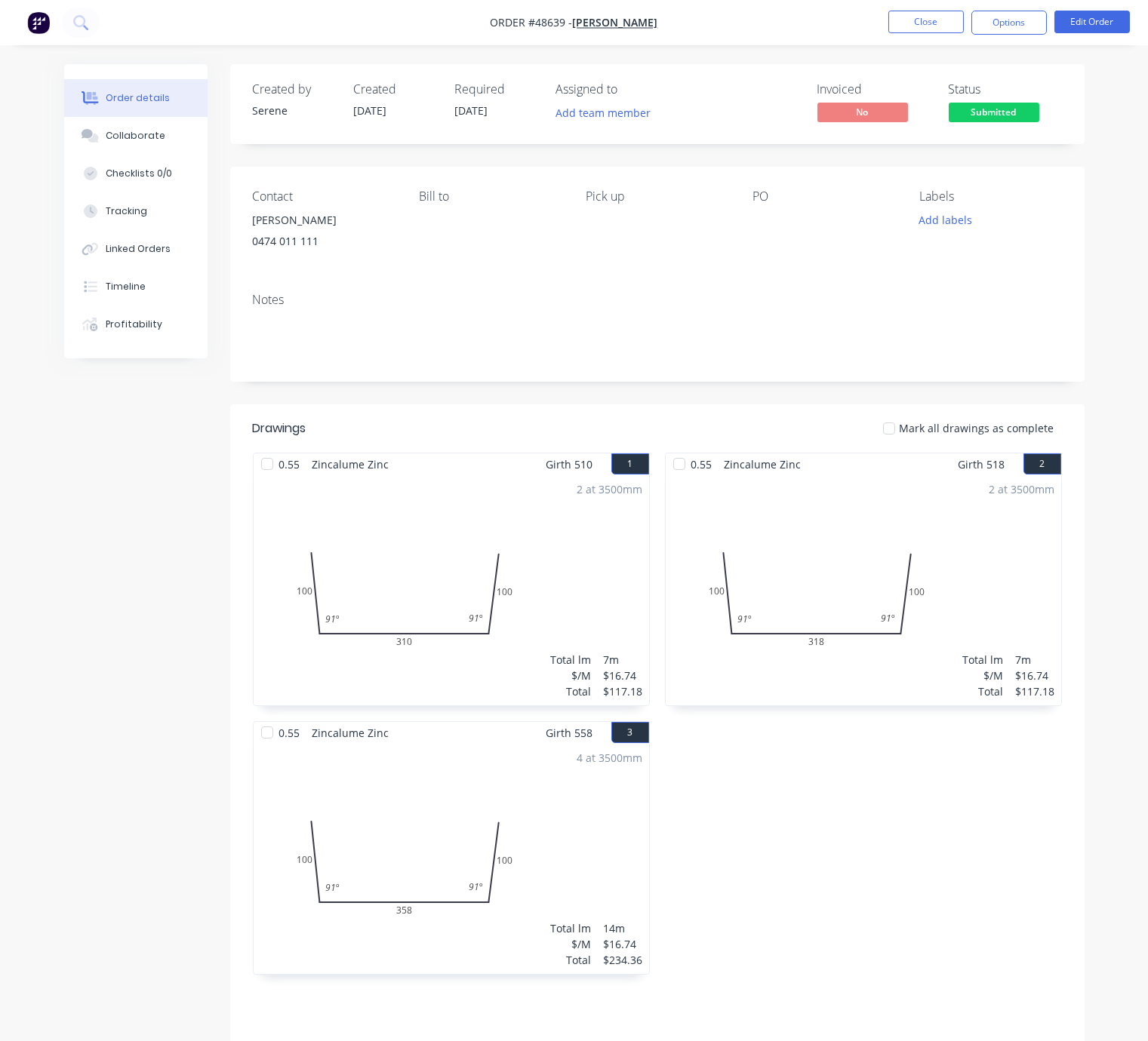
click at [842, 881] on div "0.55 Zincalume Zinc Girth 518 2 0 100 318 100 91 º 91 º 0 100 318 100 91 º 91 º…" at bounding box center [863, 721] width 412 height 537
click at [999, 25] on button "Options" at bounding box center [1009, 22] width 76 height 24
click at [77, 448] on div "Created by Serene Created [DATE] Required [DATE] Assigned to Add team member In…" at bounding box center [574, 644] width 1020 height 1161
click at [917, 26] on button "Close" at bounding box center [926, 22] width 76 height 22
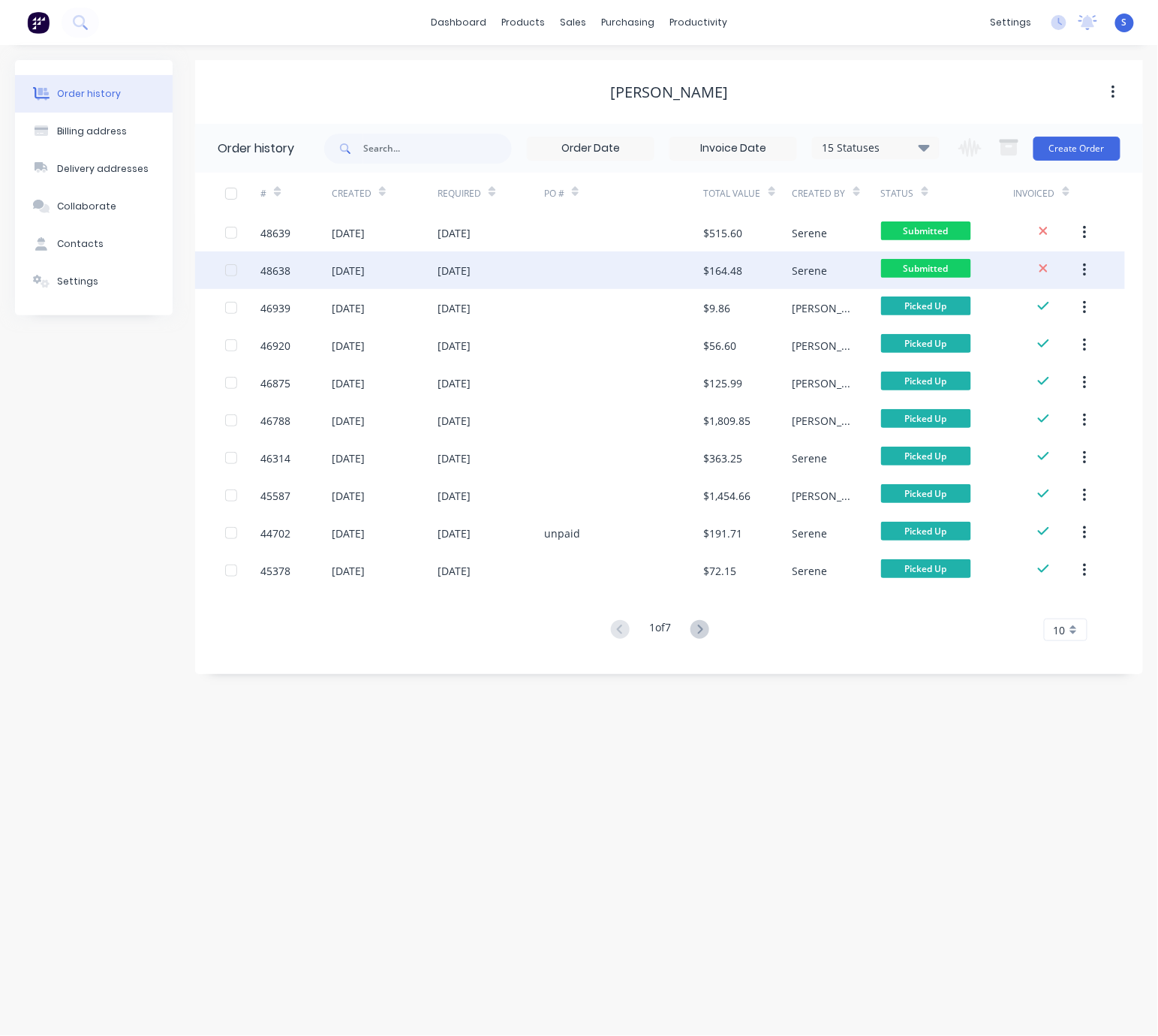
click at [564, 276] on div at bounding box center [624, 270] width 160 height 38
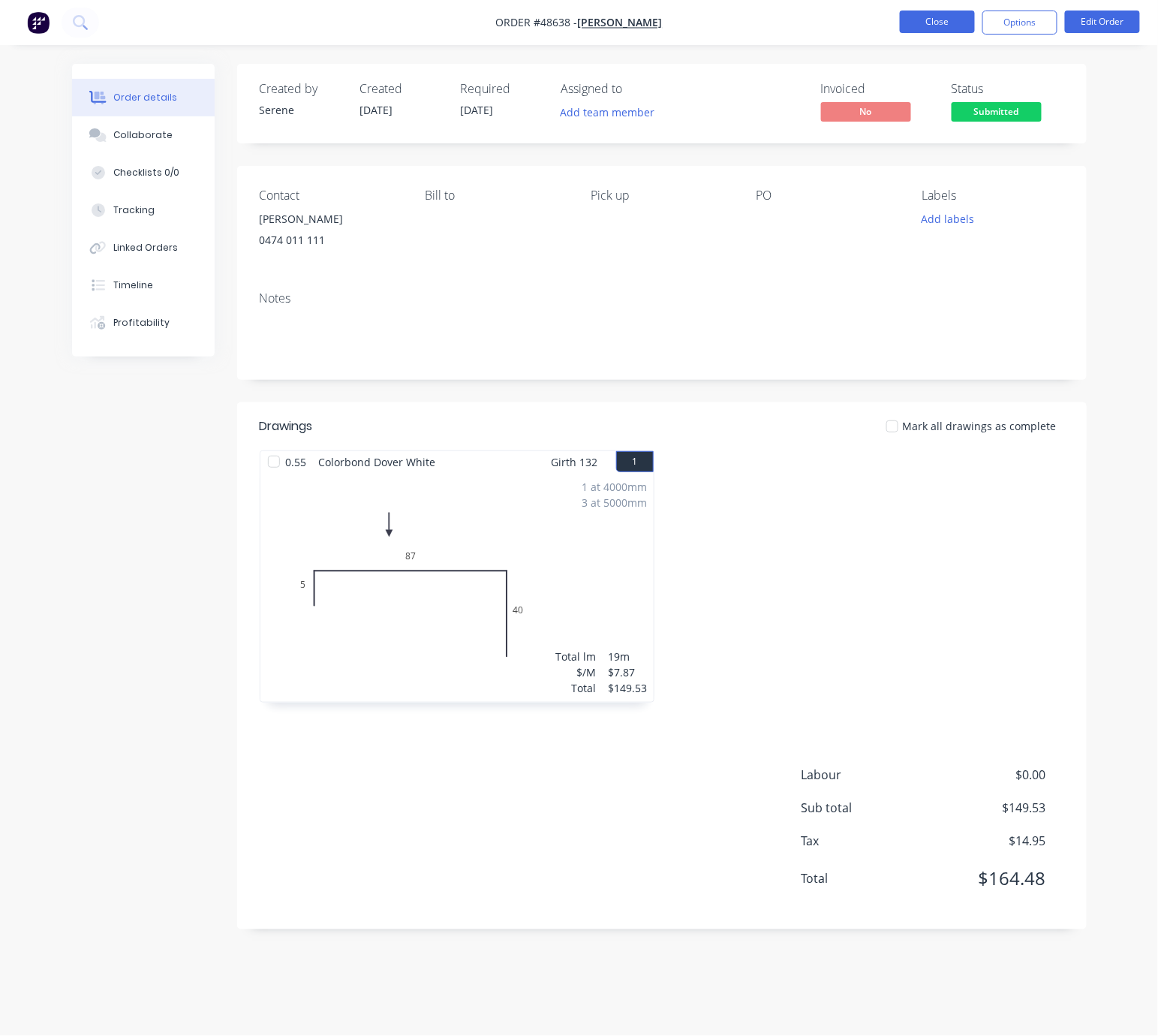
click at [926, 19] on button "Close" at bounding box center [937, 22] width 75 height 22
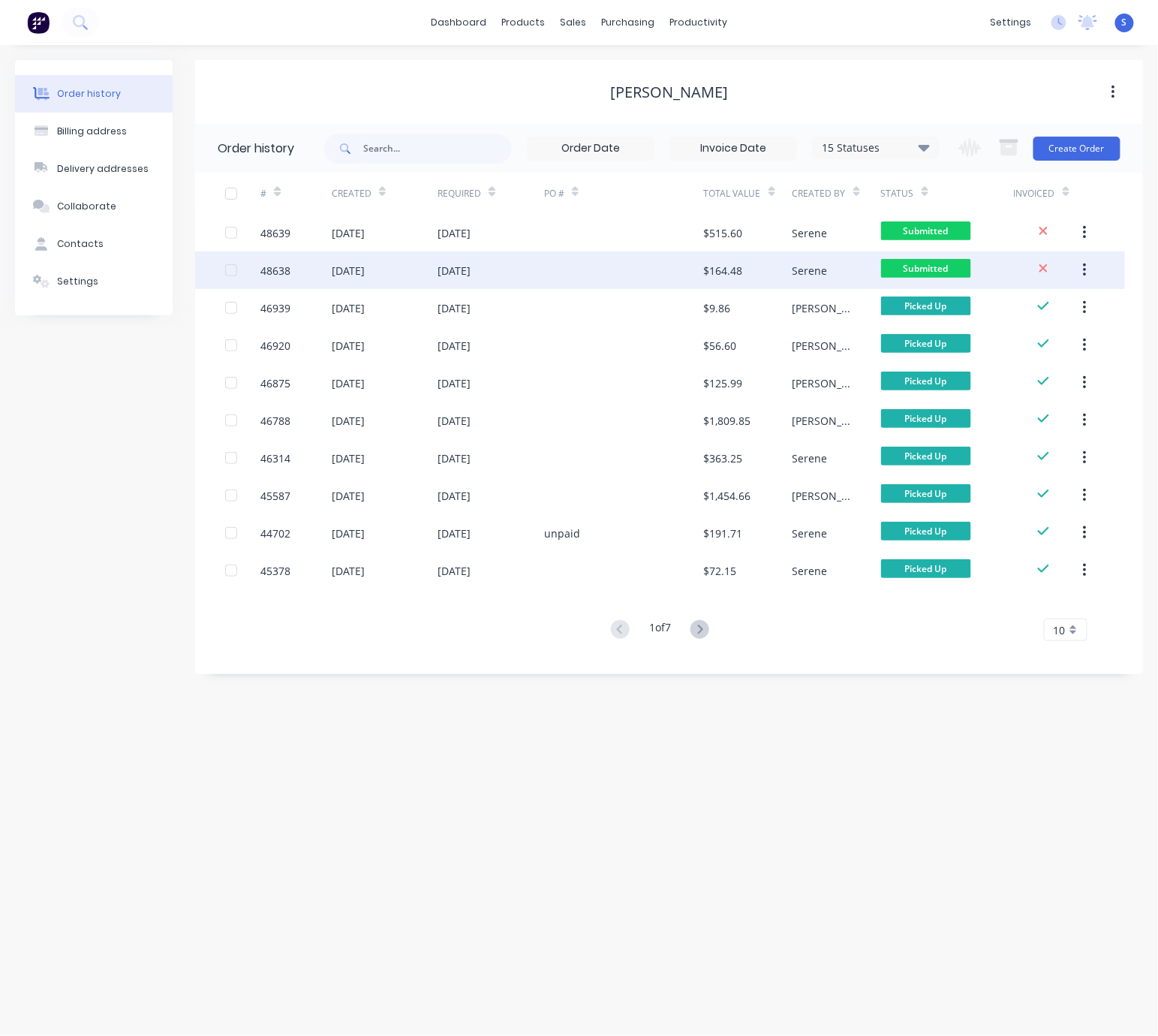
click at [471, 264] on div "[DATE]" at bounding box center [454, 270] width 33 height 15
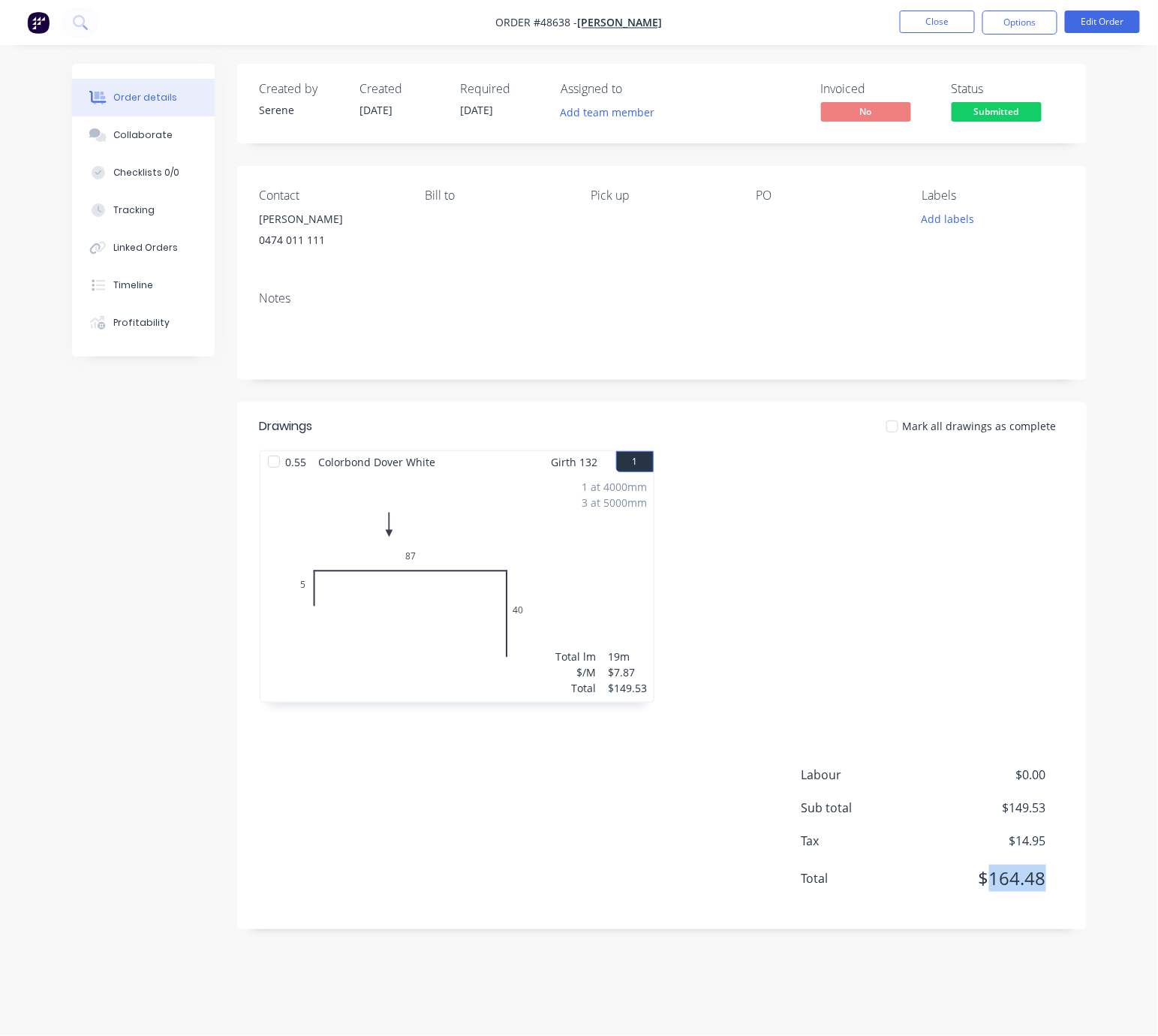
drag, startPoint x: 989, startPoint y: 911, endPoint x: 1042, endPoint y: 913, distance: 53.0
click at [1042, 892] on span "$164.48" at bounding box center [989, 878] width 111 height 27
click at [1079, 682] on div "0.55 Colorbond Dover White Girth 132 1 0 5 87 40 0 5 87 40 1 at 4000mm 3 at 500…" at bounding box center [662, 583] width 849 height 267
click at [591, 828] on div "Labour $0.00 Sub total $149.53 Tax $14.95 Total $164.48" at bounding box center [662, 836] width 805 height 141
click at [932, 626] on div at bounding box center [866, 583] width 410 height 267
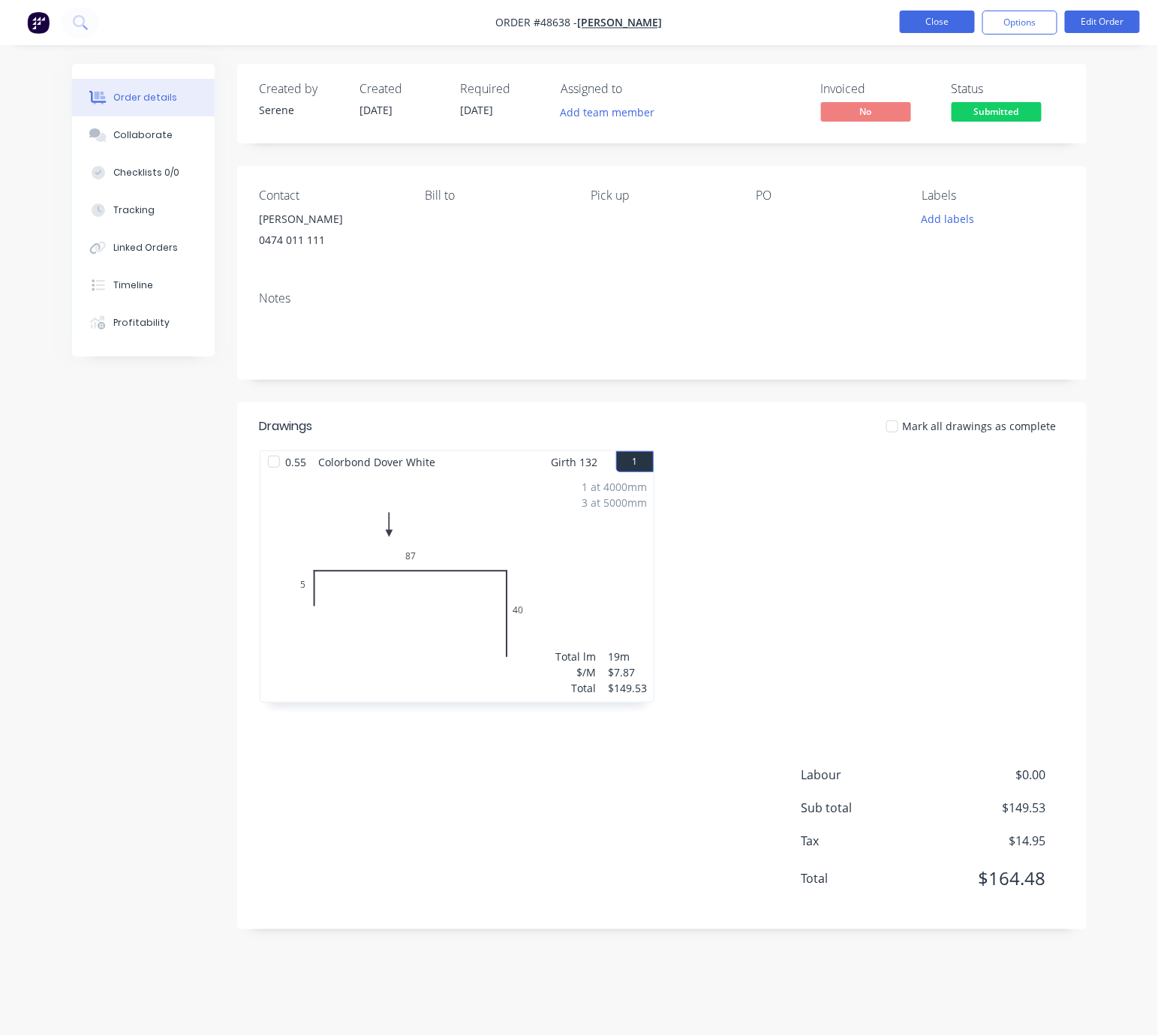
click at [936, 22] on button "Close" at bounding box center [937, 22] width 75 height 22
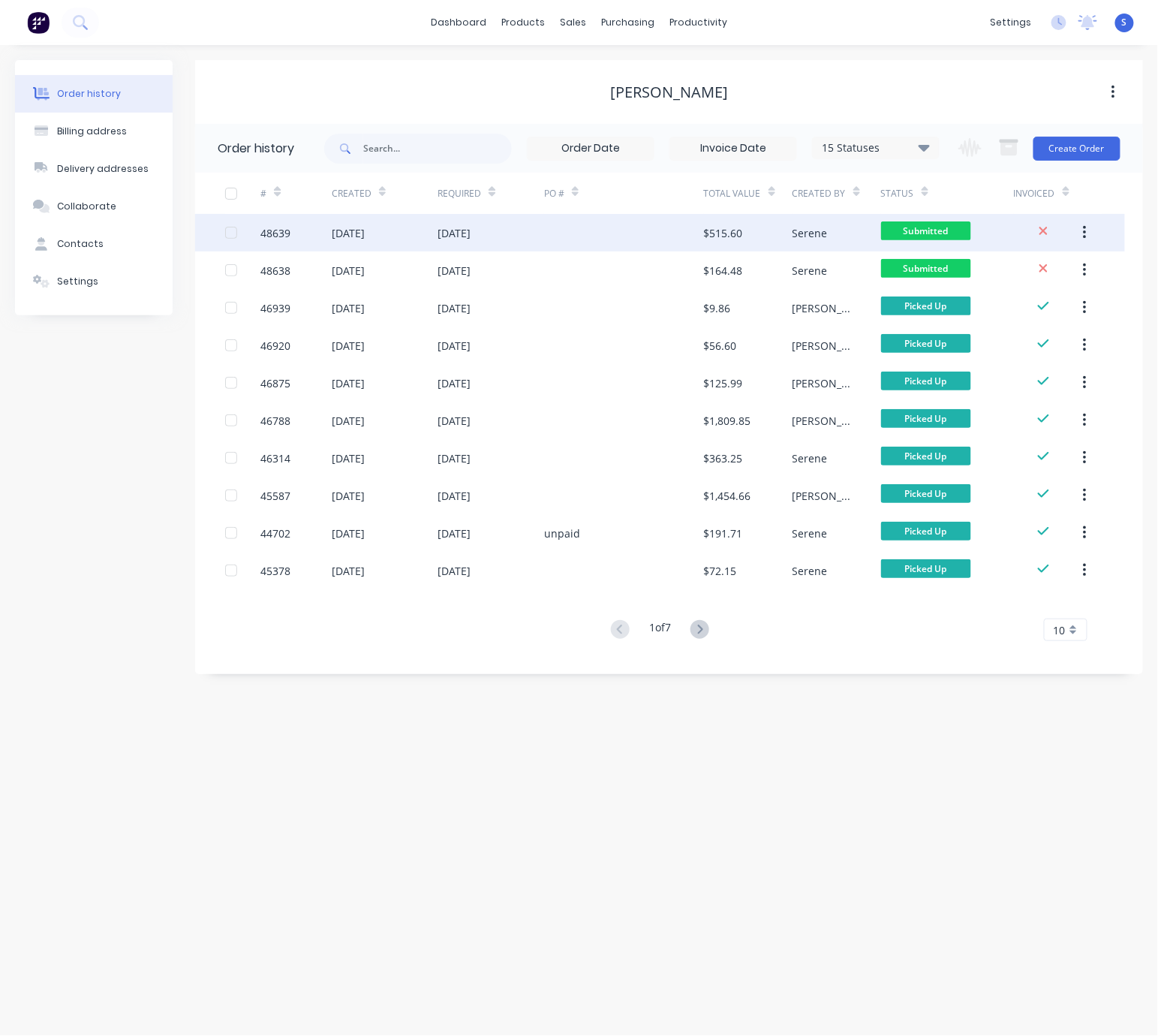
click at [502, 229] on div "[DATE]" at bounding box center [491, 232] width 107 height 38
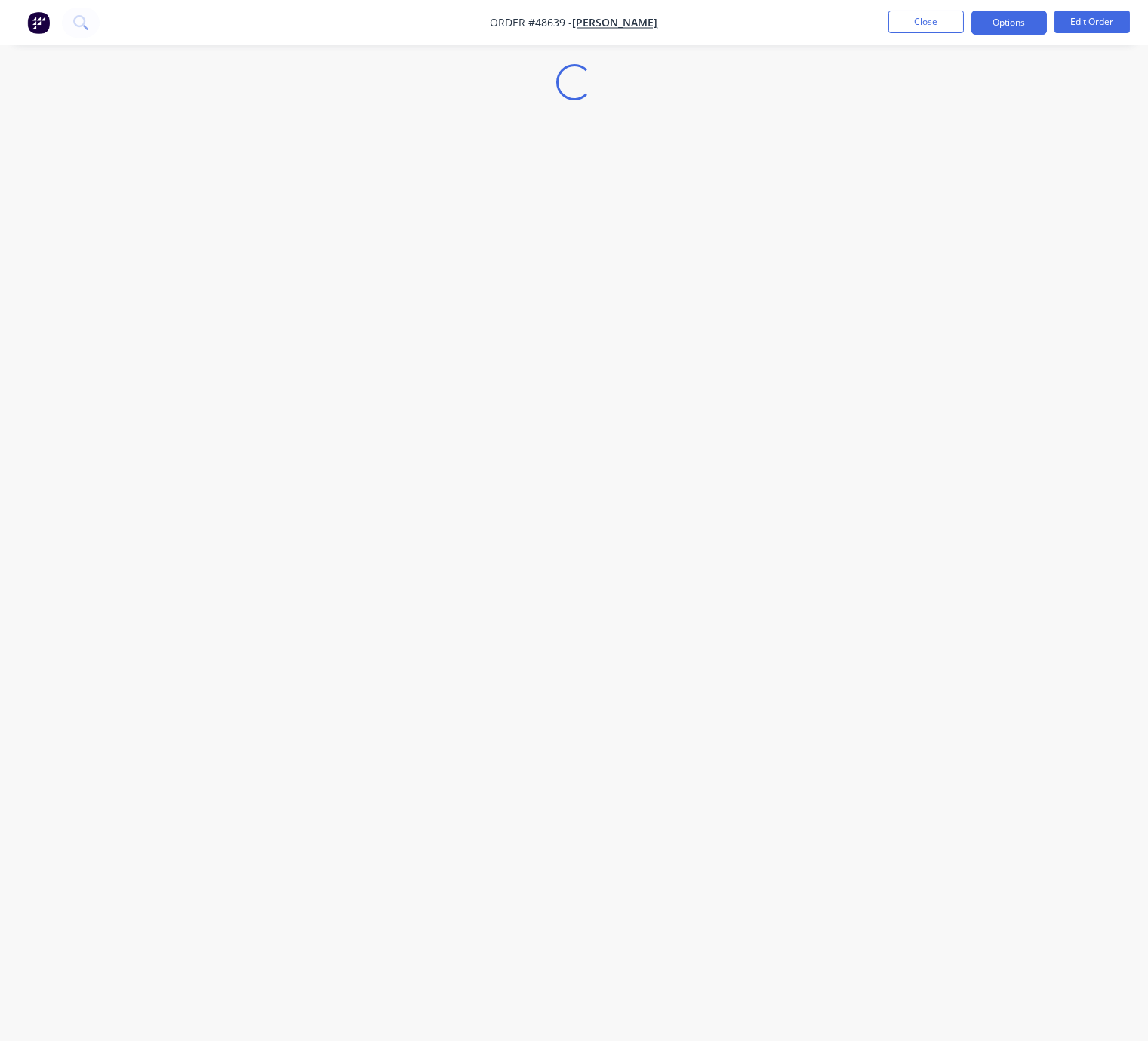
click at [1028, 20] on button "Options" at bounding box center [1009, 22] width 76 height 24
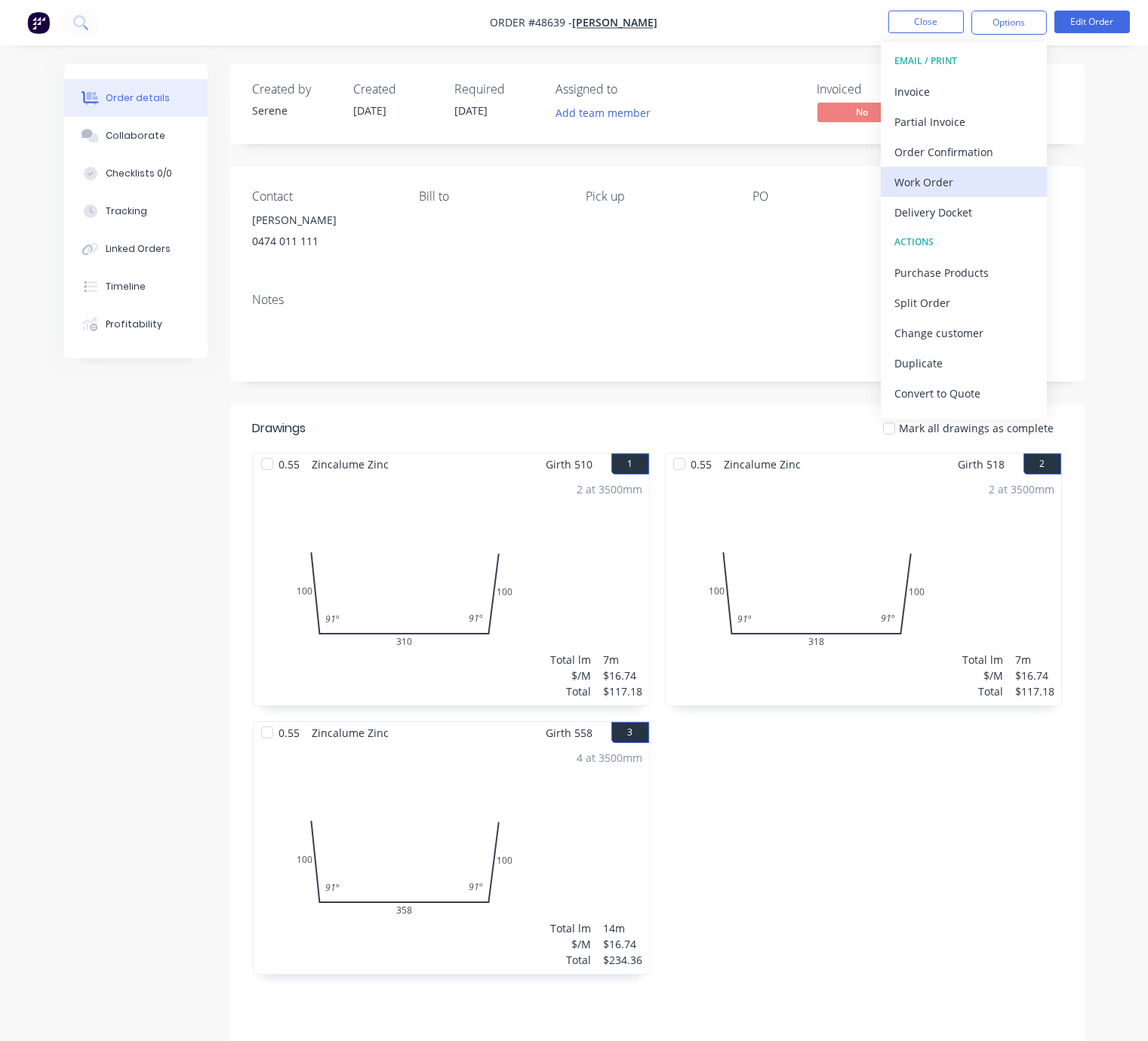
click at [979, 171] on div "Work Order" at bounding box center [963, 182] width 138 height 22
click at [955, 177] on div "Custom" at bounding box center [963, 182] width 138 height 22
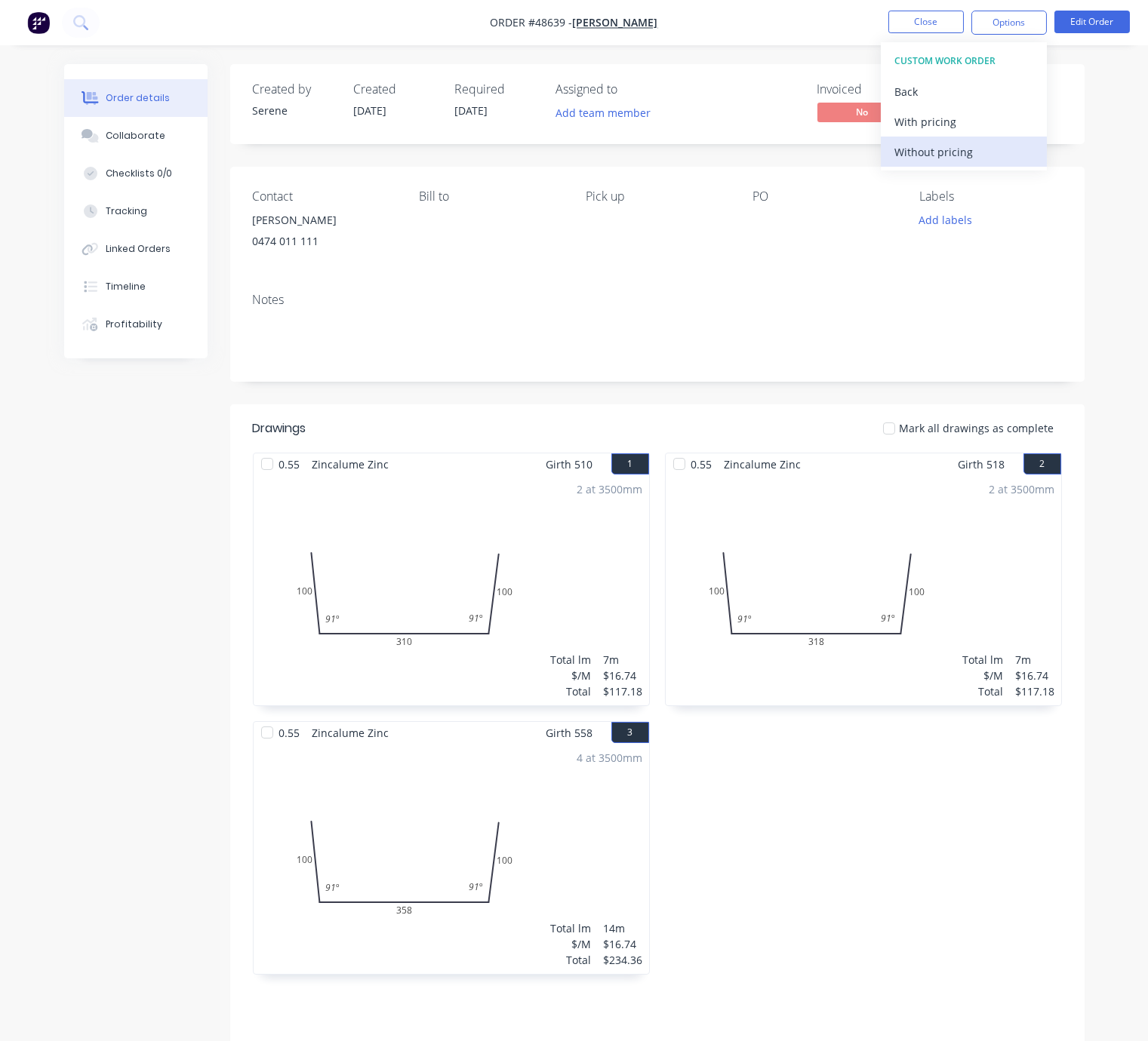
click at [950, 152] on div "Without pricing" at bounding box center [963, 152] width 138 height 22
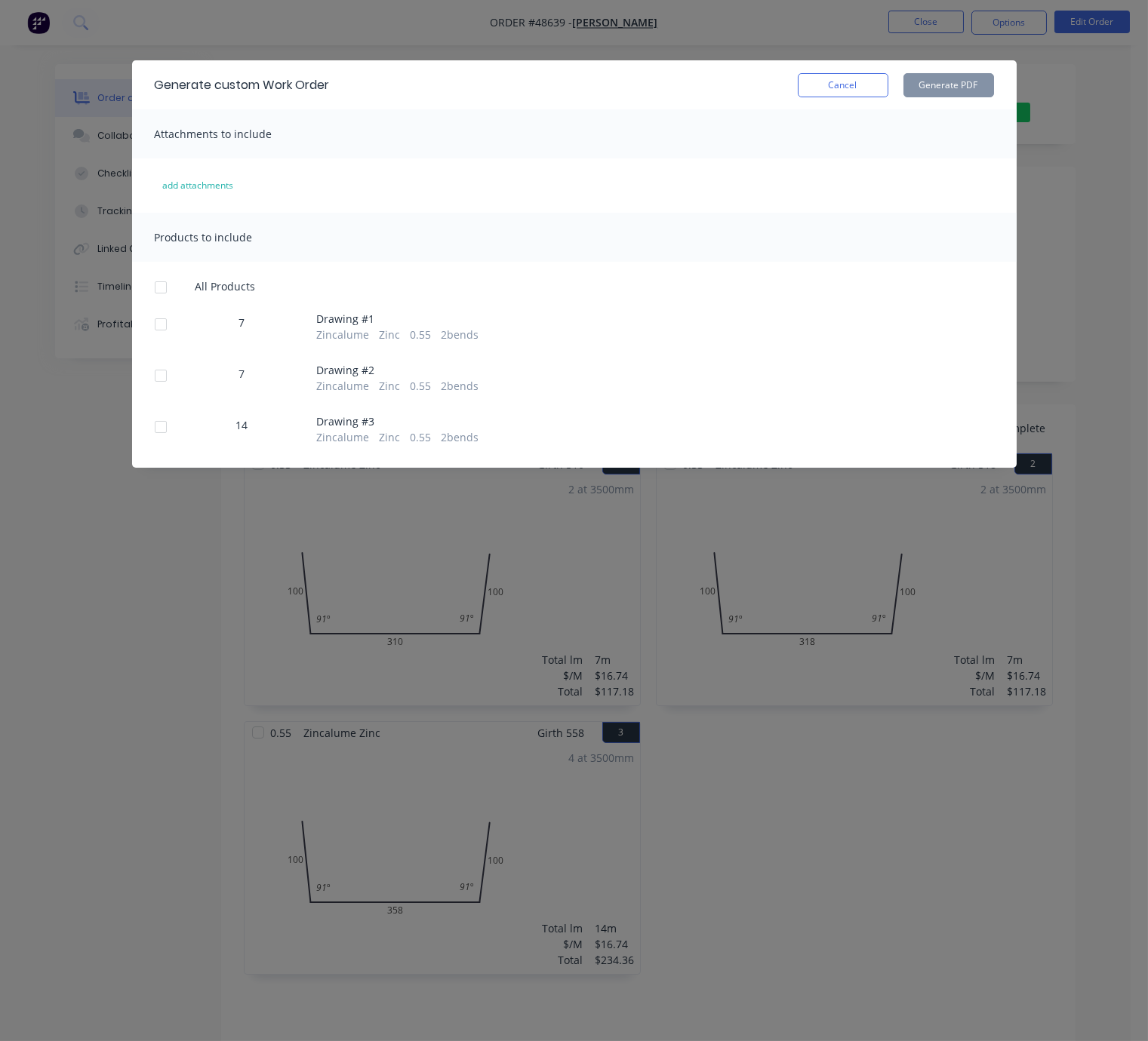
click at [162, 298] on div at bounding box center [160, 287] width 30 height 30
click at [951, 92] on button "Generate PDF" at bounding box center [948, 85] width 91 height 24
click at [837, 83] on button "Cancel" at bounding box center [842, 85] width 91 height 24
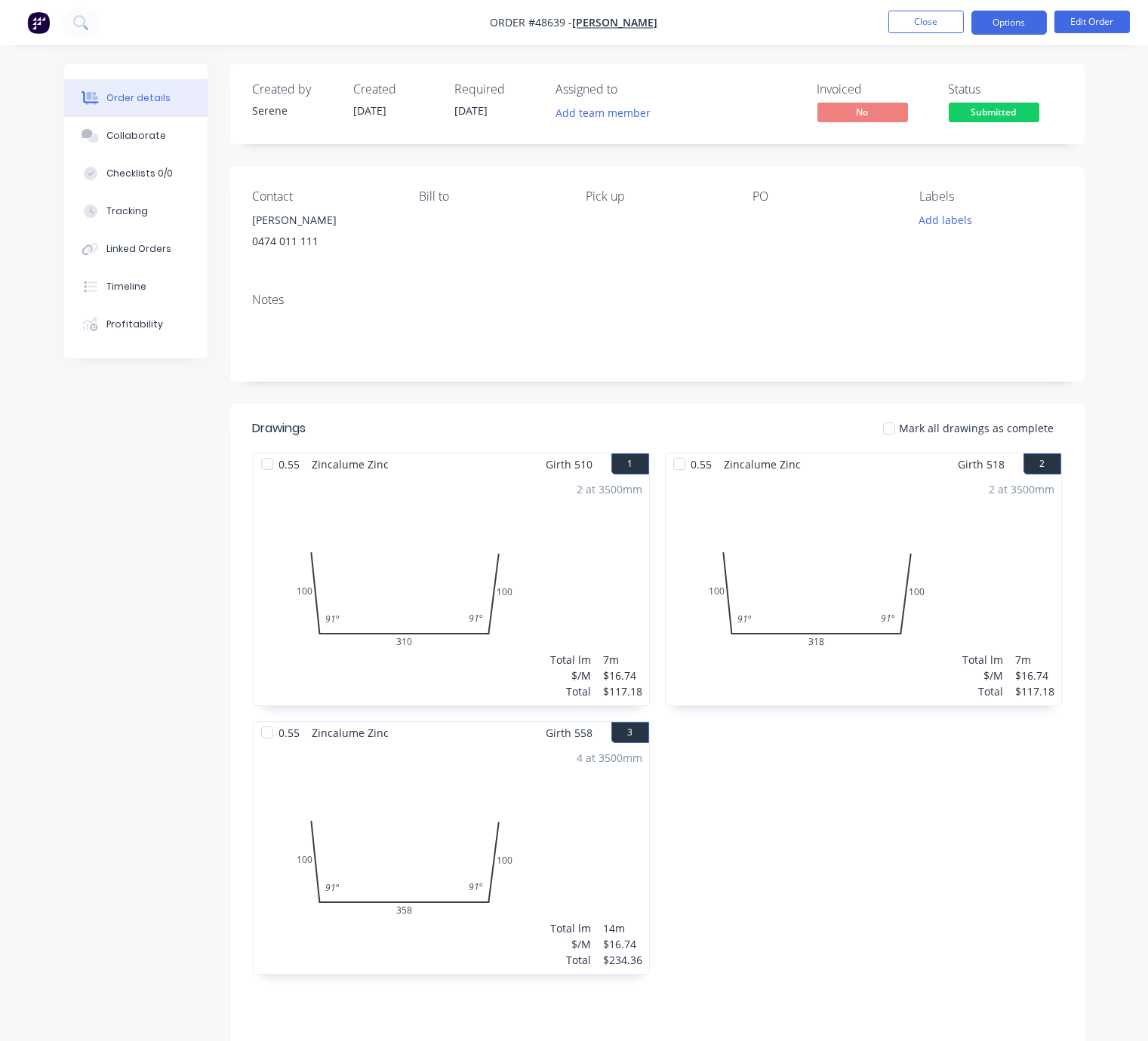
click at [989, 26] on button "Options" at bounding box center [1009, 22] width 76 height 24
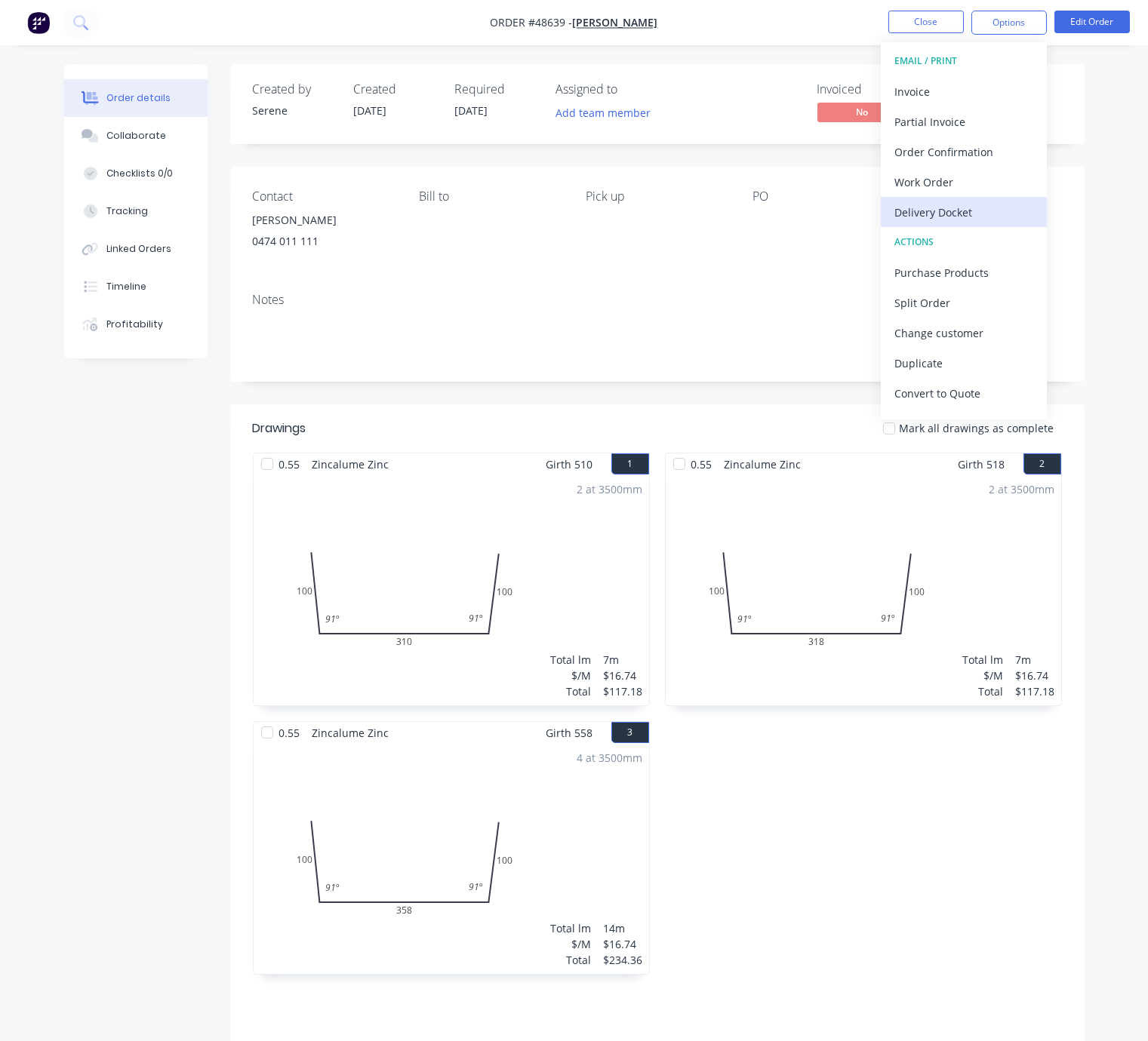
click at [984, 219] on div "Delivery Docket" at bounding box center [963, 212] width 138 height 22
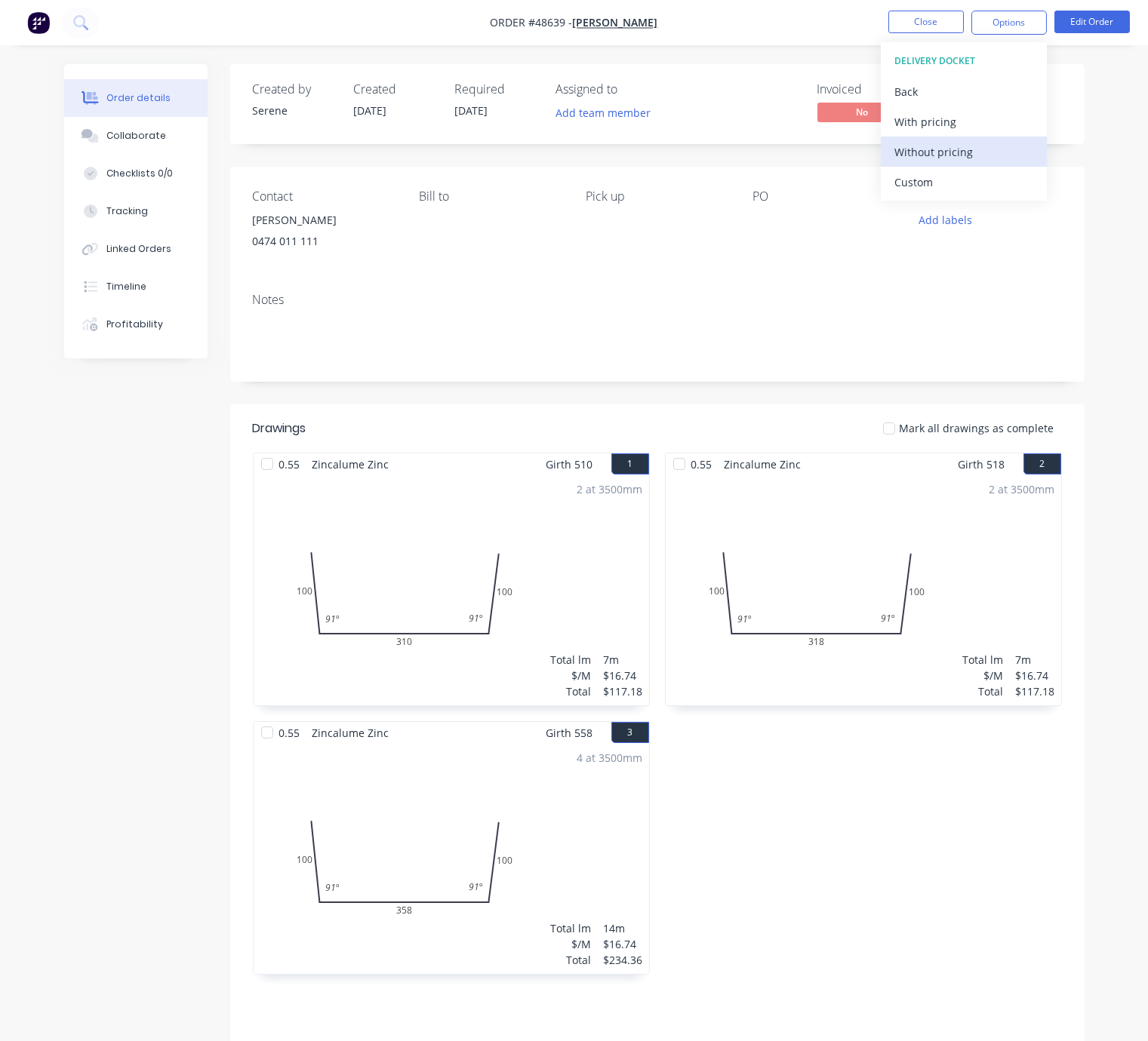
click at [947, 149] on div "Without pricing" at bounding box center [963, 152] width 138 height 22
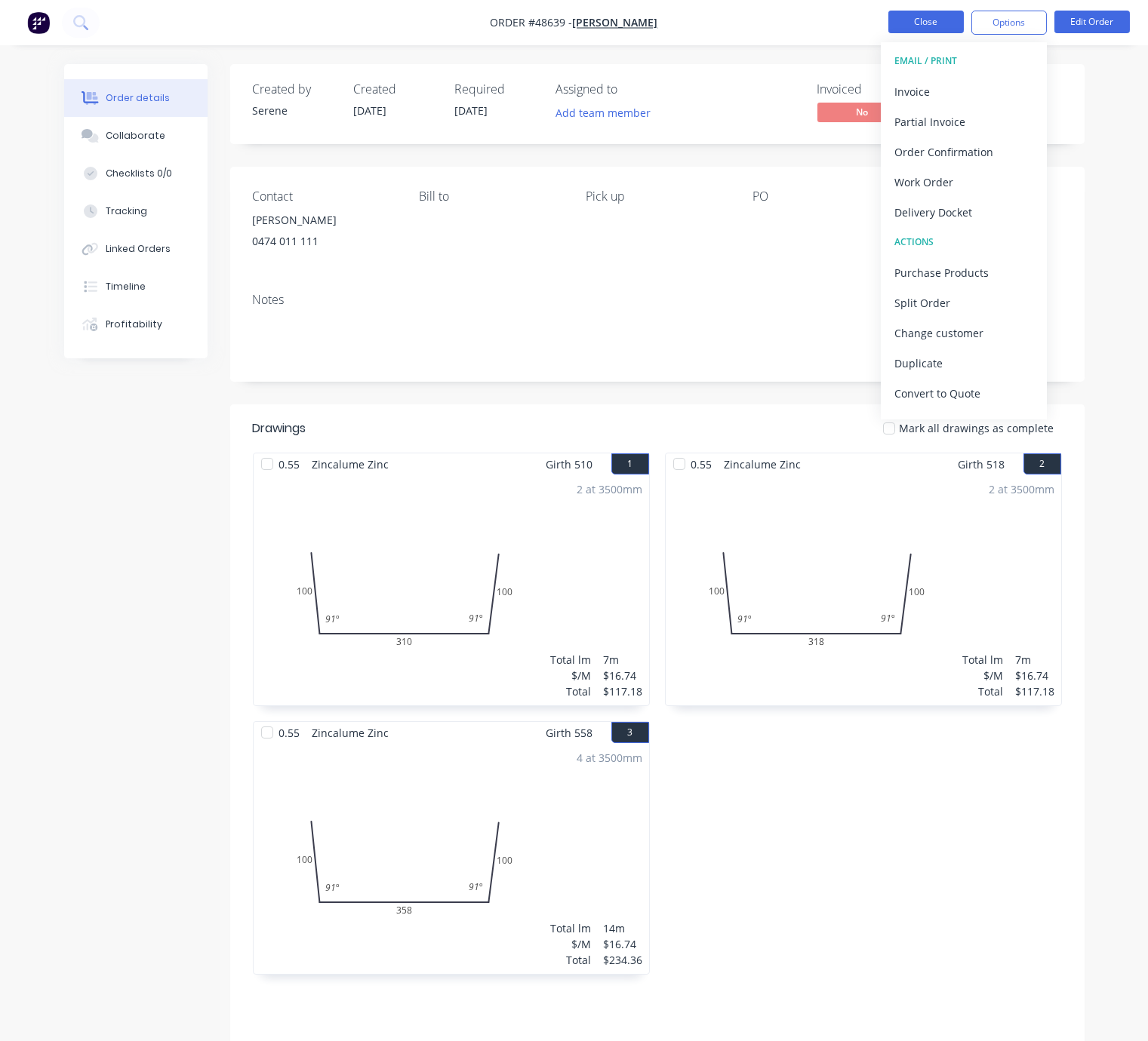
click at [926, 17] on button "Close" at bounding box center [926, 22] width 76 height 22
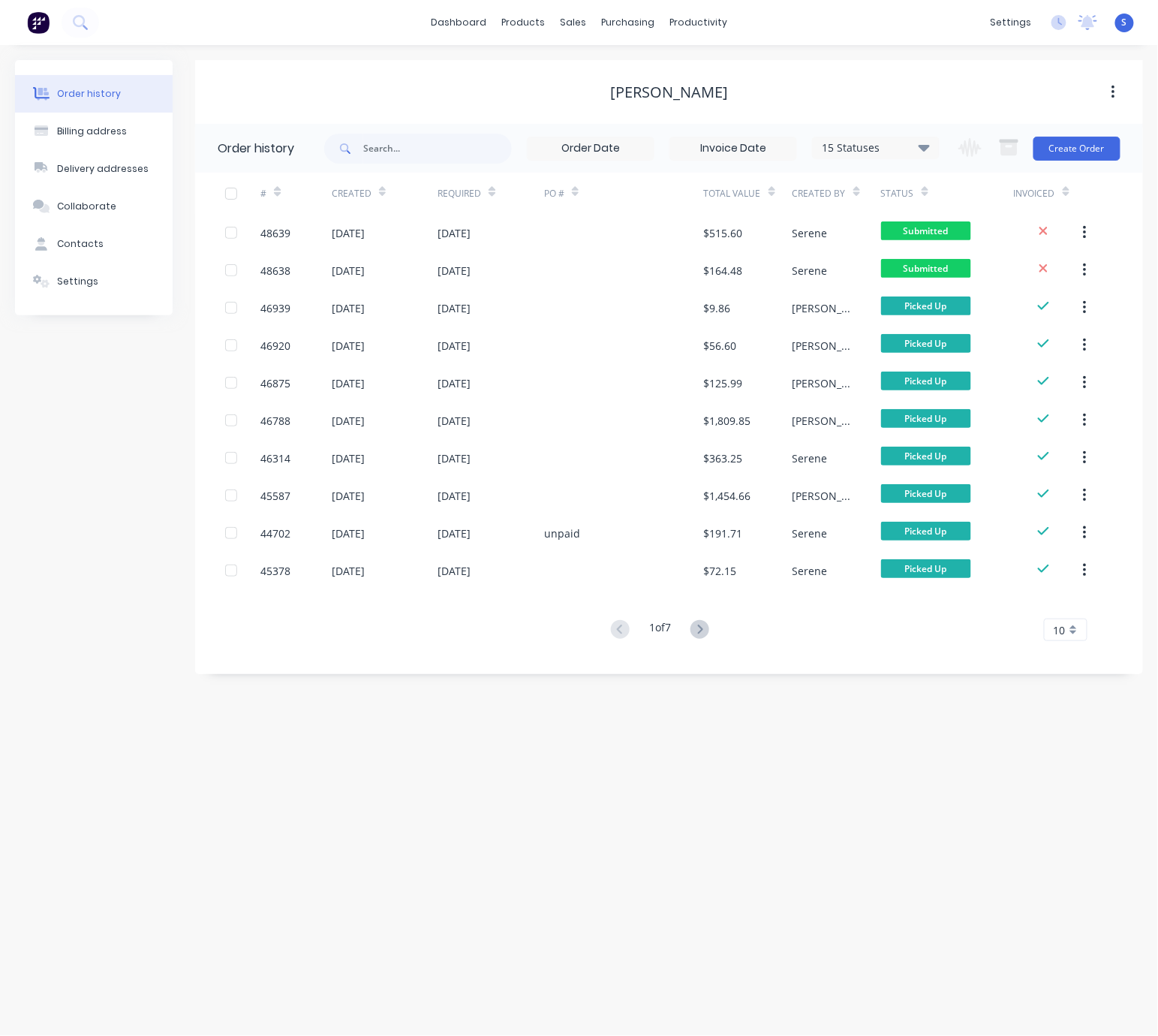
click at [136, 847] on div "Order history Billing address Delivery addresses Collaborate Contacts Settings …" at bounding box center [579, 541] width 1158 height 991
drag, startPoint x: 134, startPoint y: 393, endPoint x: 120, endPoint y: 389, distance: 14.6
click at [134, 393] on div "Order history Billing address Delivery addresses Collaborate Contacts Settings" at bounding box center [94, 367] width 158 height 614
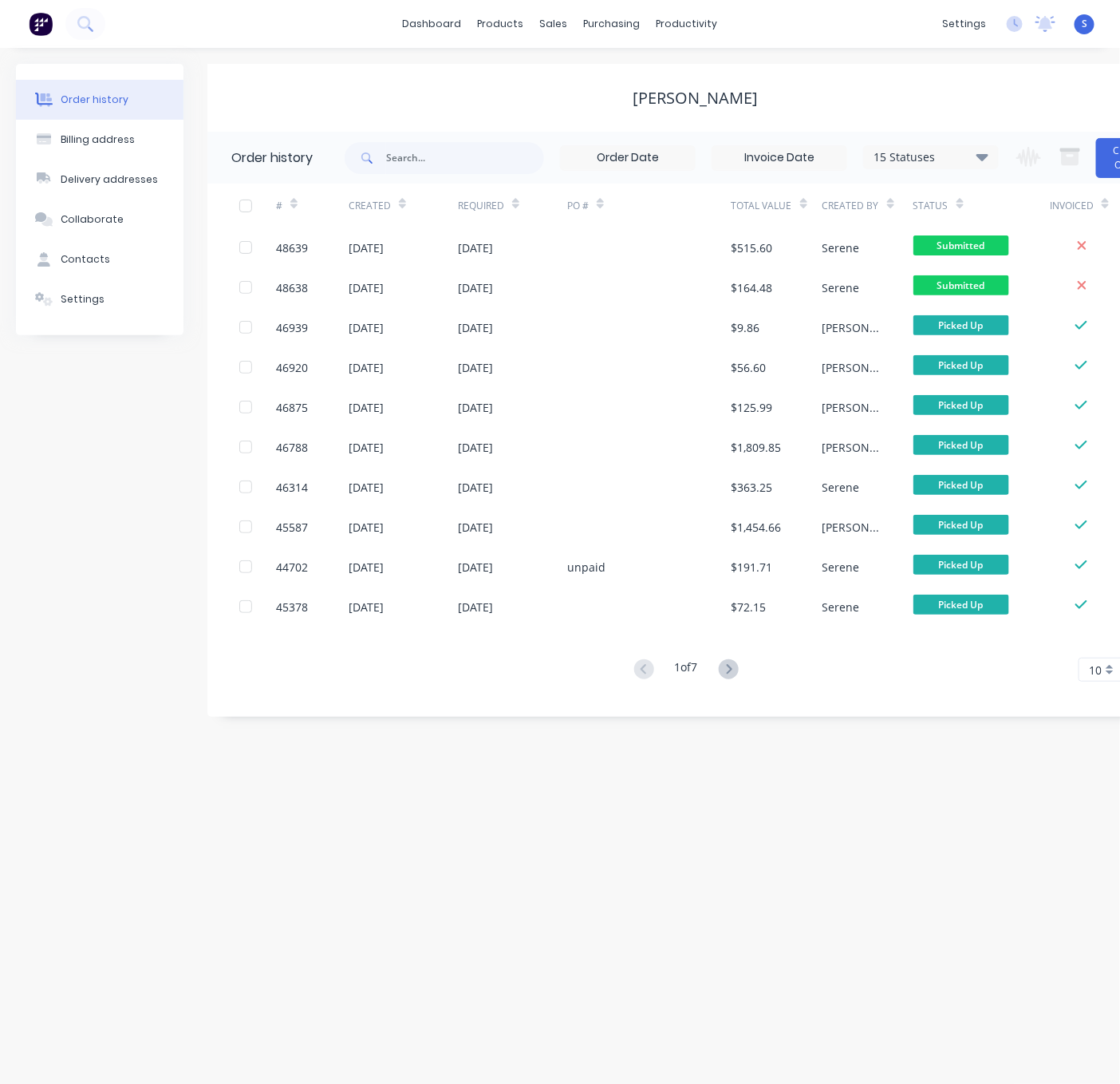
click at [627, 903] on div "Order history Billing address Delivery addresses Collaborate Contacts Settings …" at bounding box center [560, 566] width 1120 height 1036
click at [573, 896] on div "Order history Billing address Delivery addresses Collaborate Contacts Settings …" at bounding box center [560, 566] width 1120 height 1036
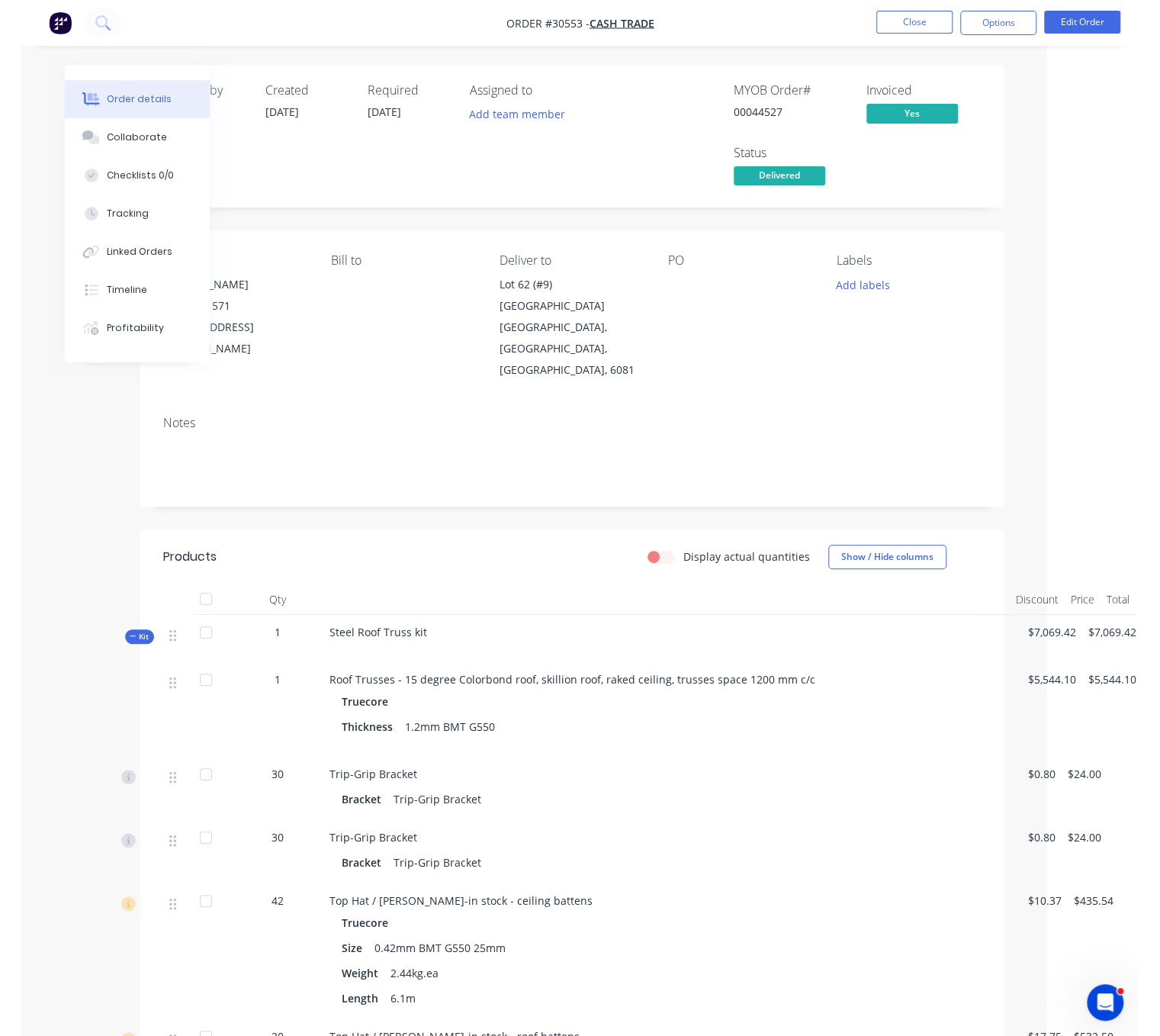
scroll to position [0, 85]
